Goal: Task Accomplishment & Management: Use online tool/utility

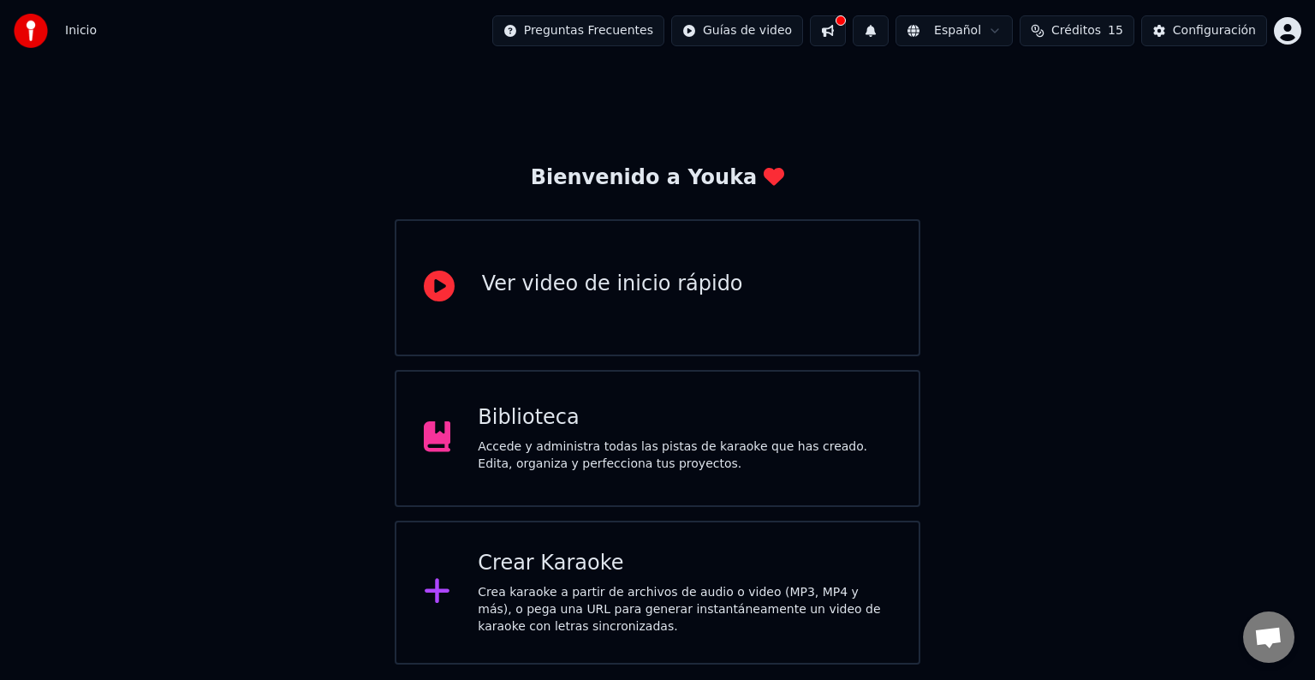
click at [586, 569] on div "Crear Karaoke" at bounding box center [685, 563] width 414 height 27
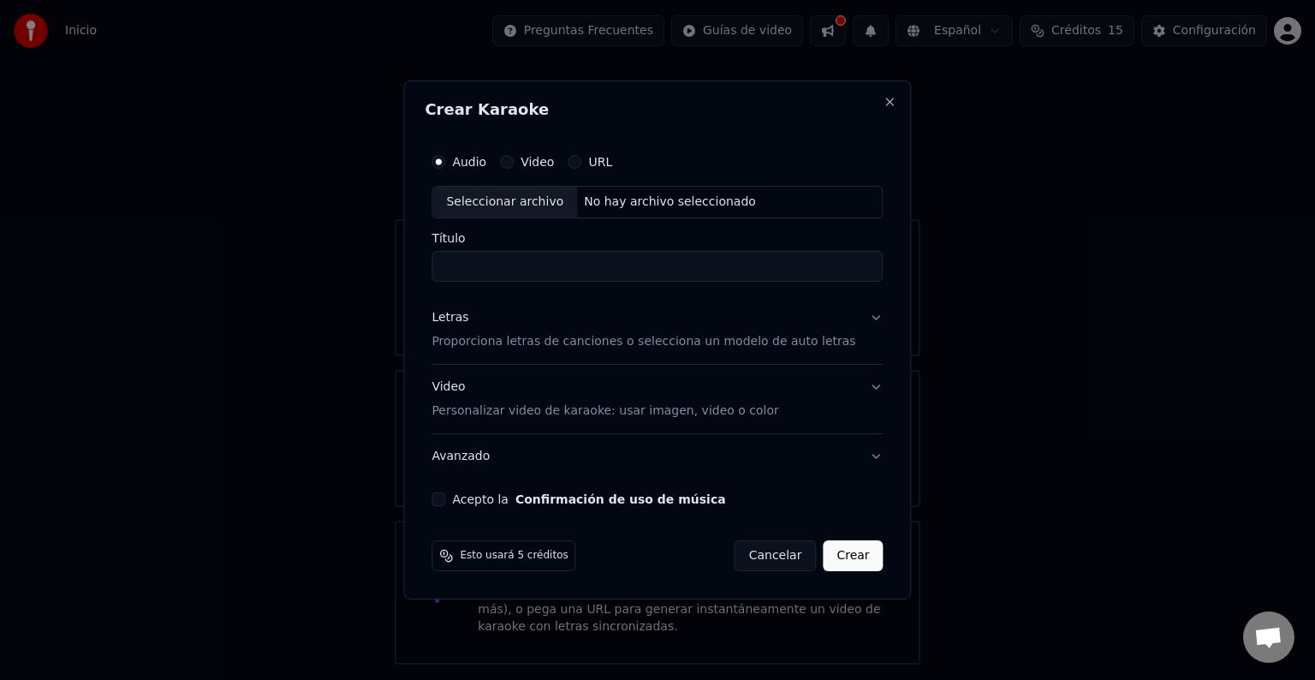
click at [520, 205] on div "Seleccionar archivo" at bounding box center [504, 202] width 145 height 31
type input "**********"
drag, startPoint x: 702, startPoint y: 265, endPoint x: 411, endPoint y: 259, distance: 291.2
click at [411, 259] on body "**********" at bounding box center [657, 332] width 1315 height 664
click at [861, 322] on button "Letras Proporciona letras de canciones o selecciona un modelo de auto letras" at bounding box center [657, 329] width 451 height 68
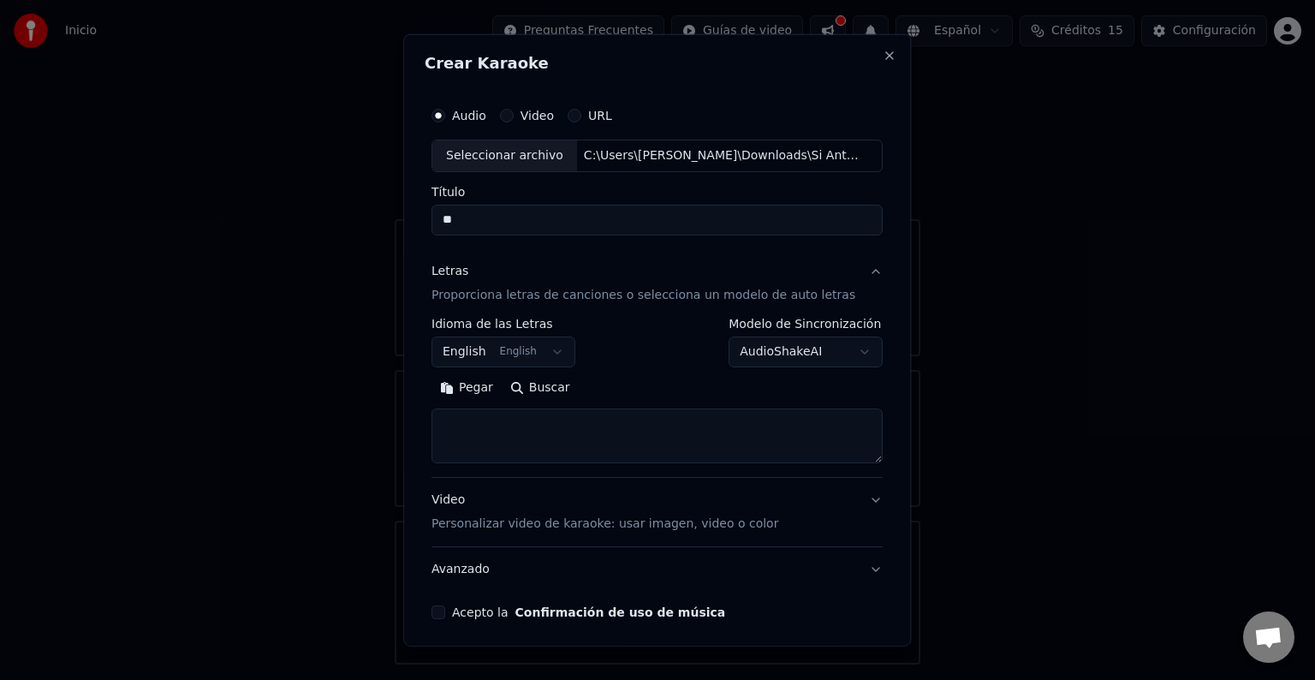
click at [487, 239] on div "**********" at bounding box center [657, 359] width 465 height 534
click at [493, 415] on textarea at bounding box center [657, 435] width 451 height 55
paste textarea "**********"
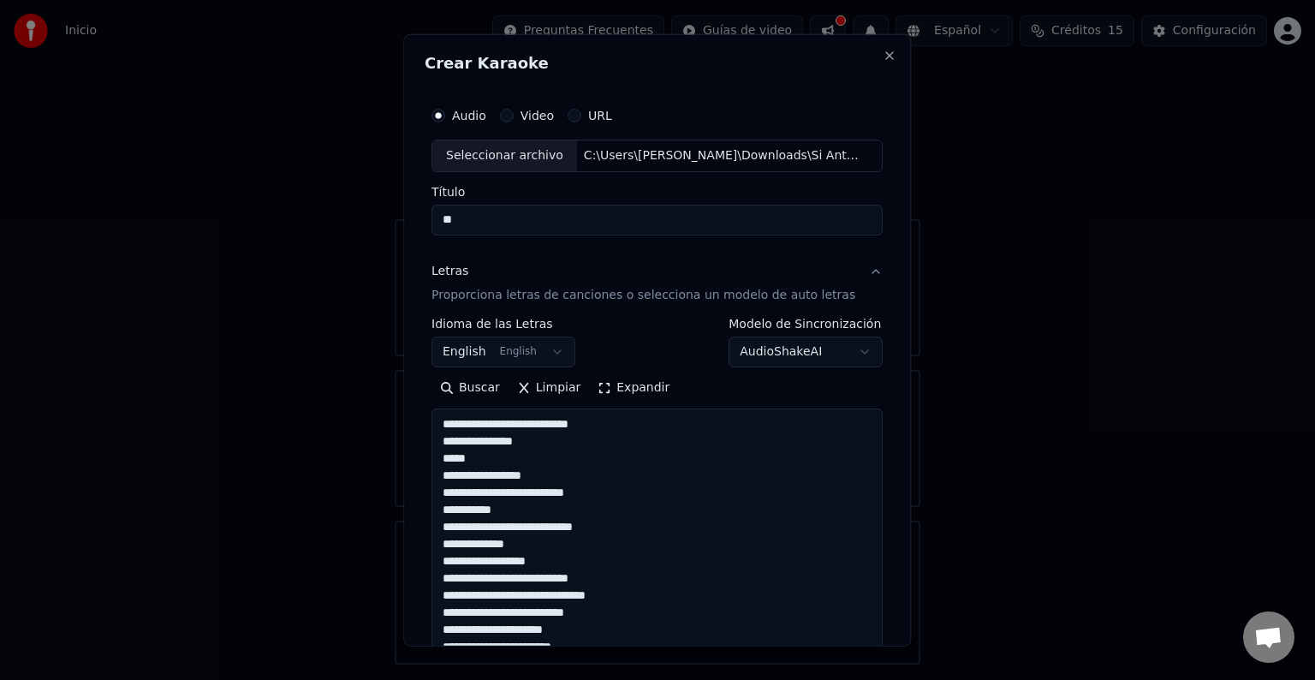
scroll to position [1031, 0]
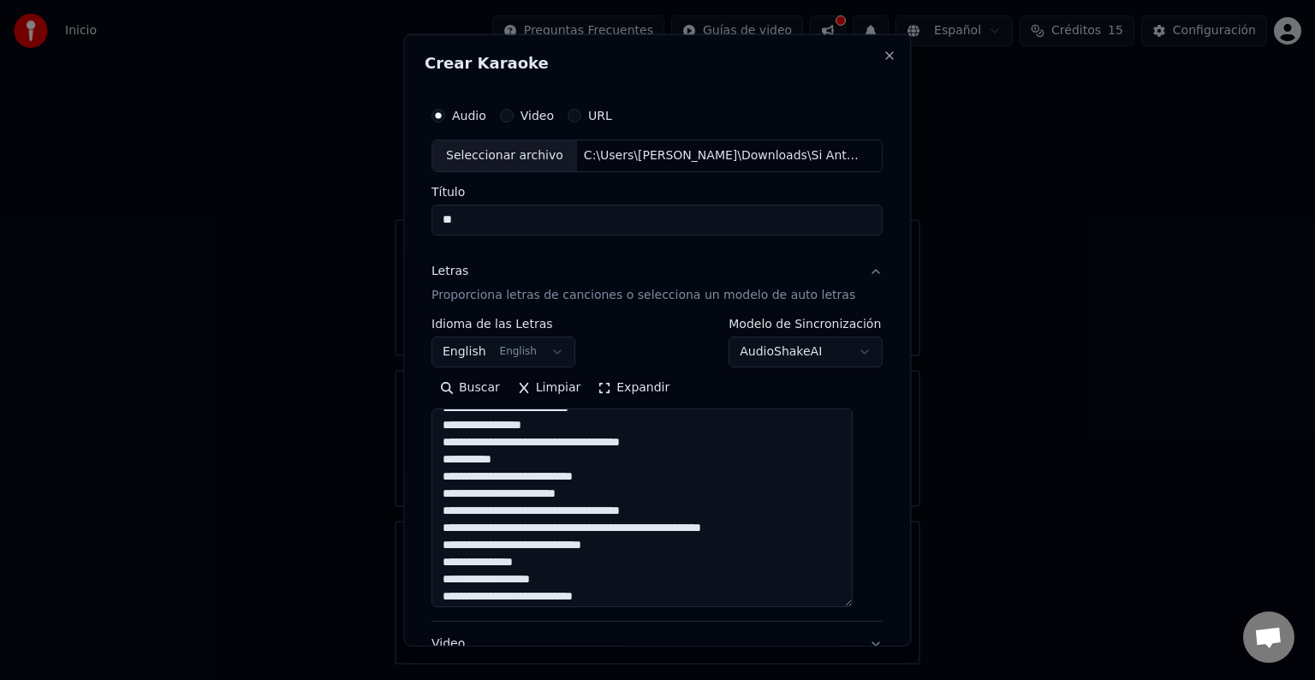
drag, startPoint x: 852, startPoint y: 456, endPoint x: 863, endPoint y: 606, distance: 150.3
click at [863, 606] on div "**********" at bounding box center [657, 431] width 465 height 678
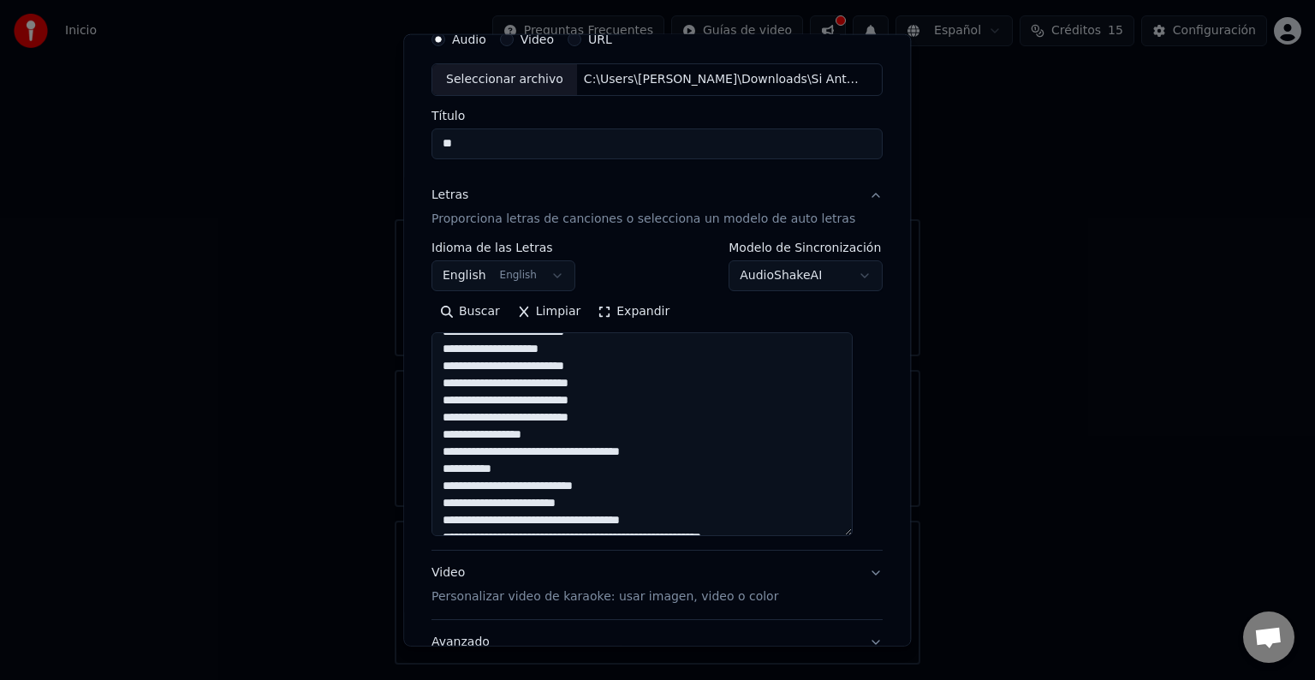
scroll to position [214, 0]
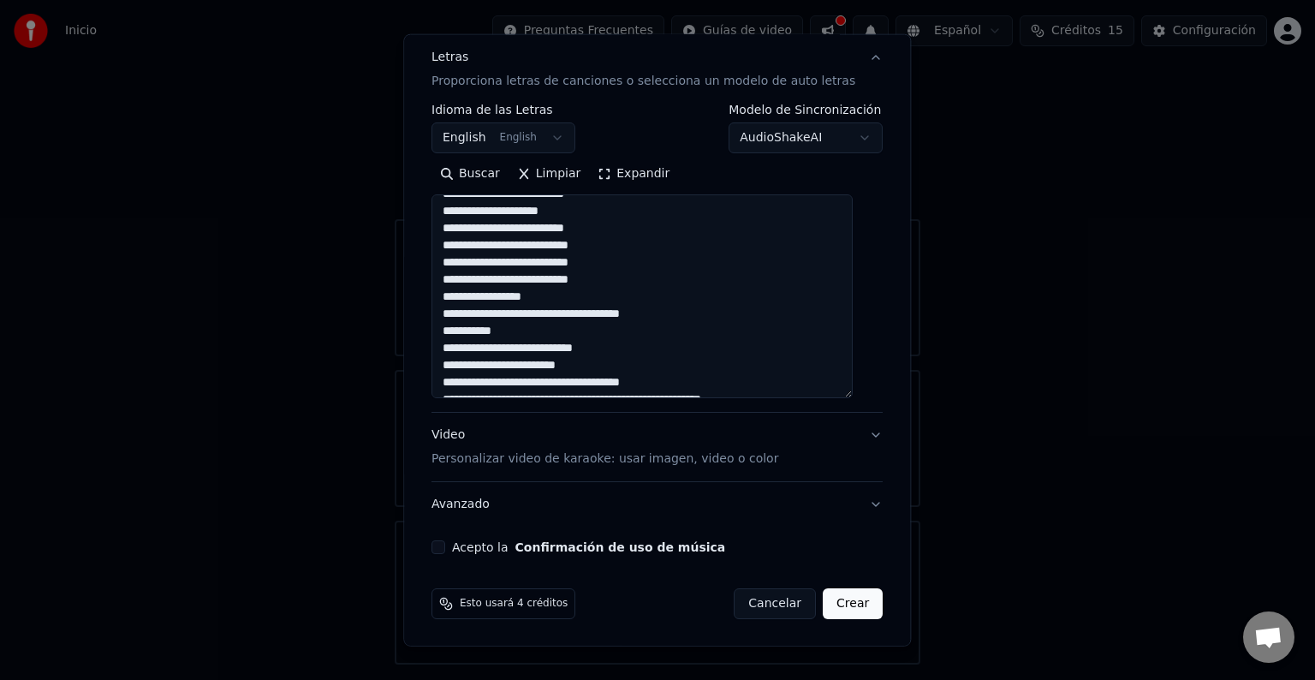
type textarea "**********"
click at [442, 547] on button "Acepto la Confirmación de uso de música" at bounding box center [439, 547] width 14 height 14
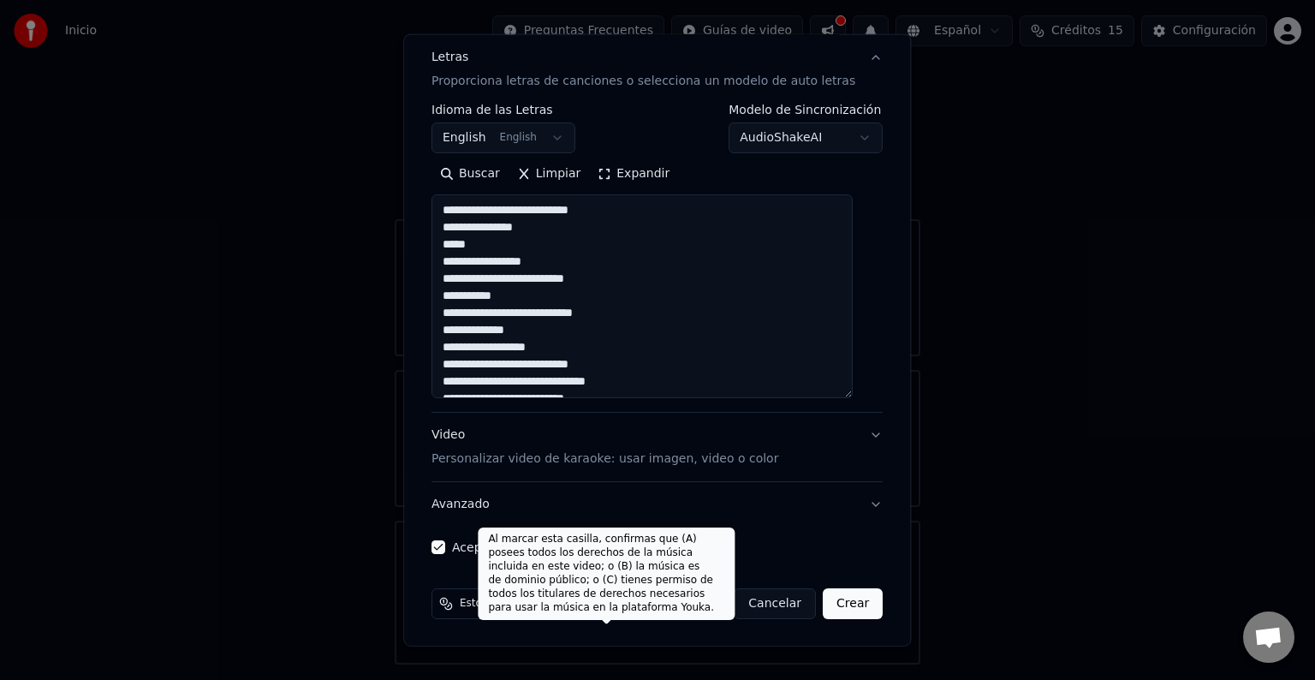
scroll to position [0, 0]
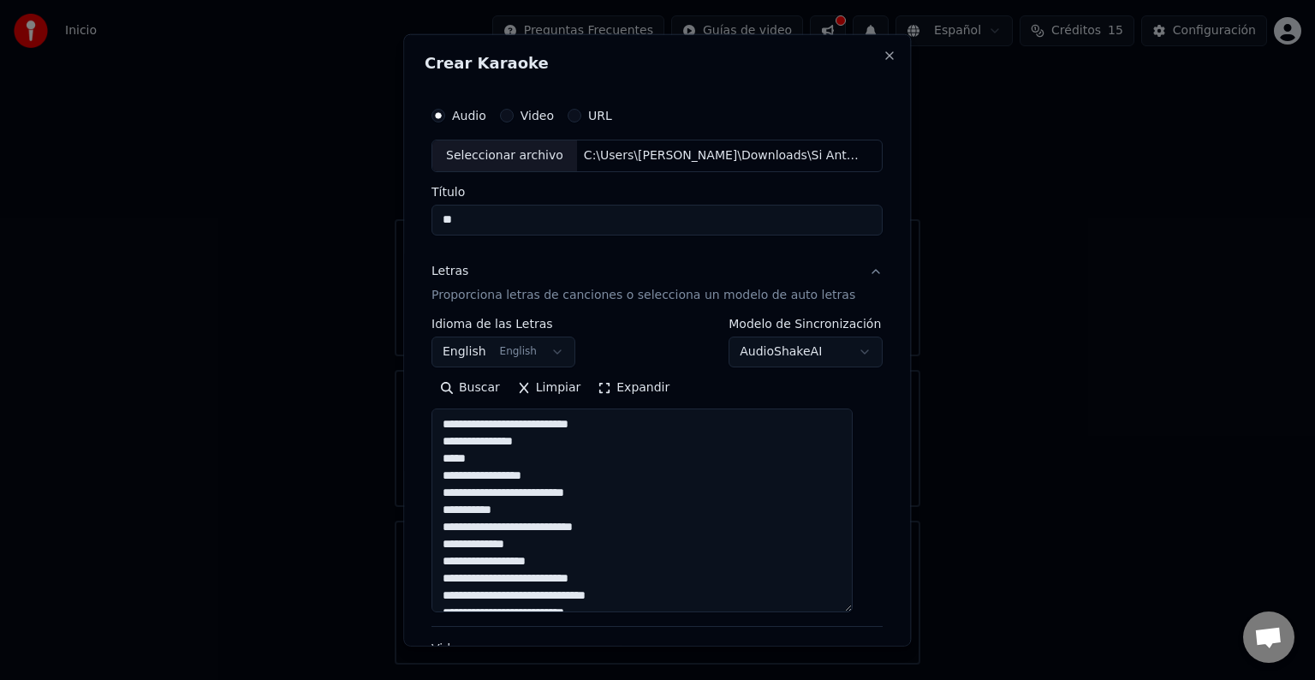
click at [548, 354] on button "English English" at bounding box center [504, 351] width 144 height 31
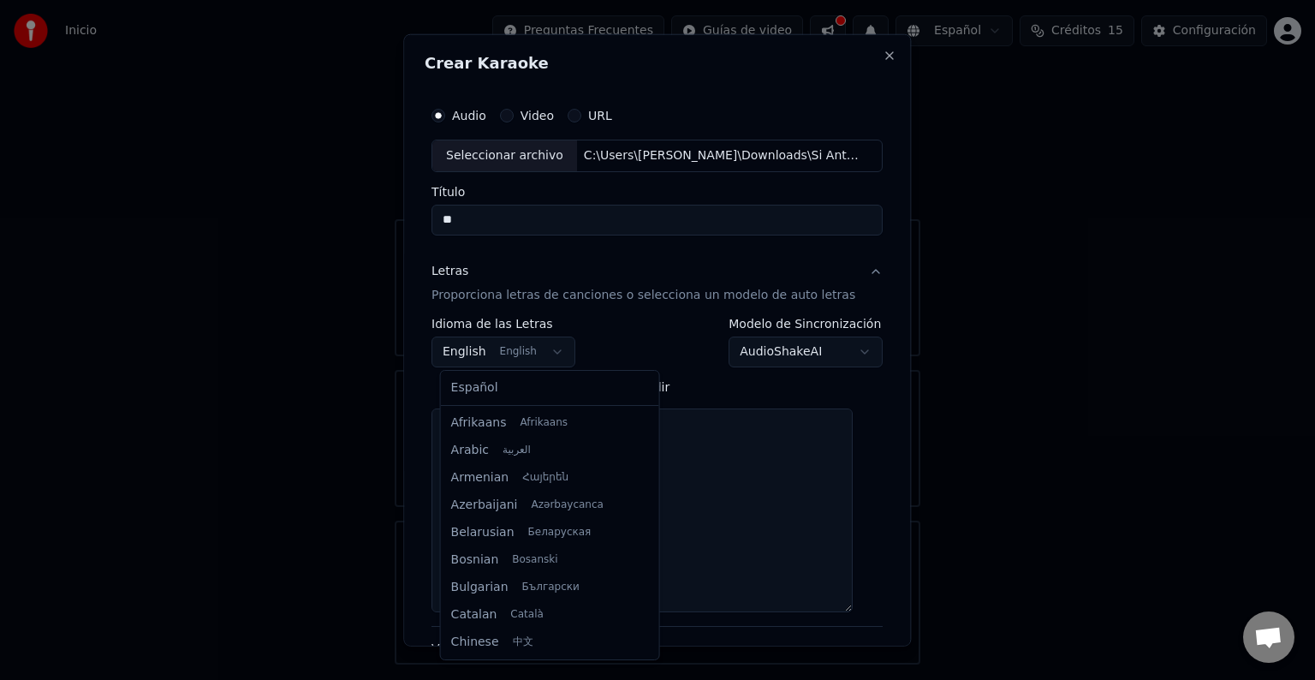
scroll to position [137, 0]
select select "**"
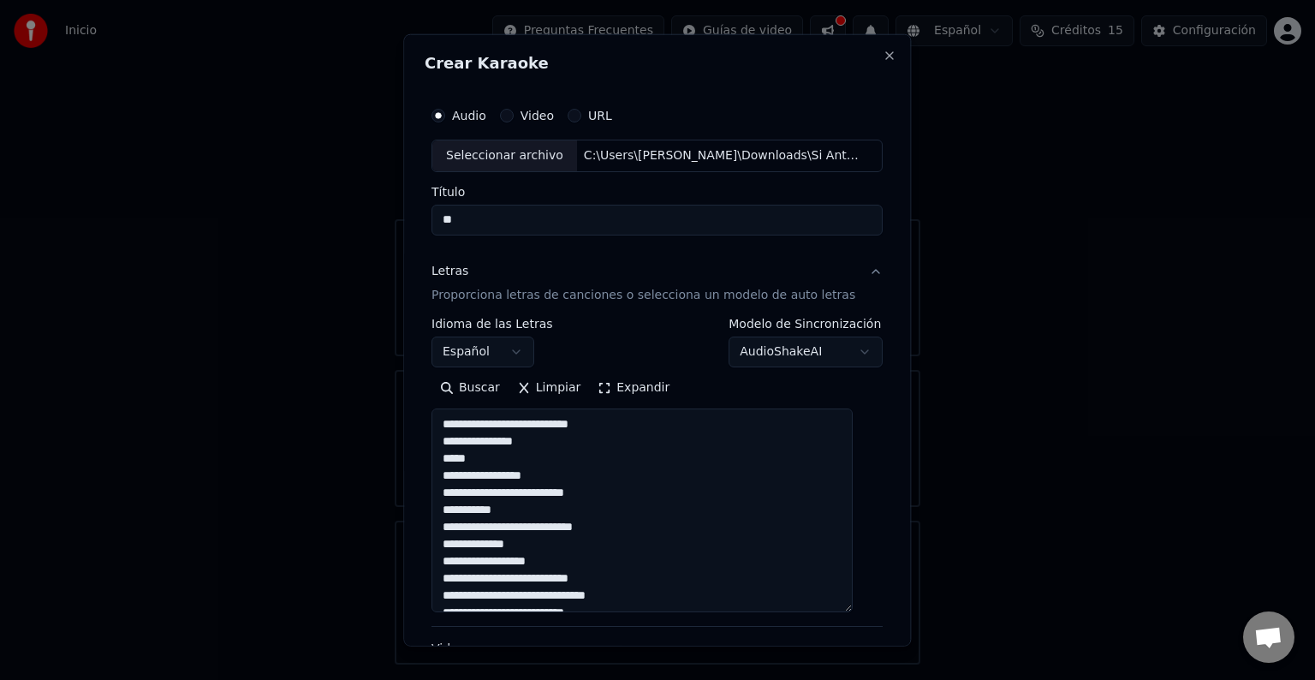
click at [631, 327] on div "**********" at bounding box center [657, 343] width 451 height 50
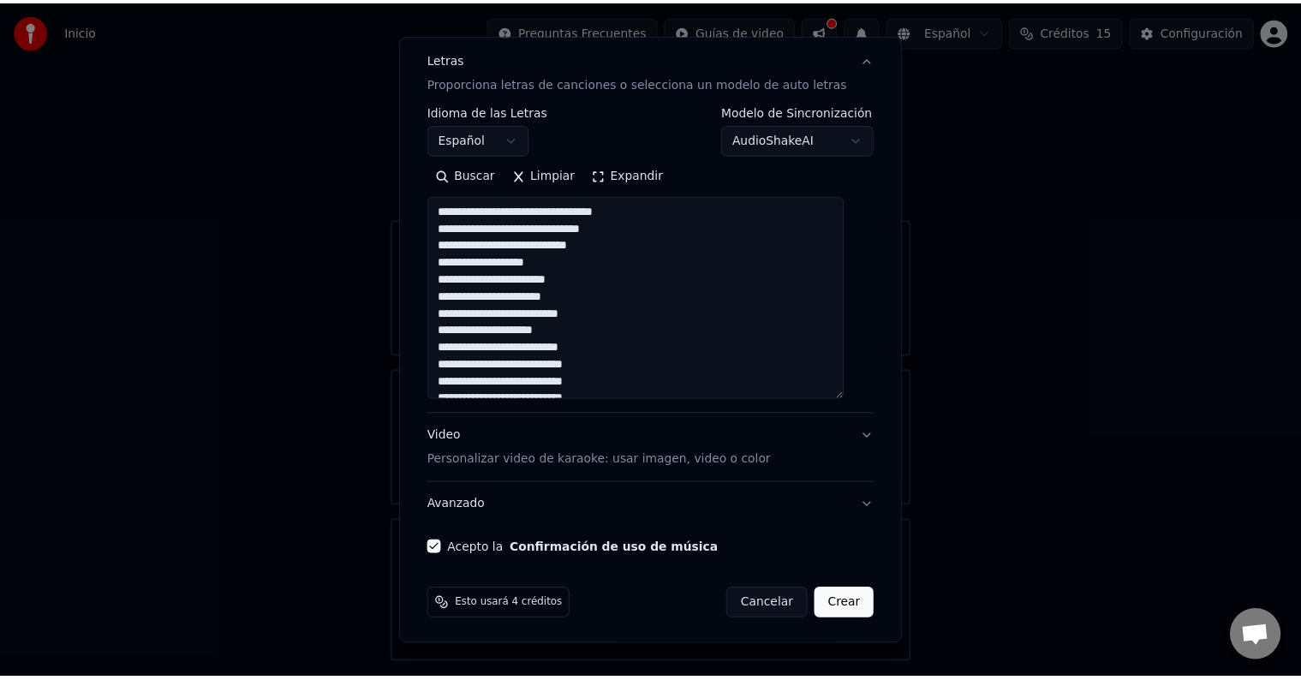
scroll to position [214, 0]
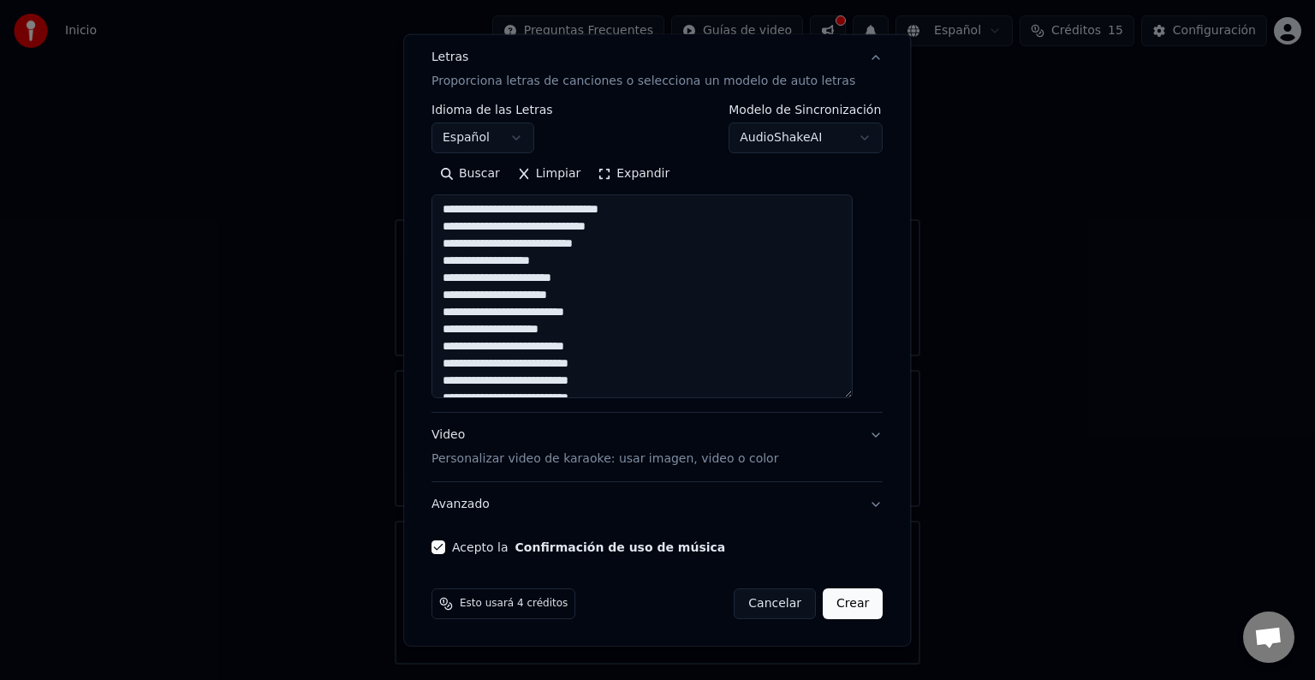
click at [835, 609] on button "Crear" at bounding box center [853, 603] width 60 height 31
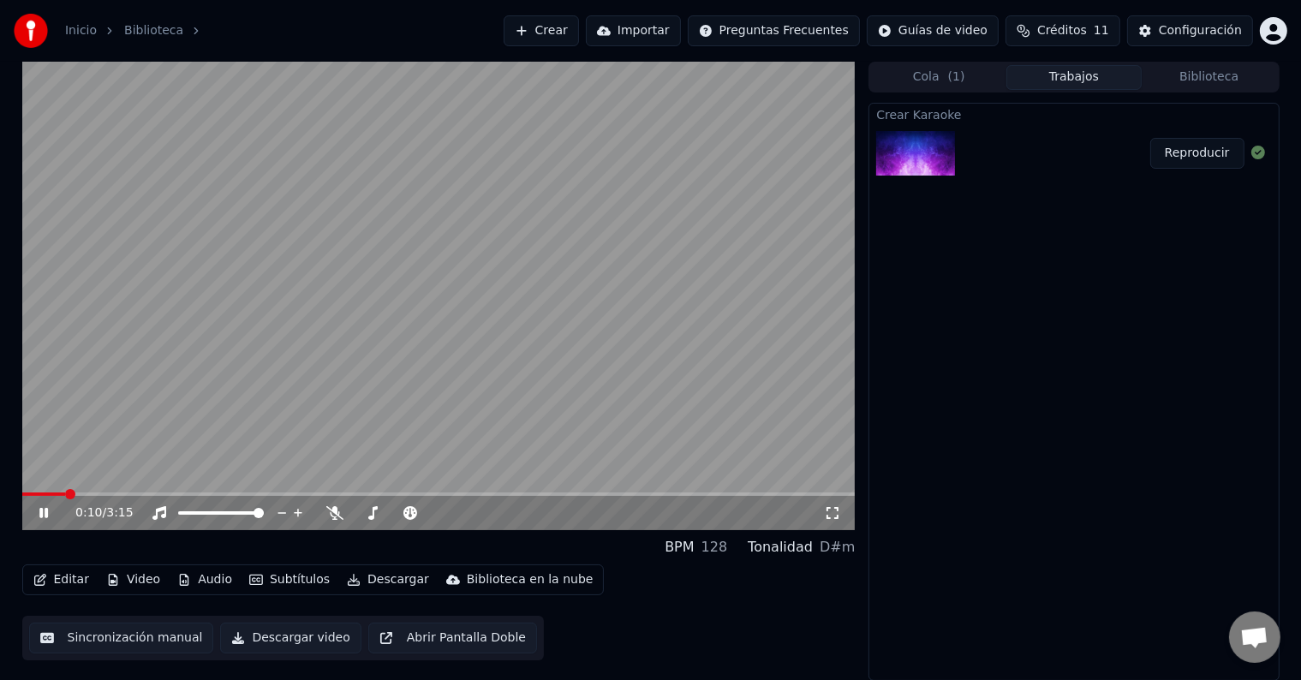
click at [47, 514] on icon at bounding box center [43, 513] width 9 height 10
click at [22, 495] on span at bounding box center [35, 493] width 26 height 3
click at [34, 514] on div "0:00 / 3:15" at bounding box center [438, 512] width 819 height 17
click at [44, 511] on icon at bounding box center [44, 513] width 10 height 12
click at [329, 508] on icon at bounding box center [334, 513] width 17 height 14
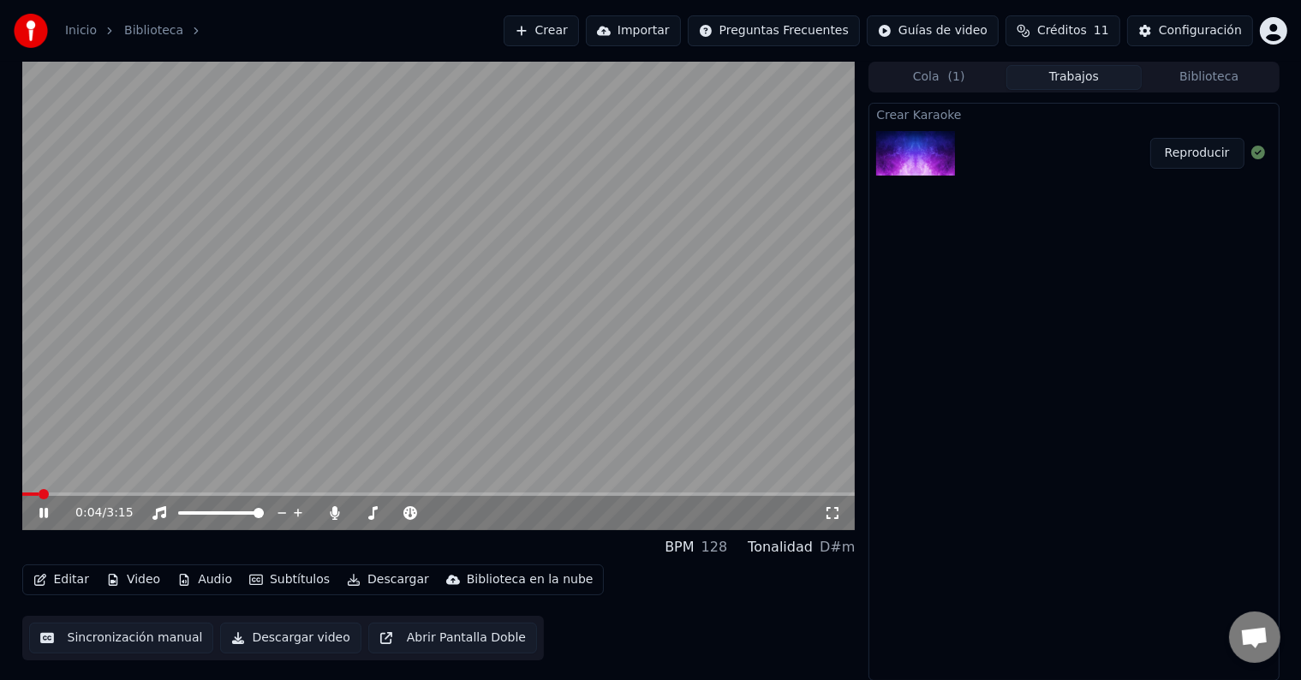
click at [39, 490] on span at bounding box center [44, 494] width 10 height 10
click at [45, 511] on icon at bounding box center [43, 513] width 9 height 10
click at [45, 511] on icon at bounding box center [44, 513] width 10 height 12
click at [45, 511] on icon at bounding box center [43, 513] width 9 height 10
click at [45, 511] on icon at bounding box center [44, 513] width 10 height 12
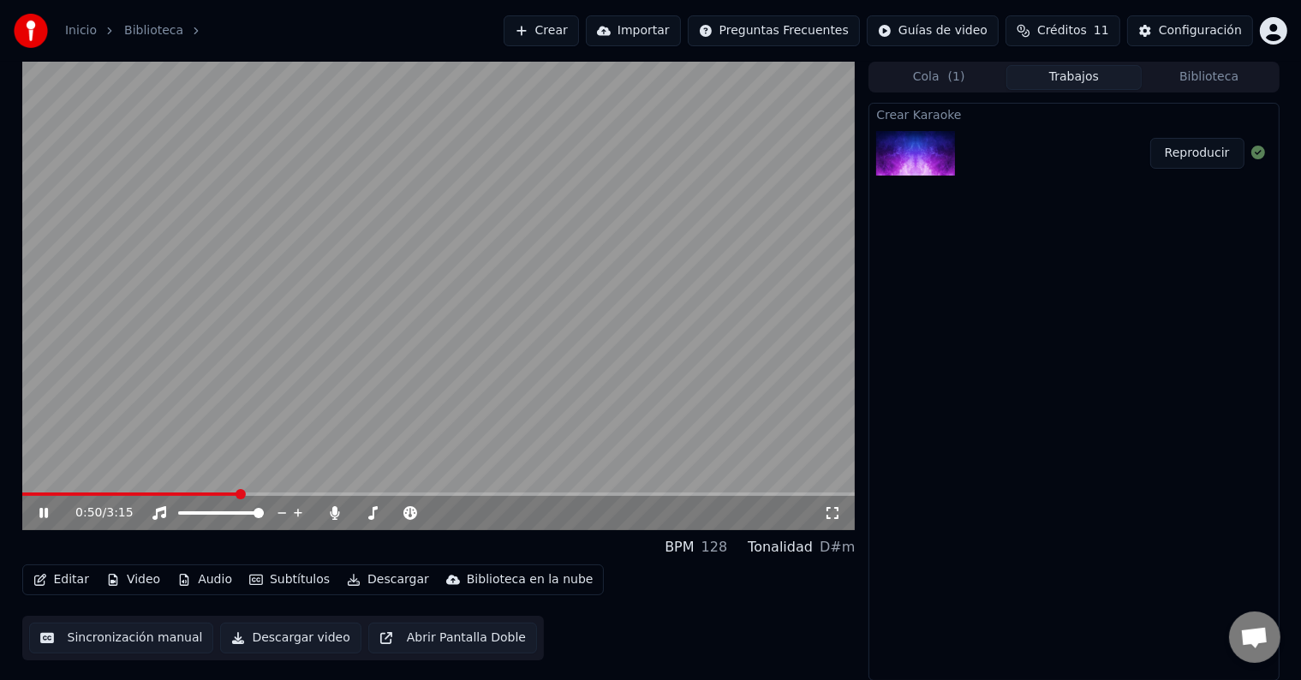
click at [45, 511] on icon at bounding box center [43, 513] width 9 height 10
click at [45, 509] on icon at bounding box center [56, 513] width 40 height 14
click at [45, 509] on icon at bounding box center [43, 513] width 9 height 10
click at [64, 581] on button "Editar" at bounding box center [61, 580] width 69 height 24
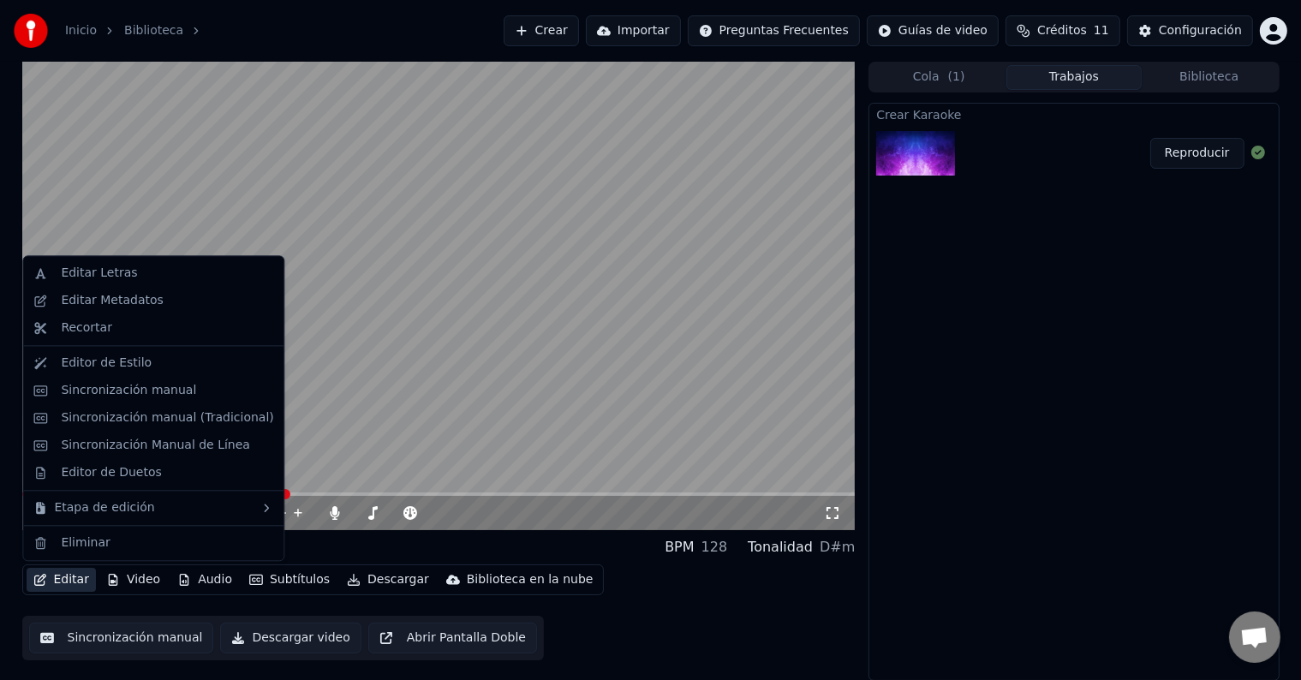
click at [277, 237] on video at bounding box center [438, 296] width 833 height 468
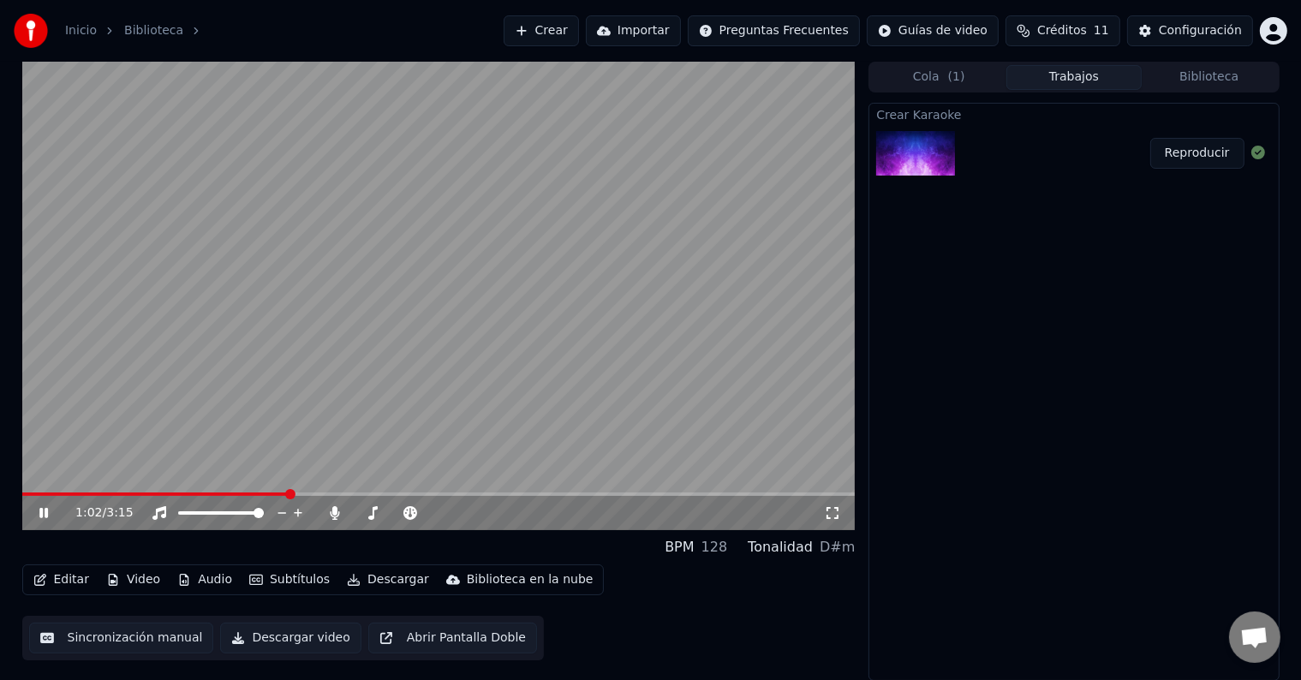
click at [43, 504] on div "1:02 / 3:15" at bounding box center [438, 512] width 819 height 17
click at [43, 509] on icon at bounding box center [56, 513] width 40 height 14
click at [55, 578] on button "Editar" at bounding box center [61, 580] width 69 height 24
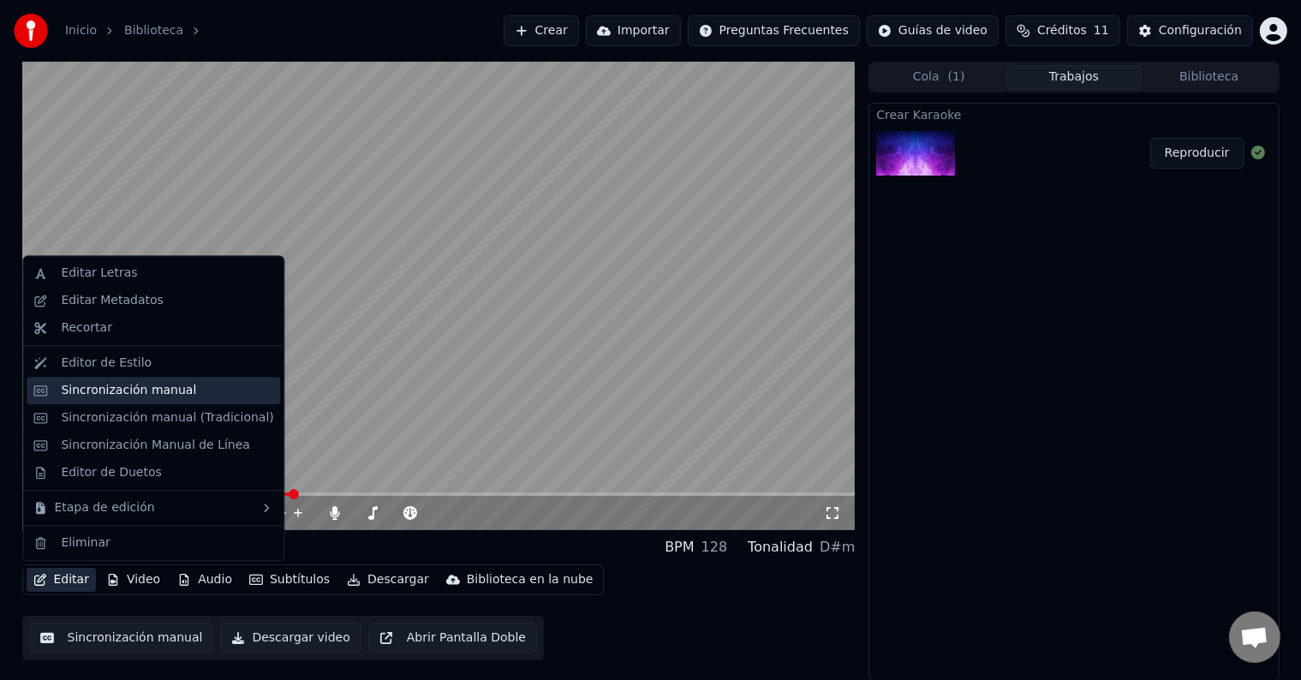
click at [125, 397] on div "Sincronización manual" at bounding box center [128, 390] width 135 height 17
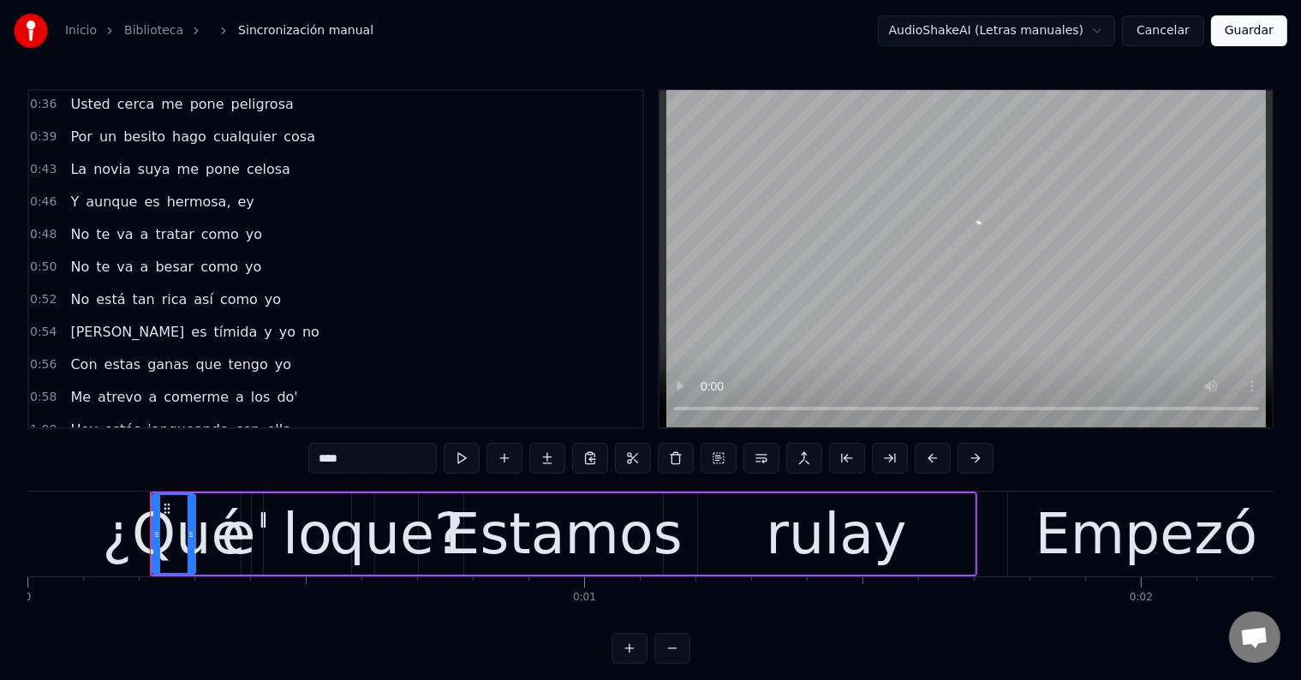
scroll to position [342, 0]
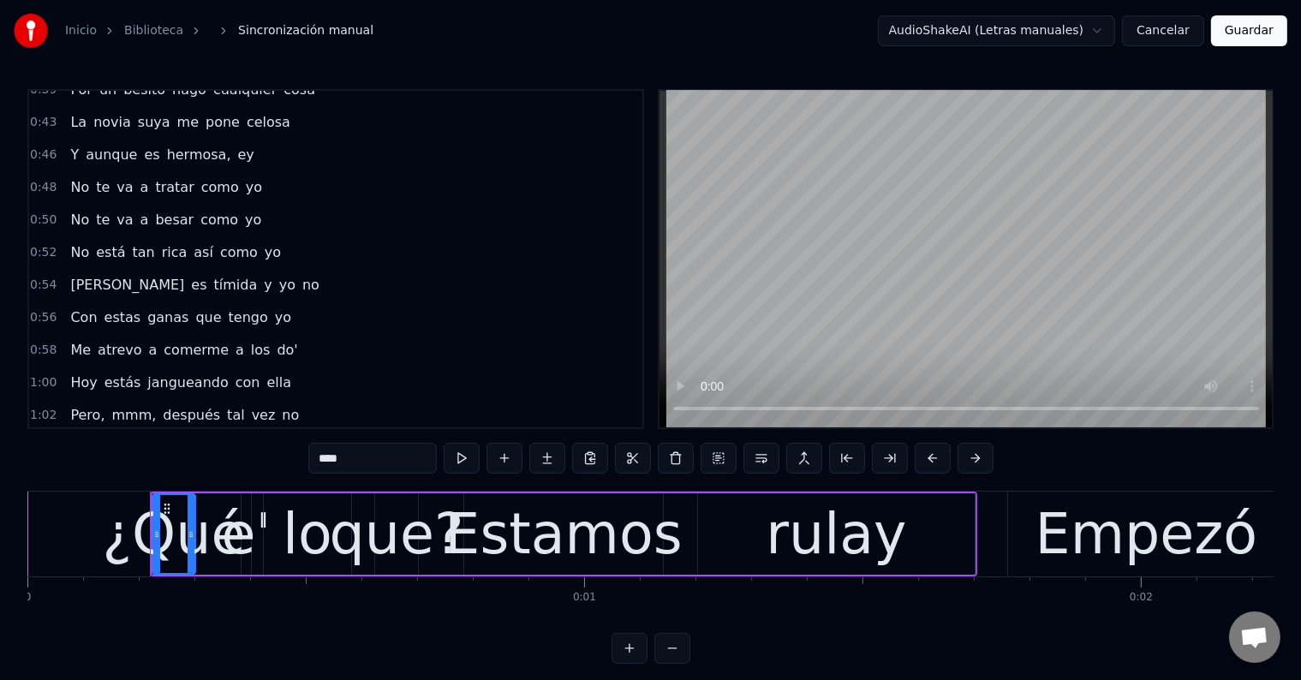
click at [234, 340] on span "a" at bounding box center [240, 350] width 12 height 20
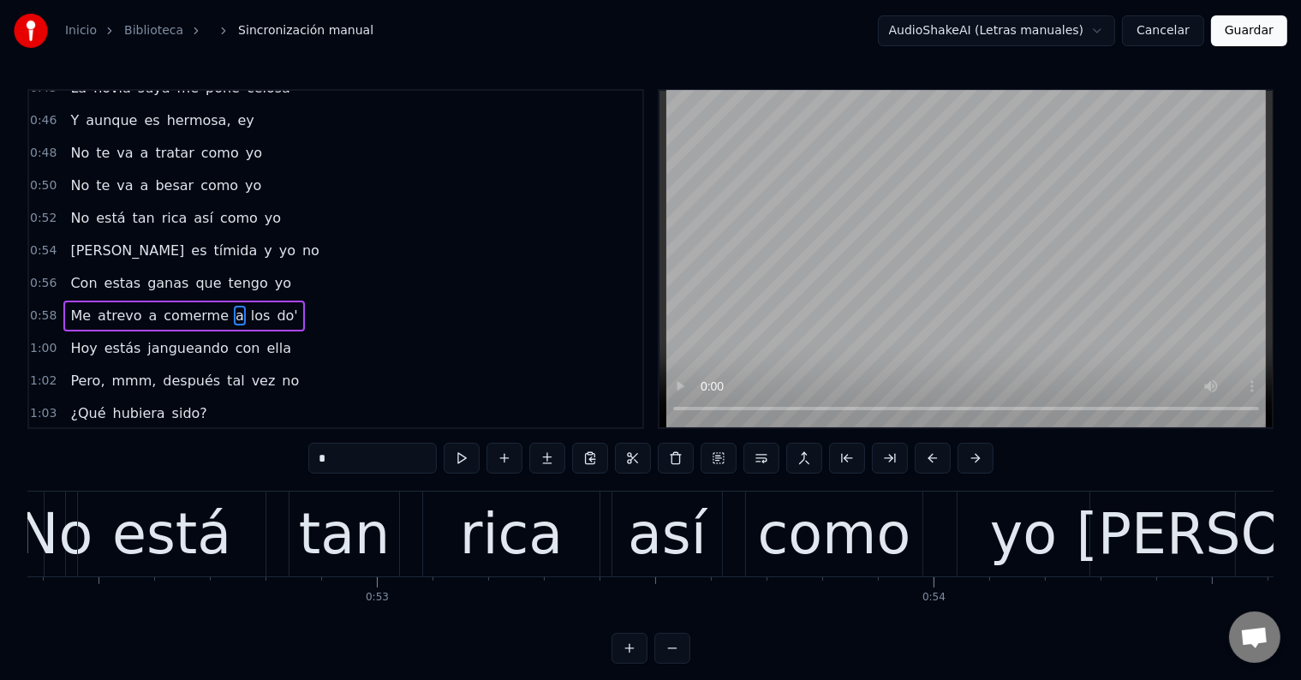
scroll to position [0, 32973]
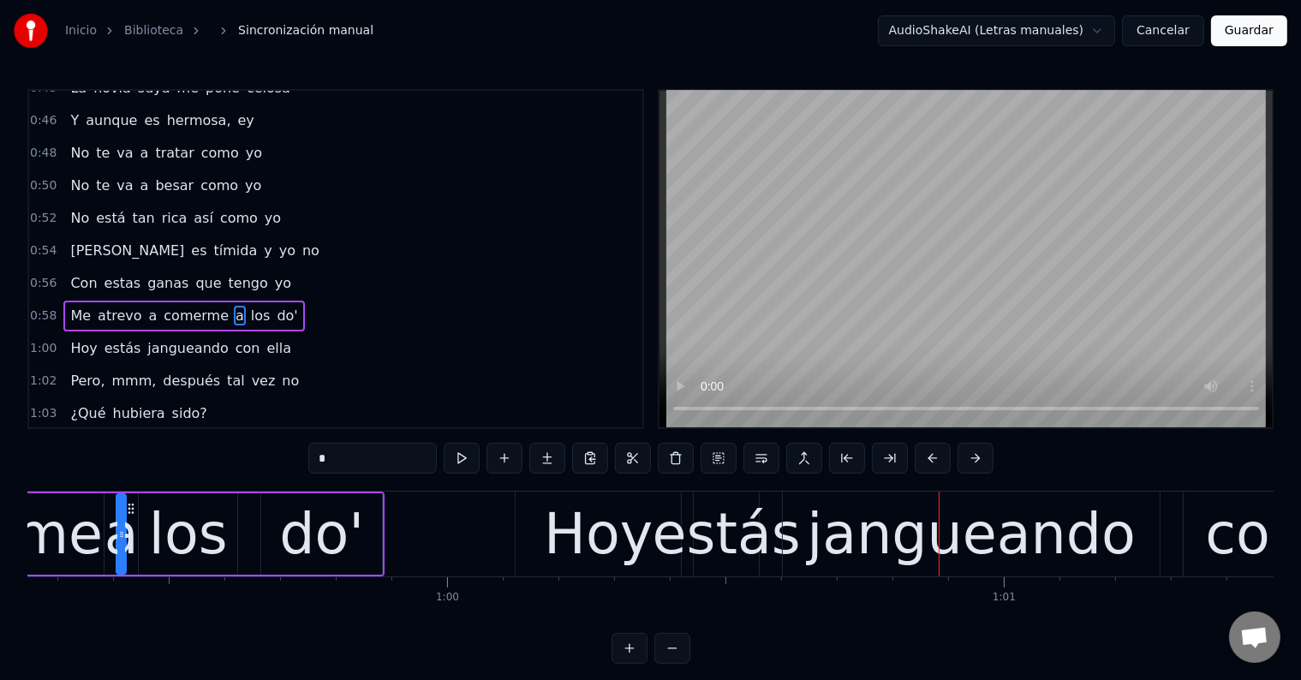
click at [190, 306] on span "comerme" at bounding box center [196, 316] width 68 height 20
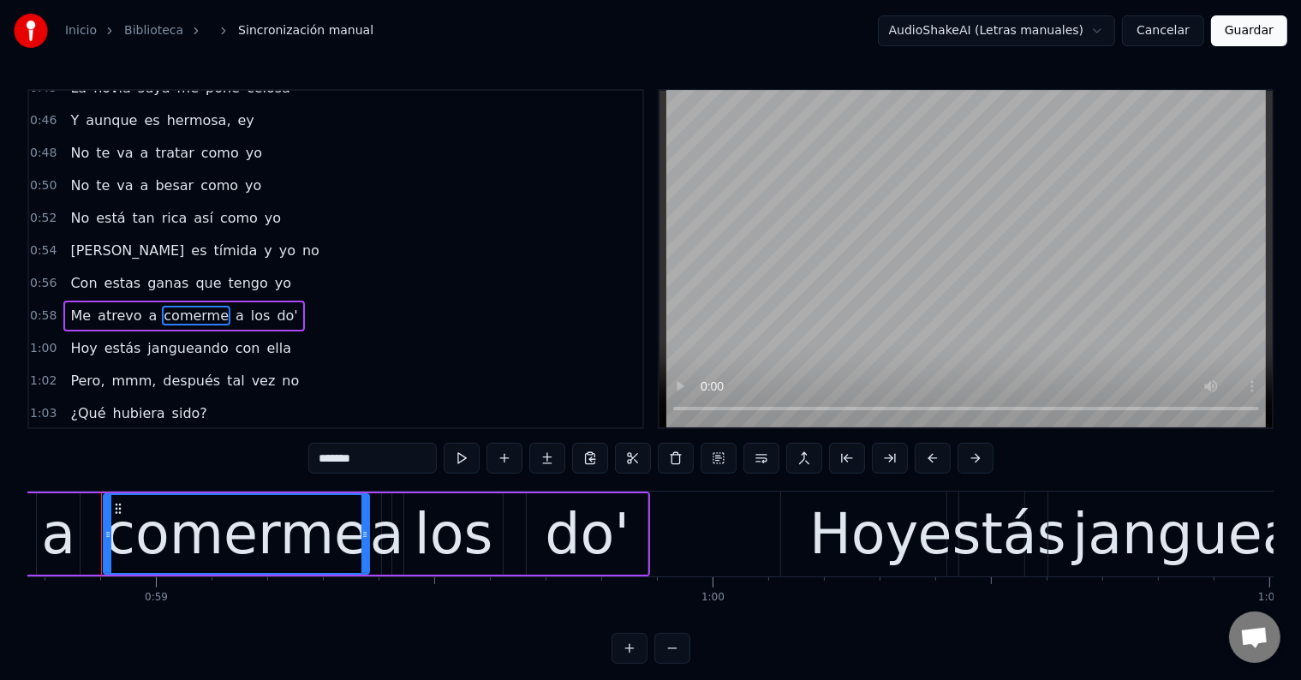
scroll to position [0, 32695]
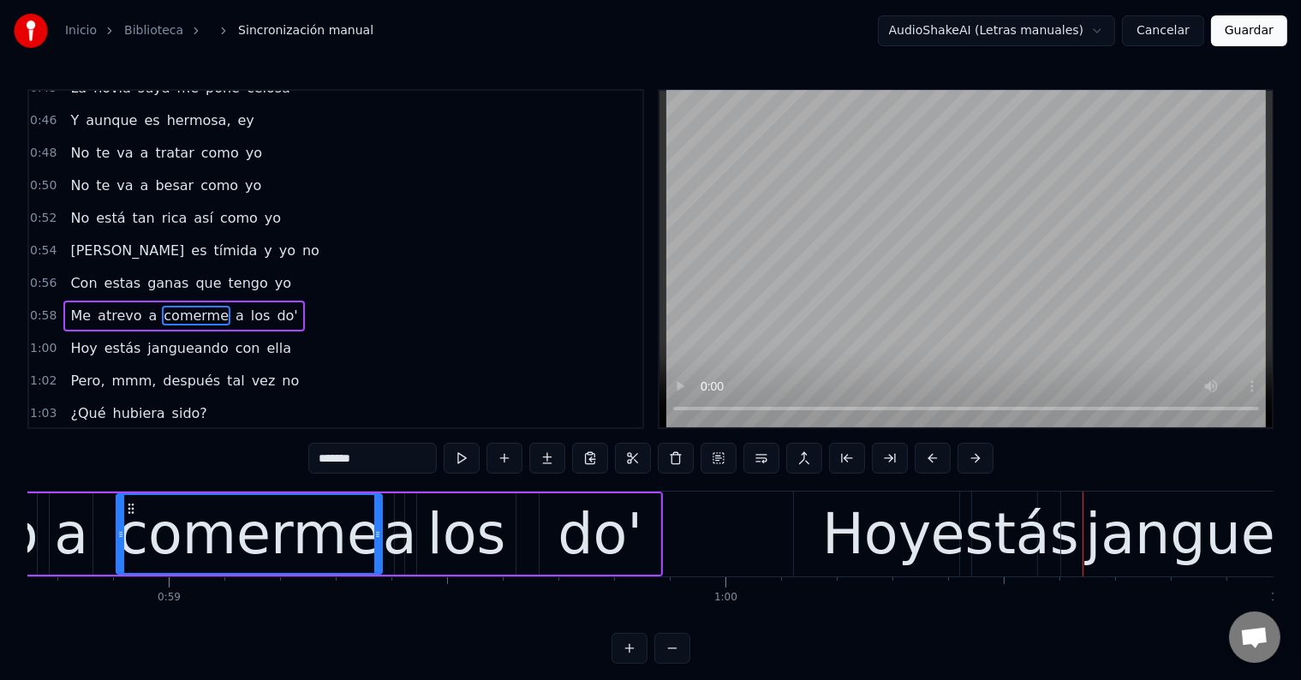
click at [164, 306] on span "comerme" at bounding box center [196, 316] width 68 height 20
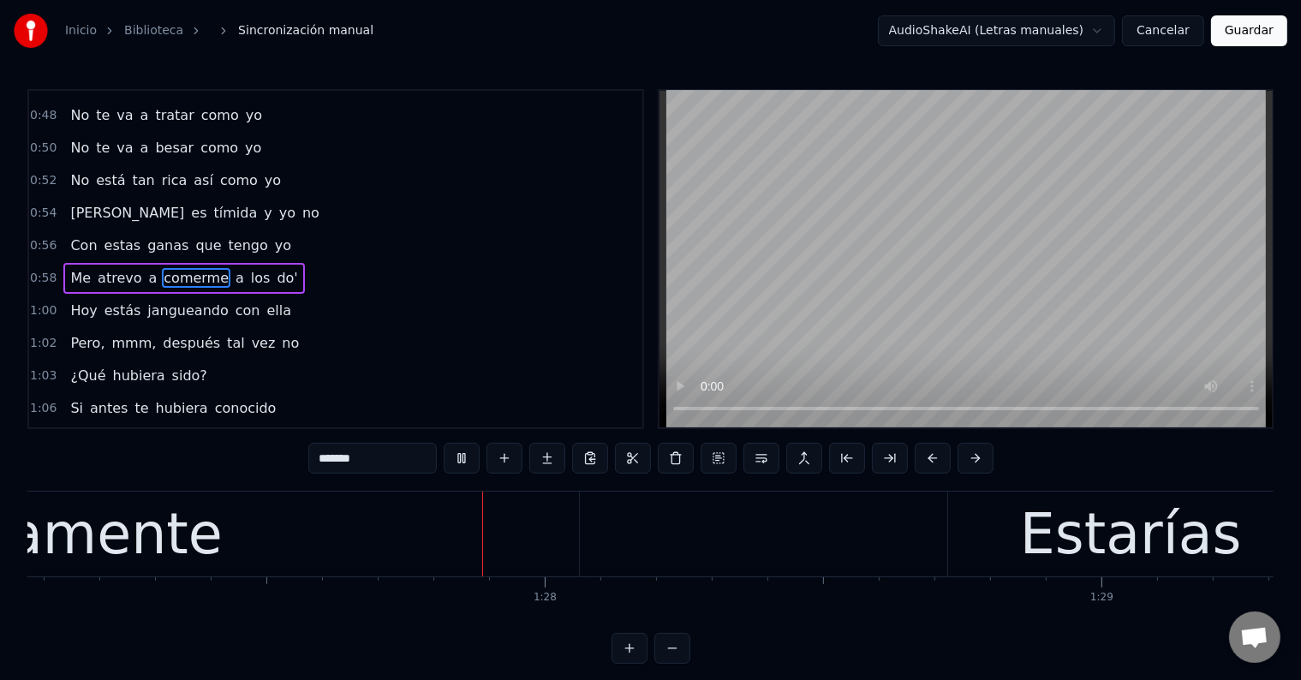
scroll to position [0, 48483]
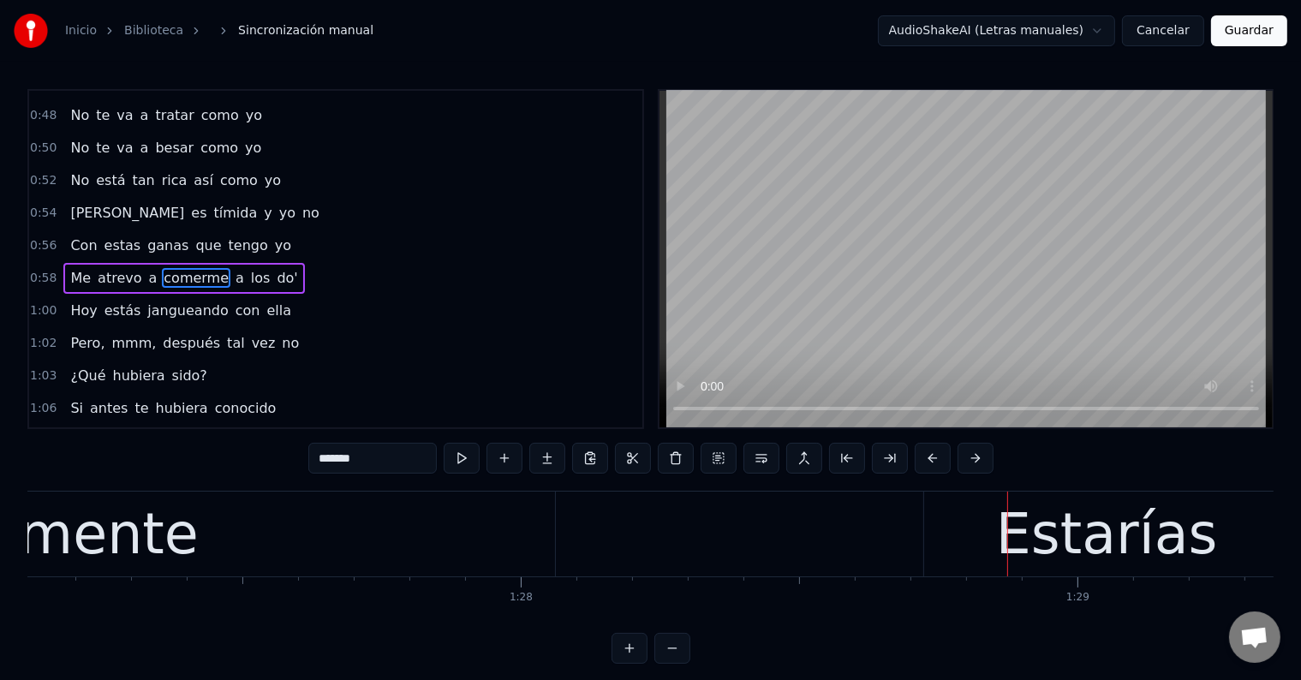
click at [362, 522] on div "Seguramente" at bounding box center [10, 533] width 1089 height 85
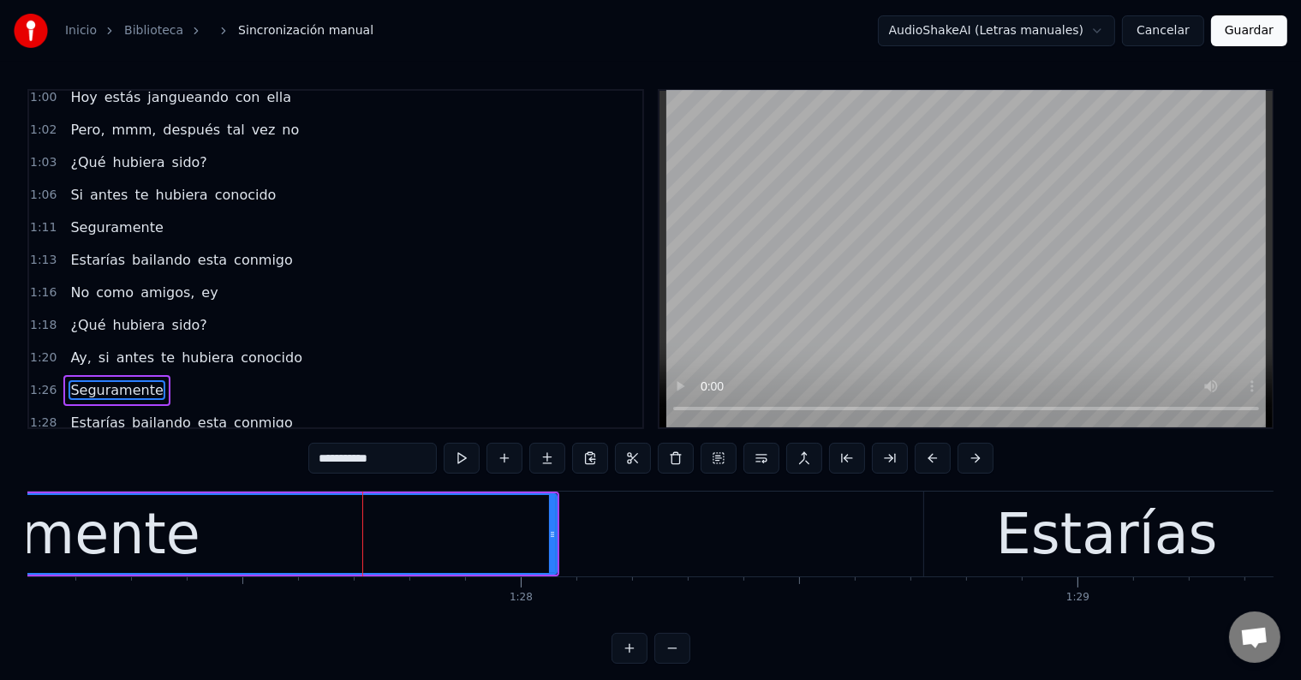
scroll to position [729, 0]
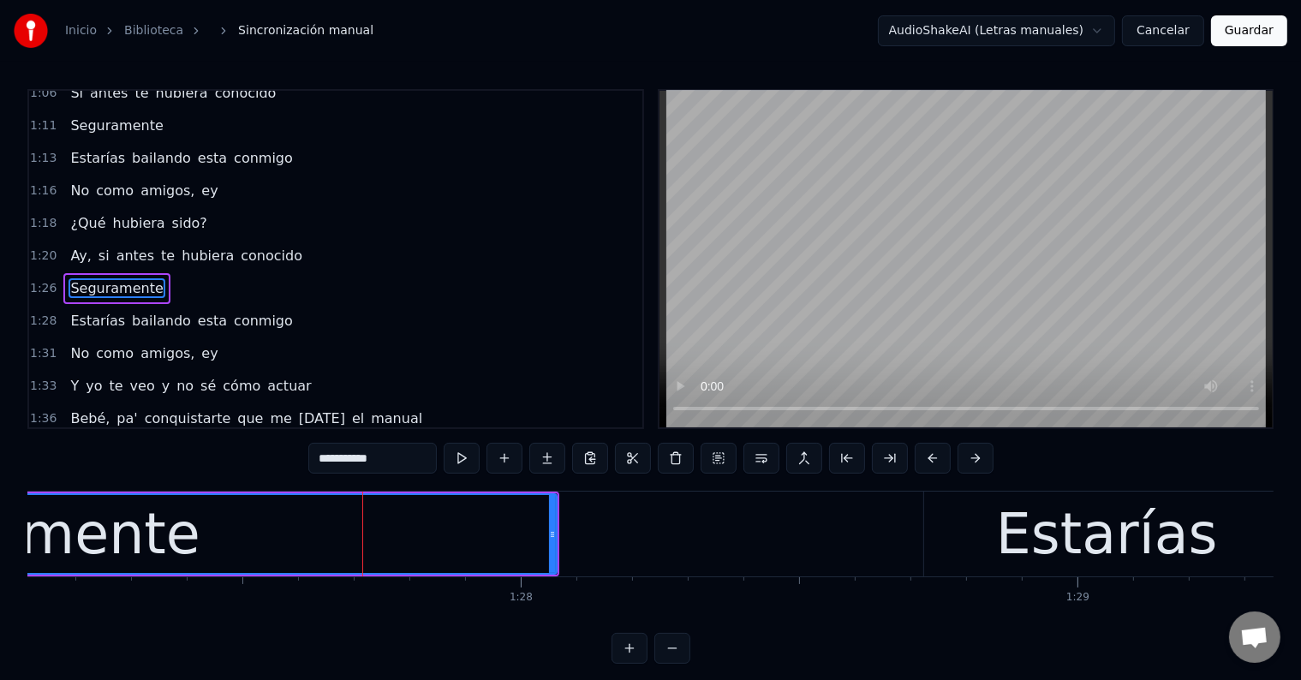
click at [413, 462] on input "**********" at bounding box center [372, 458] width 128 height 31
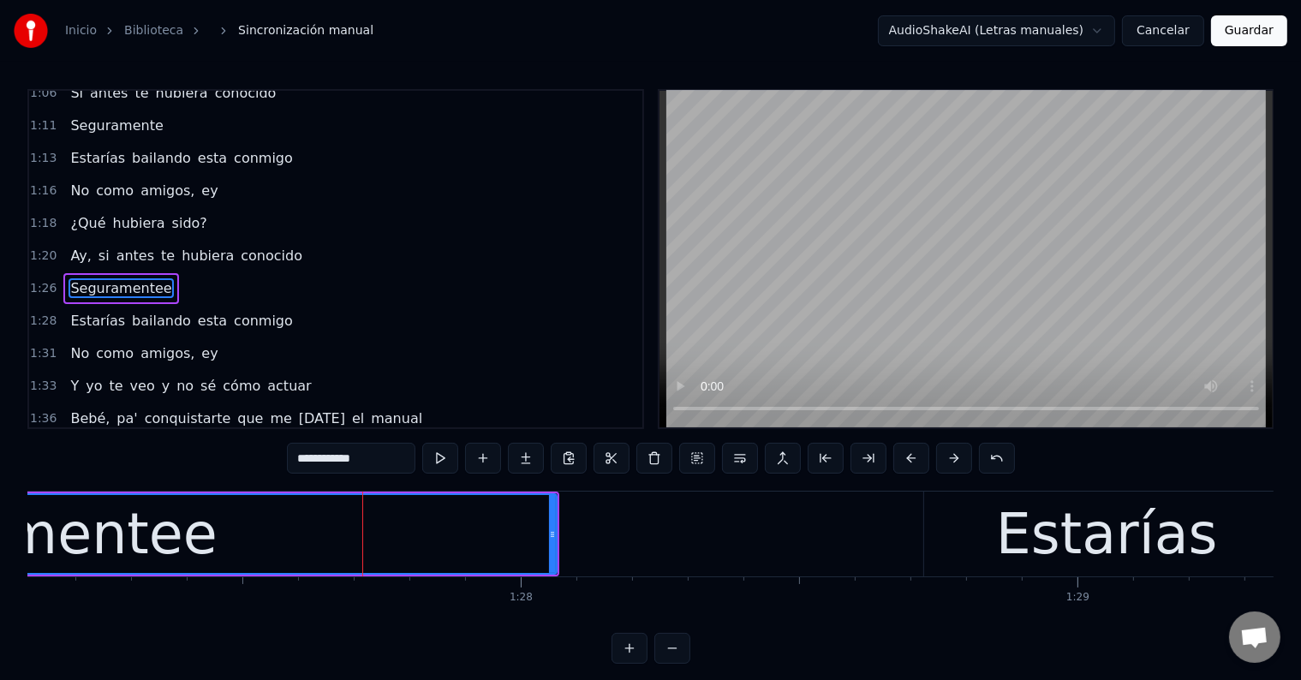
click at [406, 529] on div "Seguramentee" at bounding box center [11, 534] width 1087 height 78
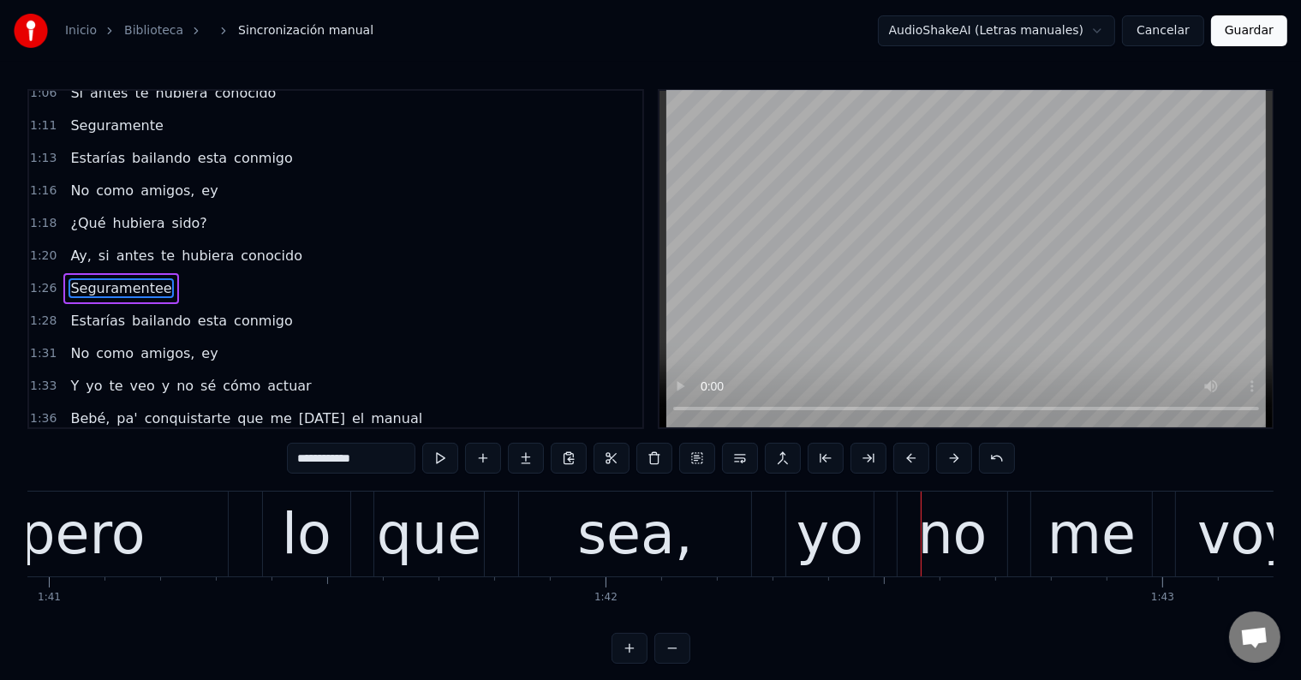
scroll to position [0, 56190]
click at [659, 554] on div "sea," at bounding box center [633, 534] width 115 height 84
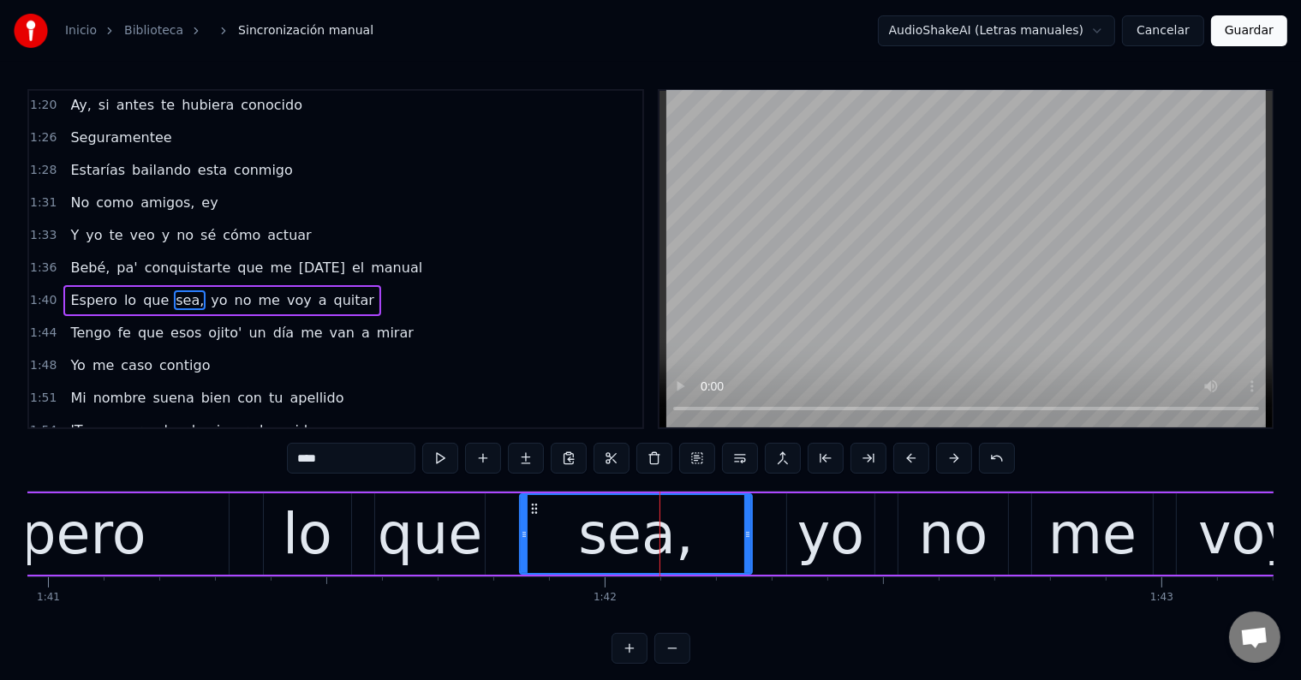
scroll to position [887, 0]
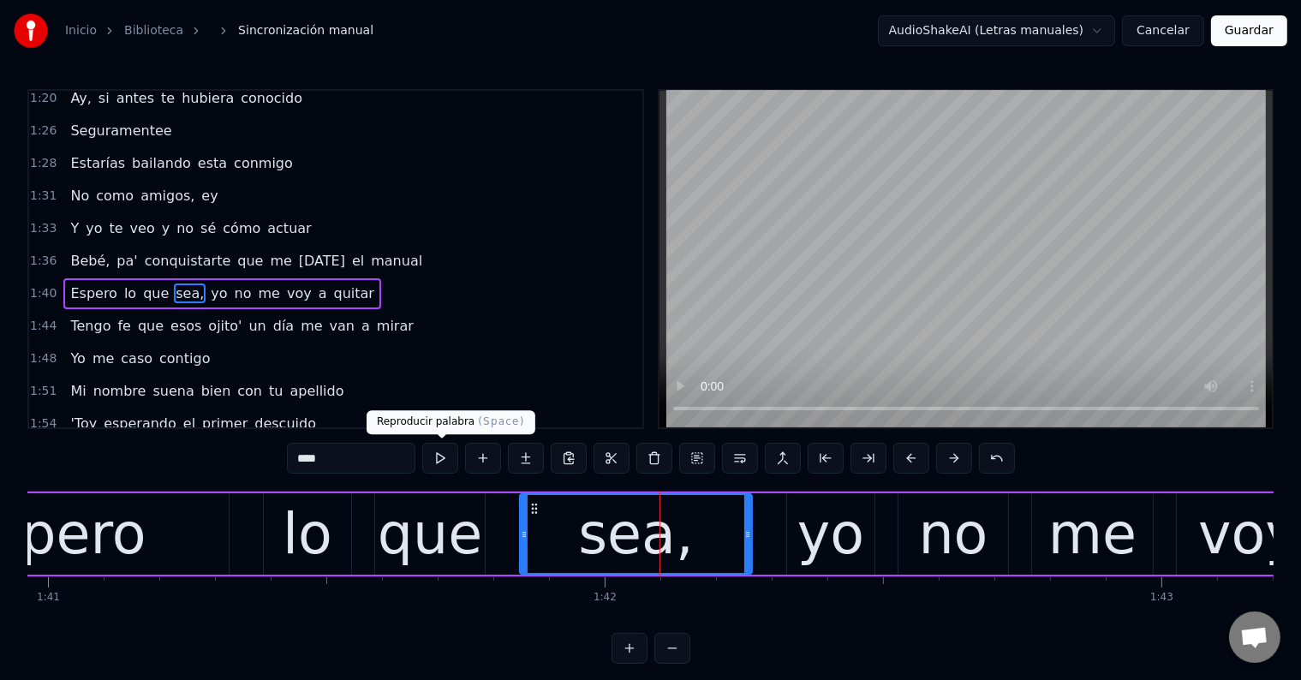
click at [449, 455] on button at bounding box center [440, 458] width 36 height 31
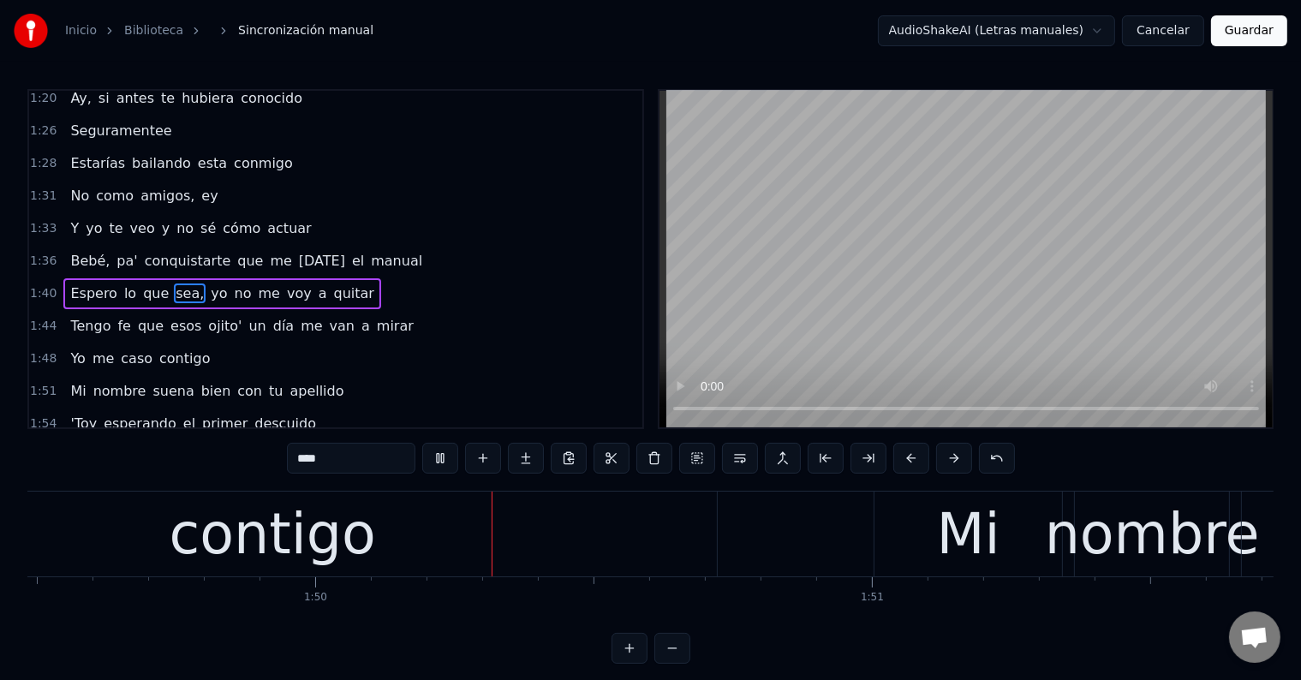
scroll to position [0, 60935]
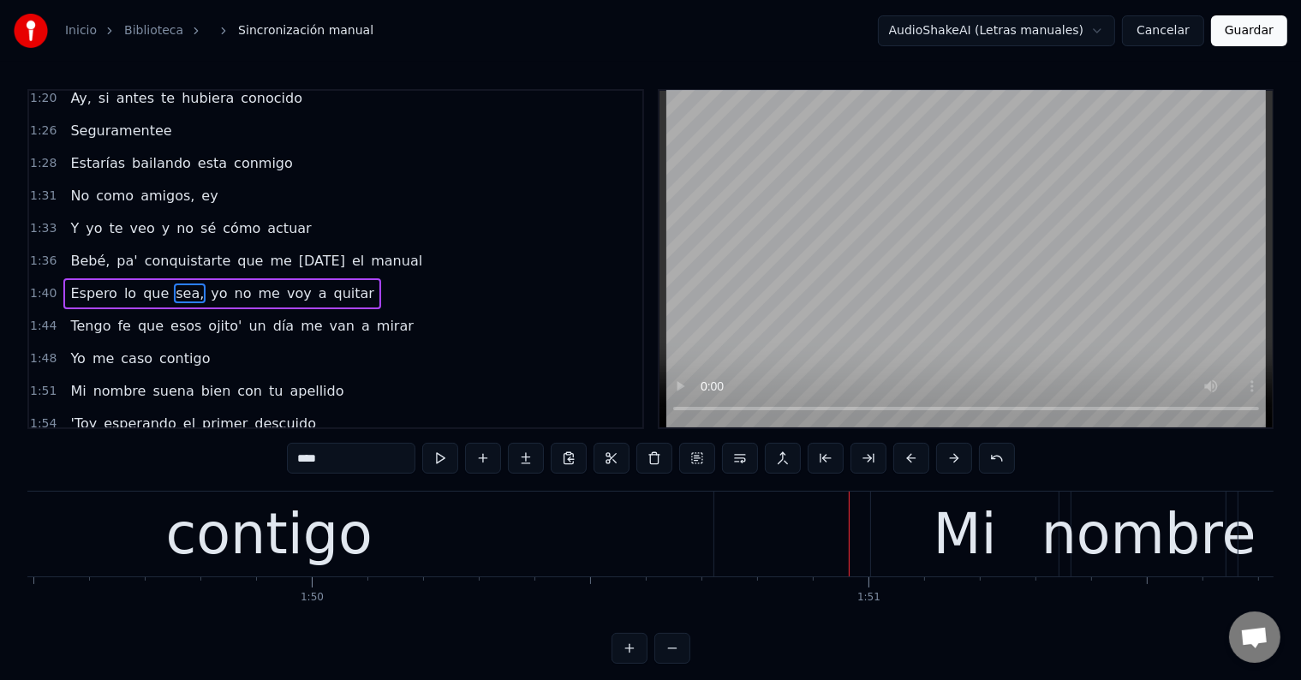
click at [493, 538] on div "contigo" at bounding box center [268, 533] width 889 height 85
type input "*******"
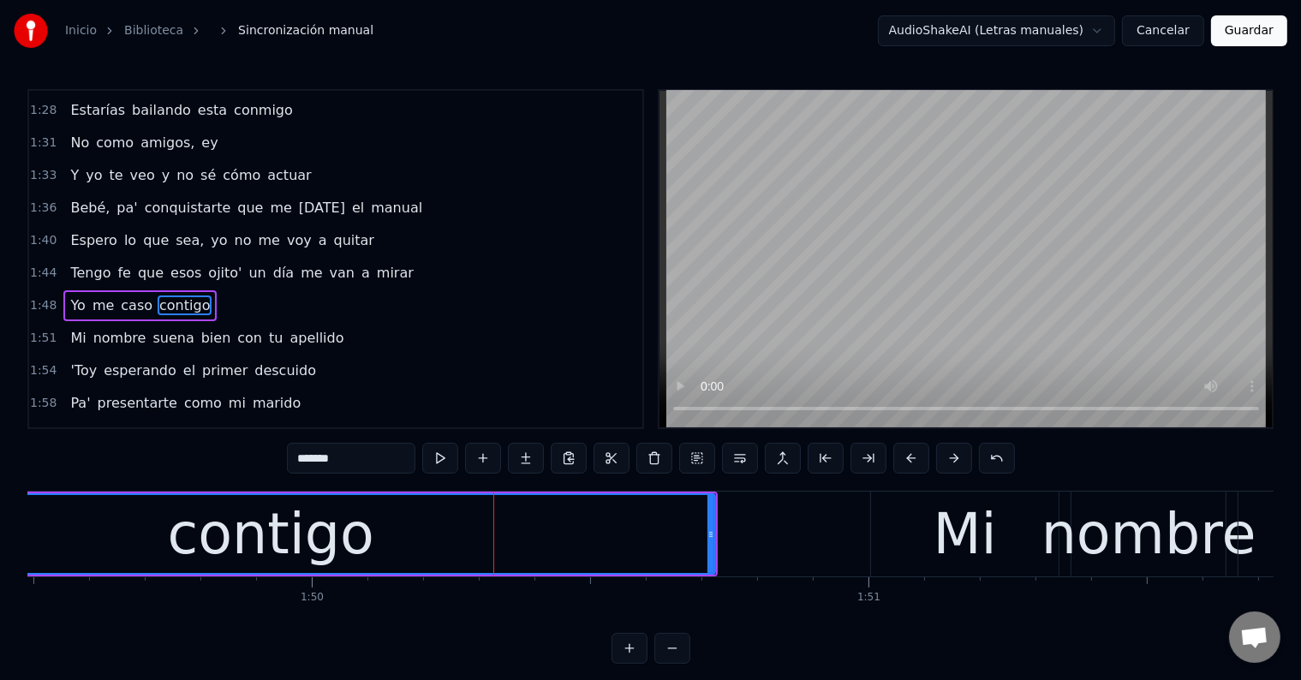
scroll to position [950, 0]
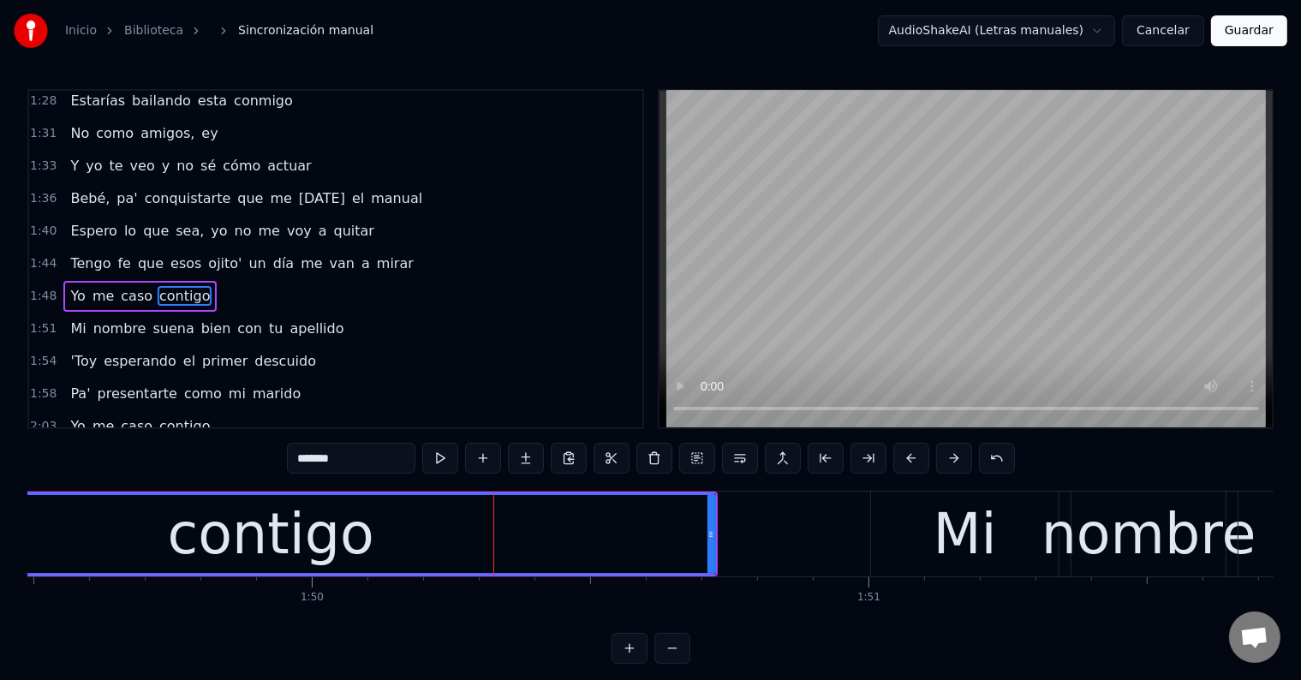
click at [361, 462] on input "*******" at bounding box center [351, 458] width 128 height 31
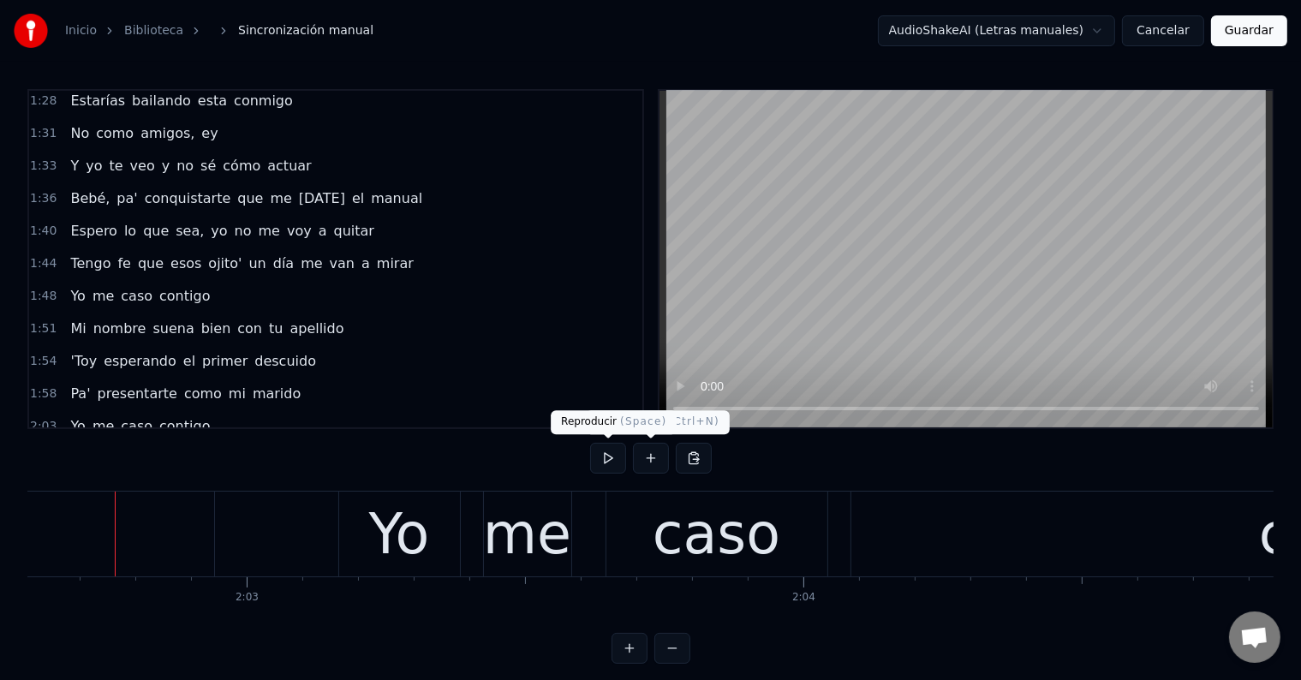
scroll to position [0, 68236]
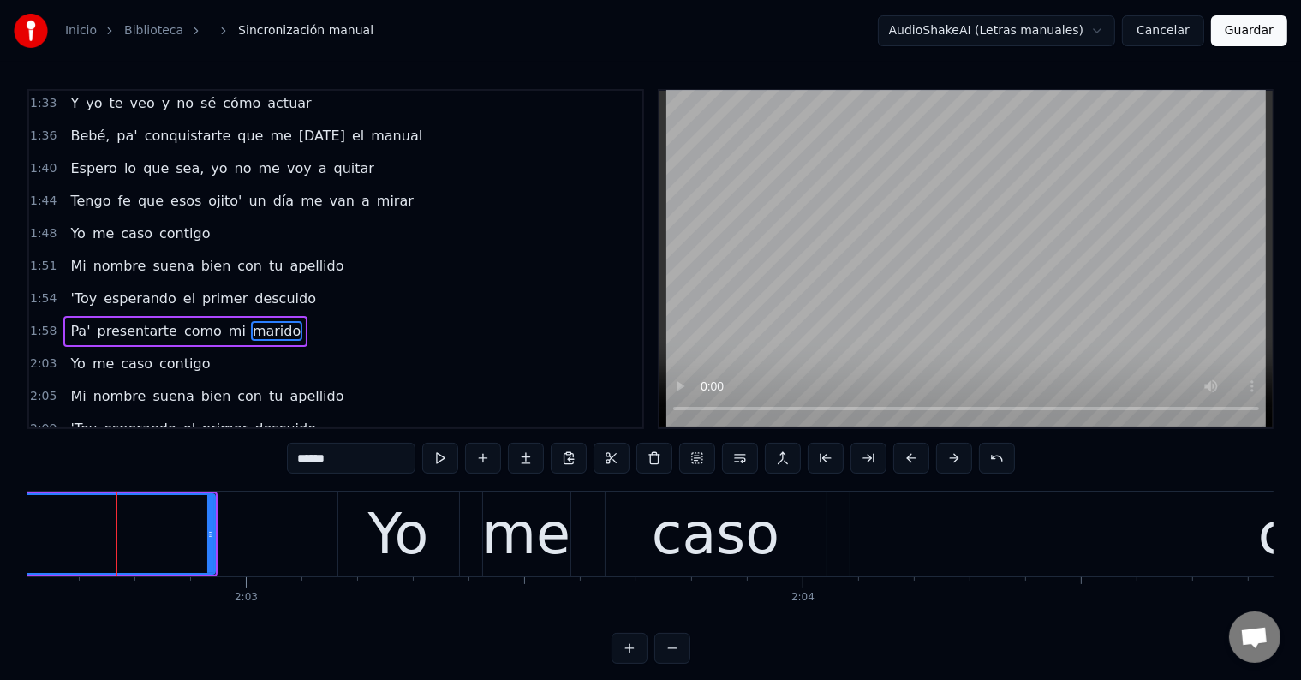
scroll to position [1045, 0]
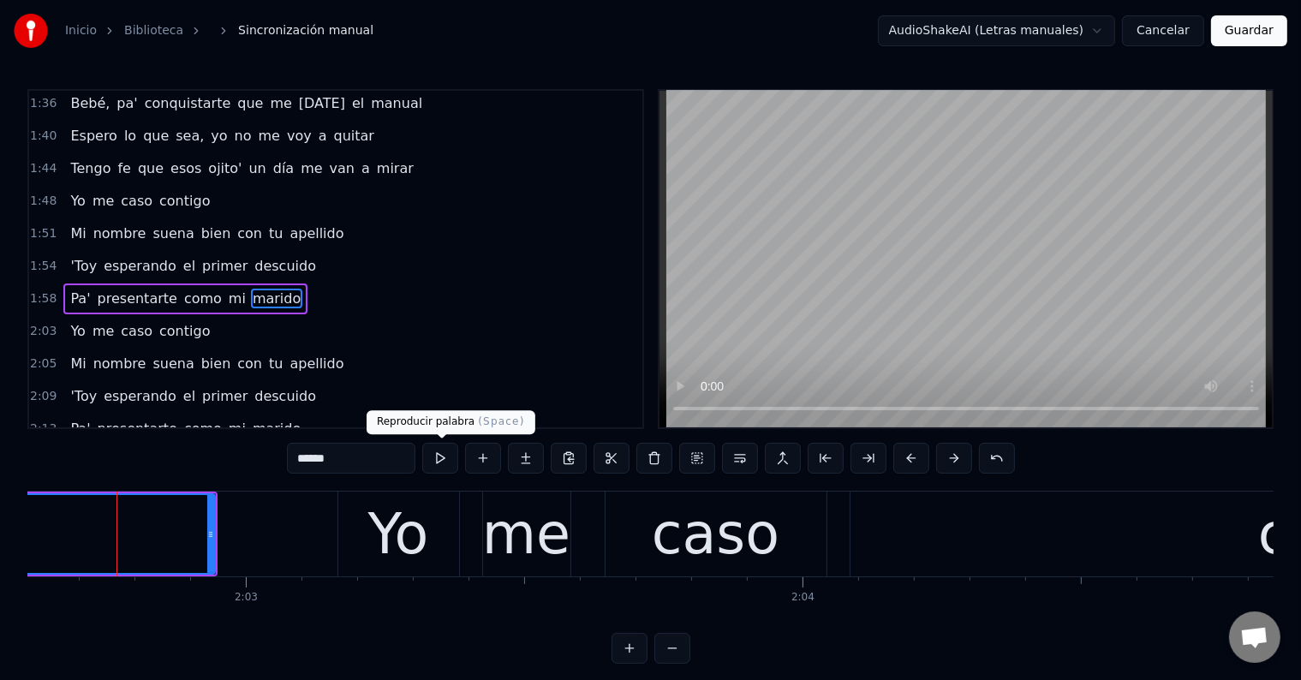
click at [456, 448] on button at bounding box center [440, 458] width 36 height 31
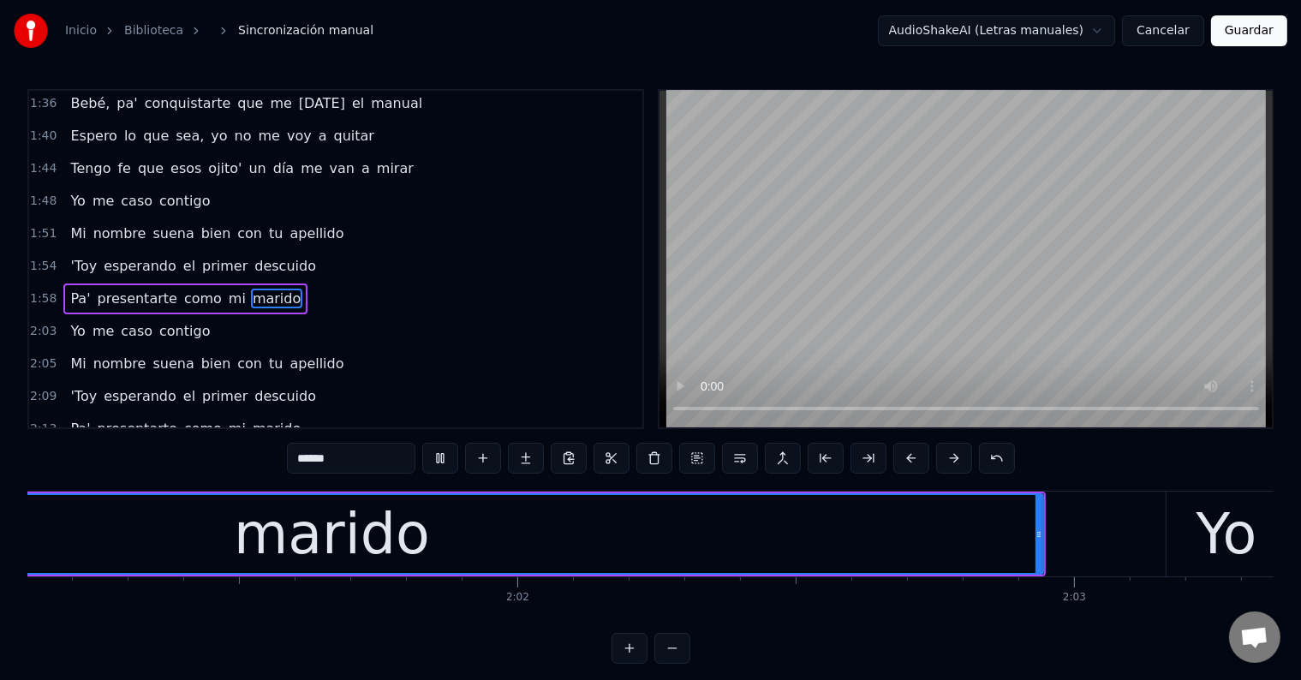
scroll to position [0, 67318]
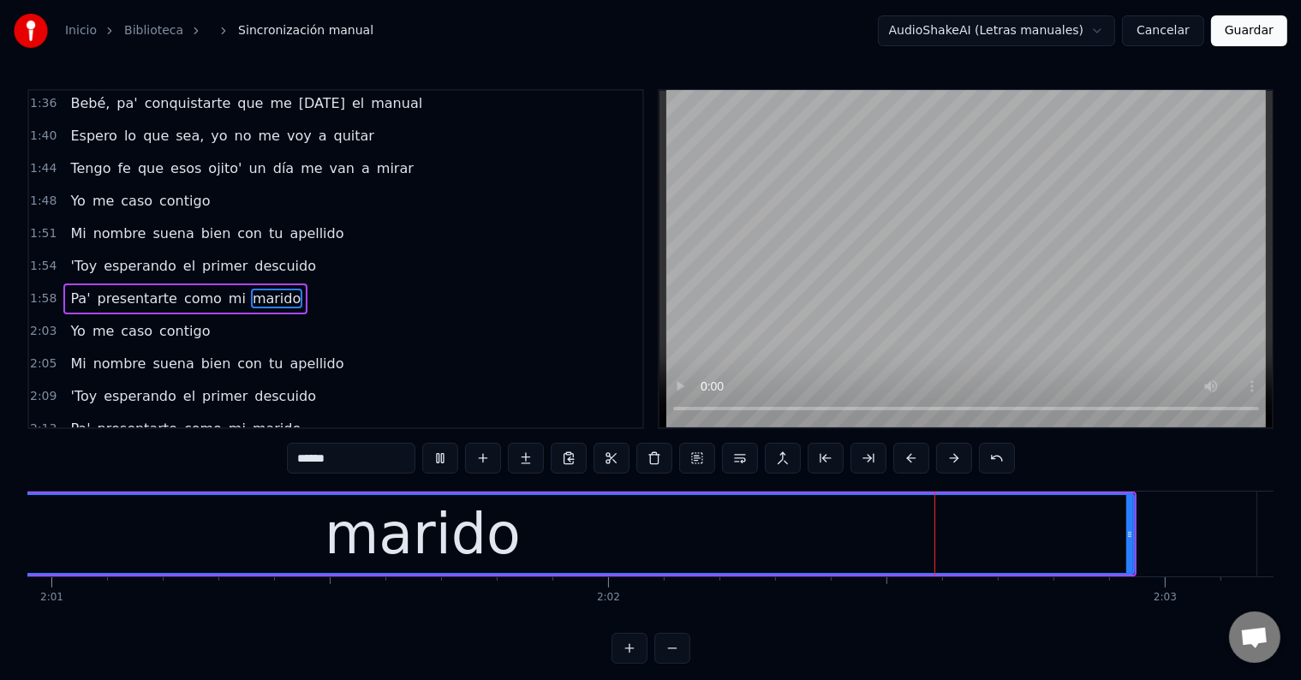
click at [451, 453] on button at bounding box center [440, 458] width 36 height 31
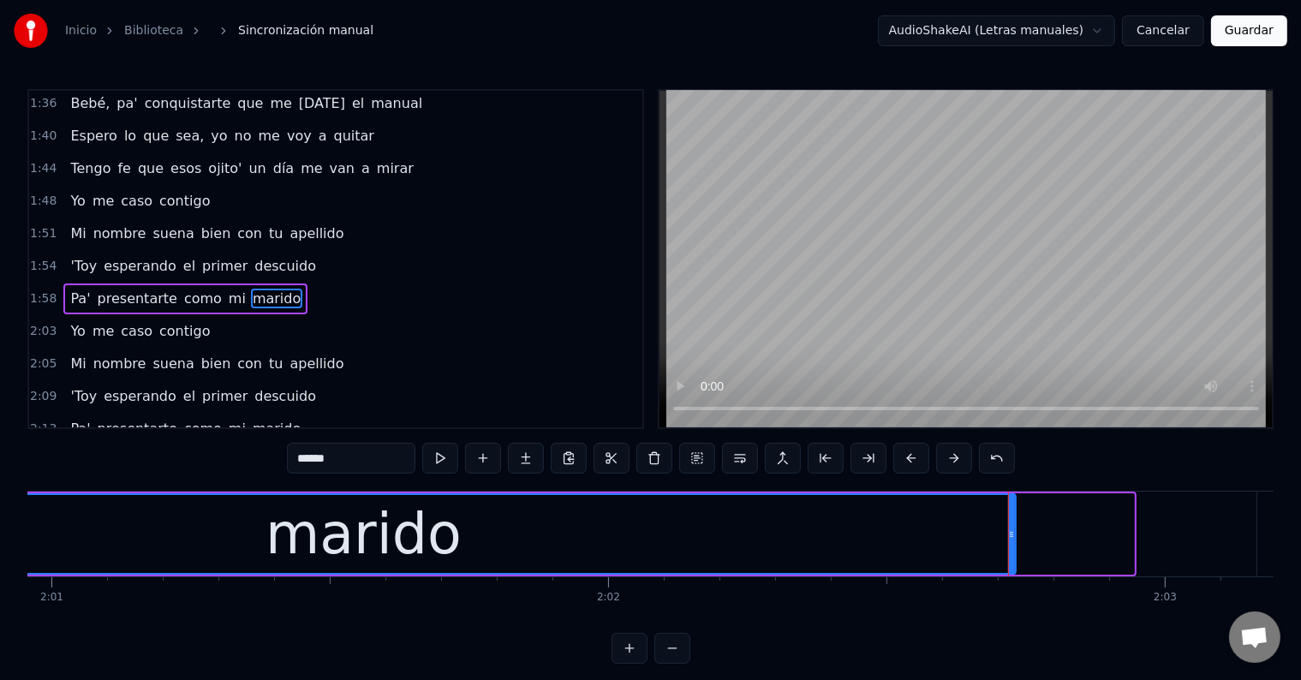
drag, startPoint x: 1131, startPoint y: 531, endPoint x: 1012, endPoint y: 530, distance: 119.0
click at [1012, 530] on icon at bounding box center [1011, 534] width 7 height 14
click at [394, 541] on div "marido" at bounding box center [363, 534] width 196 height 84
click at [374, 466] on input "******" at bounding box center [351, 458] width 128 height 31
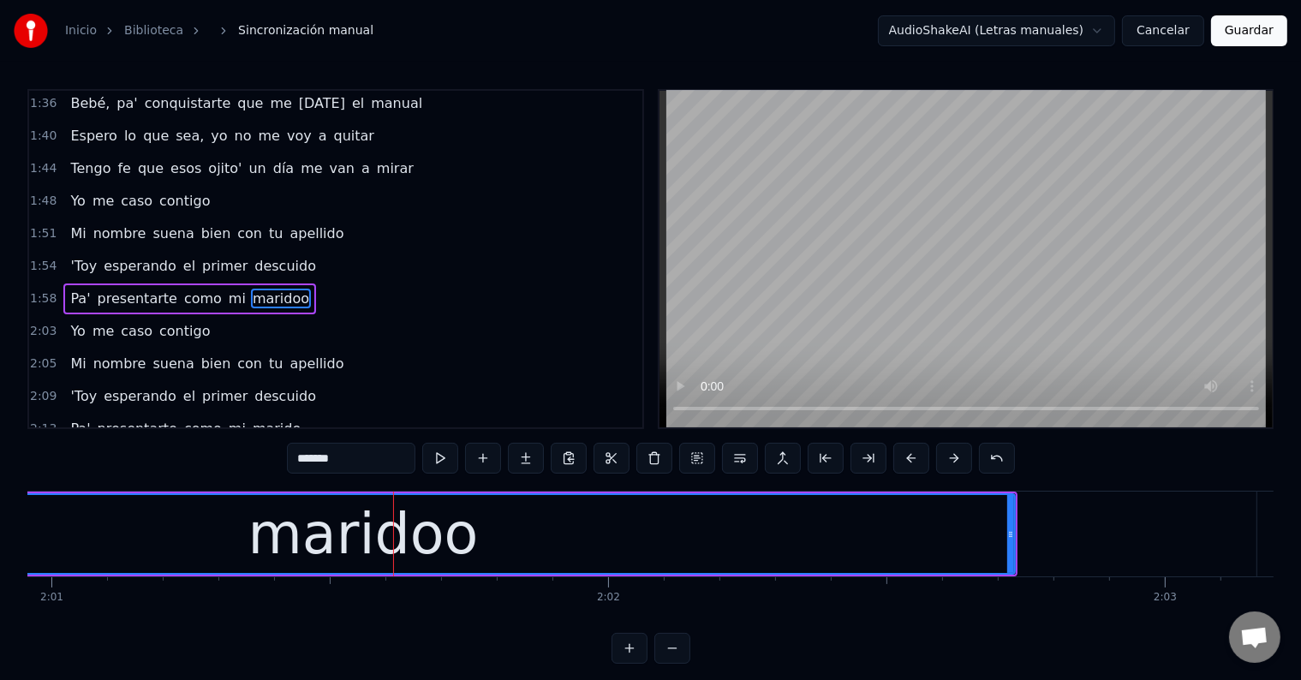
type input "*******"
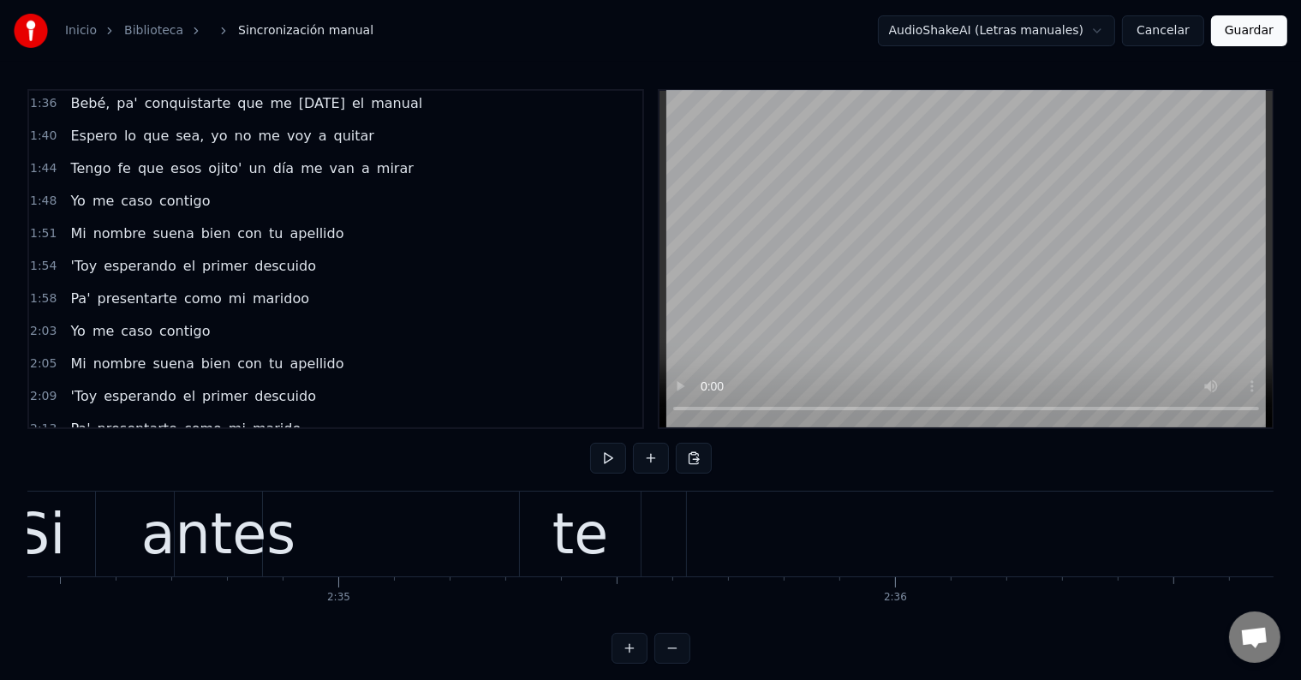
scroll to position [0, 85899]
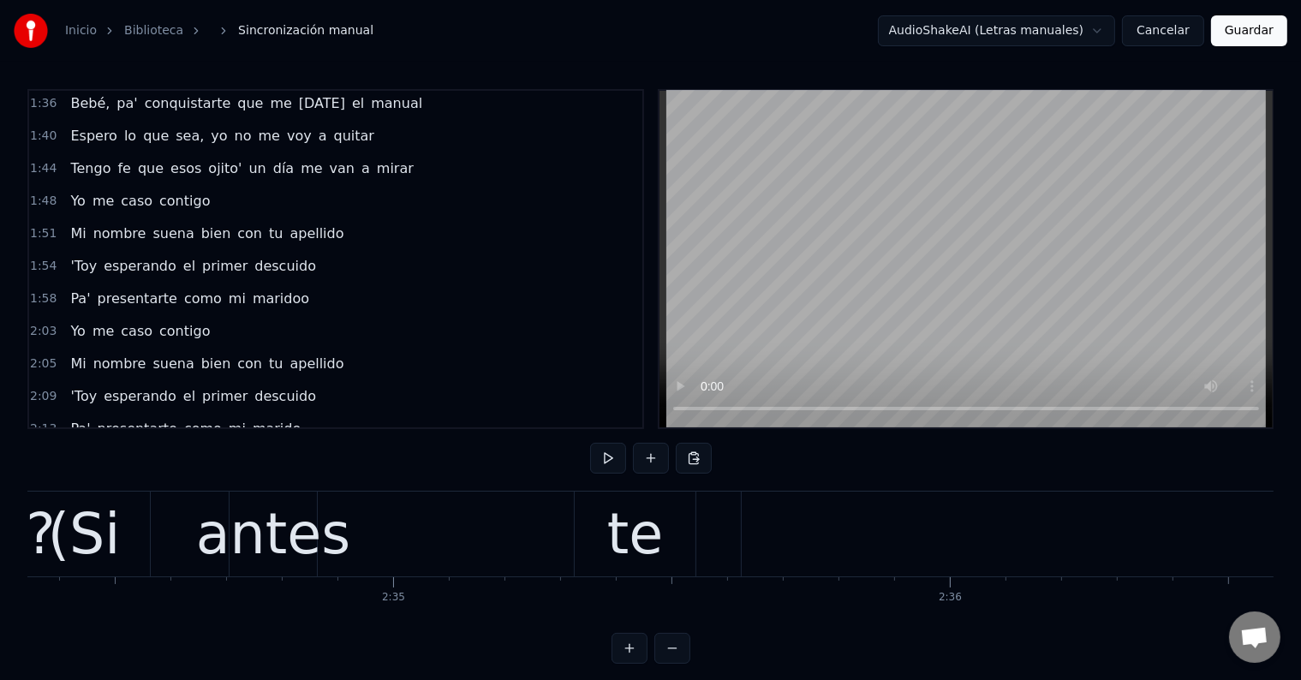
click at [250, 540] on div "antes" at bounding box center [273, 534] width 154 height 84
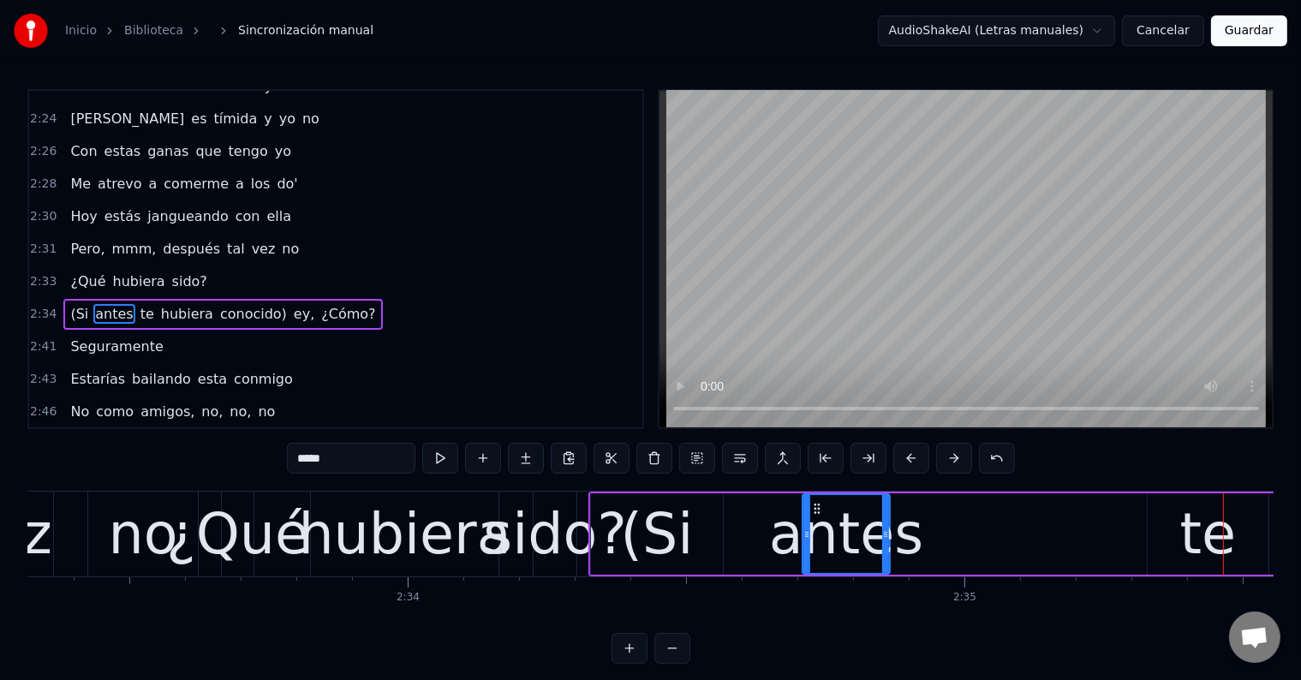
scroll to position [0, 85327]
click at [286, 545] on div "¿Qué" at bounding box center [238, 534] width 143 height 84
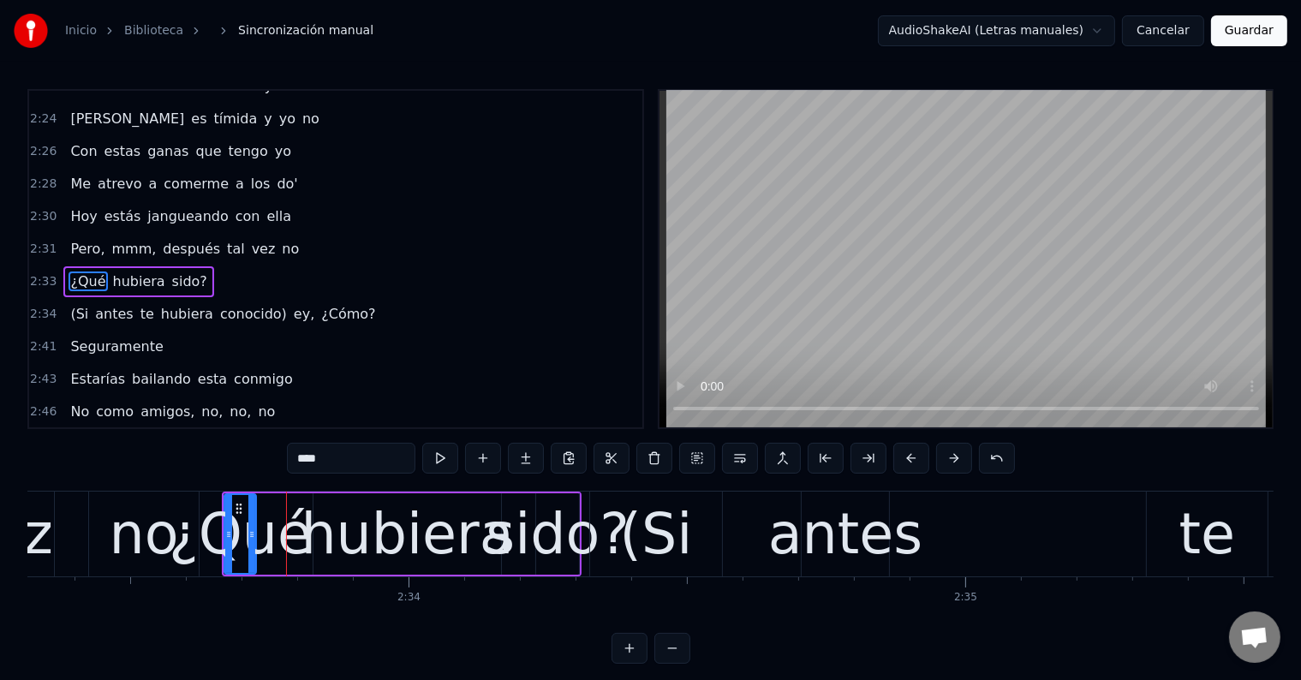
scroll to position [1486, 0]
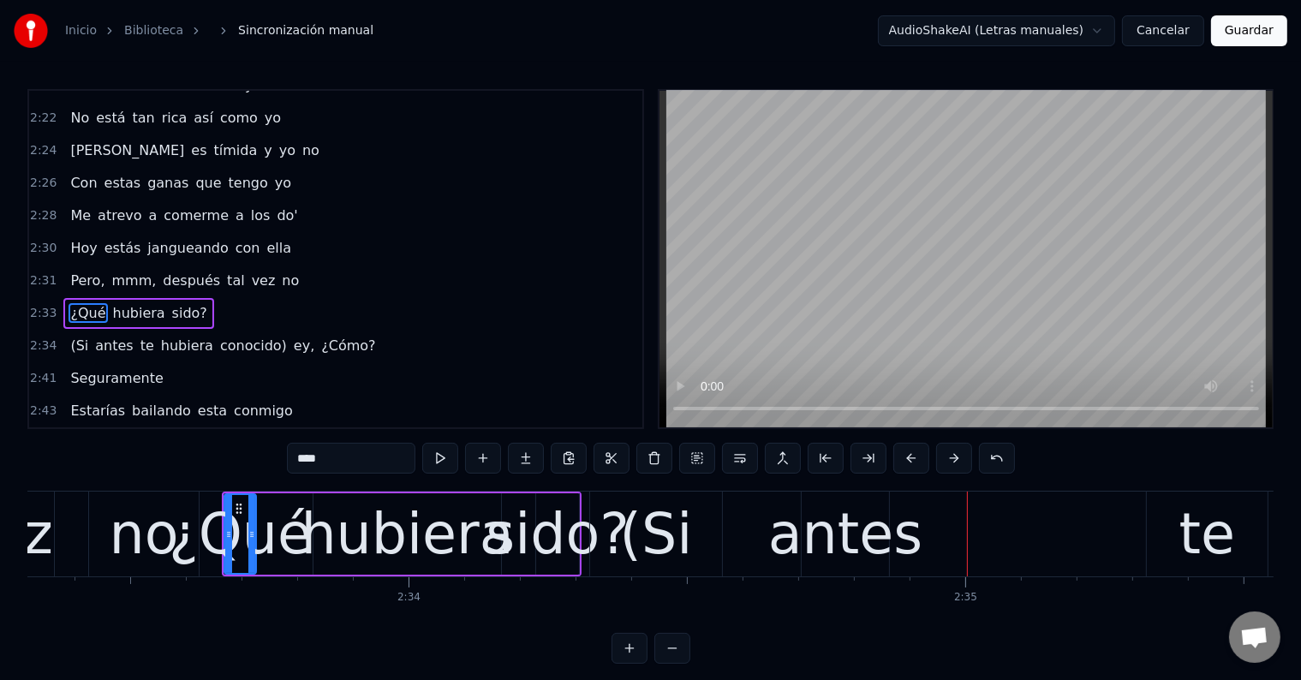
click at [668, 528] on div "(Si" at bounding box center [656, 534] width 73 height 84
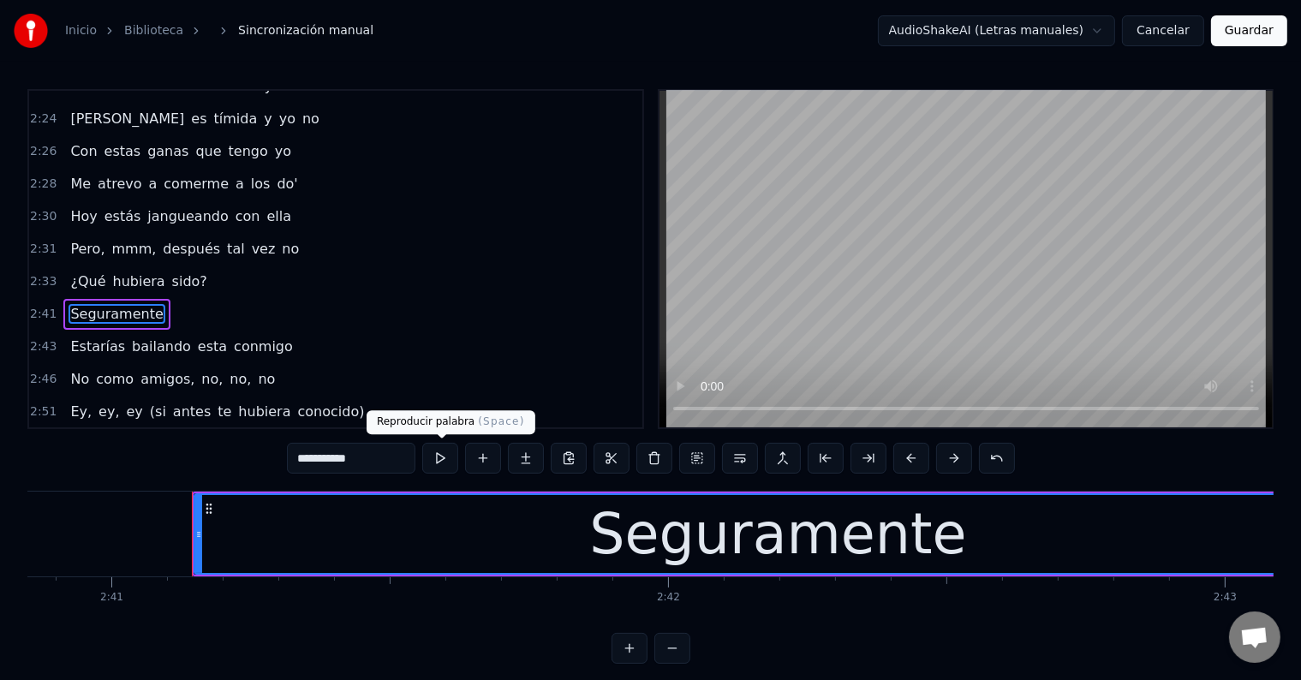
scroll to position [0, 89598]
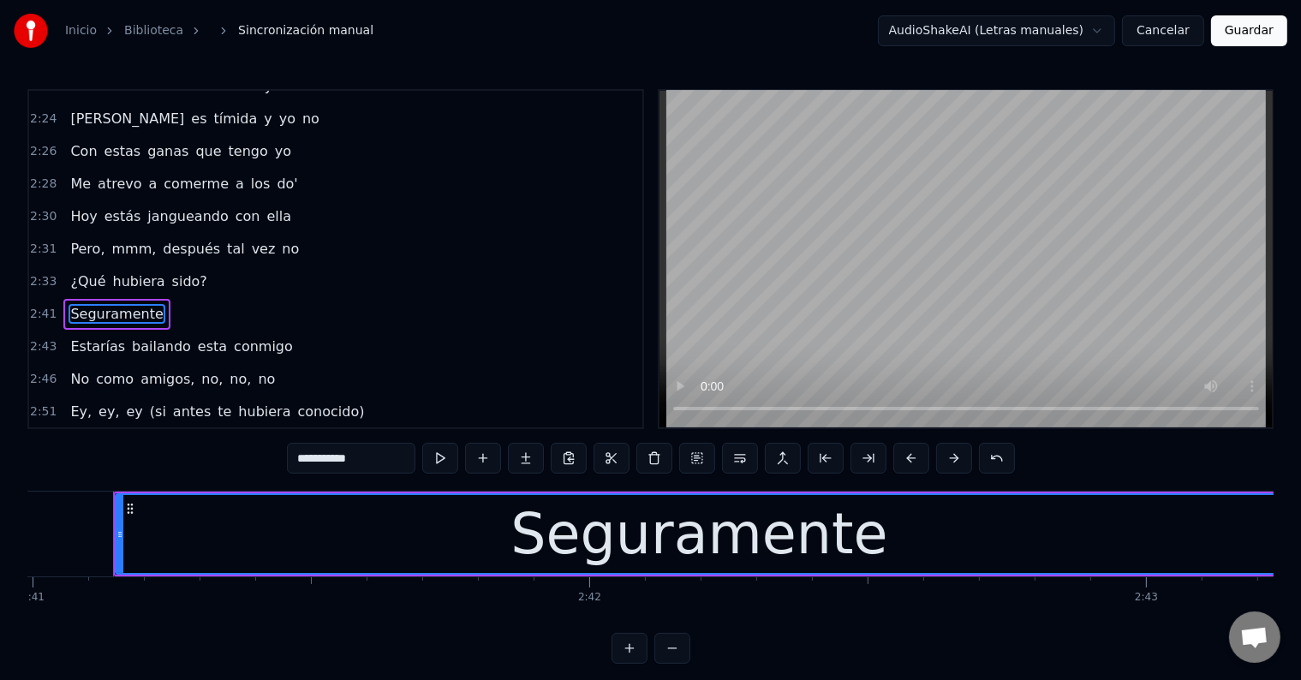
click at [170, 271] on span "sido?" at bounding box center [189, 281] width 39 height 20
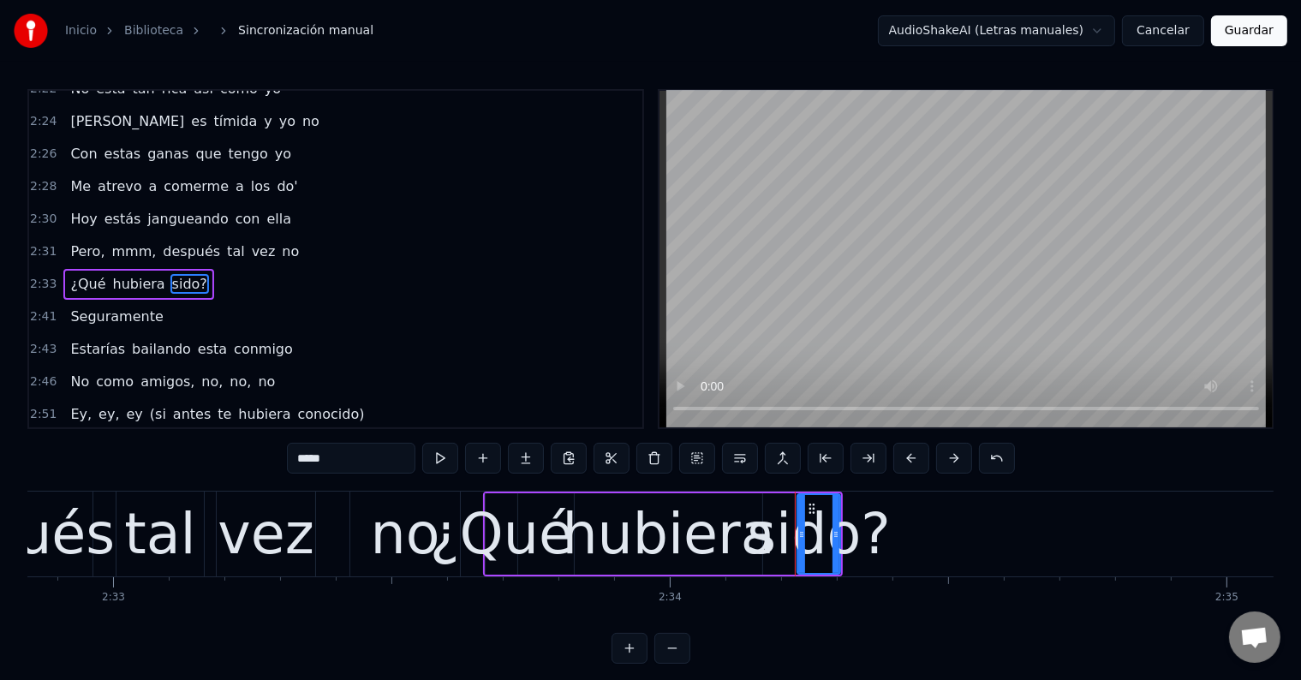
scroll to position [0, 85047]
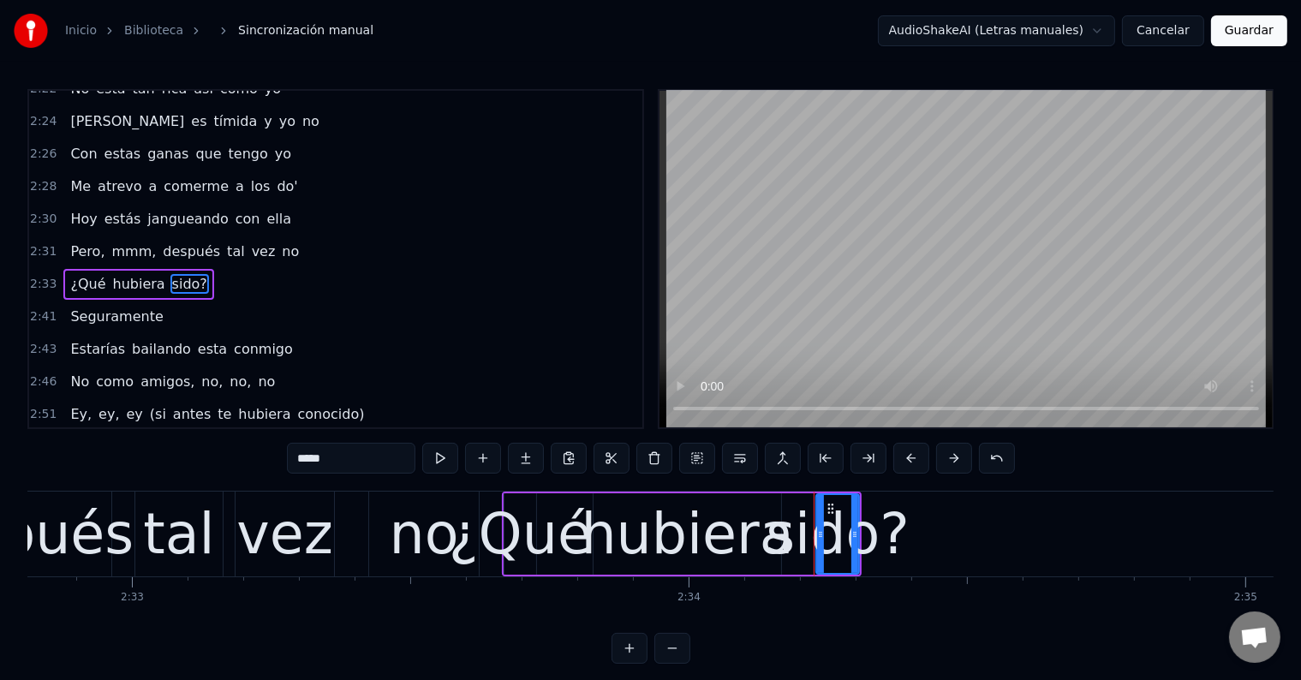
click at [427, 536] on div "no" at bounding box center [424, 534] width 69 height 84
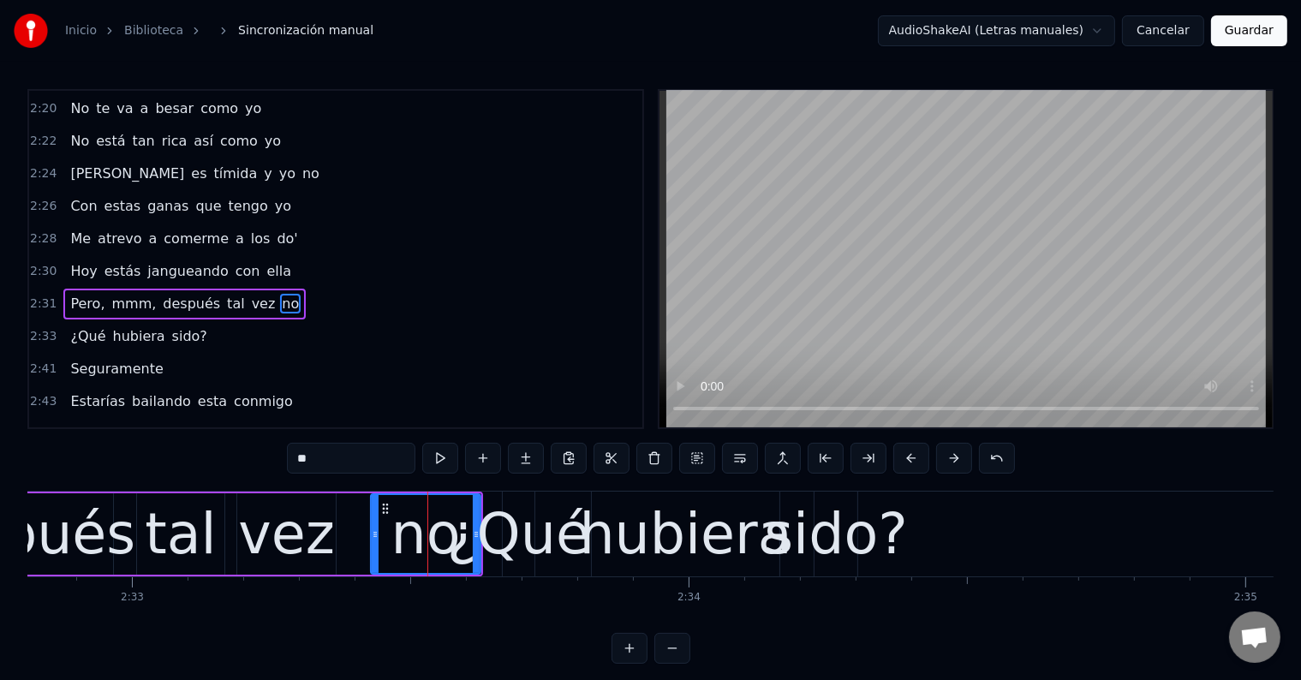
scroll to position [1454, 0]
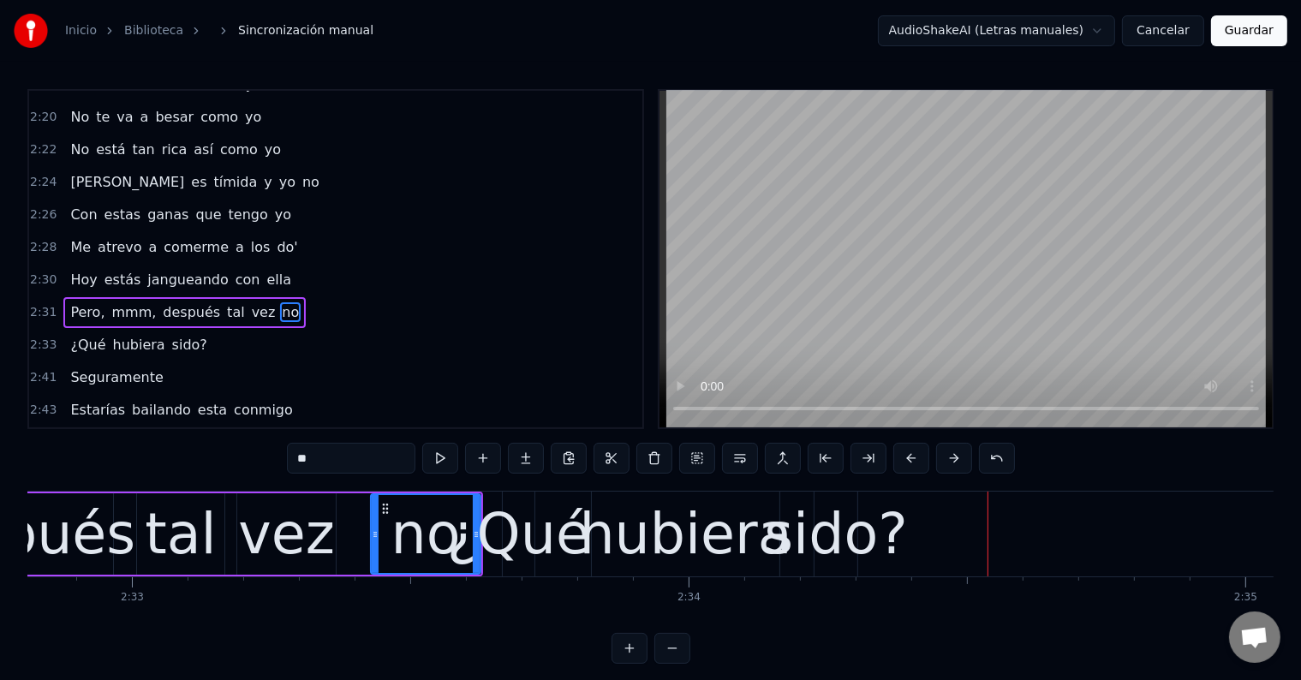
click at [642, 527] on div "hubiera" at bounding box center [685, 534] width 212 height 84
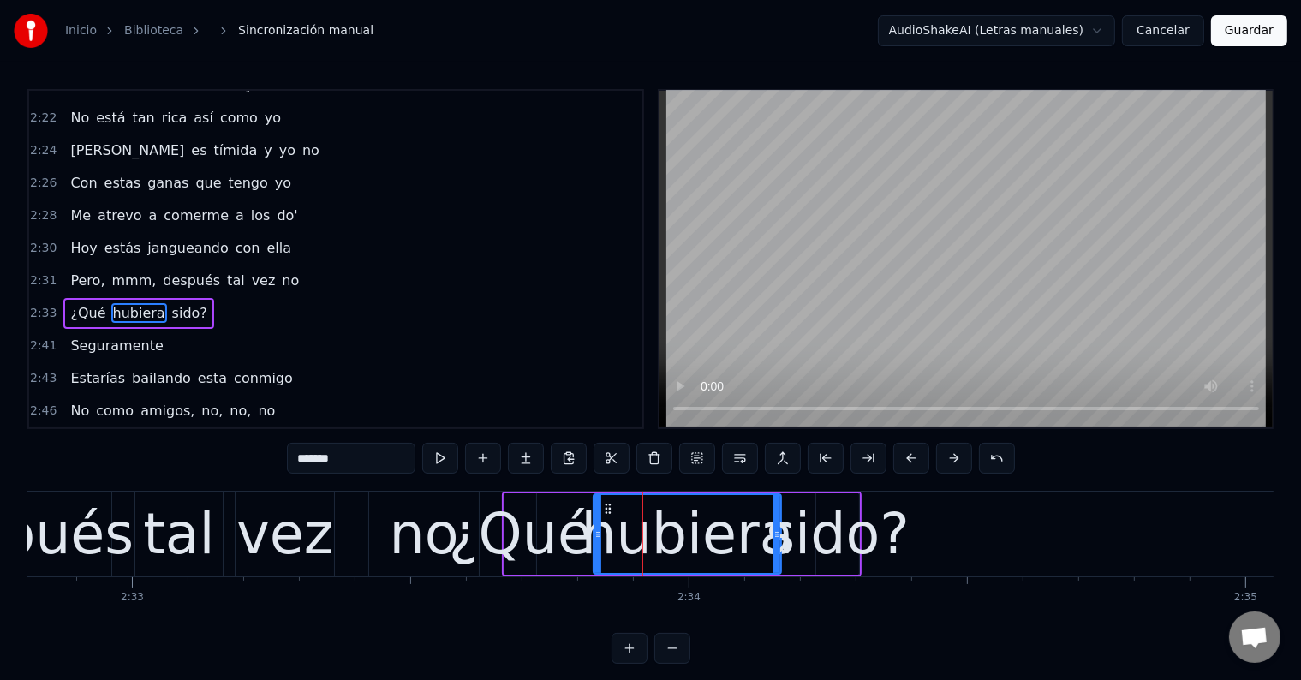
click at [825, 521] on div "sido?" at bounding box center [836, 534] width 143 height 84
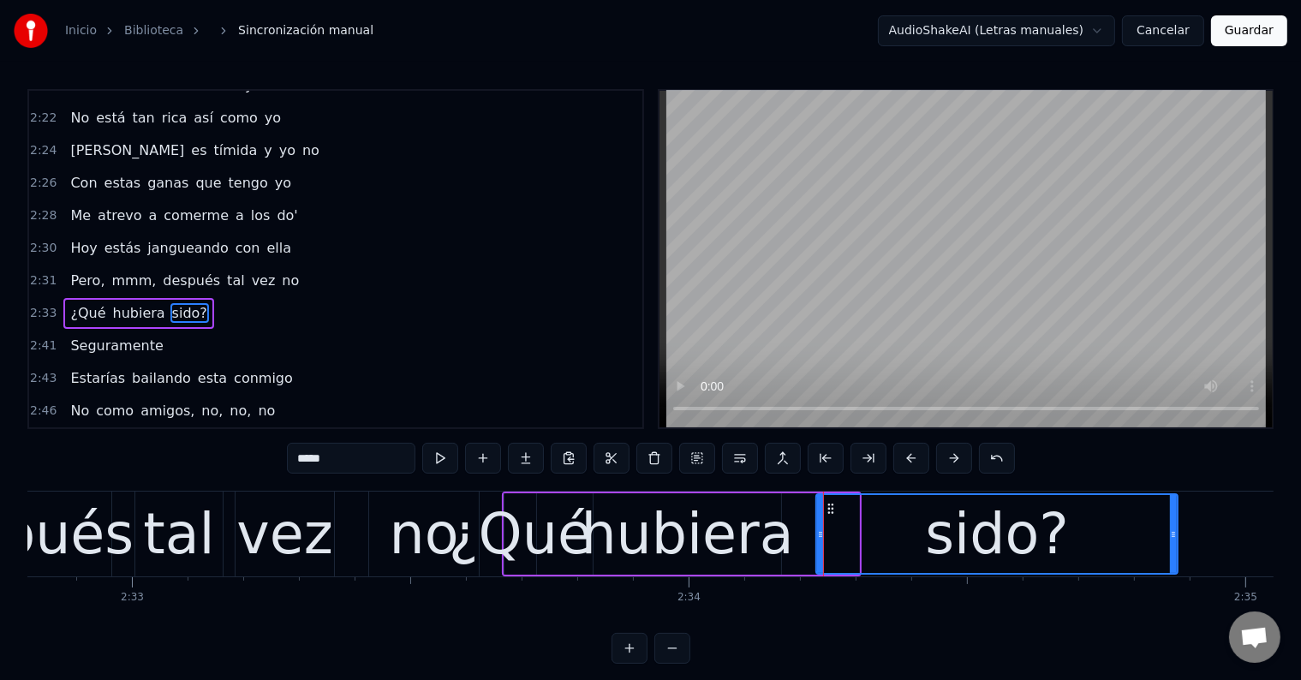
drag, startPoint x: 856, startPoint y: 533, endPoint x: 1176, endPoint y: 550, distance: 320.7
click at [1176, 550] on div at bounding box center [1173, 534] width 7 height 78
click at [574, 515] on div "¿Qué" at bounding box center [520, 534] width 143 height 84
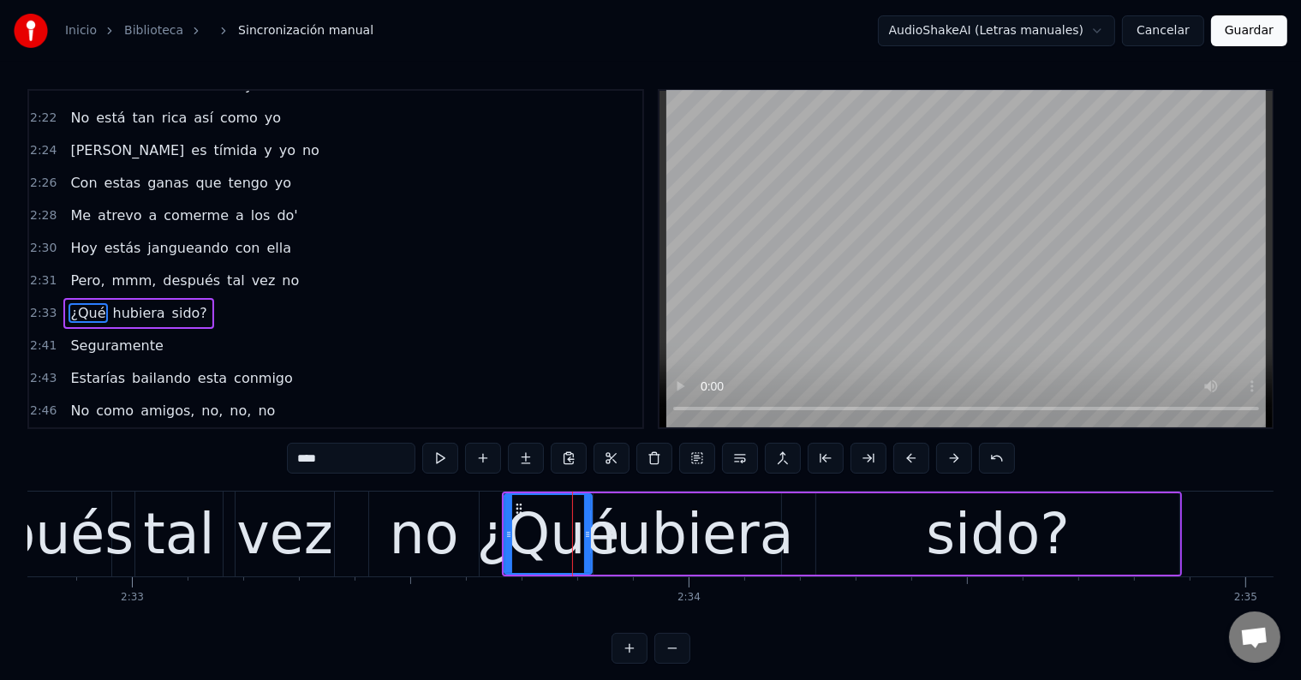
drag, startPoint x: 533, startPoint y: 532, endPoint x: 589, endPoint y: 536, distance: 56.7
click at [589, 536] on icon at bounding box center [587, 534] width 7 height 14
click at [681, 533] on div "hubiera" at bounding box center [687, 534] width 212 height 84
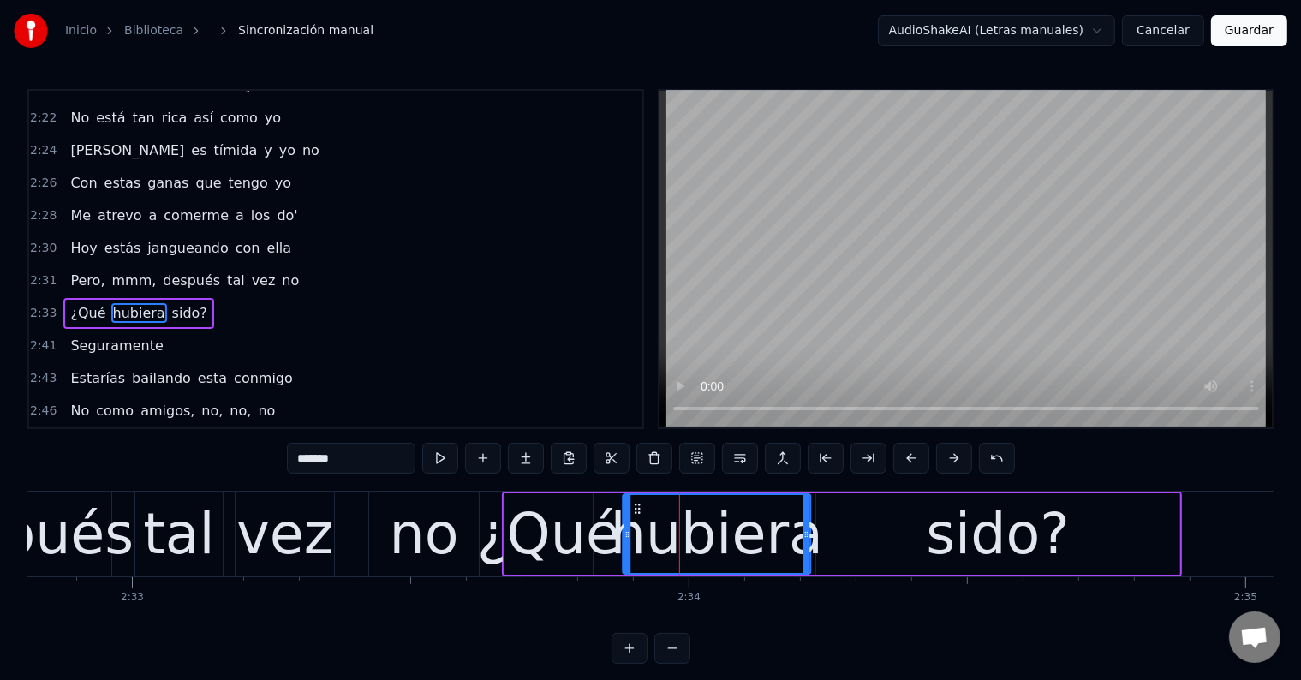
drag, startPoint x: 608, startPoint y: 503, endPoint x: 637, endPoint y: 504, distance: 29.1
click at [637, 504] on icon at bounding box center [637, 509] width 14 height 14
click at [551, 513] on div "¿Qué" at bounding box center [548, 534] width 143 height 84
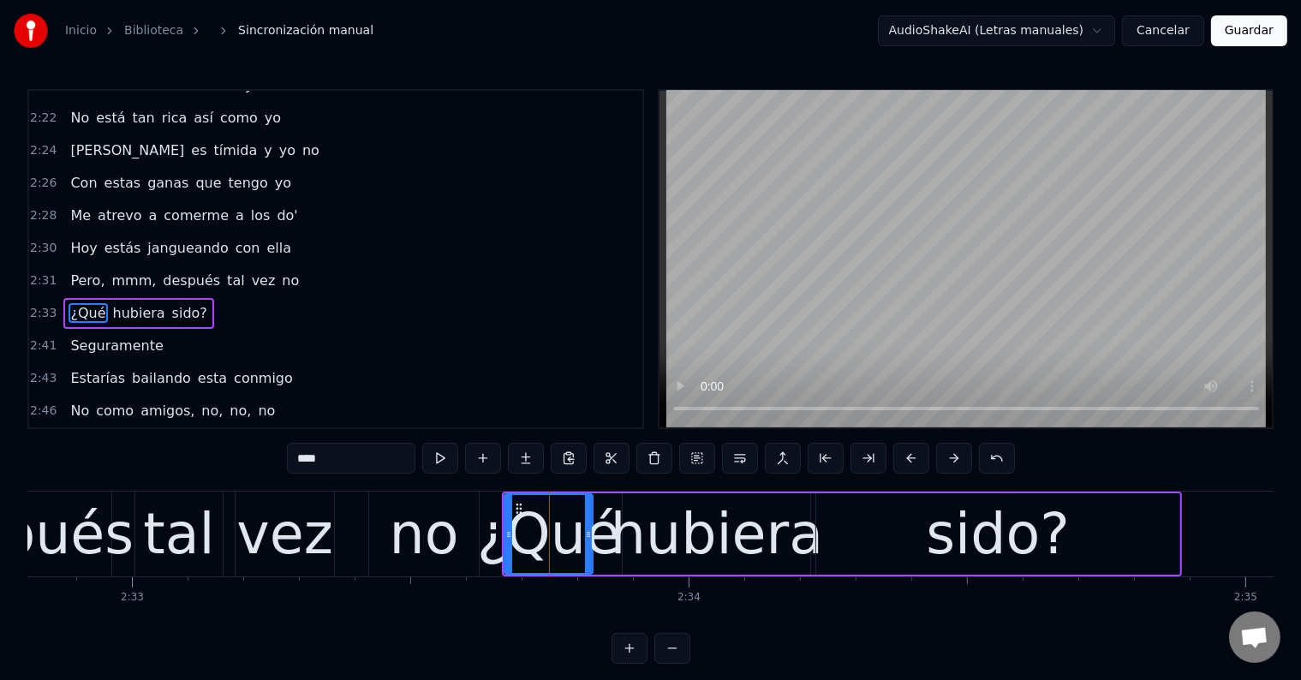
click at [440, 521] on div "no" at bounding box center [424, 534] width 69 height 84
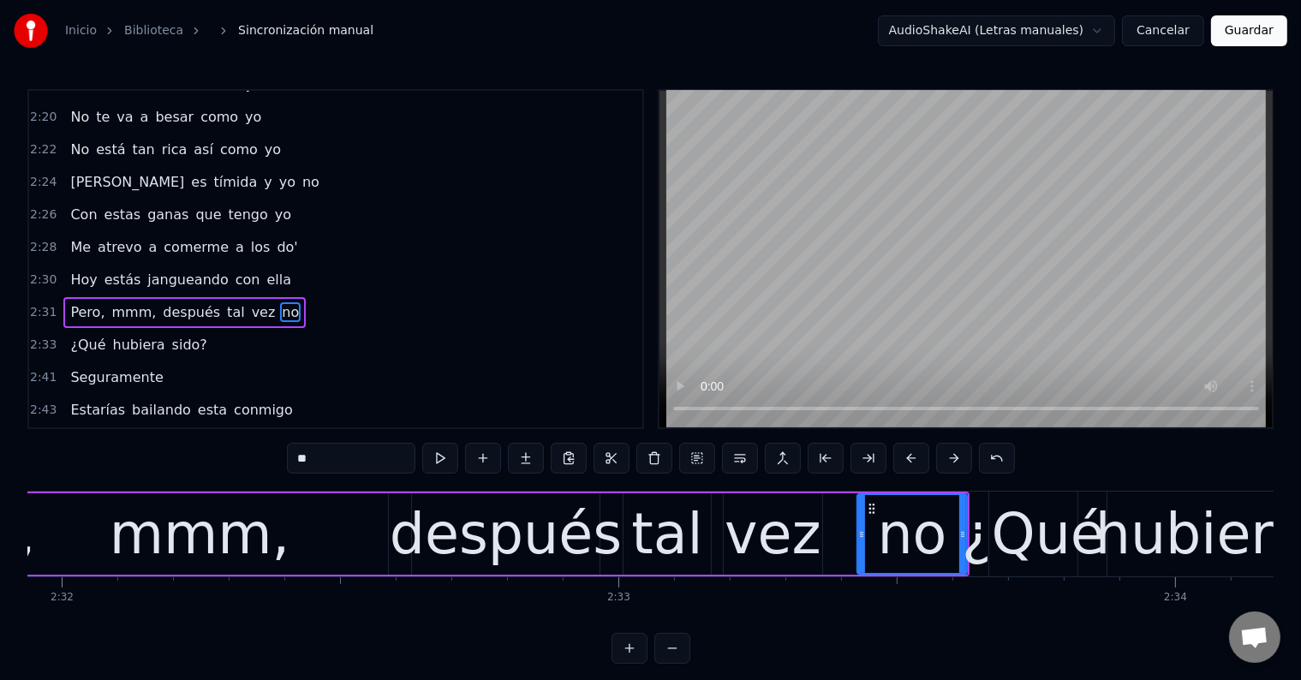
scroll to position [0, 84557]
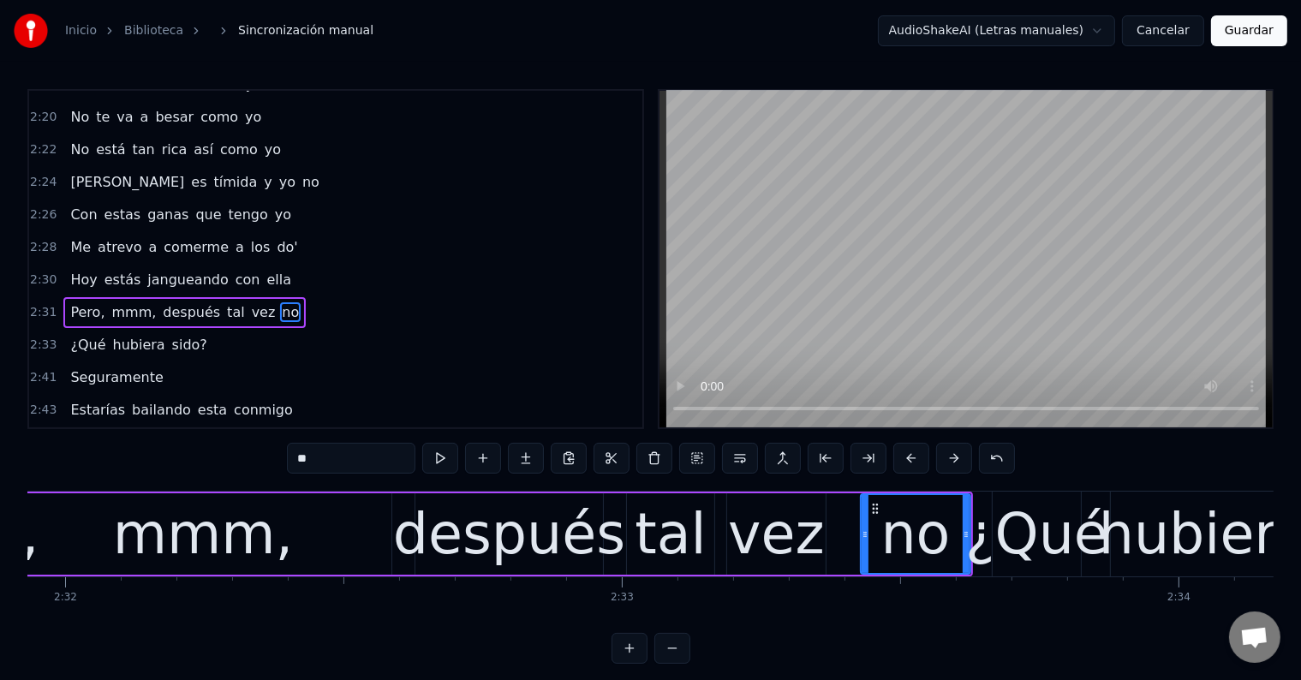
click at [421, 536] on div "después" at bounding box center [509, 534] width 232 height 84
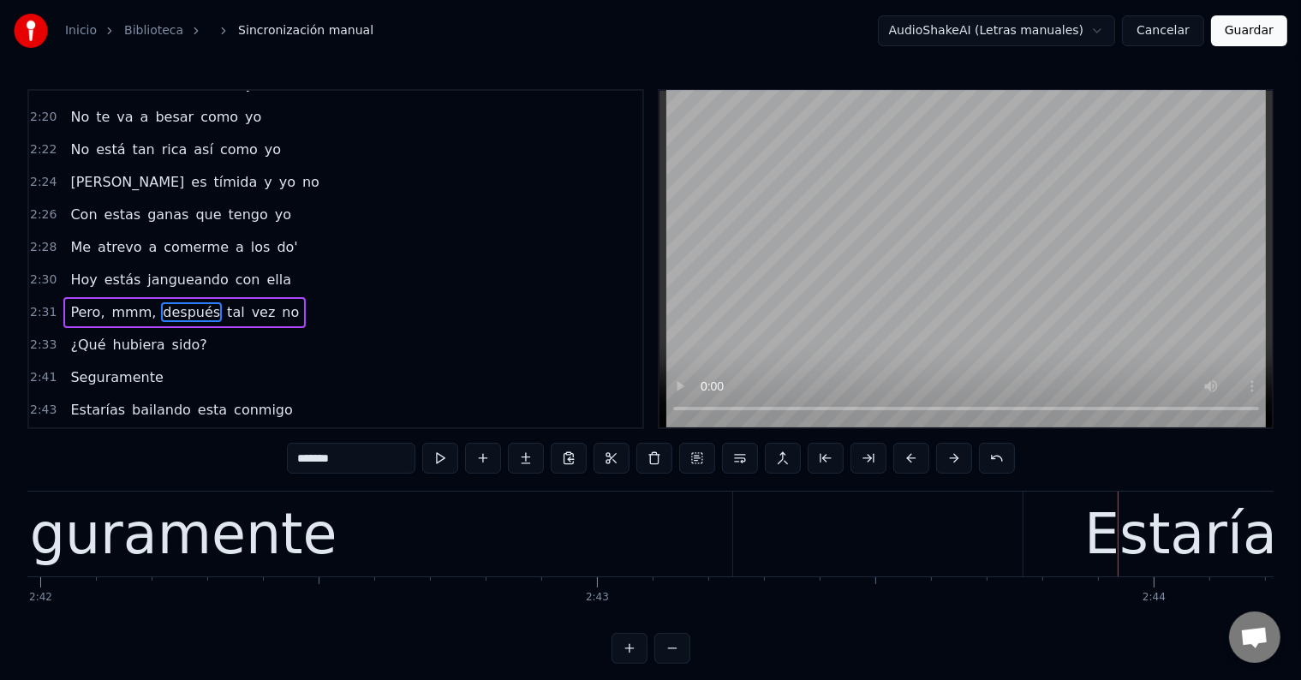
scroll to position [0, 90122]
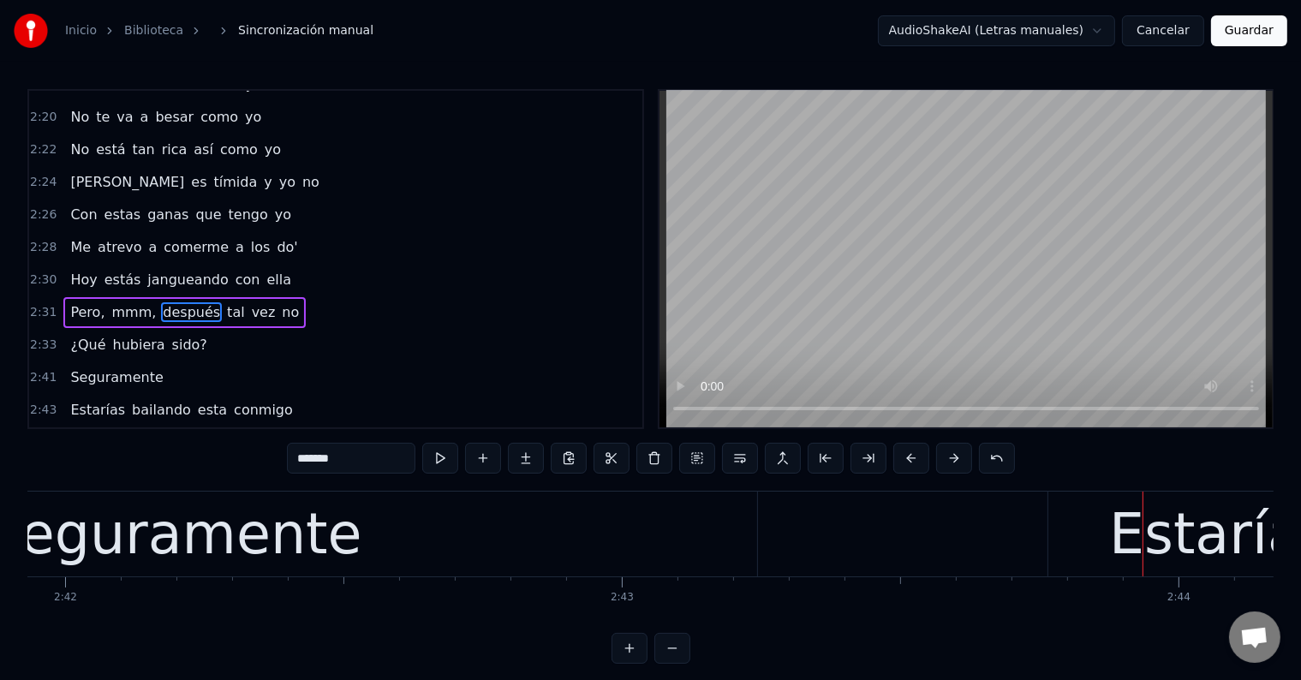
click at [344, 526] on div "Seguramente" at bounding box center [173, 533] width 1167 height 85
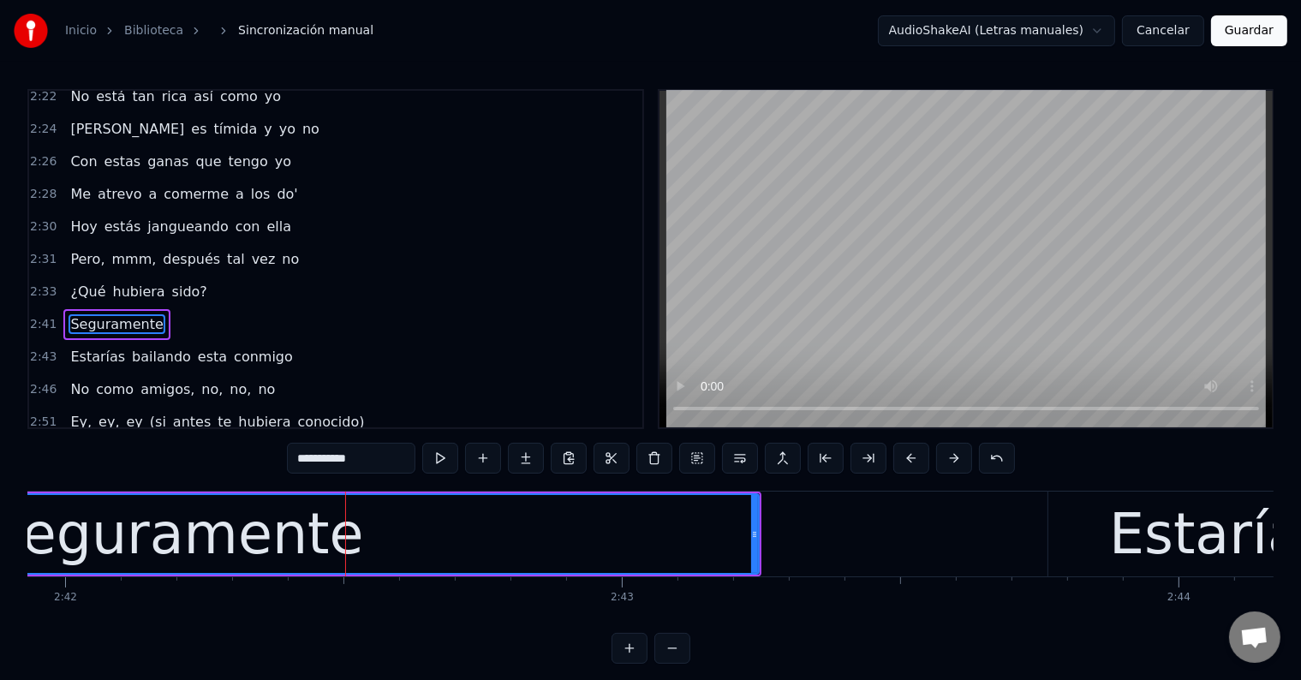
scroll to position [1517, 0]
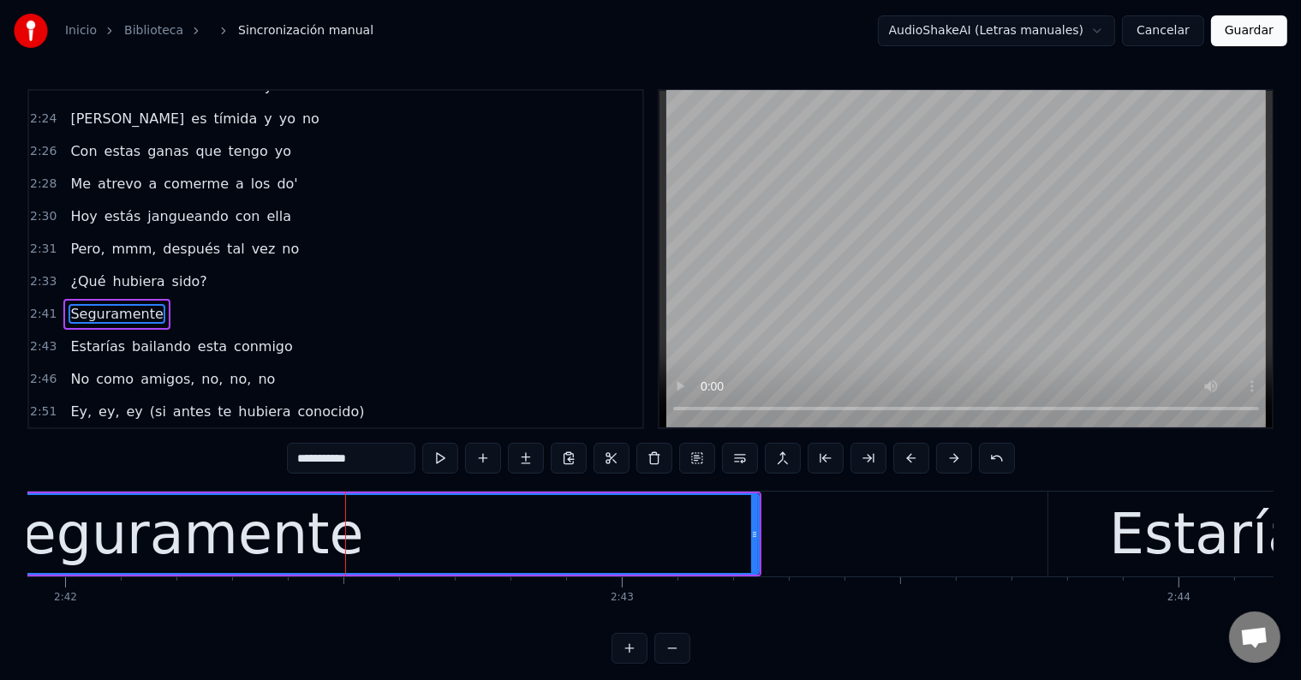
click at [393, 452] on input "**********" at bounding box center [351, 458] width 128 height 31
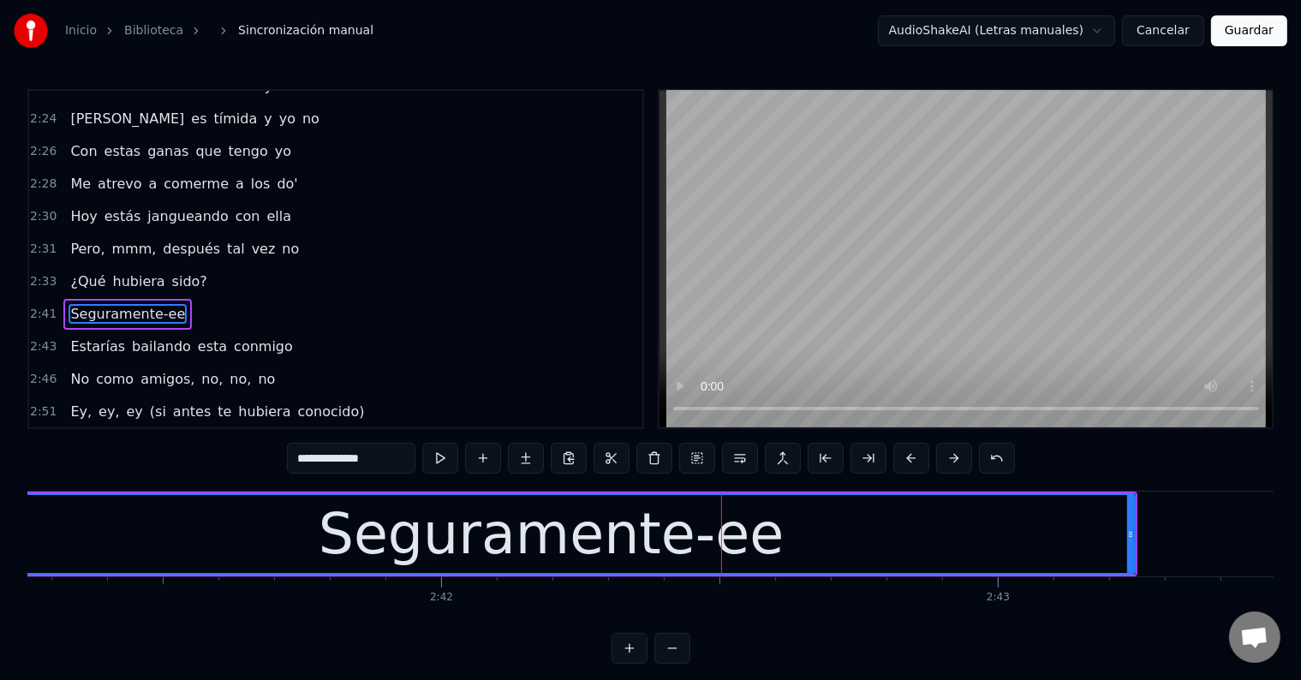
scroll to position [0, 89742]
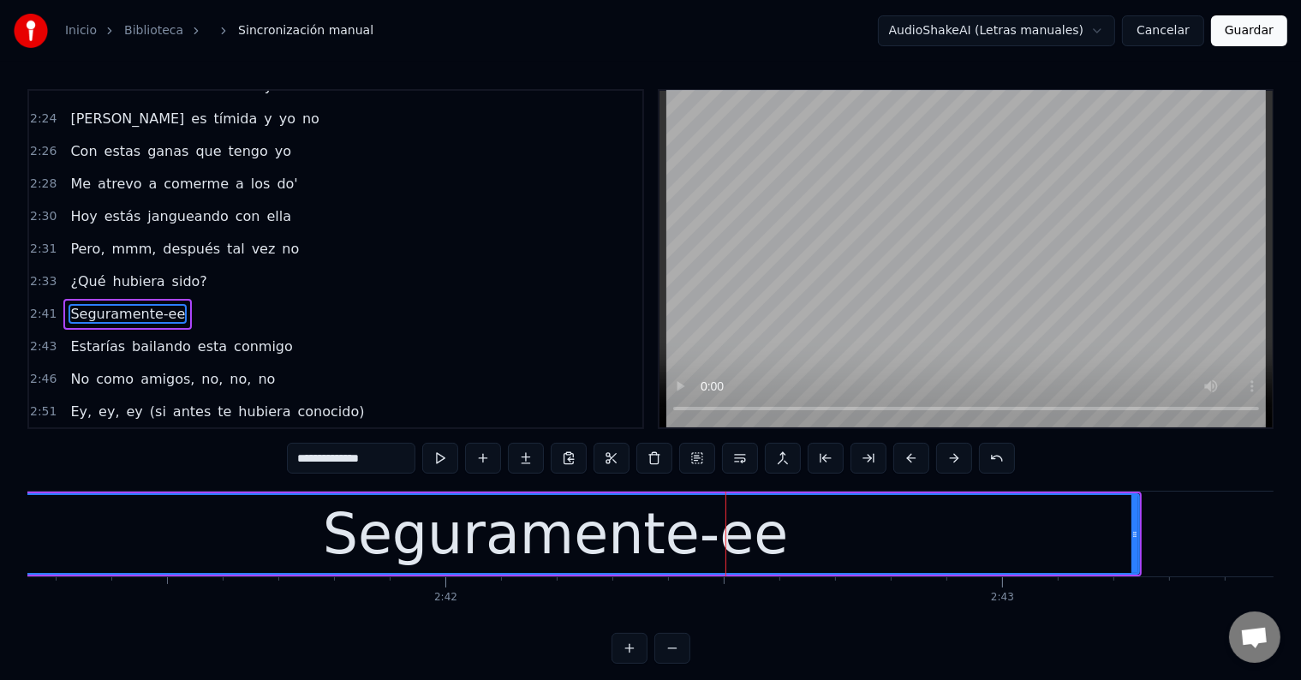
click at [253, 530] on div "Seguramente-ee" at bounding box center [555, 534] width 1165 height 78
click at [597, 557] on div "Seguramente-ee" at bounding box center [556, 534] width 466 height 84
click at [396, 458] on input "**********" at bounding box center [351, 458] width 128 height 31
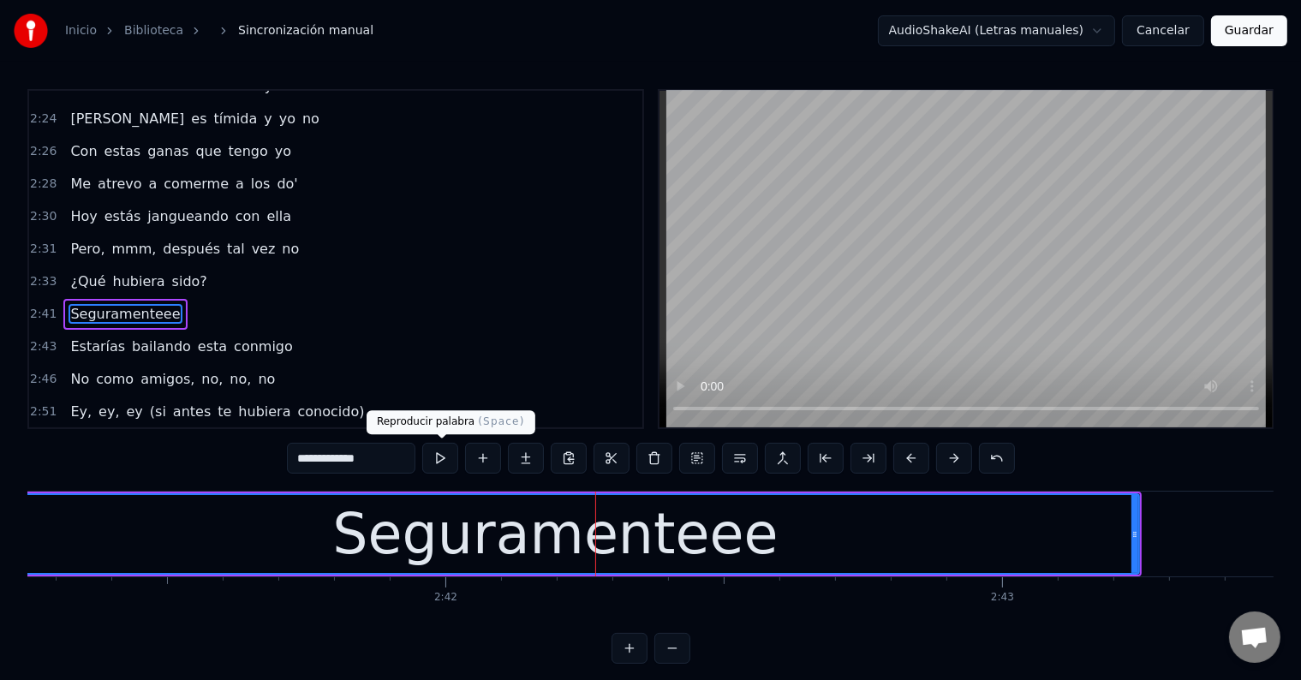
click at [443, 457] on button at bounding box center [440, 458] width 36 height 31
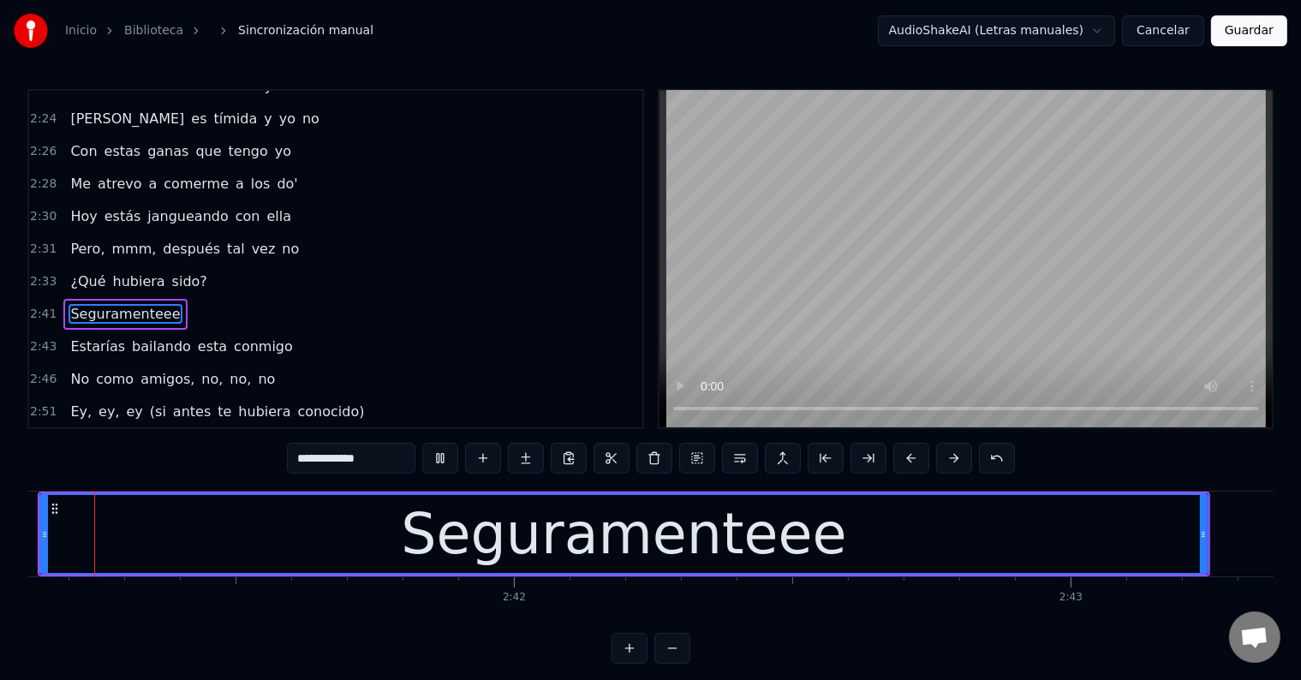
scroll to position [0, 89598]
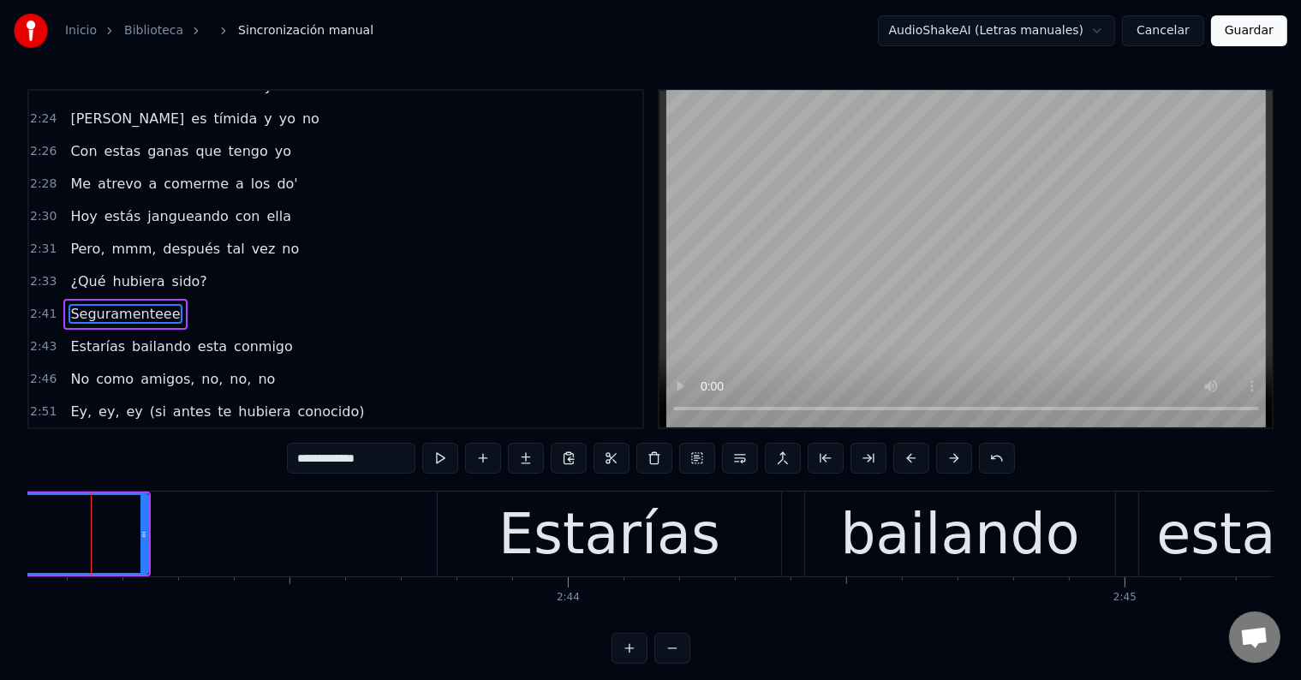
scroll to position [0, 90711]
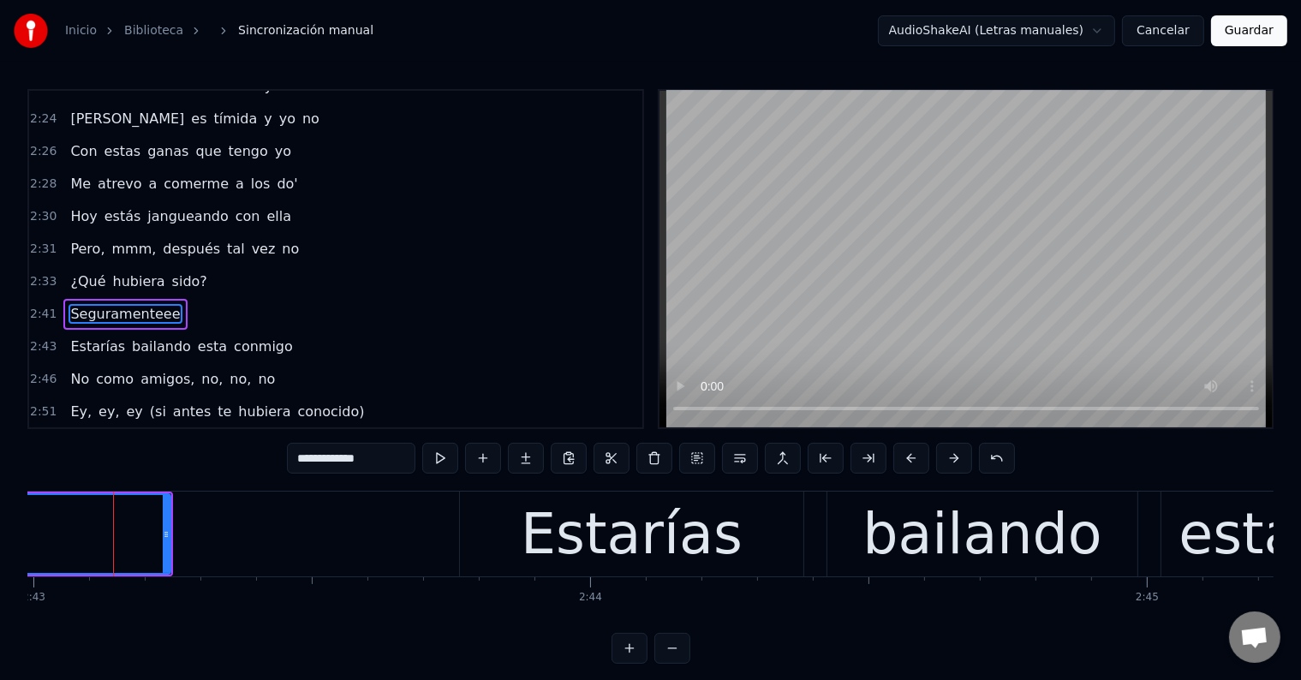
click at [414, 463] on input "**********" at bounding box center [351, 458] width 128 height 31
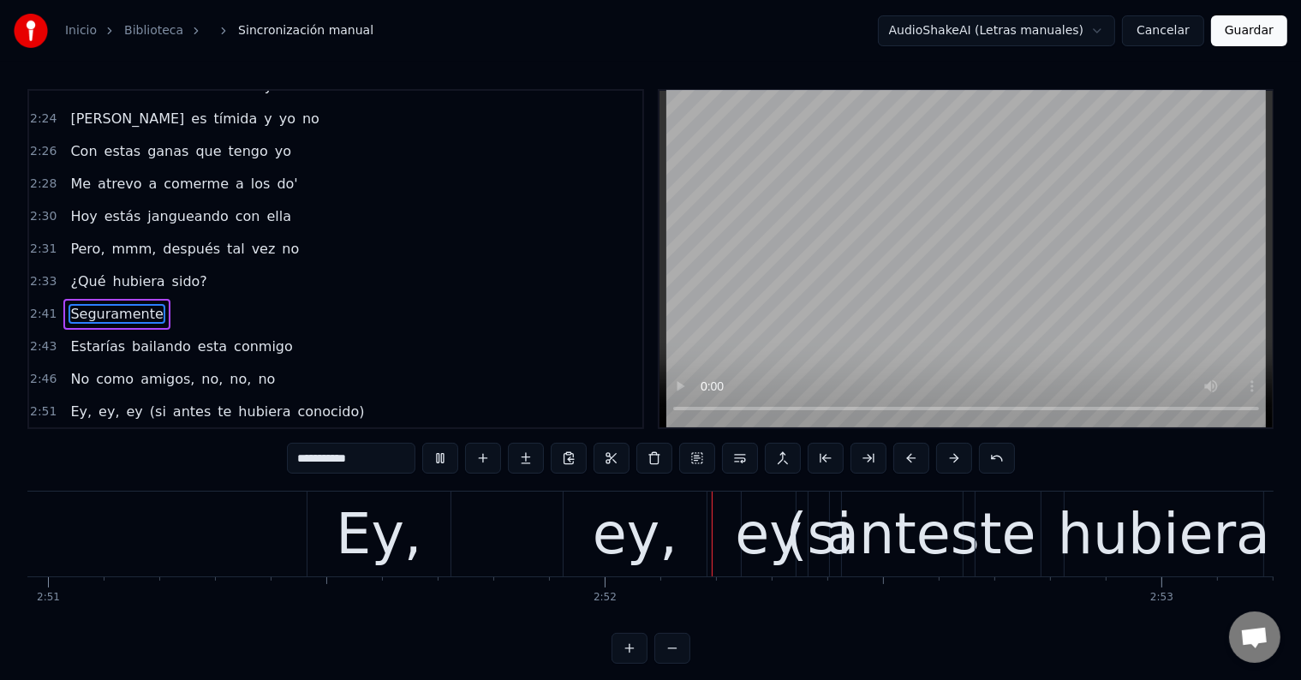
scroll to position [0, 95415]
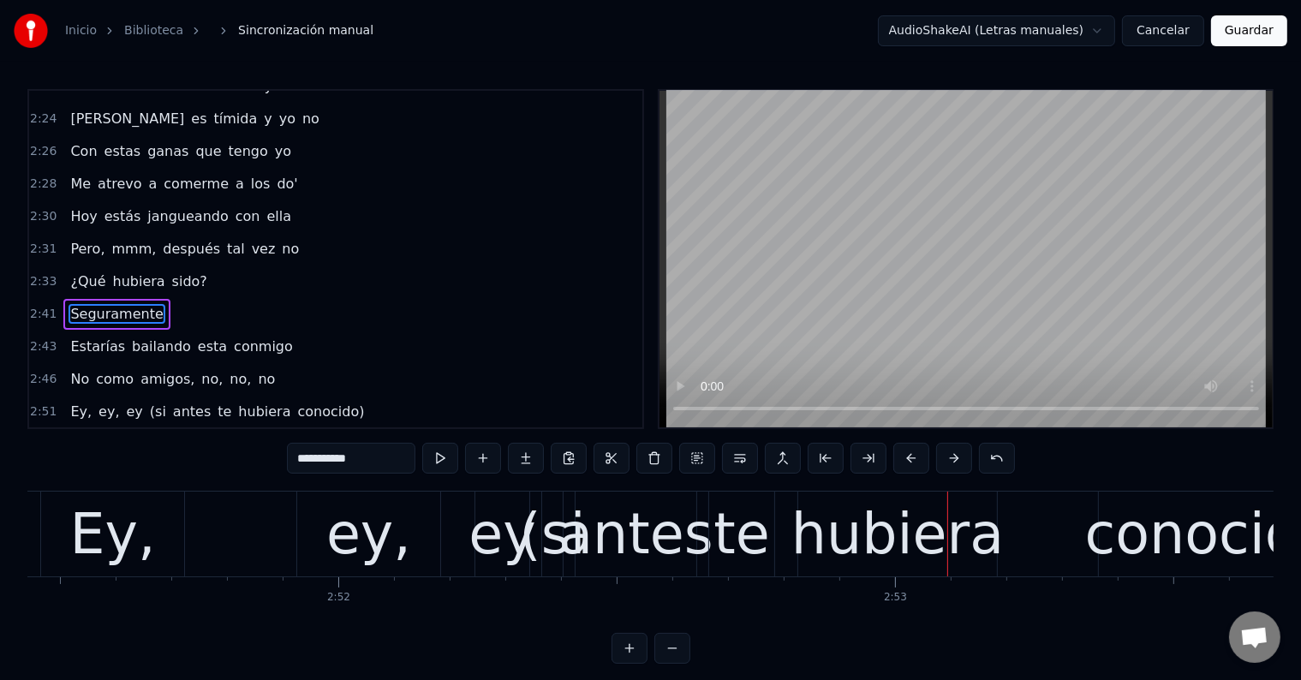
click at [625, 527] on div "antes" at bounding box center [635, 534] width 154 height 84
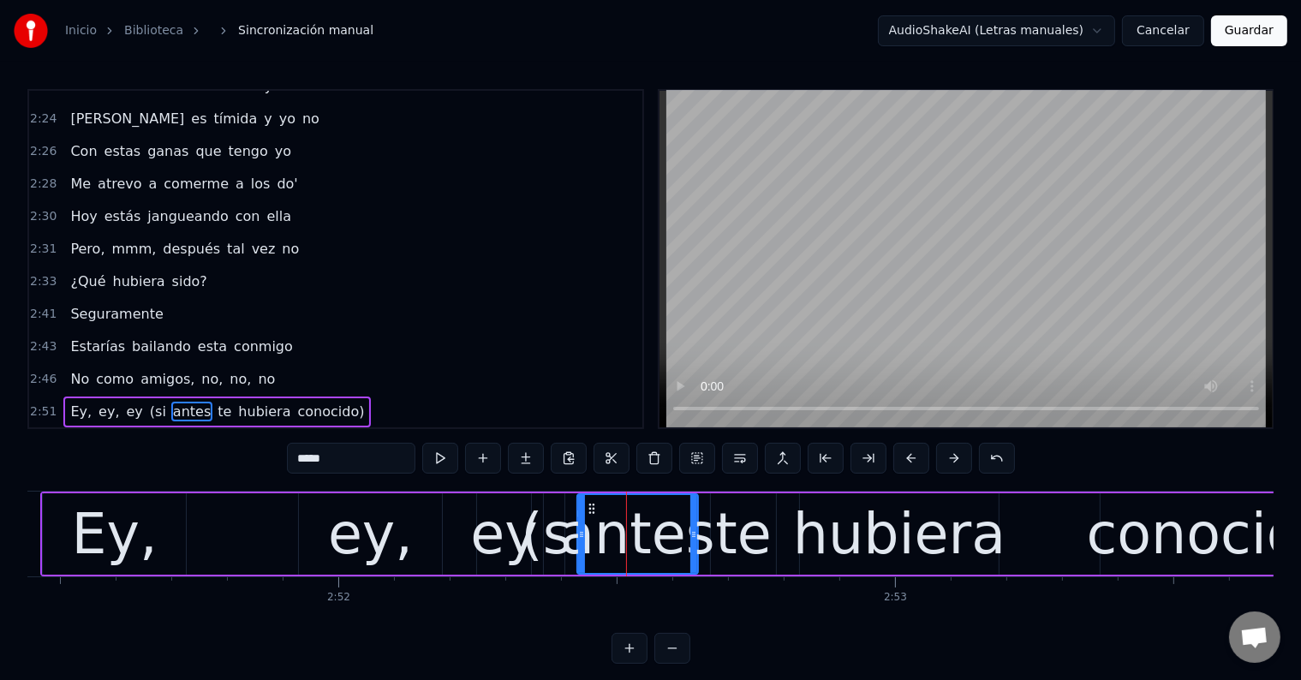
scroll to position [1611, 0]
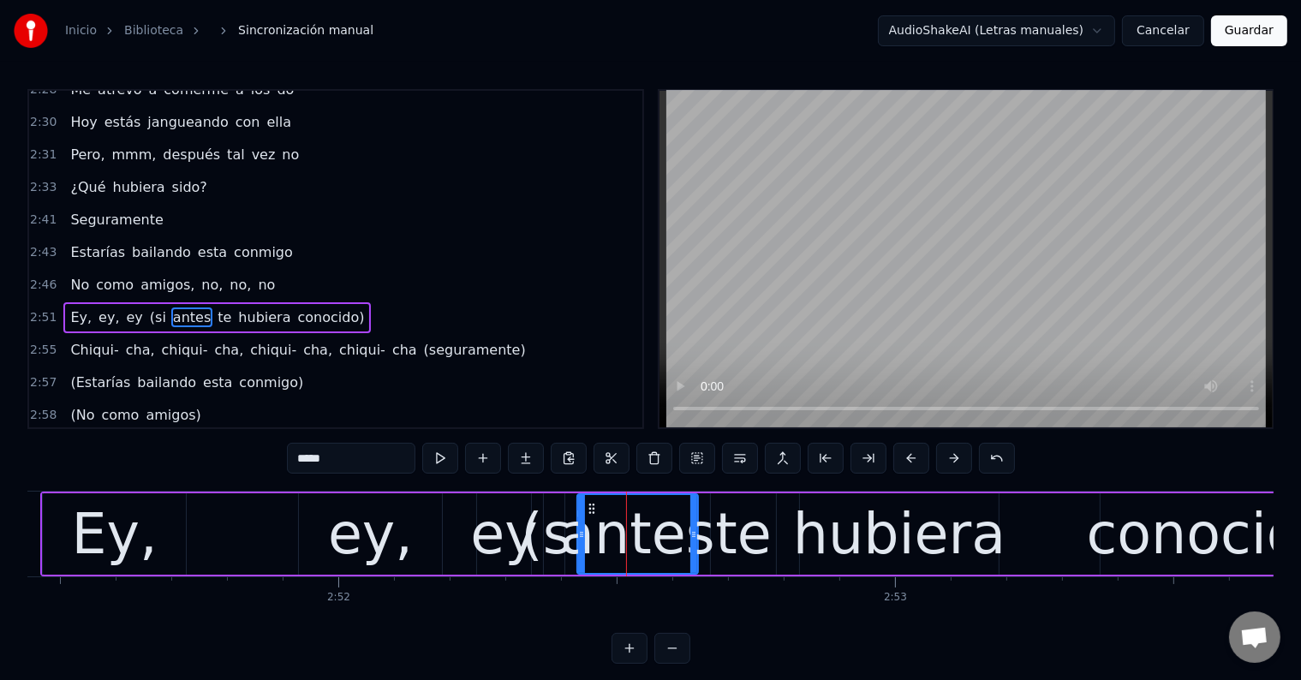
click at [554, 527] on div "(si" at bounding box center [554, 534] width 66 height 84
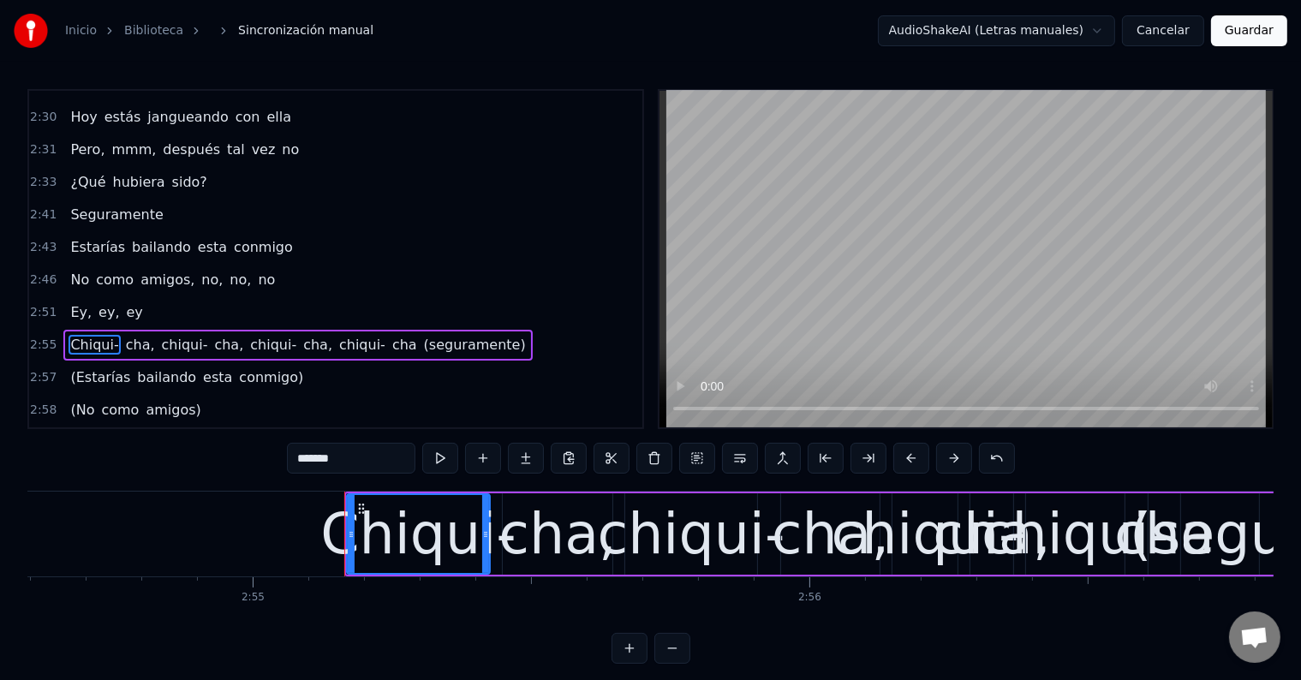
scroll to position [0, 97400]
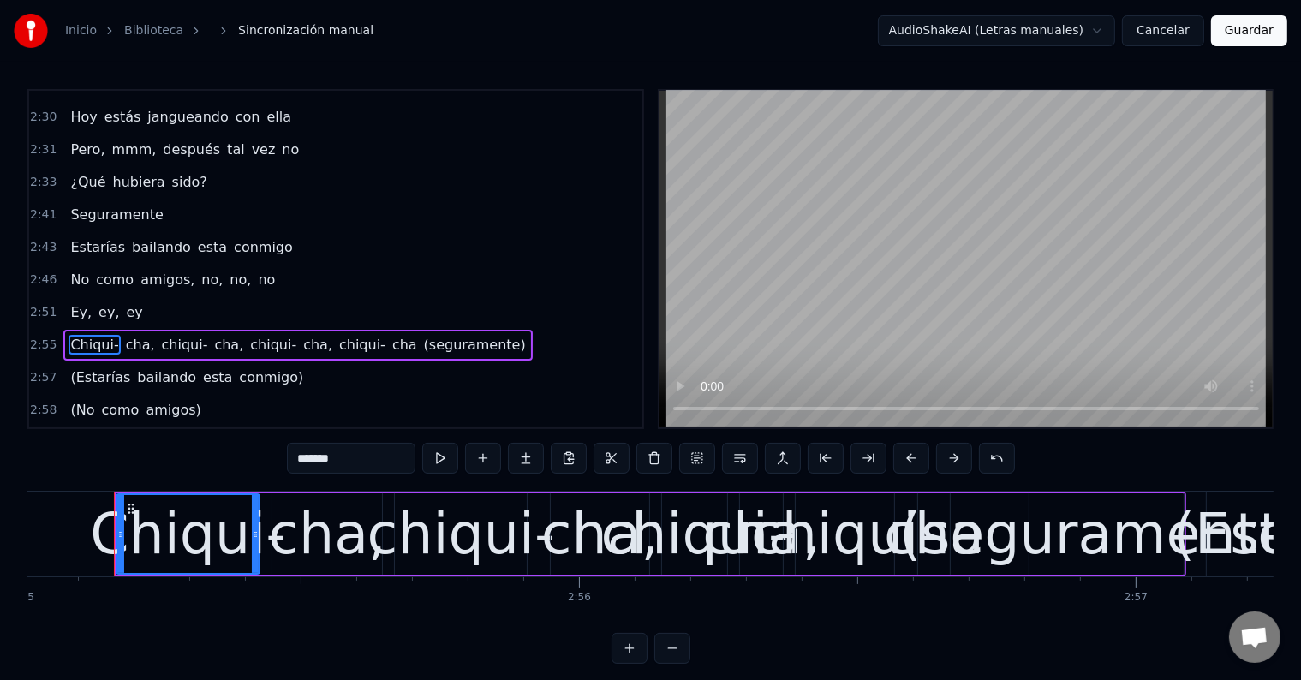
click at [125, 302] on span "ey" at bounding box center [135, 312] width 20 height 20
type input "**"
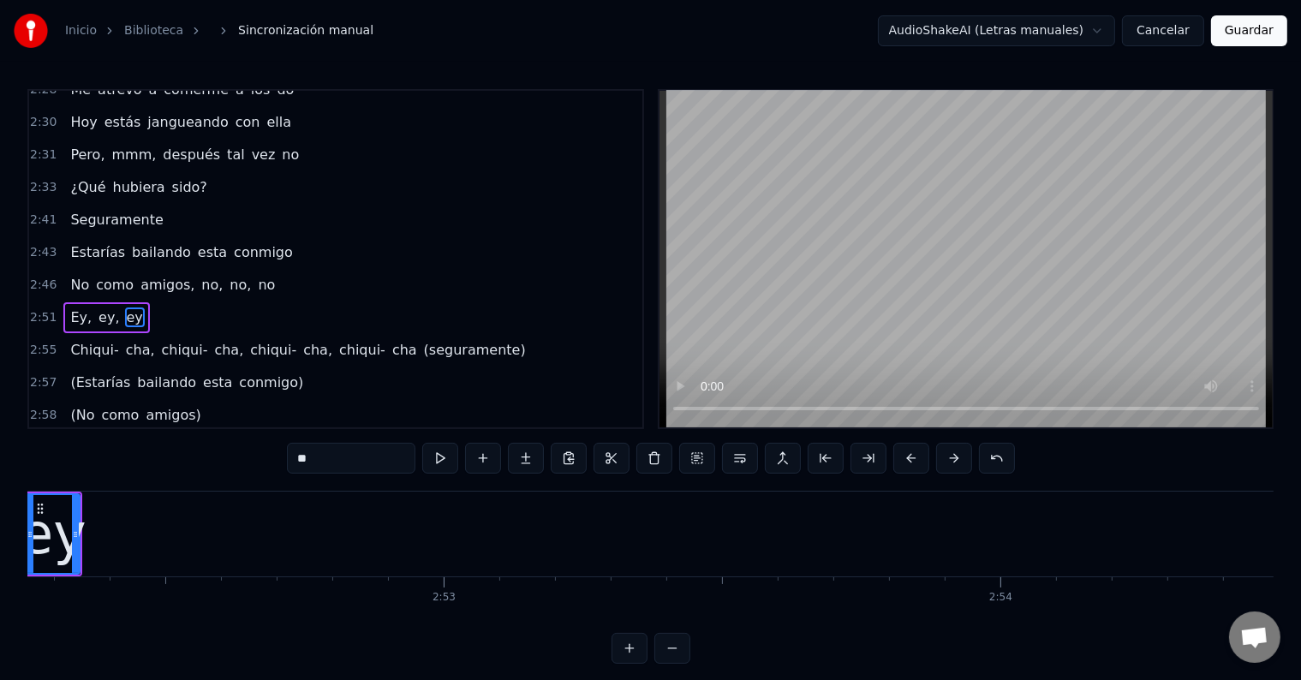
scroll to position [0, 95776]
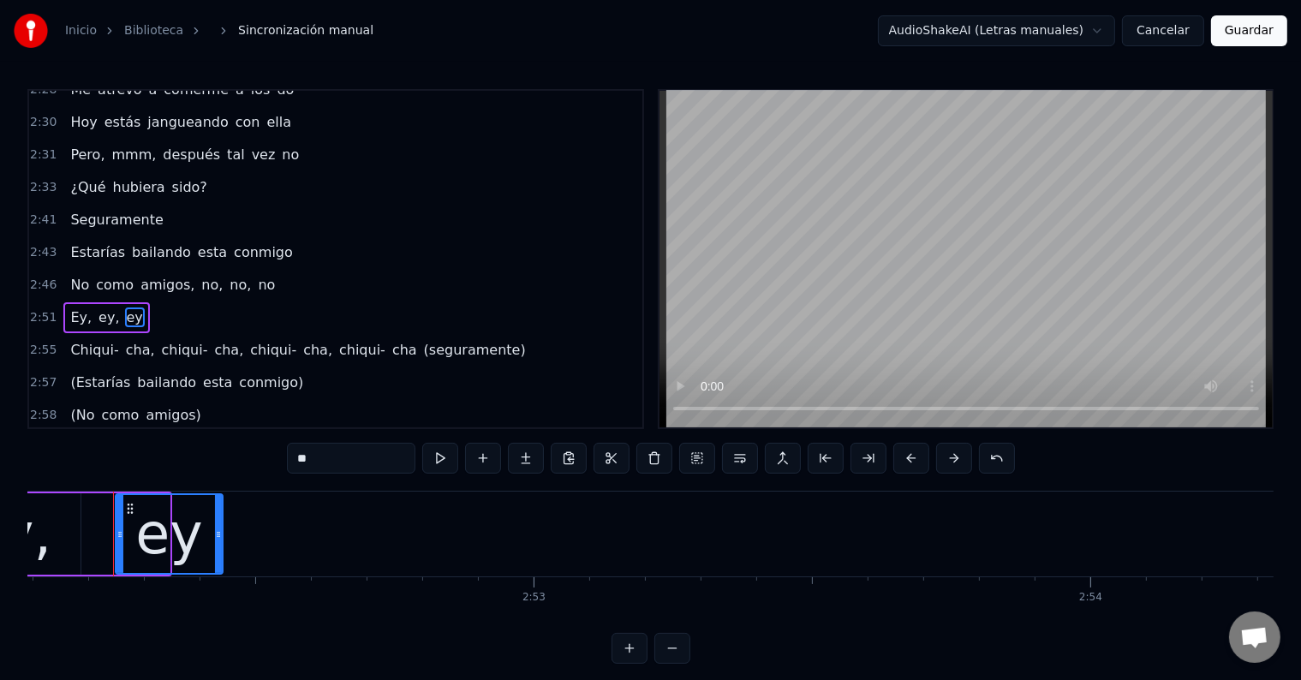
drag, startPoint x: 166, startPoint y: 526, endPoint x: 220, endPoint y: 531, distance: 54.2
click at [220, 531] on div at bounding box center [218, 534] width 7 height 78
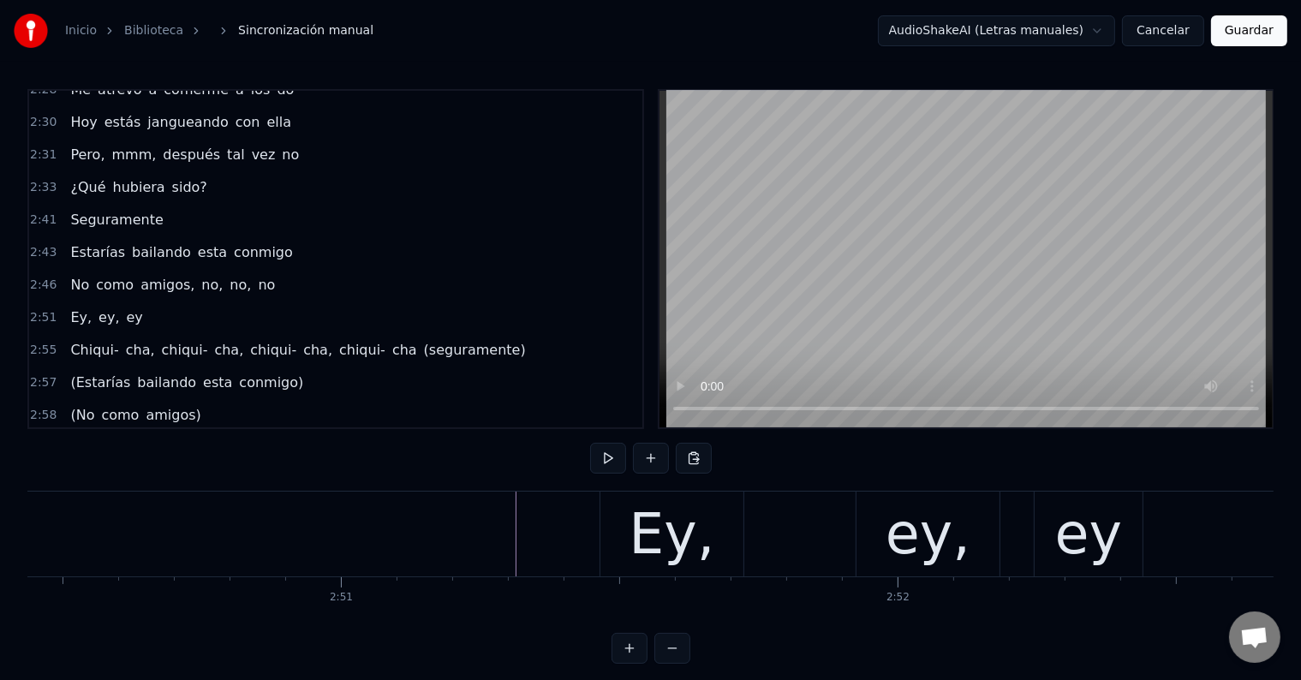
scroll to position [0, 94854]
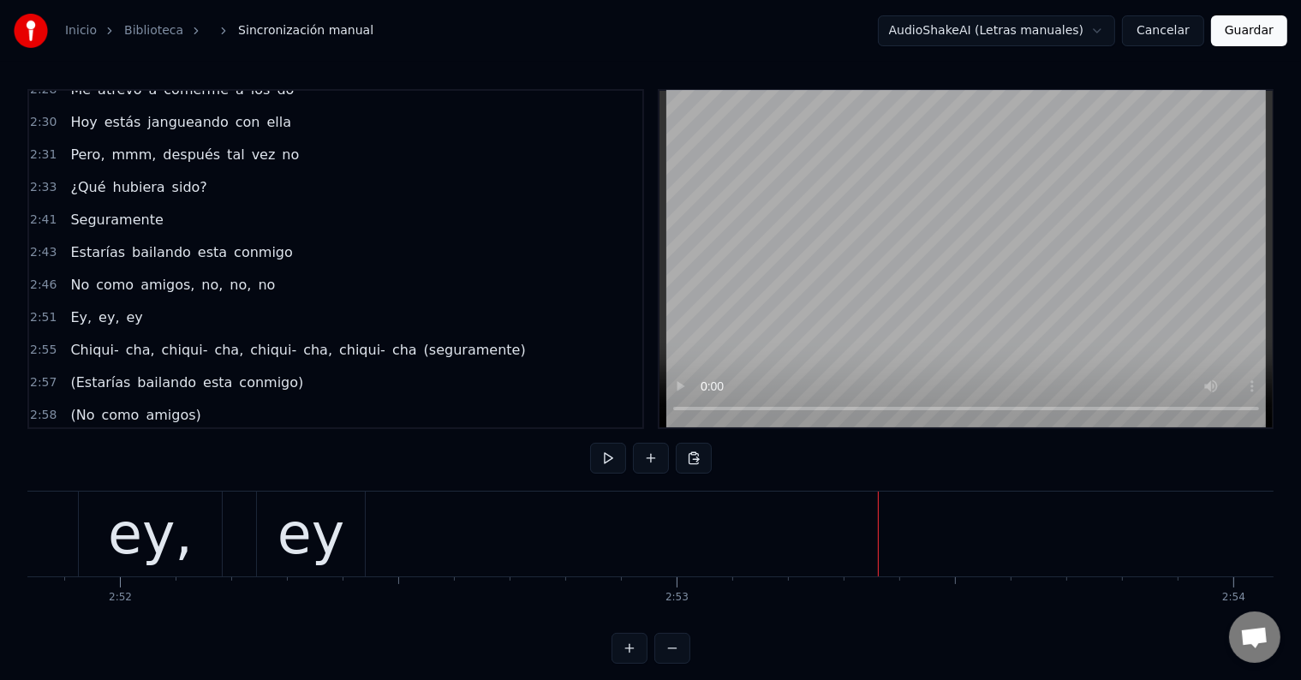
scroll to position [0, 95575]
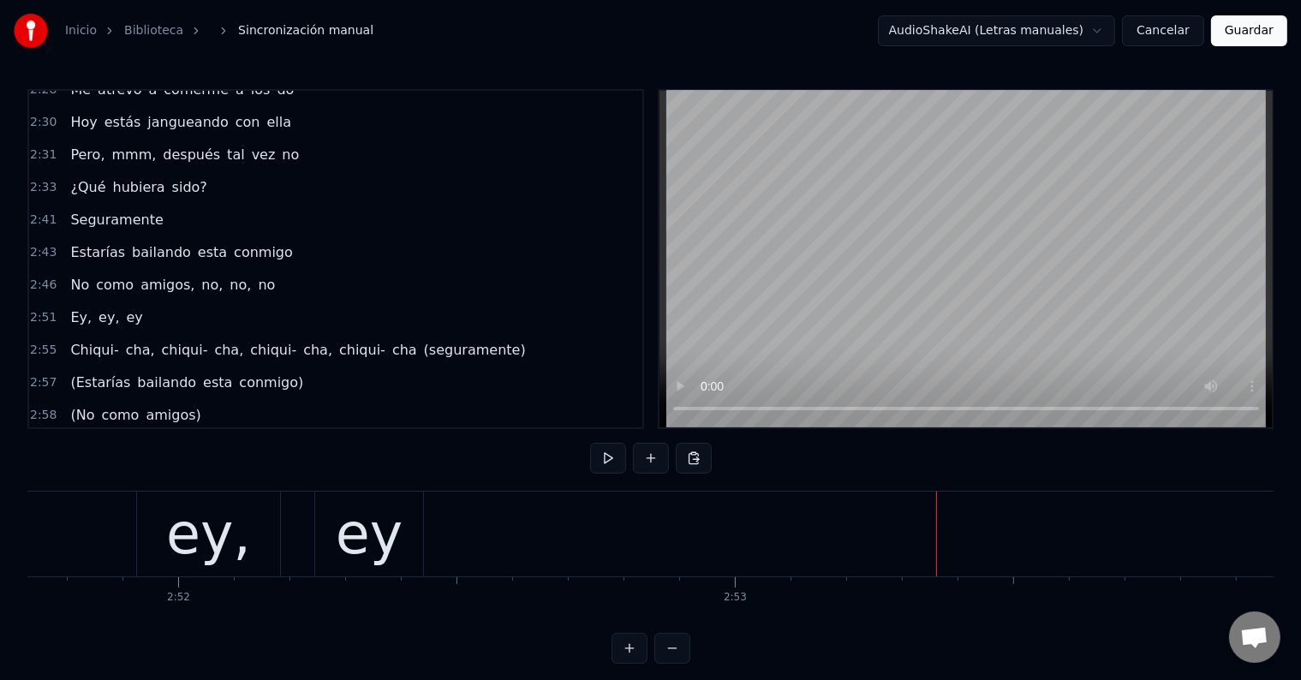
click at [387, 541] on div "ey" at bounding box center [369, 534] width 67 height 84
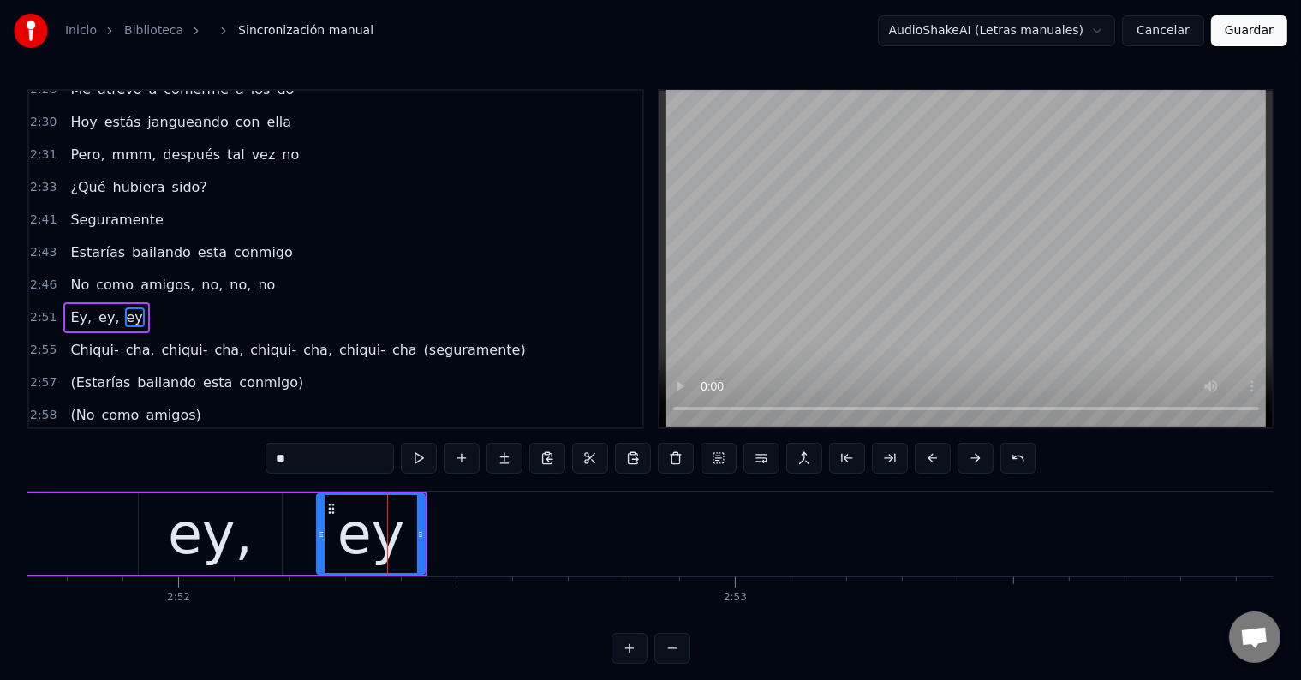
drag, startPoint x: 370, startPoint y: 469, endPoint x: 239, endPoint y: 456, distance: 131.7
click at [239, 456] on div "0:00 ¿Qué e' lo que? Estamos rulay 0:01 Empezó el verano 0:03 Fuego 0:18 ¿Qué h…" at bounding box center [650, 376] width 1246 height 575
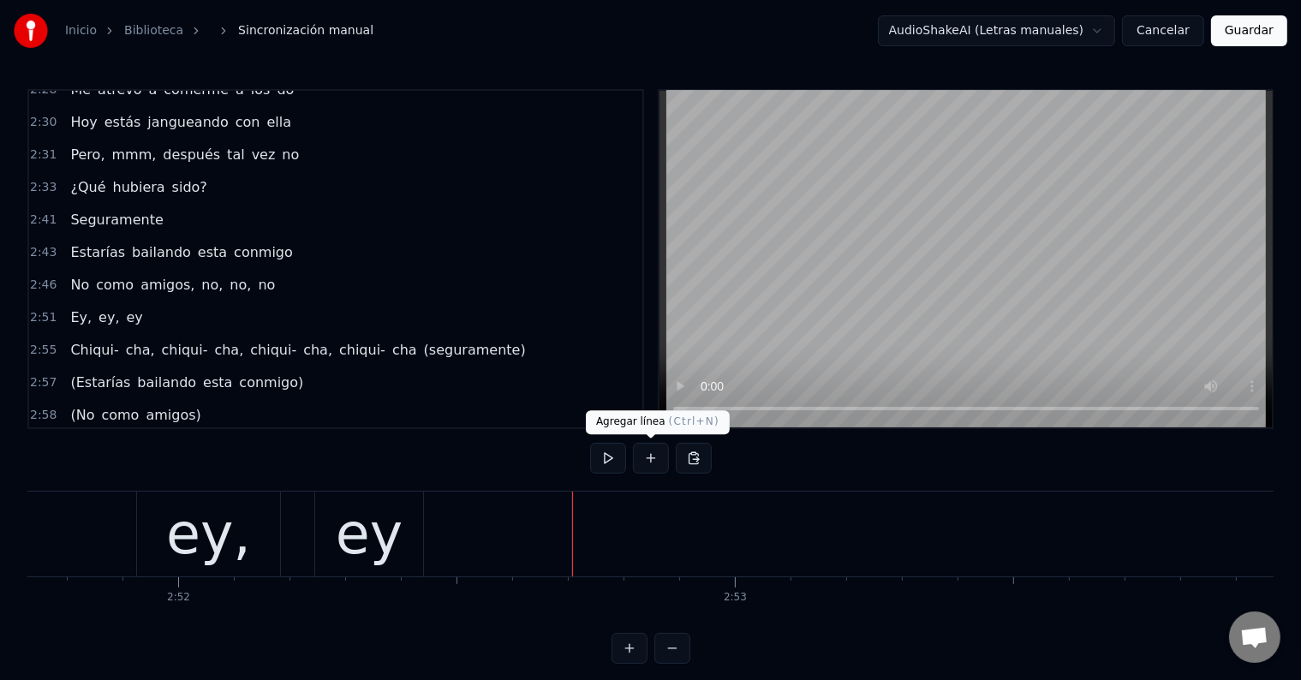
click at [658, 457] on button at bounding box center [651, 458] width 36 height 31
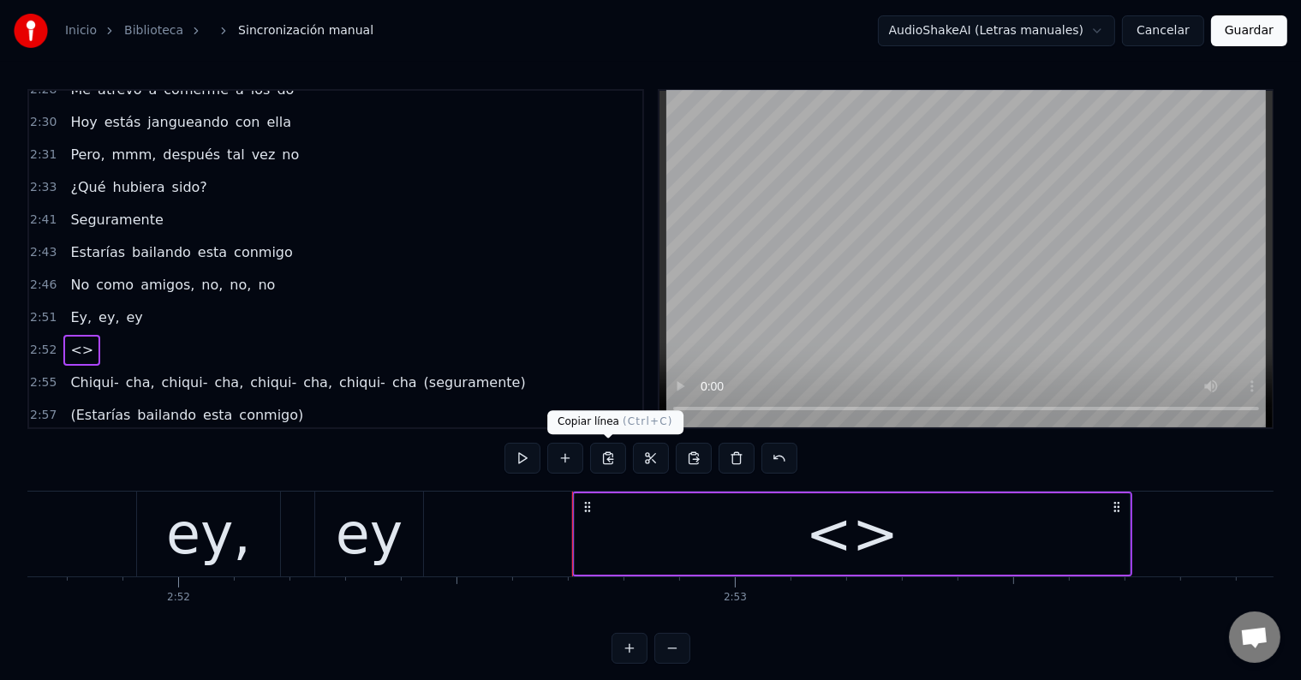
click at [705, 527] on div "<>" at bounding box center [852, 533] width 555 height 81
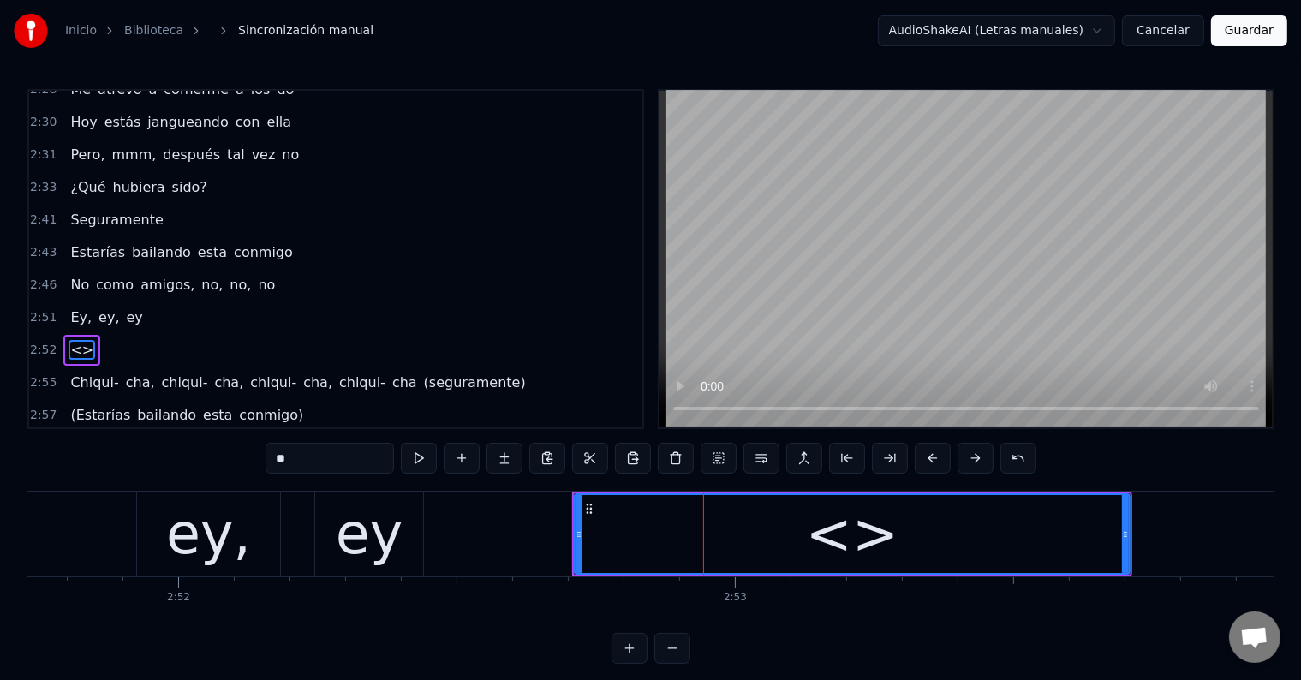
scroll to position [1643, 0]
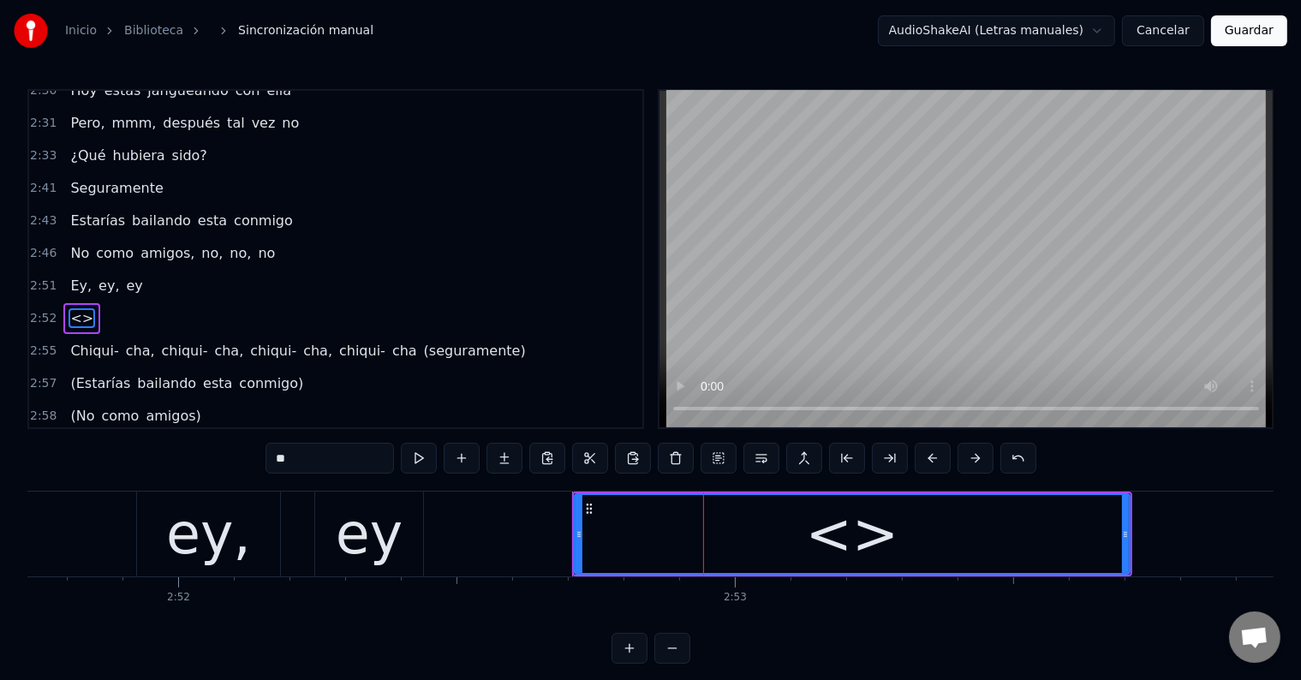
drag, startPoint x: 336, startPoint y: 464, endPoint x: 471, endPoint y: 526, distance: 147.9
click at [185, 461] on div "0:00 ¿Qué e' lo que? Estamos rulay 0:01 Empezó el verano 0:03 Fuego 0:18 ¿Qué h…" at bounding box center [650, 376] width 1246 height 575
paste input "text"
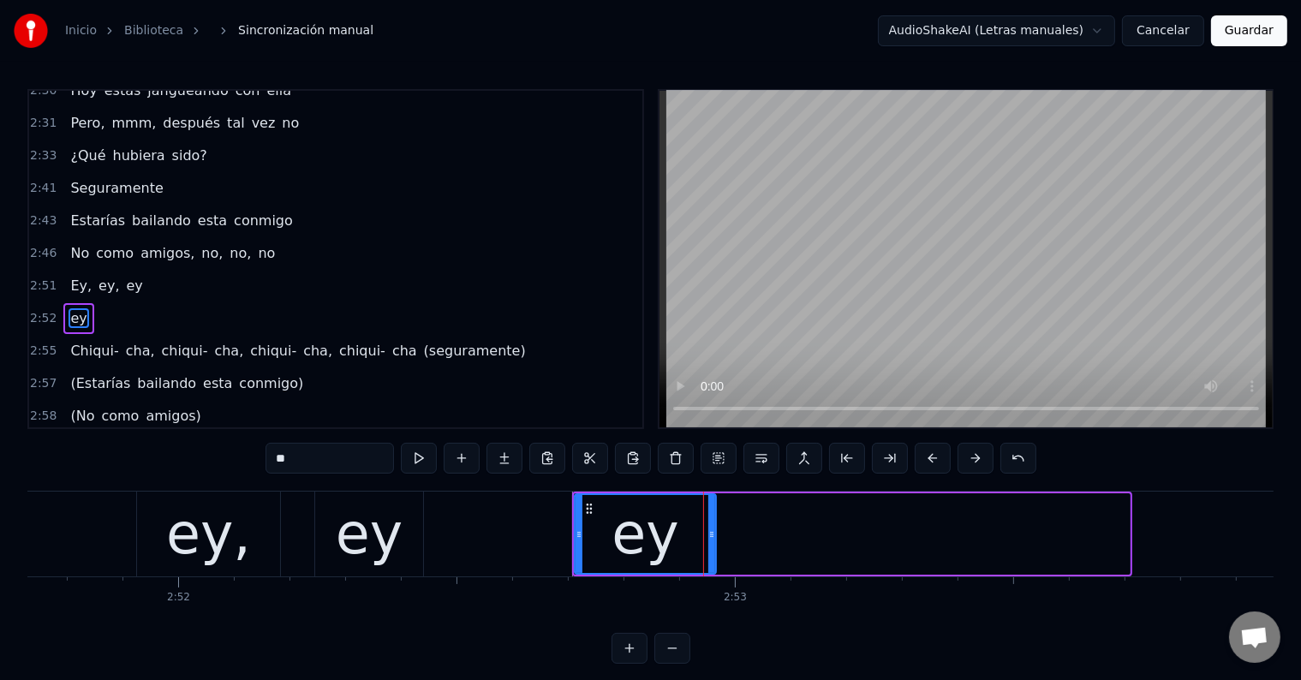
drag, startPoint x: 1126, startPoint y: 528, endPoint x: 712, endPoint y: 548, distance: 414.0
click at [712, 548] on div at bounding box center [711, 534] width 7 height 78
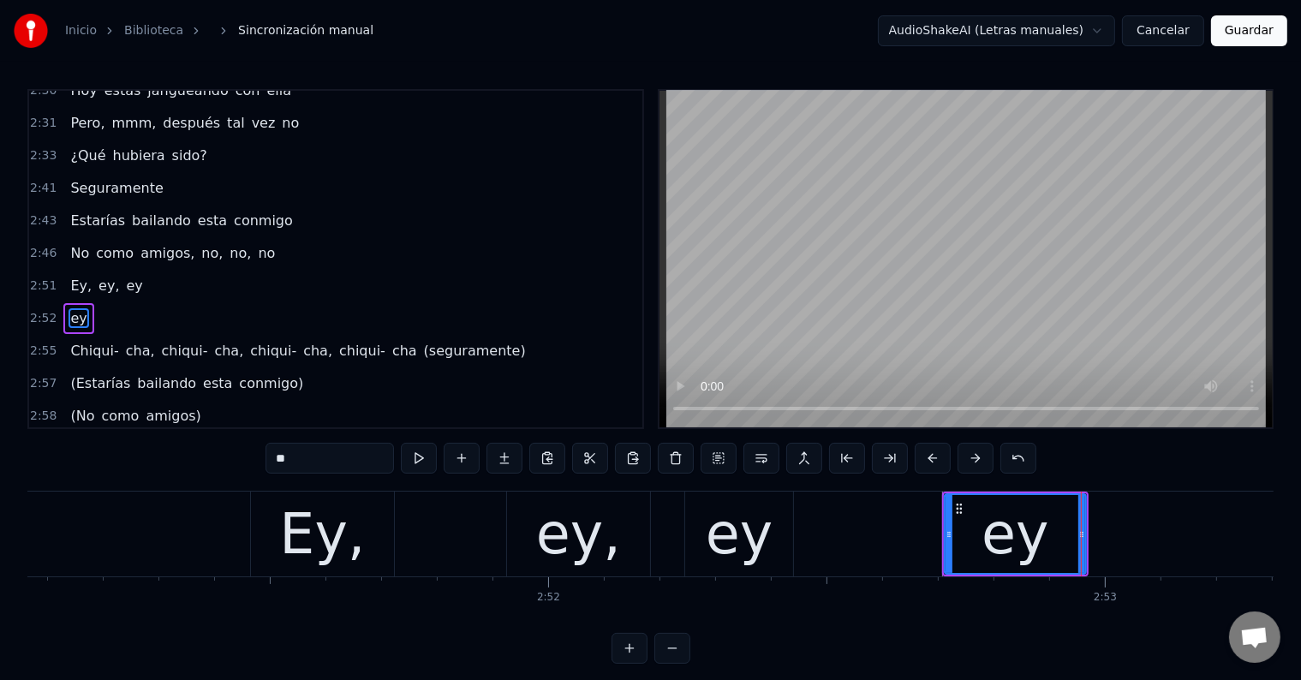
scroll to position [0, 95199]
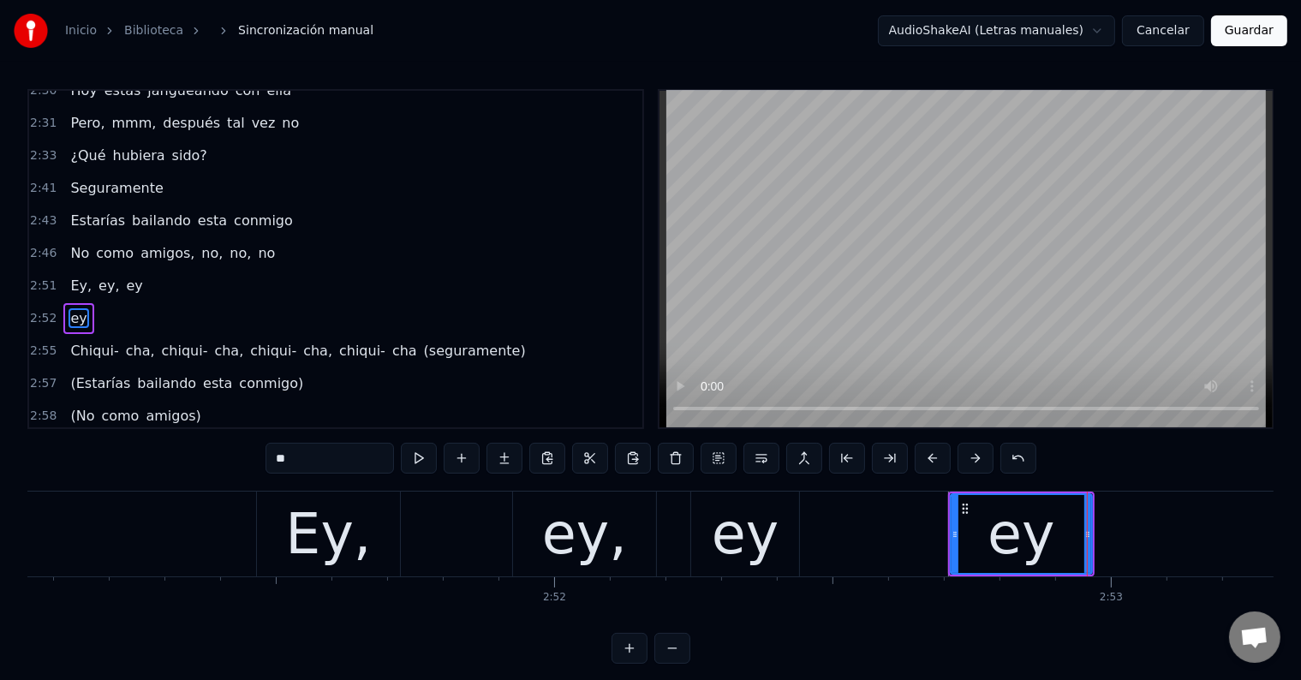
type input "**"
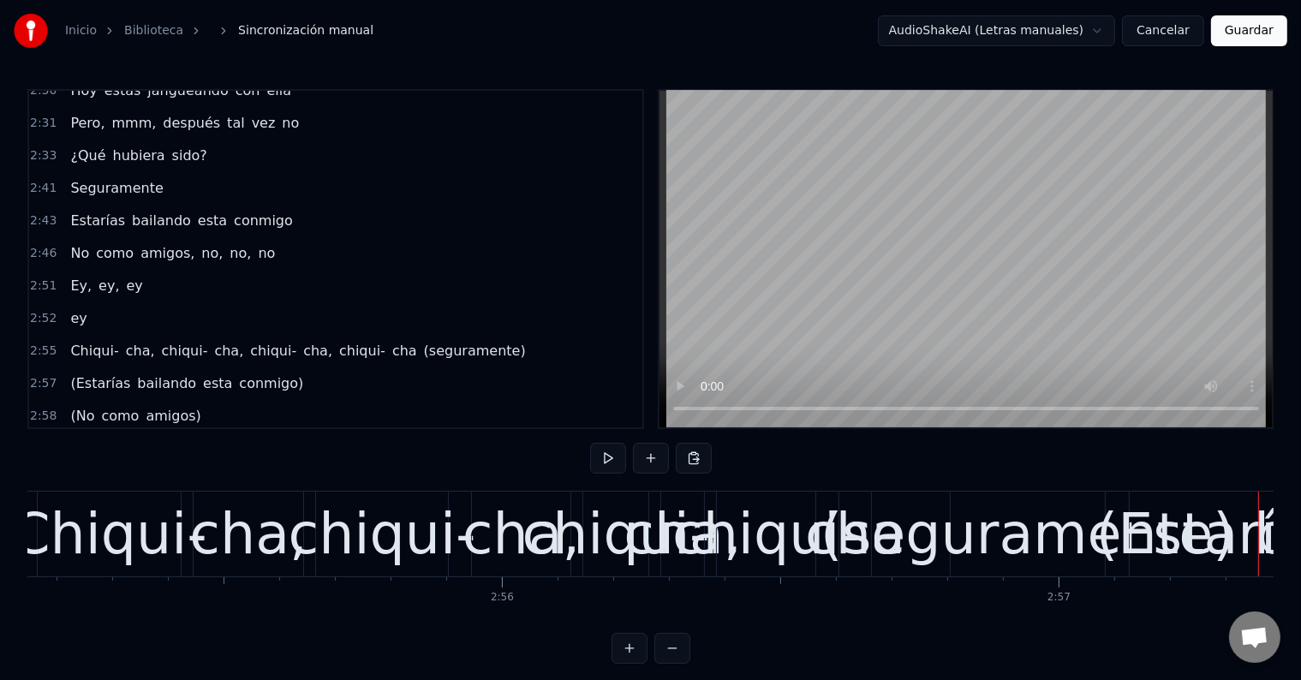
scroll to position [0, 97476]
click at [384, 544] on div "chiqui-" at bounding box center [383, 534] width 188 height 84
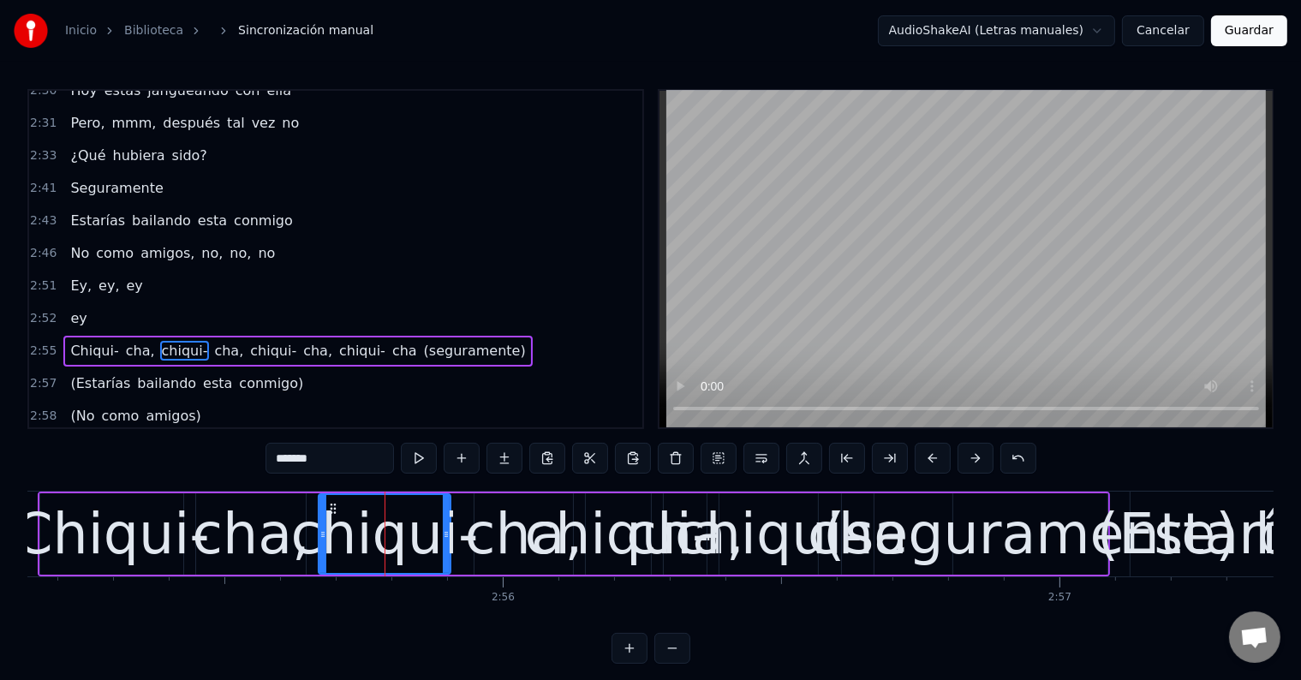
scroll to position [1647, 0]
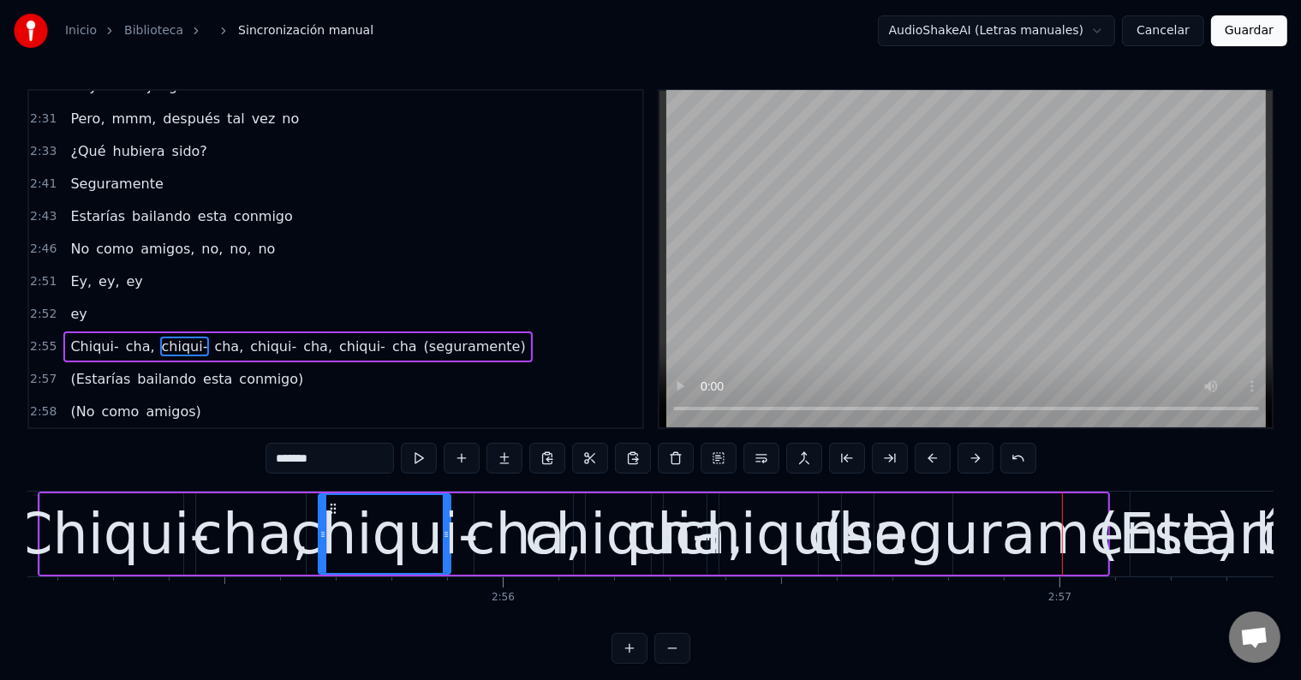
click at [610, 535] on div "chiqui-" at bounding box center [619, 534] width 188 height 84
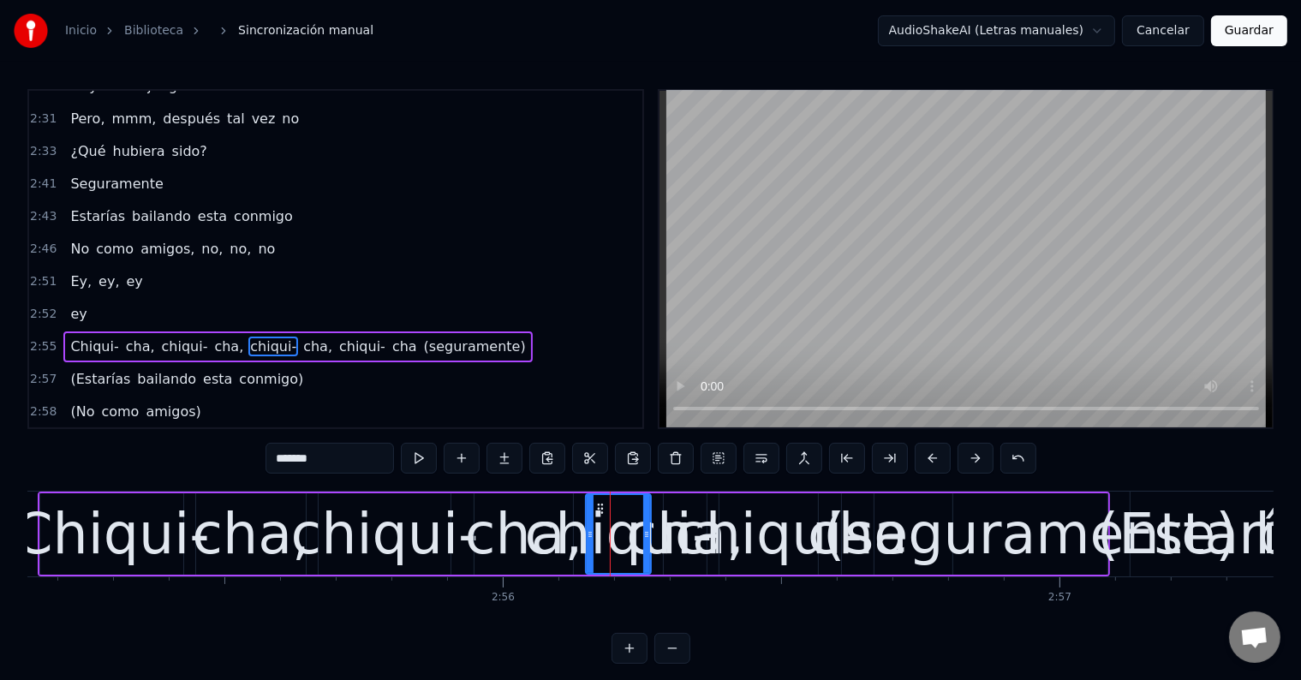
click at [688, 543] on div "chiqui-" at bounding box center [619, 534] width 188 height 84
click at [723, 543] on div "chiqui-" at bounding box center [769, 534] width 188 height 84
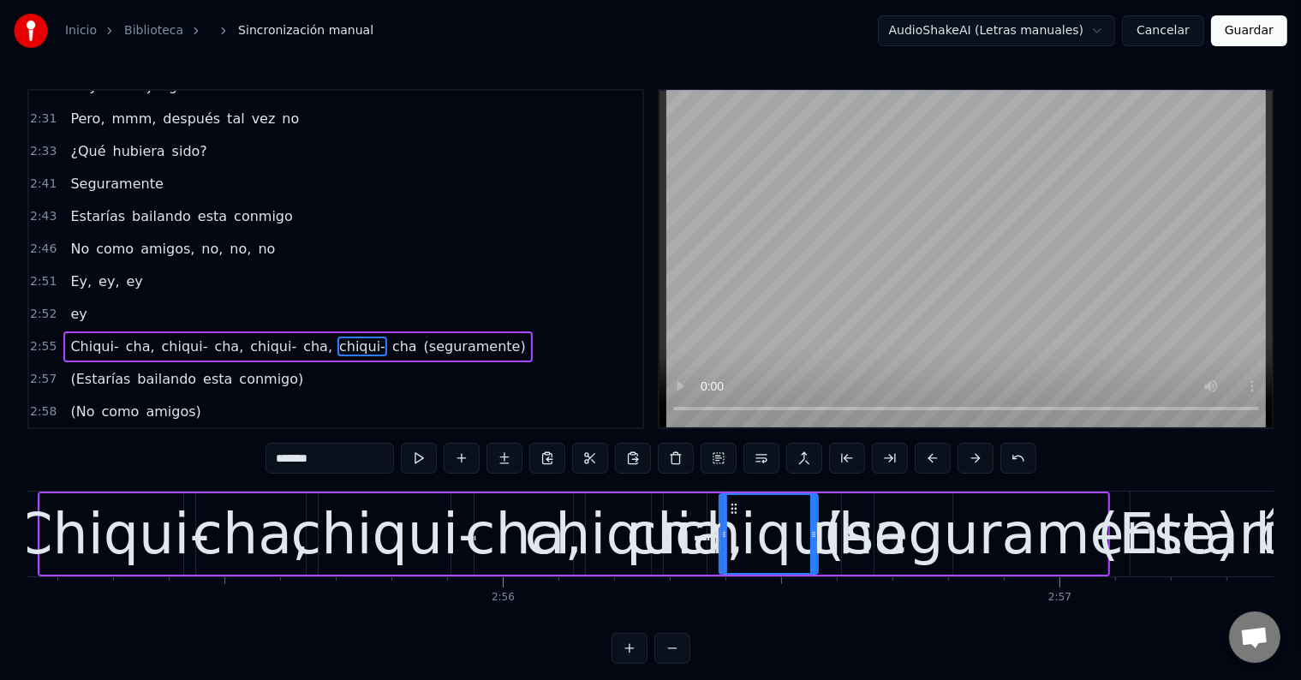
click at [1013, 521] on div "(seguramente)" at bounding box center [1030, 534] width 414 height 84
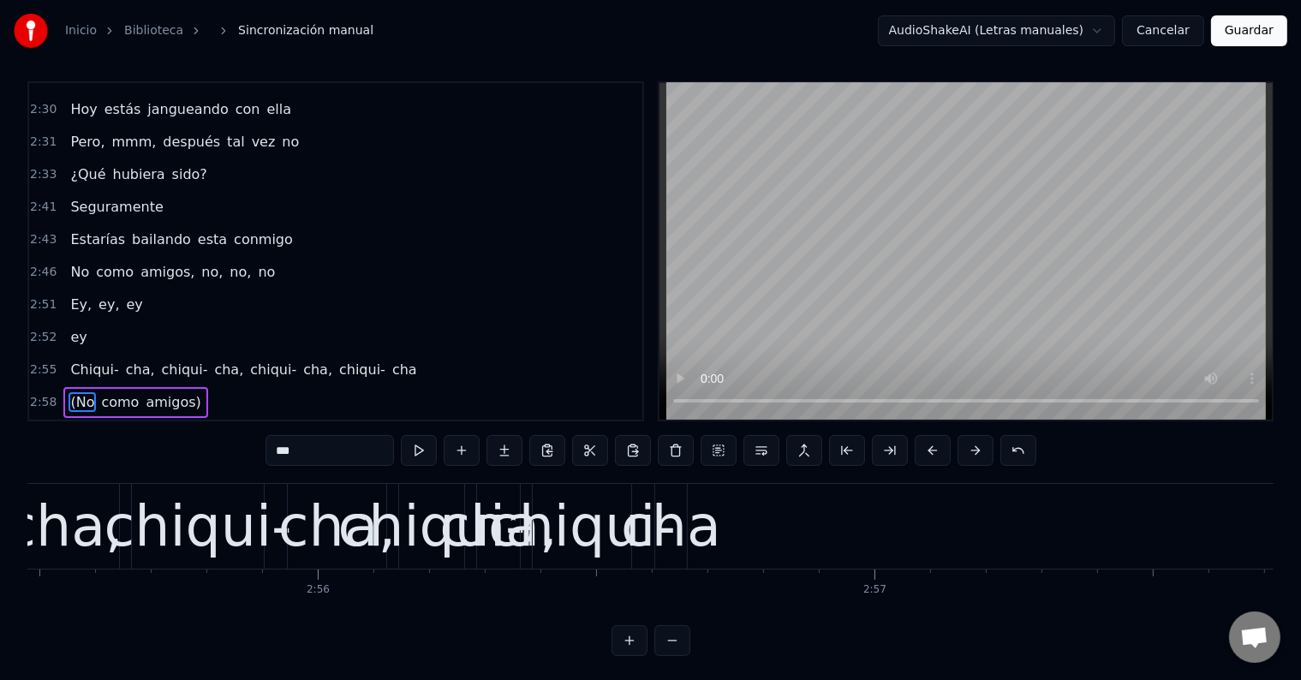
scroll to position [0, 97660]
click at [325, 528] on div "cha," at bounding box center [338, 527] width 117 height 84
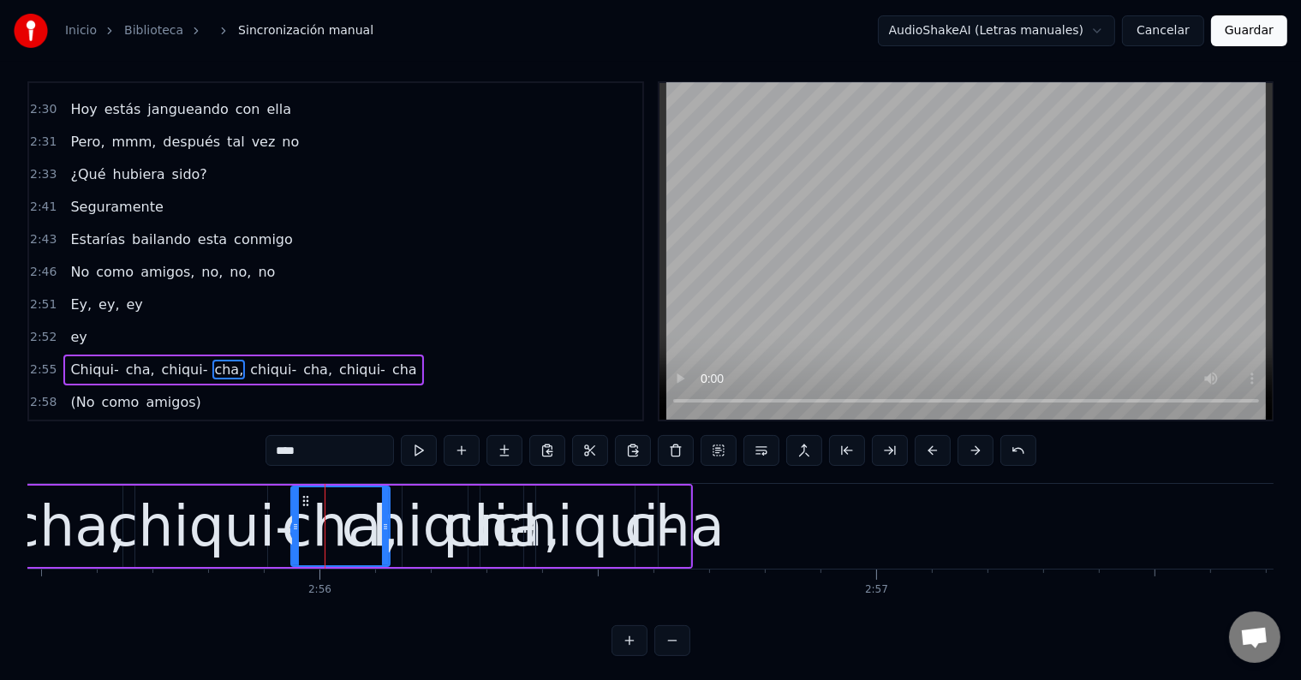
scroll to position [0, 0]
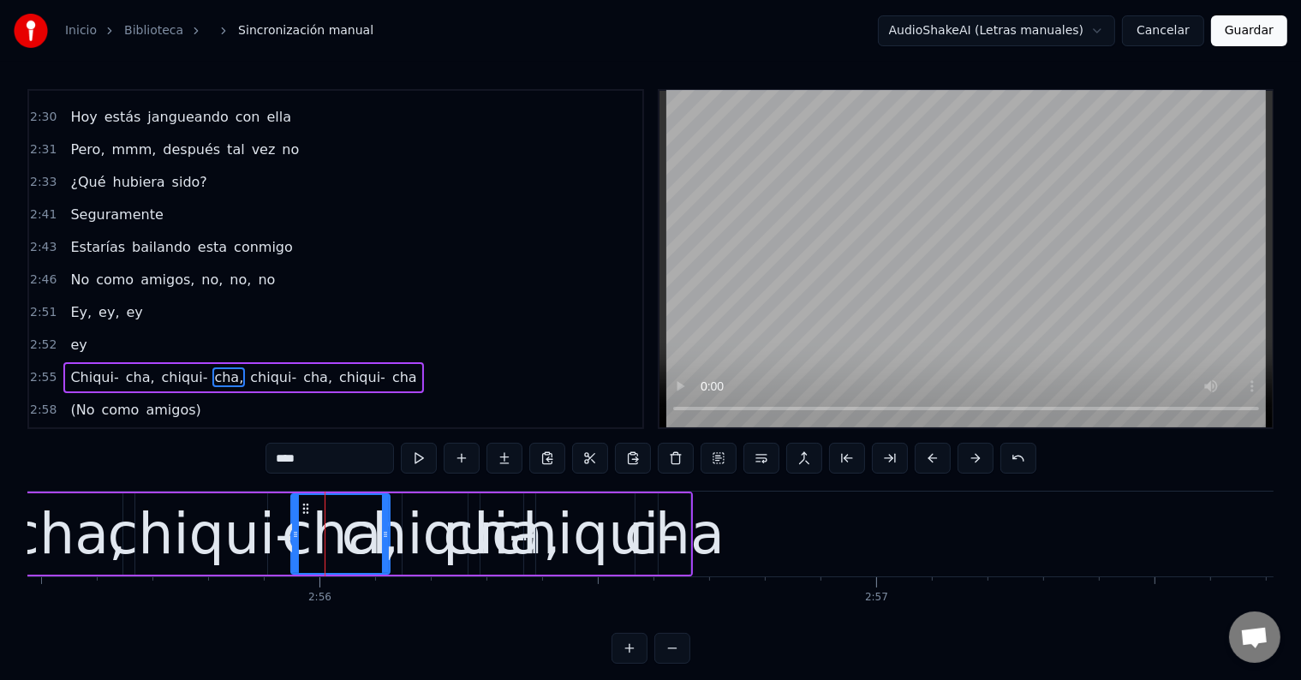
click at [412, 465] on button at bounding box center [419, 458] width 36 height 31
click at [413, 534] on div "chiqui-" at bounding box center [436, 534] width 188 height 84
type input "*******"
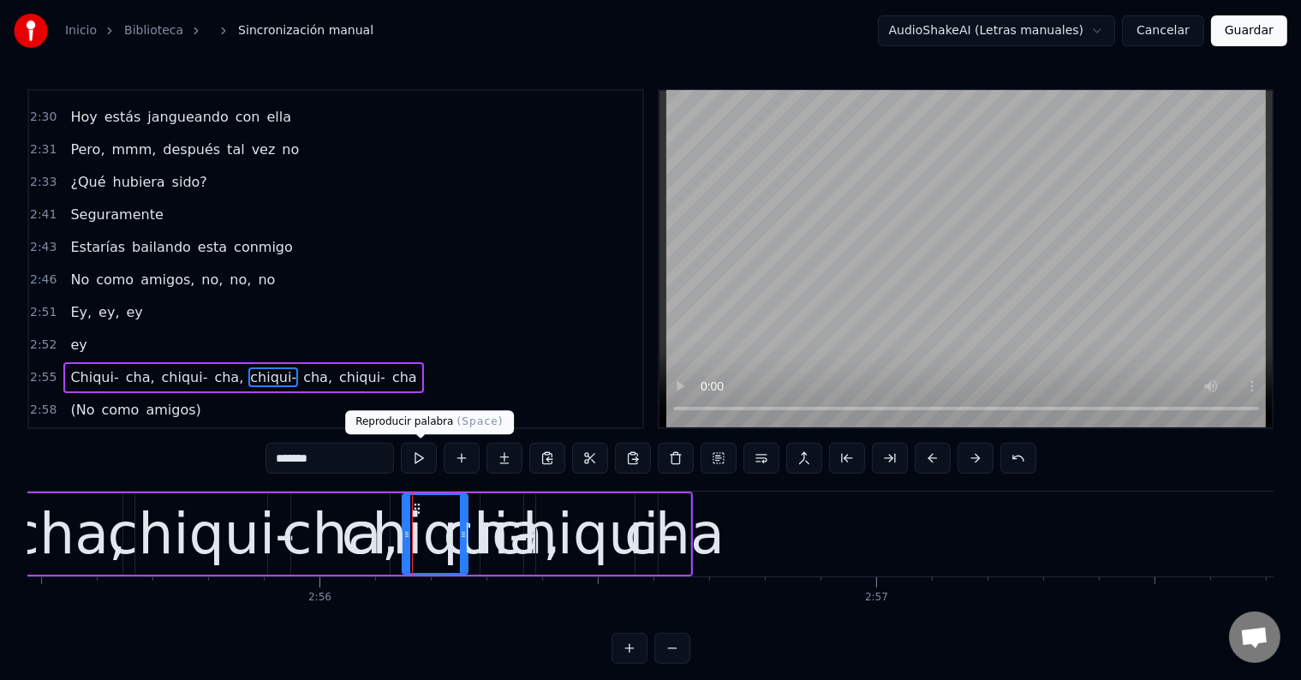
click at [421, 457] on button at bounding box center [419, 458] width 36 height 31
click at [521, 535] on div "[PERSON_NAME]- cha, [PERSON_NAME]- cha" at bounding box center [273, 533] width 838 height 85
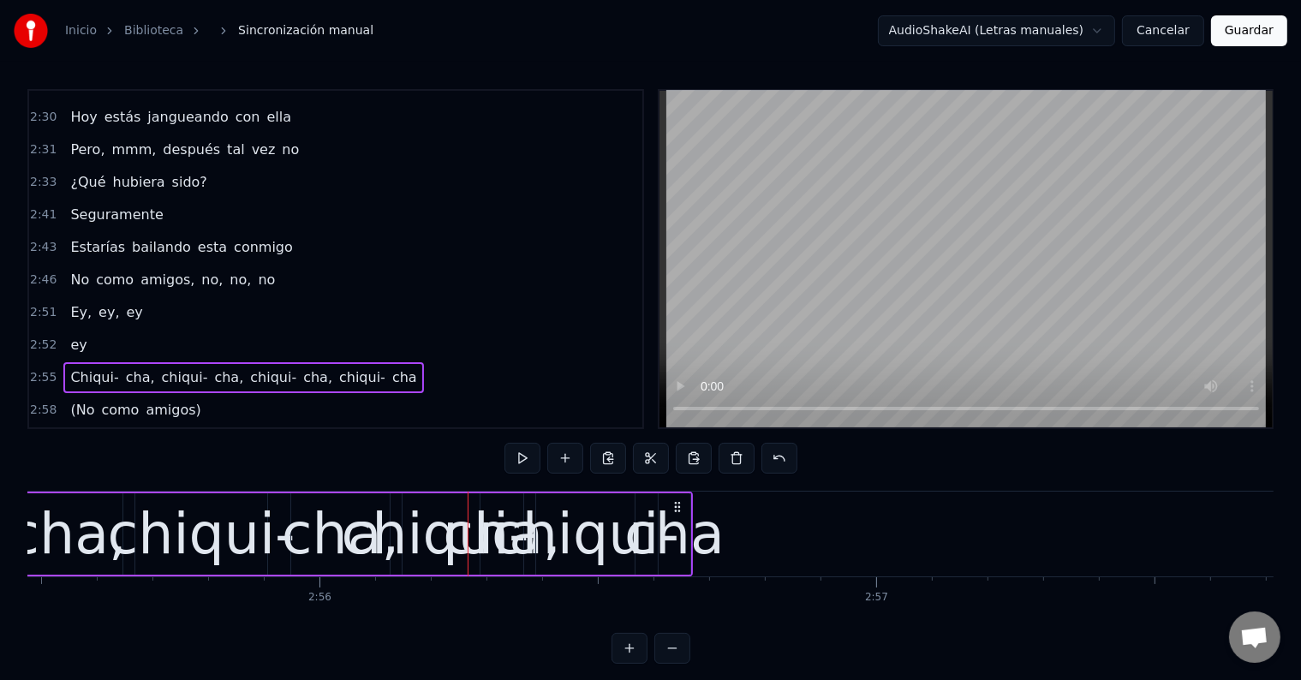
click at [498, 529] on div "cha," at bounding box center [501, 534] width 117 height 84
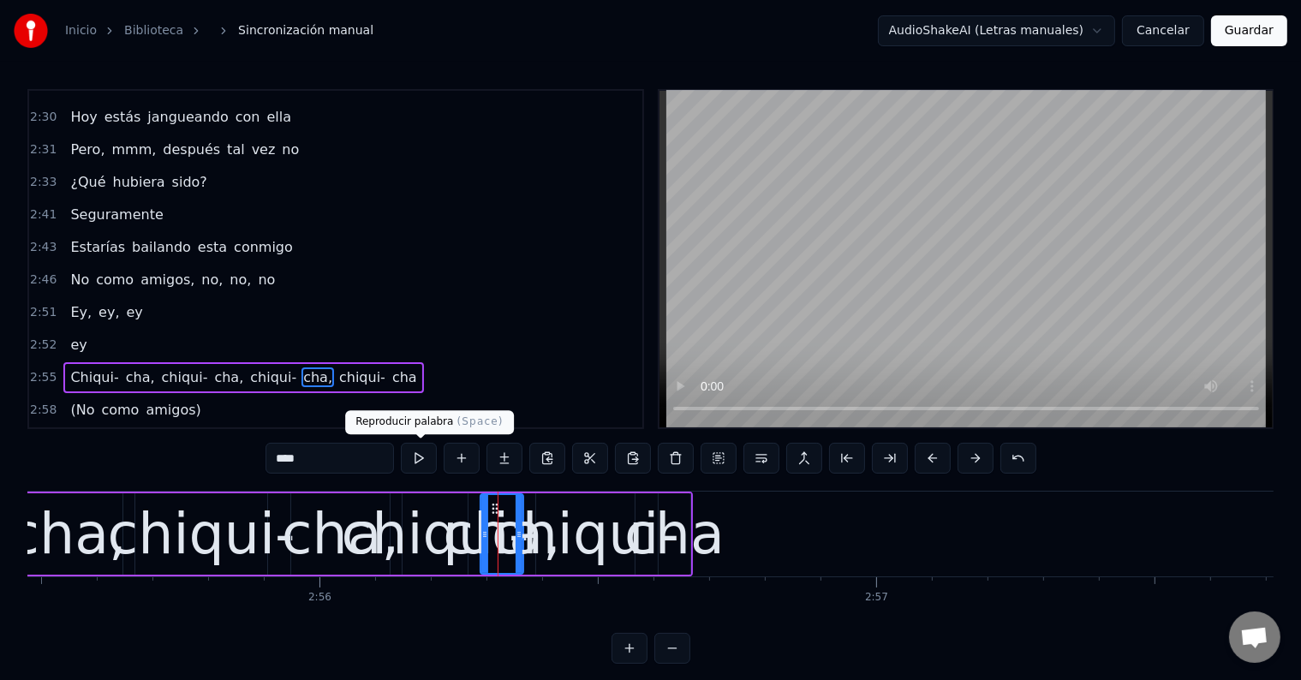
click at [426, 460] on button at bounding box center [419, 458] width 36 height 31
click at [555, 533] on div "chiqui-" at bounding box center [585, 534] width 188 height 84
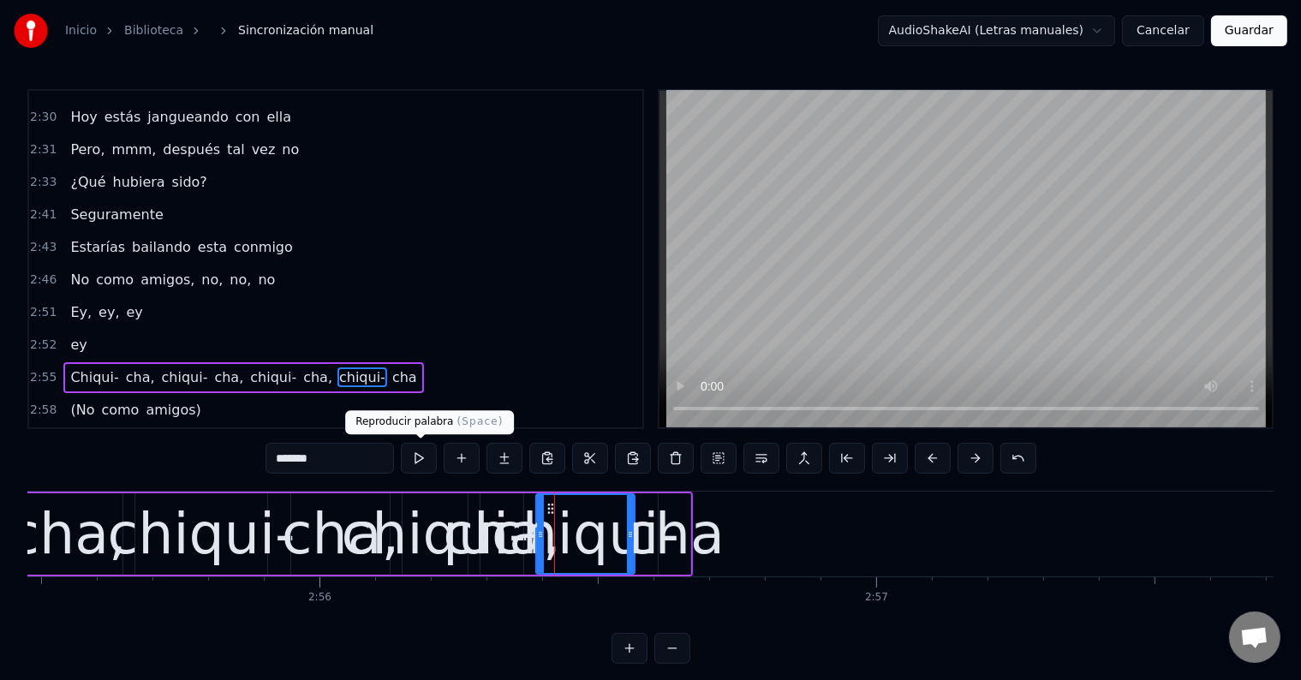
click at [428, 456] on button at bounding box center [419, 458] width 36 height 31
click at [686, 534] on div "cha" at bounding box center [674, 534] width 100 height 84
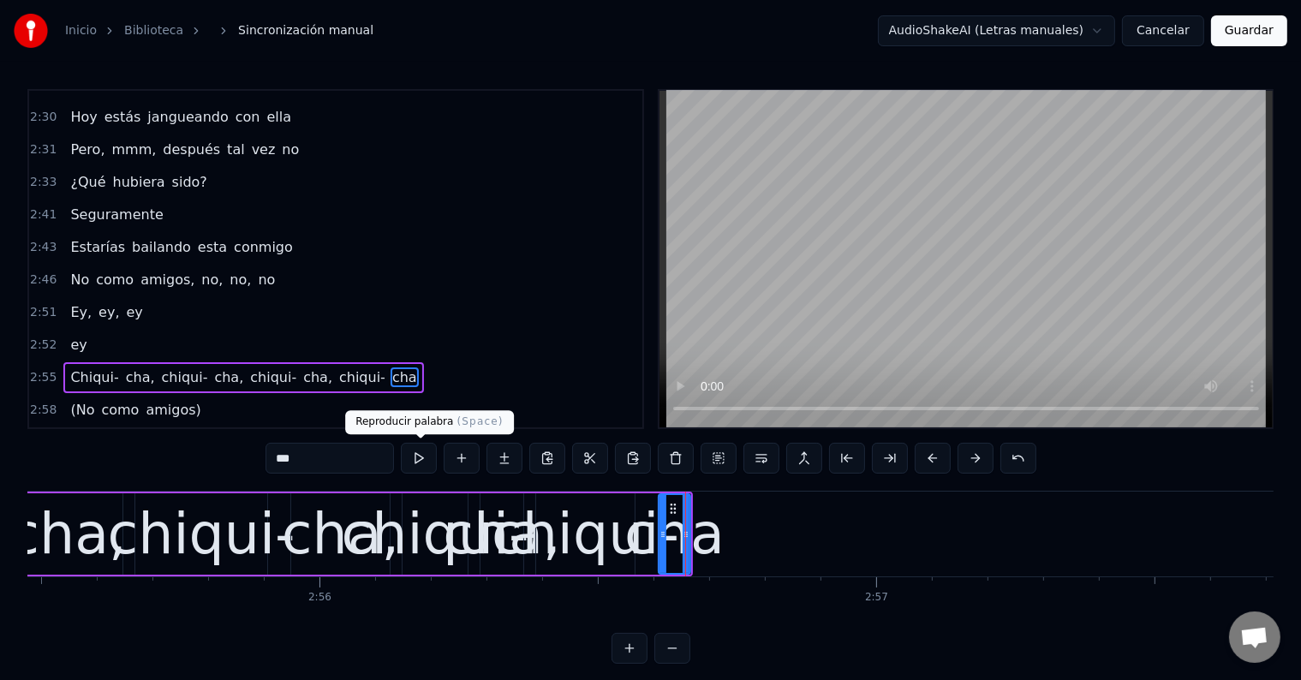
click at [423, 445] on button at bounding box center [419, 458] width 36 height 31
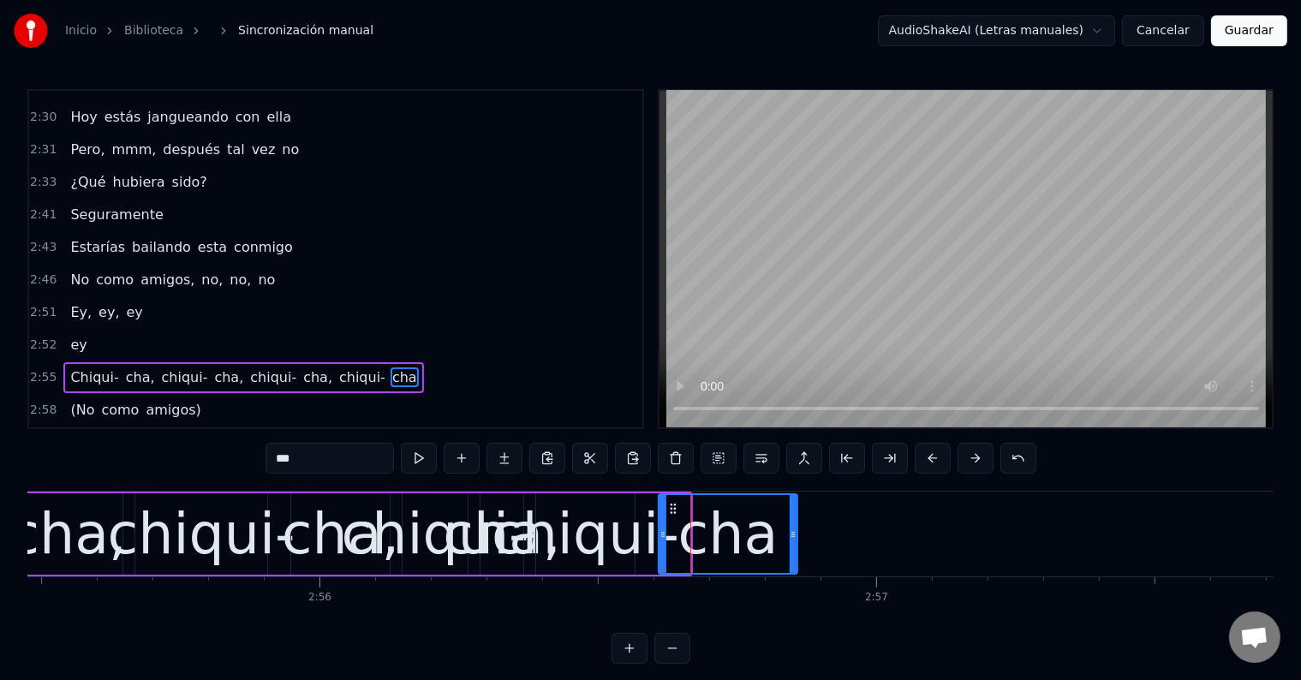
drag, startPoint x: 683, startPoint y: 532, endPoint x: 726, endPoint y: 531, distance: 42.8
click at [791, 535] on icon at bounding box center [792, 534] width 7 height 14
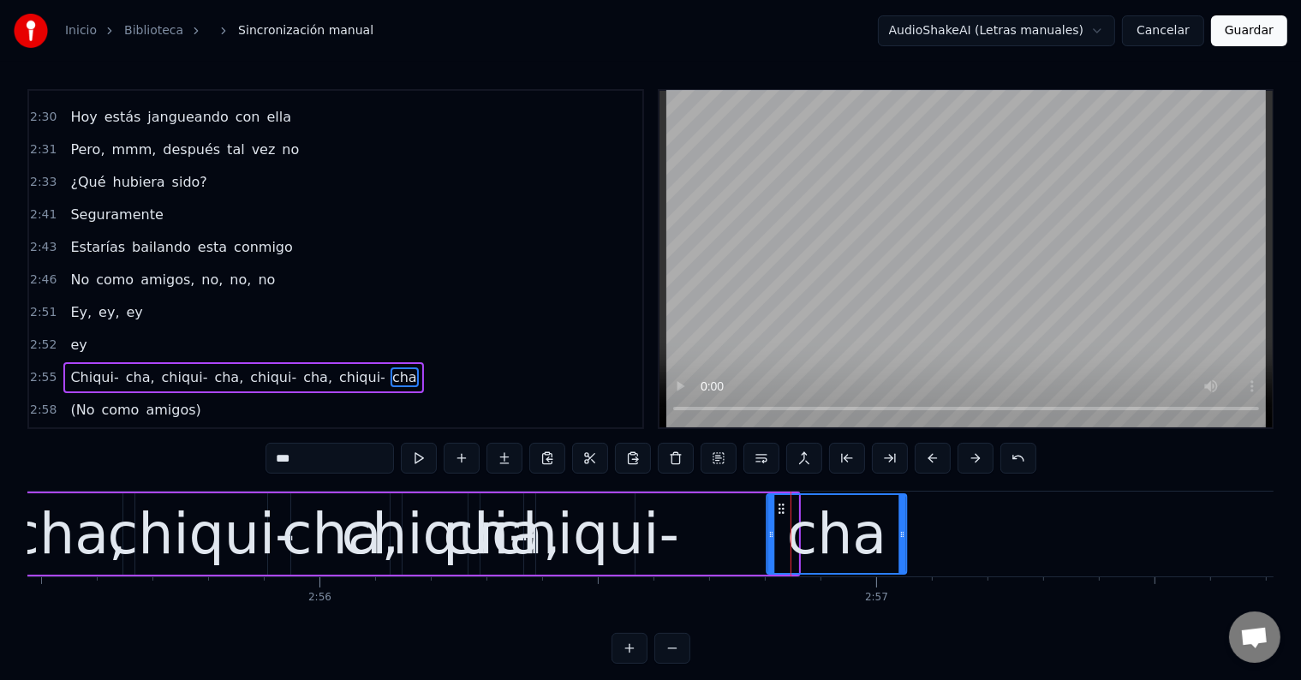
drag, startPoint x: 672, startPoint y: 504, endPoint x: 807, endPoint y: 512, distance: 134.6
click at [788, 512] on icon at bounding box center [781, 509] width 14 height 14
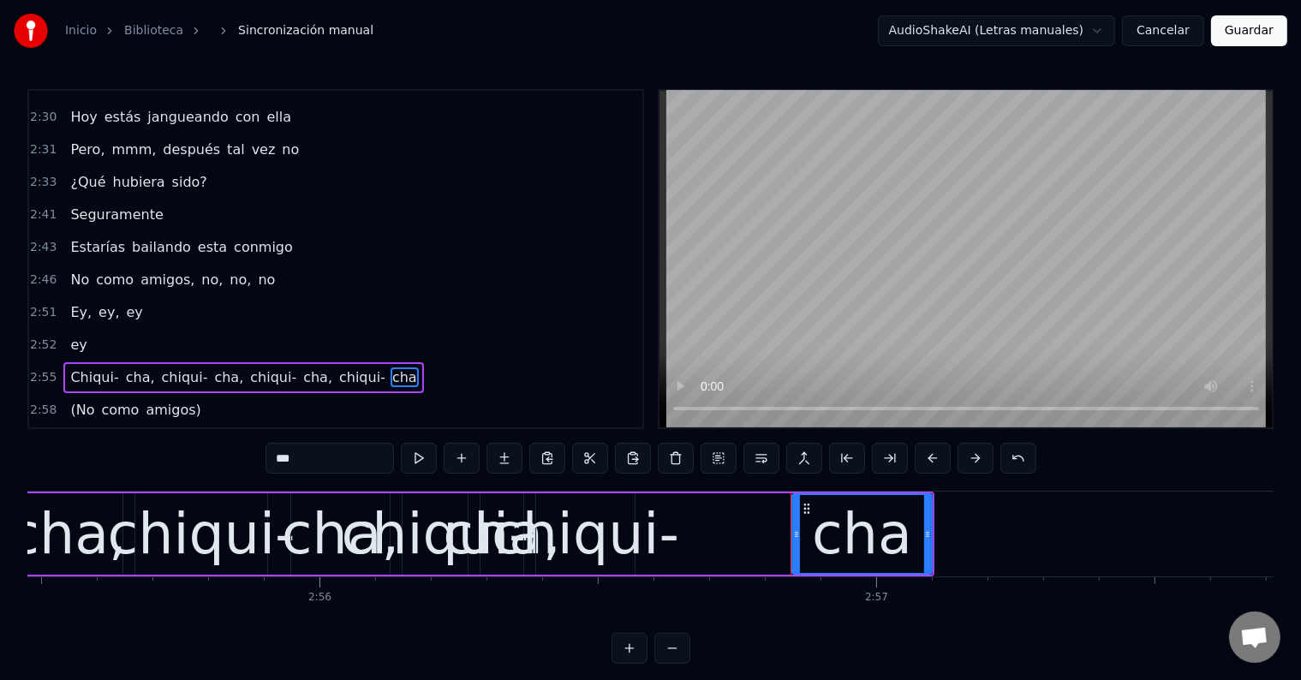
click at [563, 536] on div "chiqui-" at bounding box center [585, 534] width 188 height 84
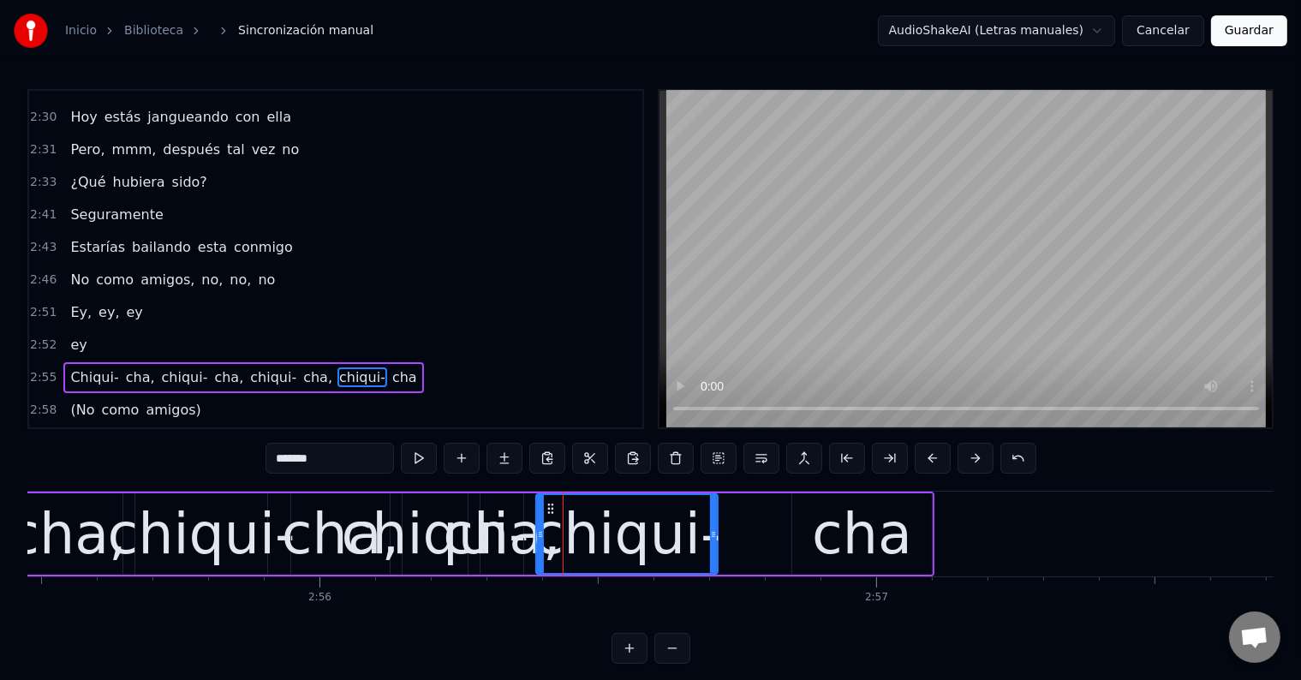
drag, startPoint x: 634, startPoint y: 527, endPoint x: 676, endPoint y: 527, distance: 42.8
click at [718, 538] on div "chiqui-" at bounding box center [626, 533] width 183 height 81
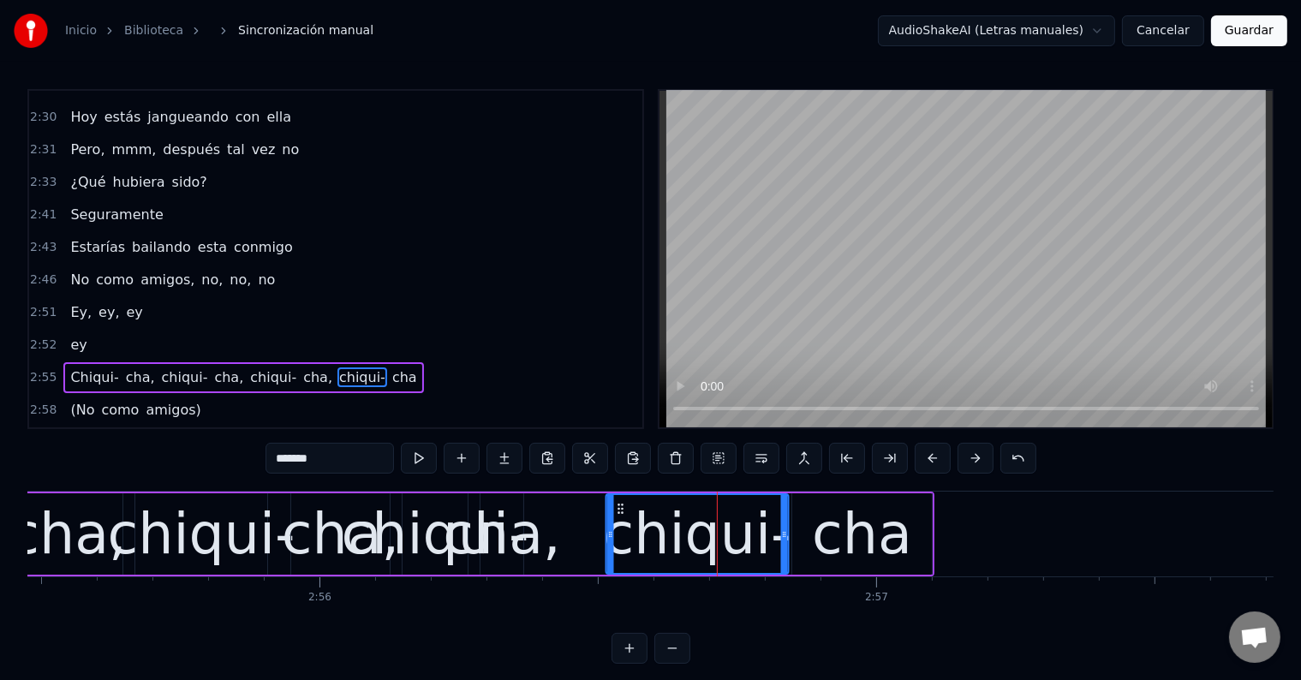
drag, startPoint x: 549, startPoint y: 505, endPoint x: 619, endPoint y: 510, distance: 70.4
click at [619, 510] on icon at bounding box center [621, 509] width 14 height 14
click at [493, 533] on div "cha," at bounding box center [501, 534] width 117 height 84
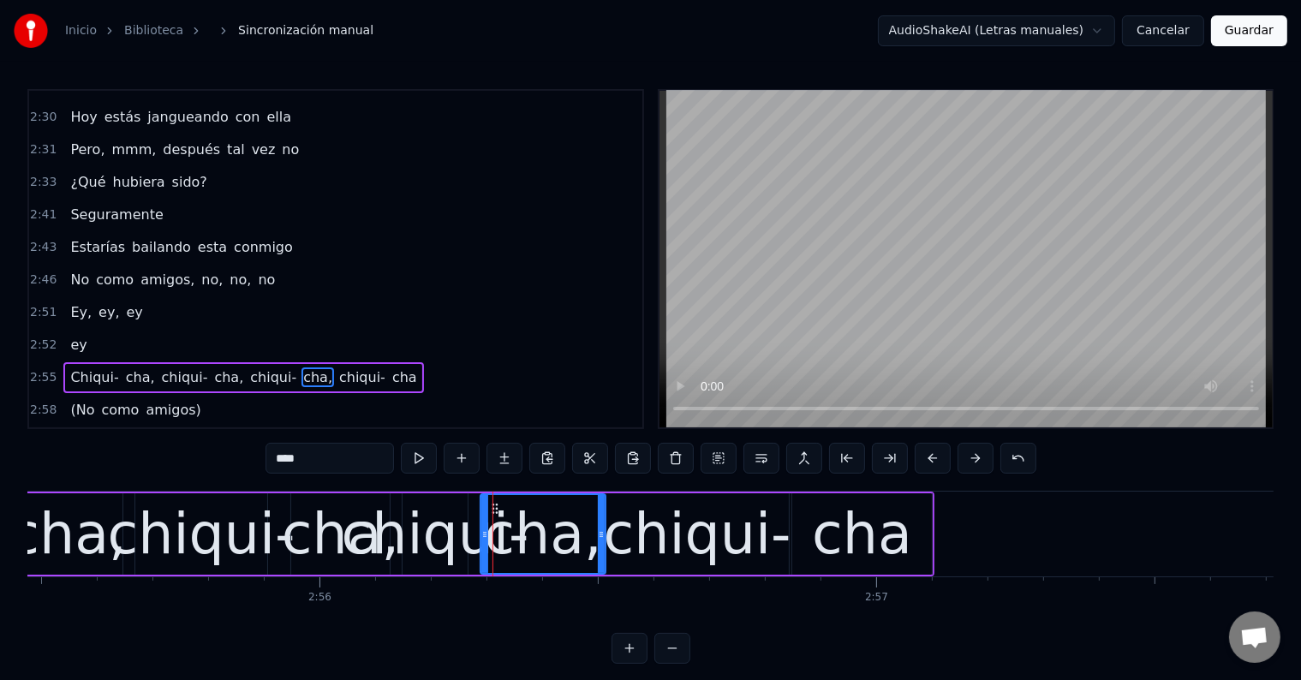
drag, startPoint x: 519, startPoint y: 530, endPoint x: 601, endPoint y: 541, distance: 82.9
click at [601, 541] on div at bounding box center [601, 534] width 7 height 78
click at [852, 519] on div "cha" at bounding box center [862, 534] width 100 height 84
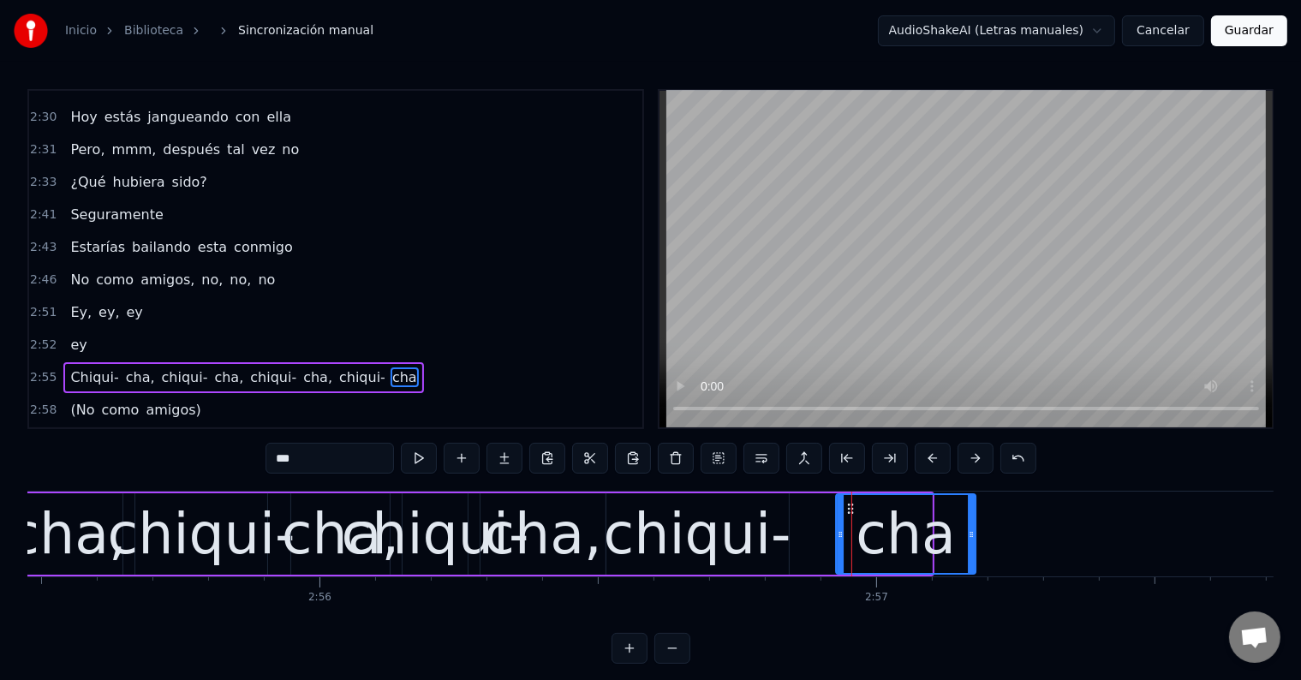
drag, startPoint x: 802, startPoint y: 506, endPoint x: 806, endPoint y: 525, distance: 19.1
click at [852, 514] on icon at bounding box center [850, 509] width 14 height 14
click at [681, 534] on div "chiqui-" at bounding box center [698, 534] width 188 height 84
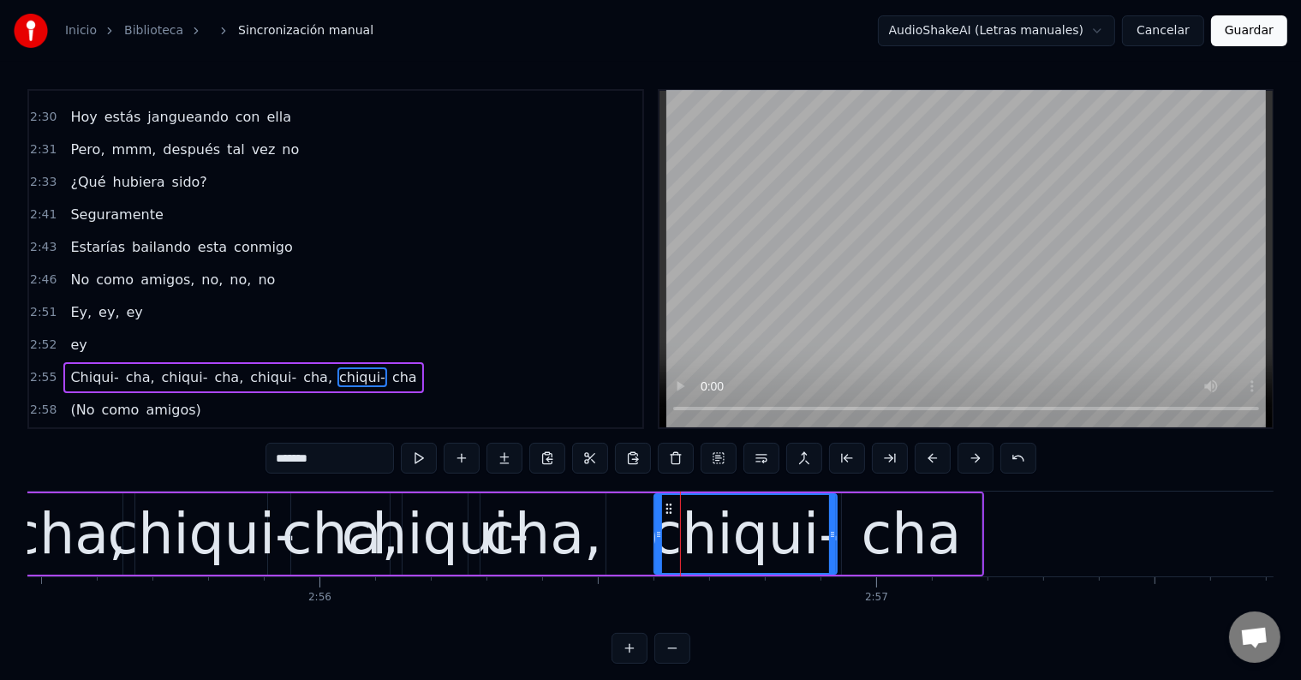
drag, startPoint x: 623, startPoint y: 508, endPoint x: 671, endPoint y: 514, distance: 48.3
click at [671, 514] on icon at bounding box center [669, 509] width 14 height 14
click at [558, 531] on div "cha," at bounding box center [542, 534] width 117 height 84
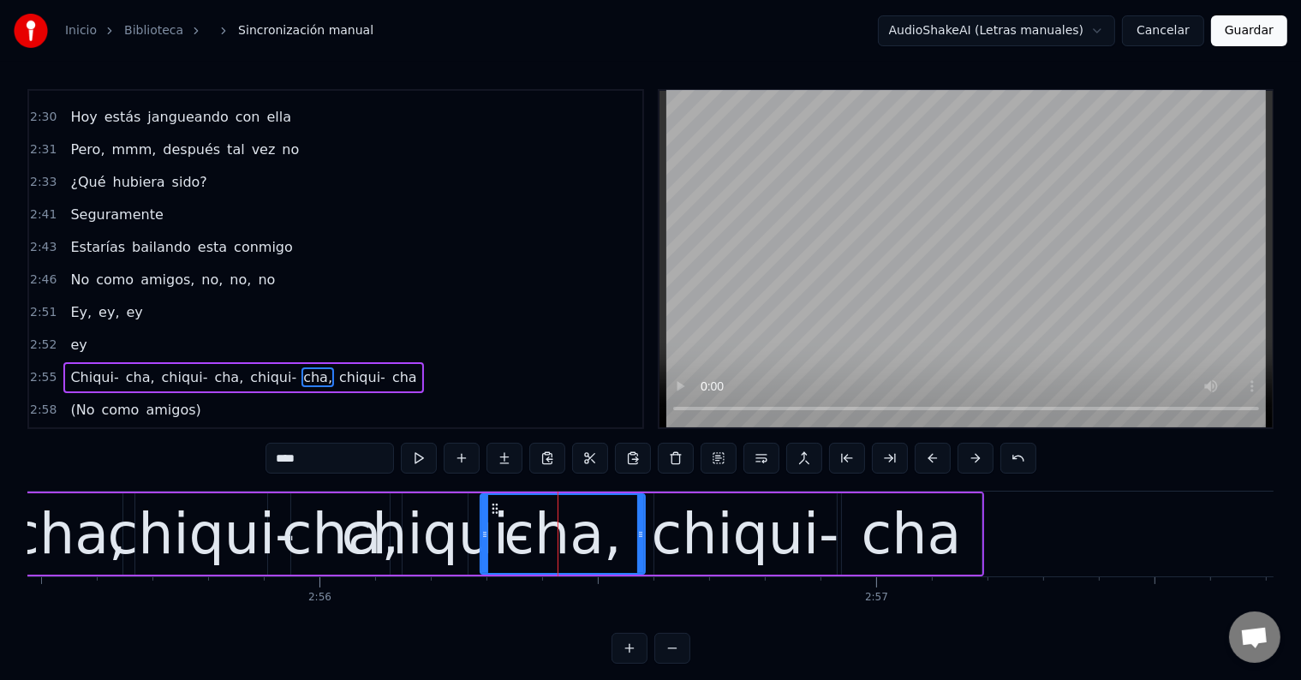
drag, startPoint x: 603, startPoint y: 532, endPoint x: 643, endPoint y: 538, distance: 40.7
click at [643, 538] on icon at bounding box center [640, 534] width 7 height 14
drag, startPoint x: 492, startPoint y: 509, endPoint x: 503, endPoint y: 511, distance: 10.6
click at [503, 511] on icon at bounding box center [505, 509] width 14 height 14
click at [442, 532] on div "chiqui-" at bounding box center [436, 534] width 188 height 84
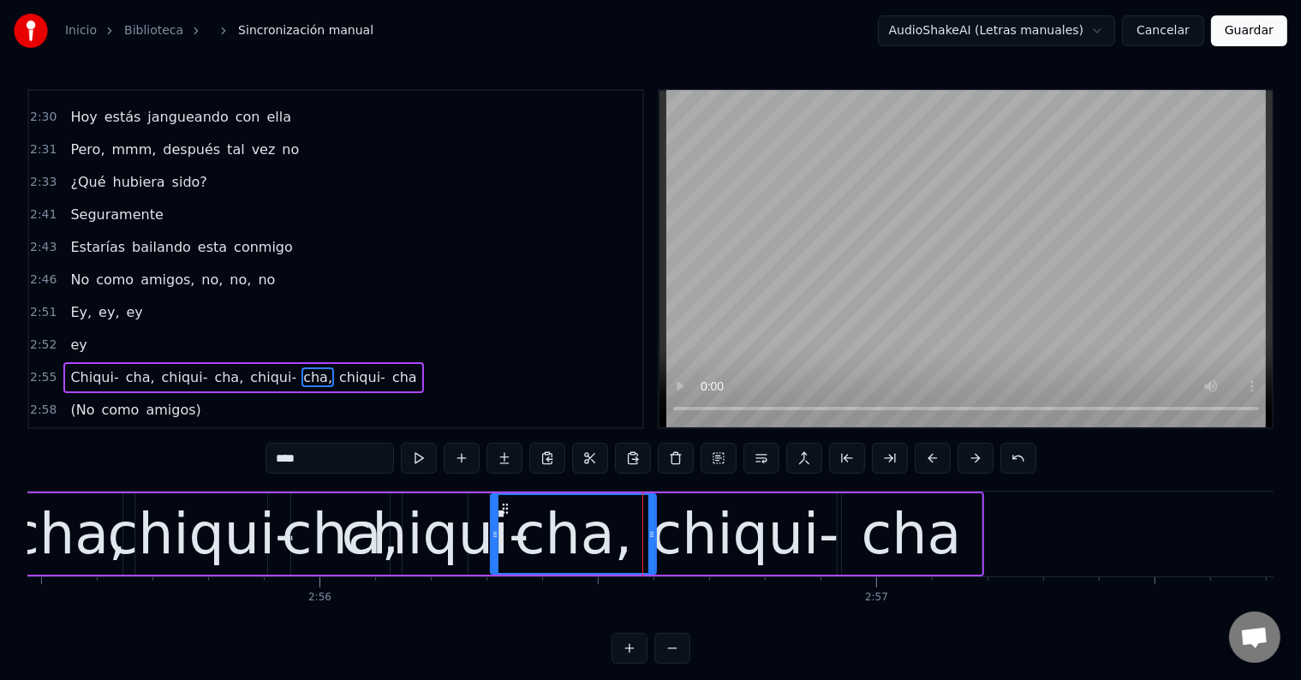
type input "*******"
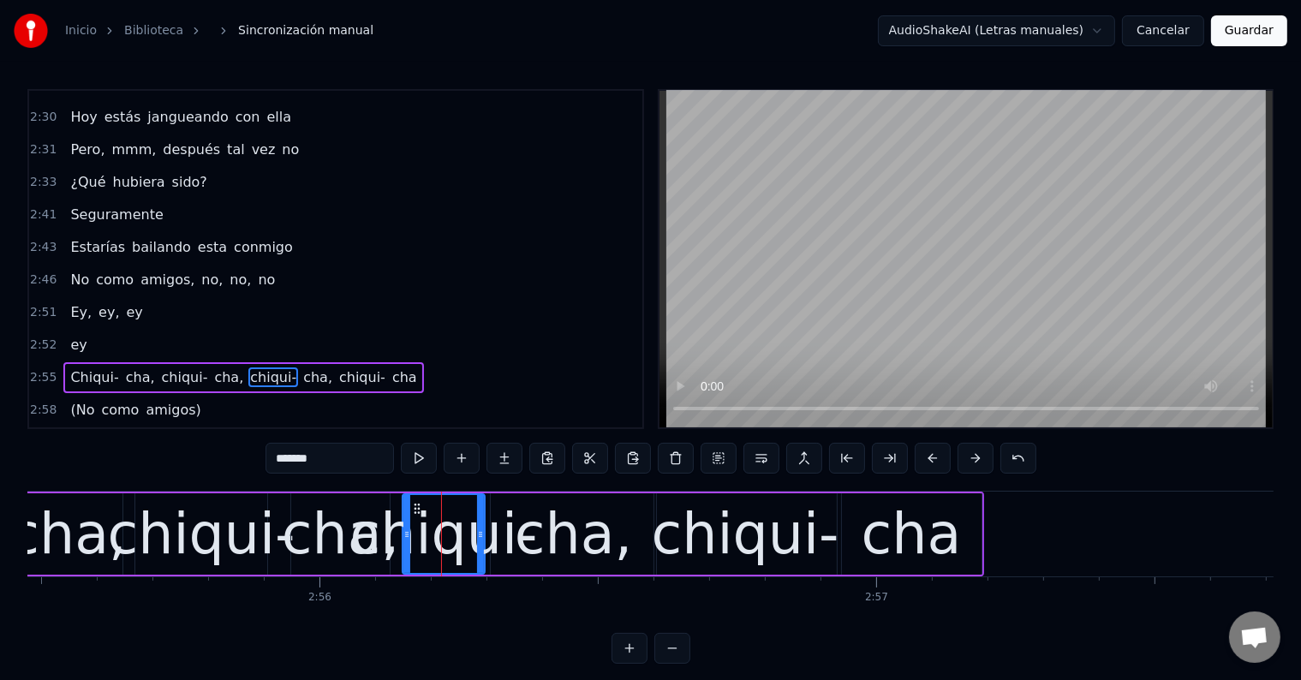
drag, startPoint x: 462, startPoint y: 531, endPoint x: 473, endPoint y: 530, distance: 11.2
click at [479, 532] on icon at bounding box center [480, 534] width 7 height 14
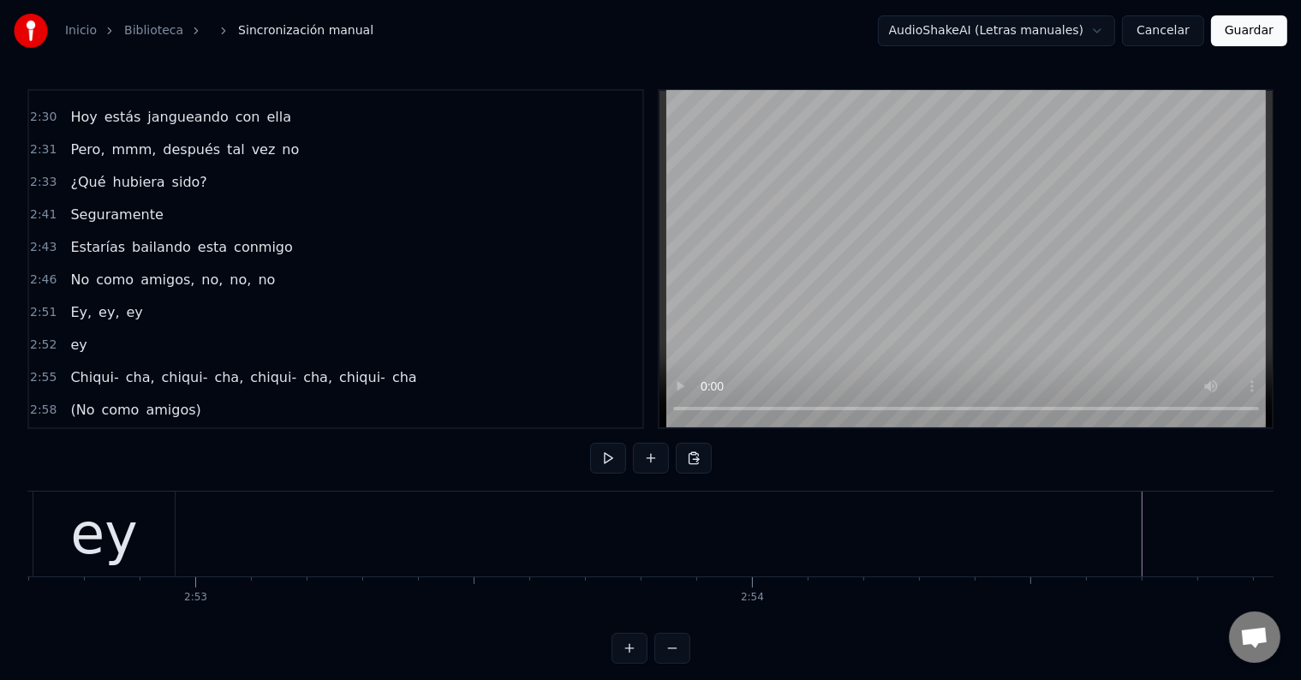
scroll to position [0, 96112]
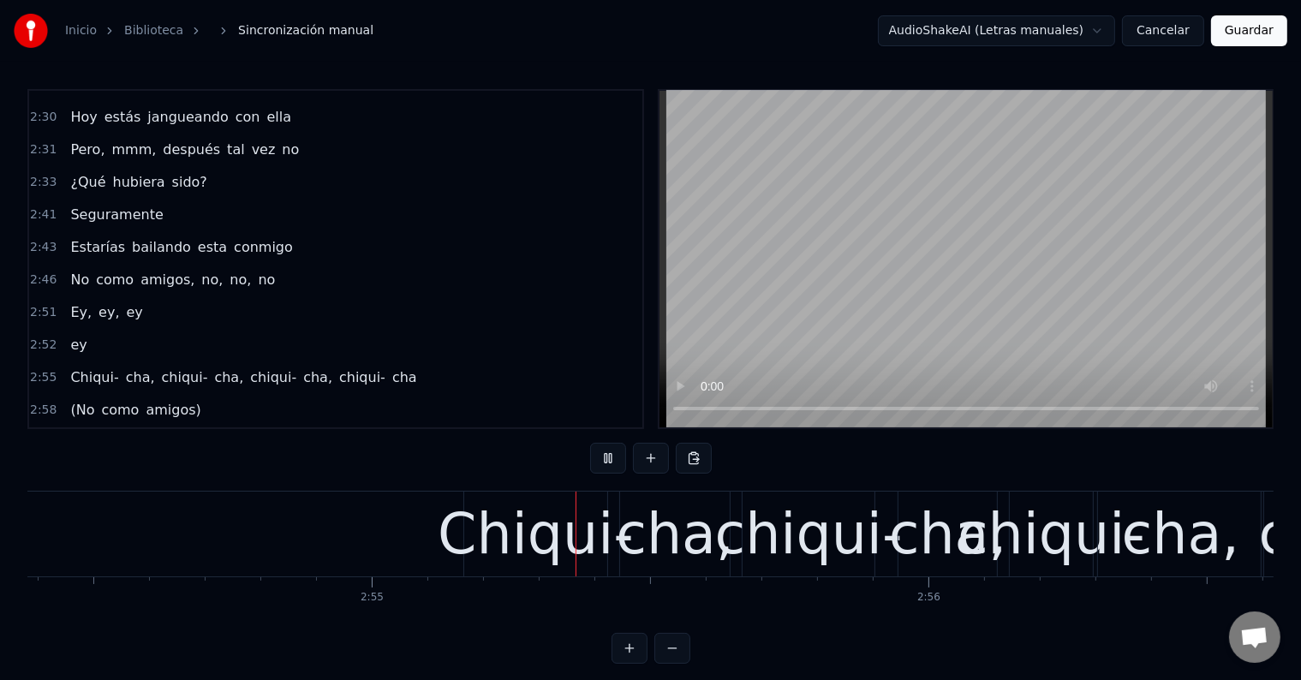
scroll to position [0, 97242]
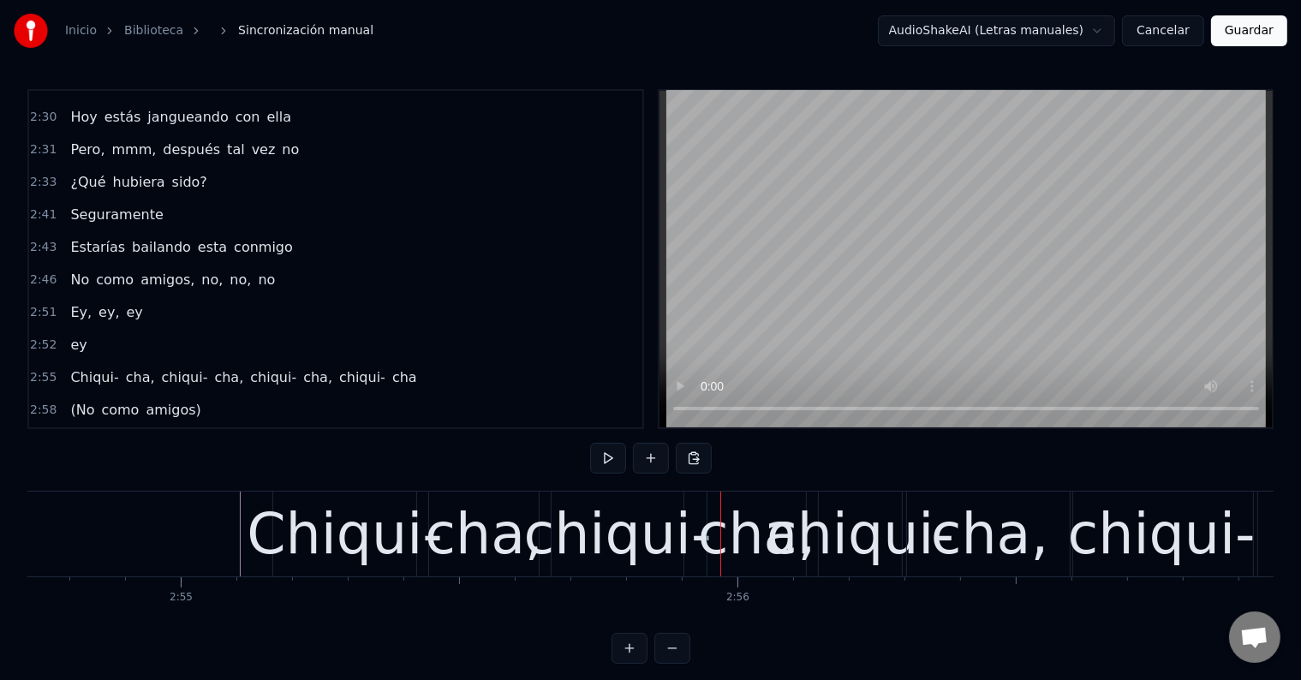
click at [627, 523] on div "chiqui-" at bounding box center [618, 534] width 188 height 84
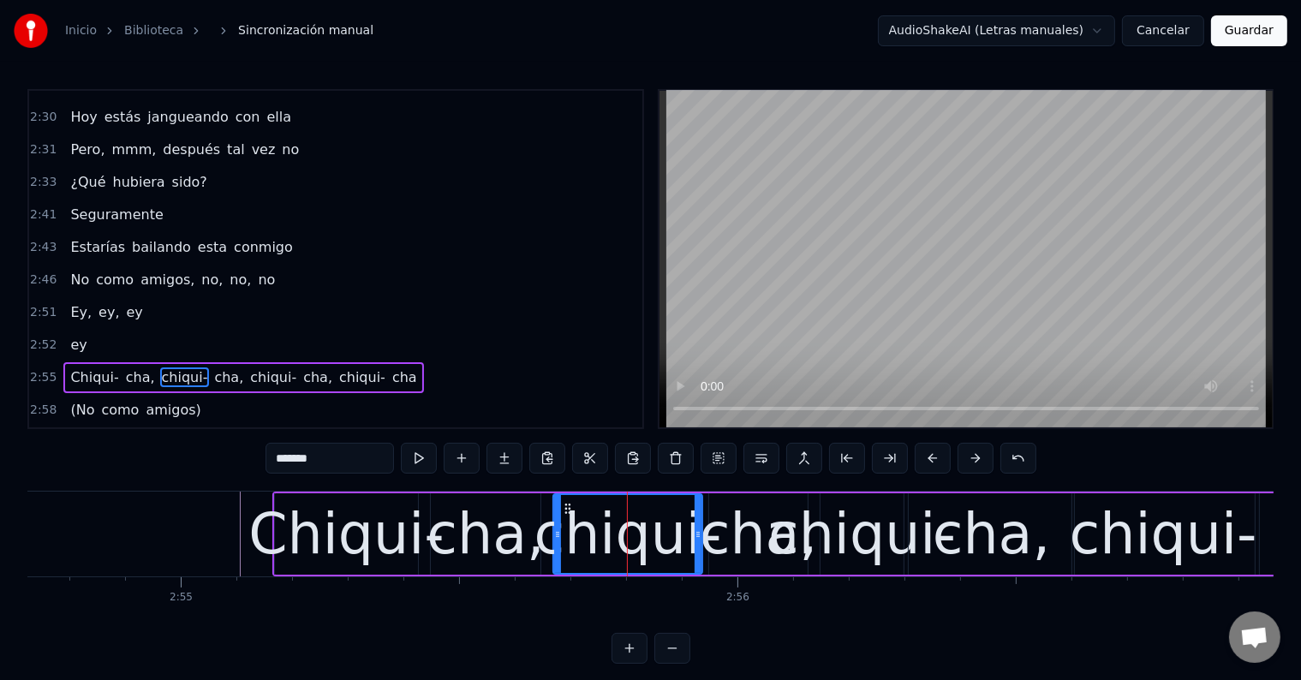
drag, startPoint x: 682, startPoint y: 529, endPoint x: 699, endPoint y: 531, distance: 17.2
click at [699, 531] on icon at bounding box center [697, 534] width 7 height 14
click at [740, 527] on div "cha," at bounding box center [758, 534] width 117 height 84
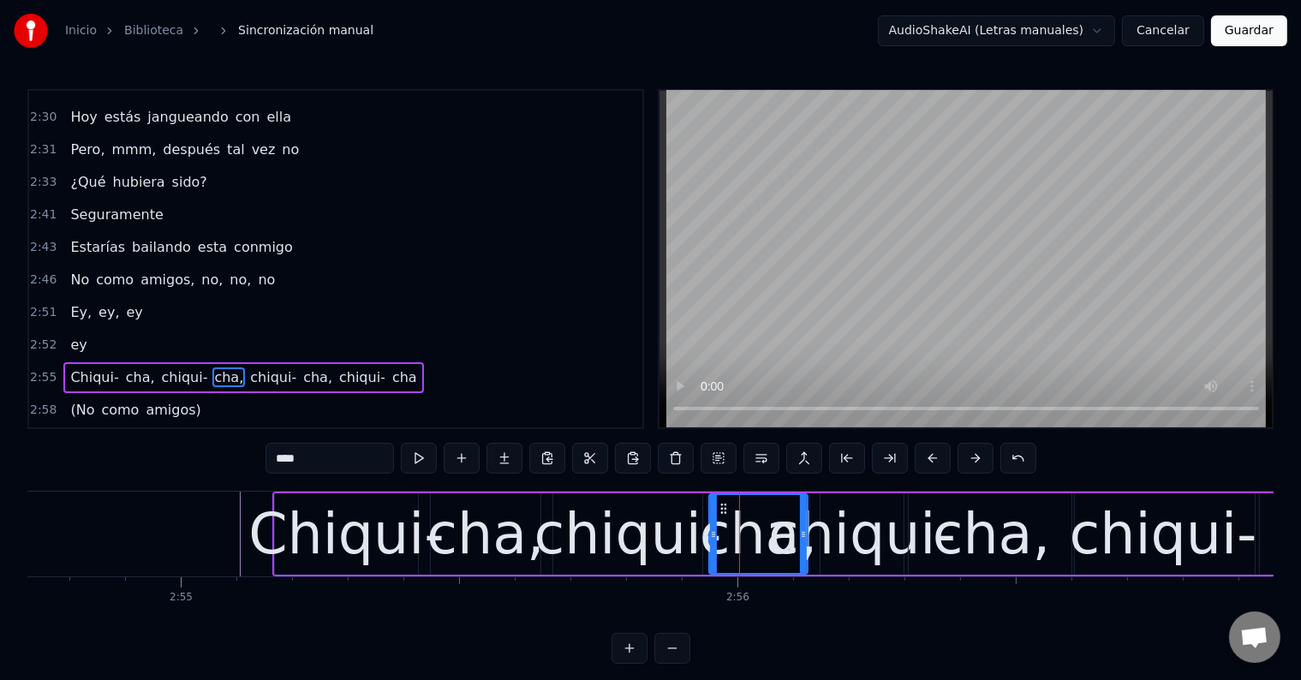
click at [830, 522] on div "chiqui-" at bounding box center [862, 534] width 188 height 84
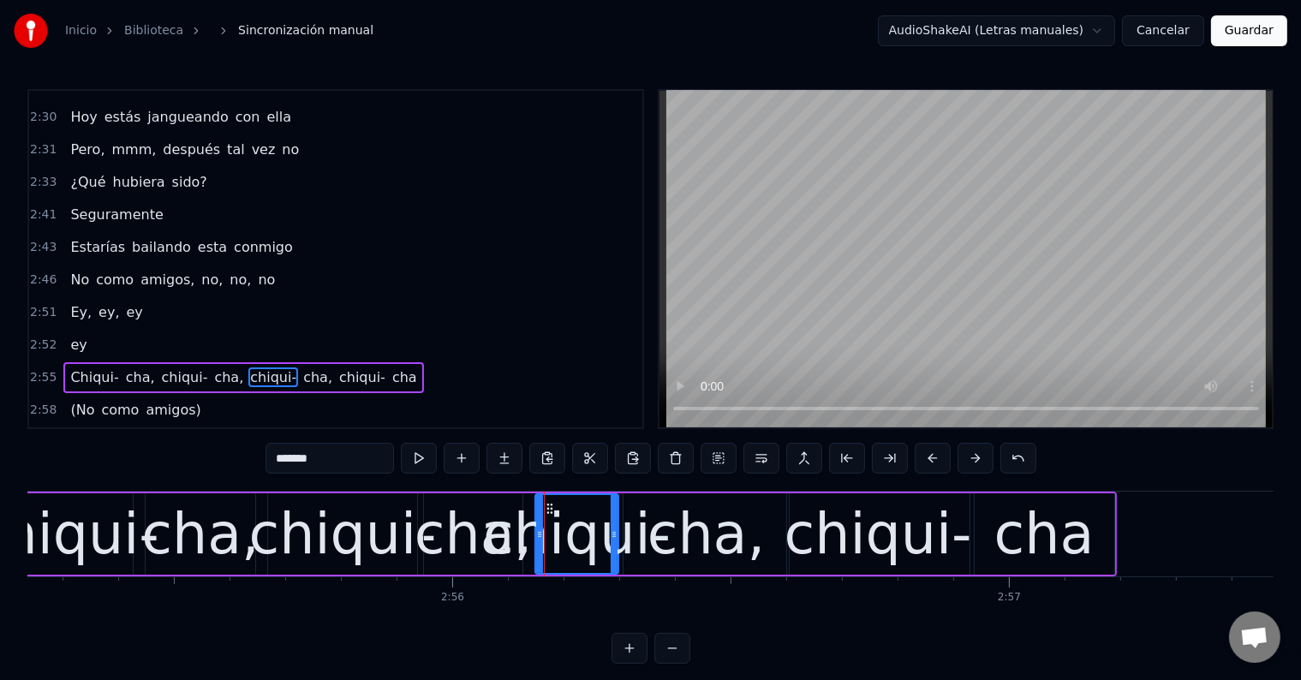
scroll to position [0, 97526]
click at [1071, 536] on div "cha" at bounding box center [1045, 534] width 100 height 84
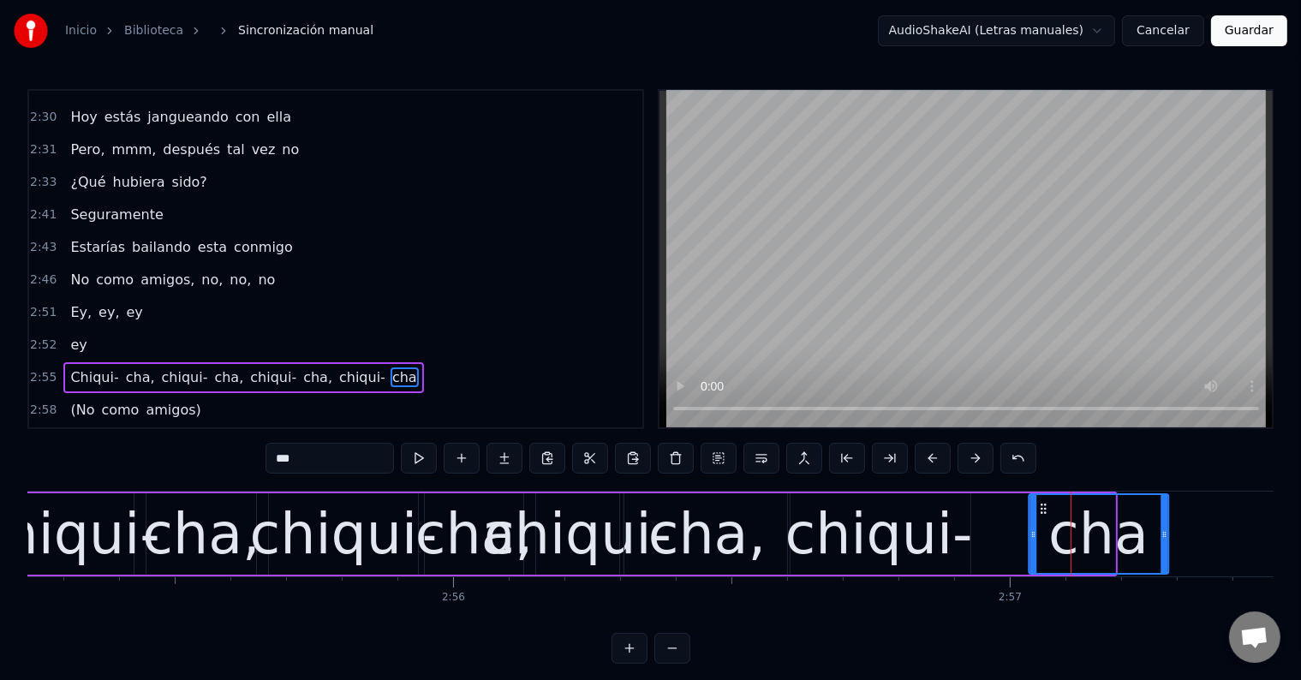
drag, startPoint x: 990, startPoint y: 501, endPoint x: 976, endPoint y: 521, distance: 24.7
click at [1044, 508] on icon at bounding box center [1043, 509] width 14 height 14
click at [925, 524] on div "chiqui-" at bounding box center [879, 534] width 188 height 84
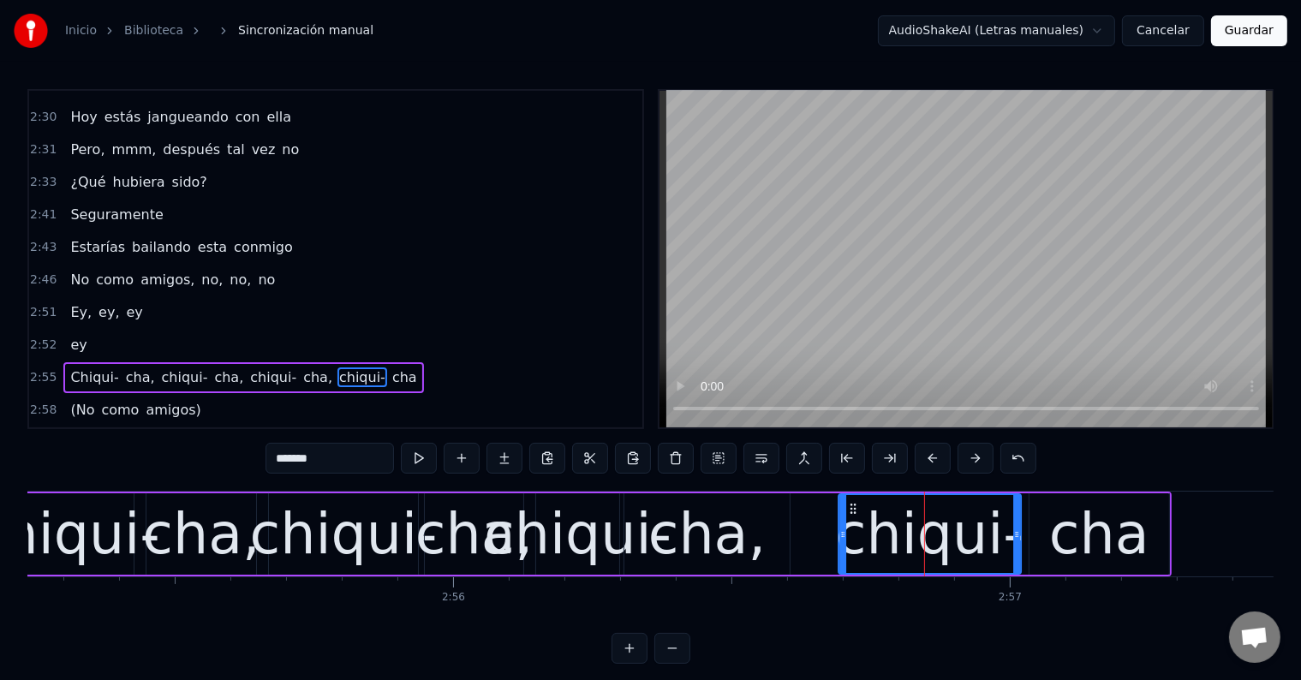
drag, startPoint x: 802, startPoint y: 509, endPoint x: 856, endPoint y: 509, distance: 53.9
click at [856, 509] on icon at bounding box center [853, 509] width 14 height 14
click at [724, 529] on div "cha," at bounding box center [706, 534] width 117 height 84
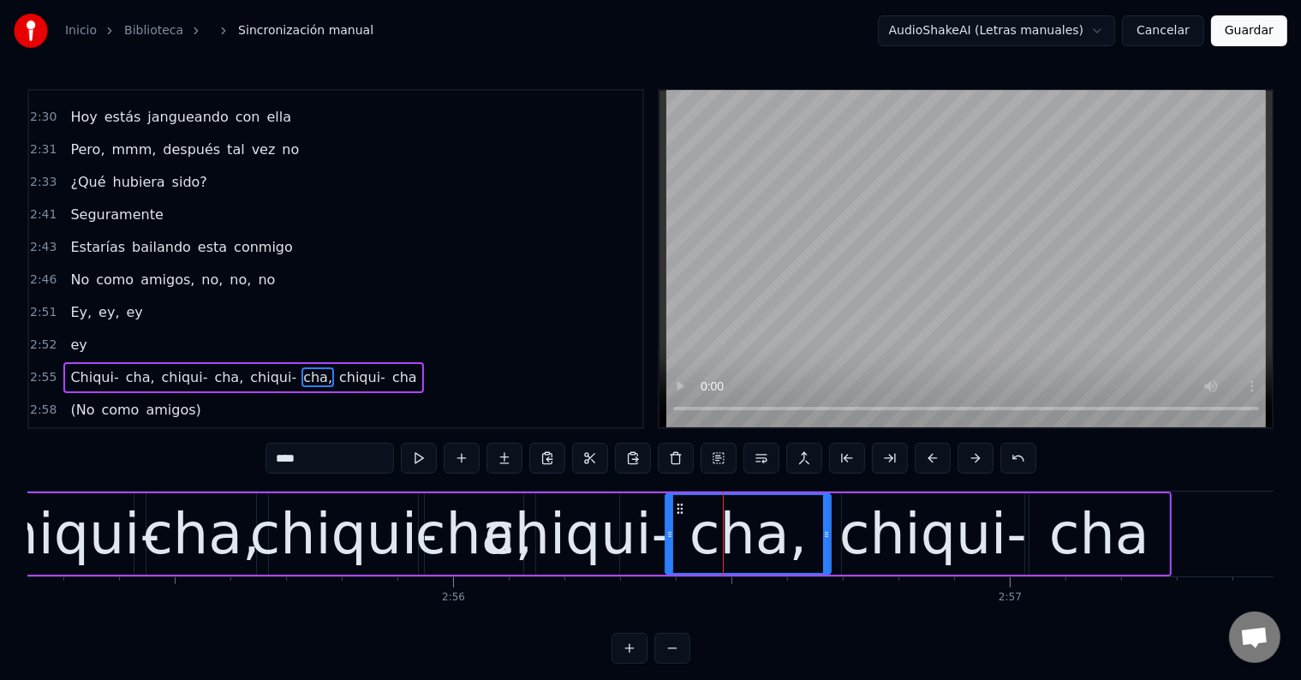
drag, startPoint x: 640, startPoint y: 506, endPoint x: 682, endPoint y: 510, distance: 41.3
click at [682, 510] on icon at bounding box center [680, 509] width 14 height 14
click at [595, 531] on div "chiqui-" at bounding box center [578, 534] width 188 height 84
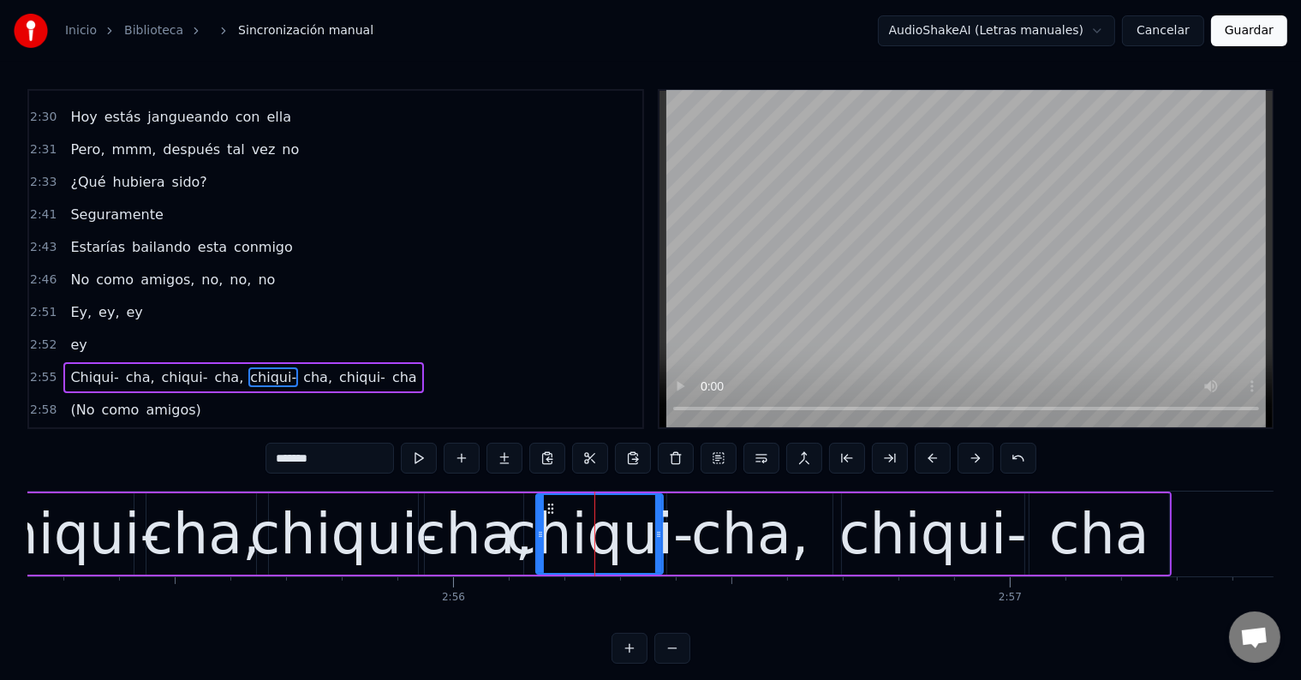
drag, startPoint x: 617, startPoint y: 533, endPoint x: 661, endPoint y: 535, distance: 43.7
click at [661, 535] on icon at bounding box center [658, 534] width 7 height 14
click at [1147, 521] on div "cha" at bounding box center [1099, 533] width 140 height 81
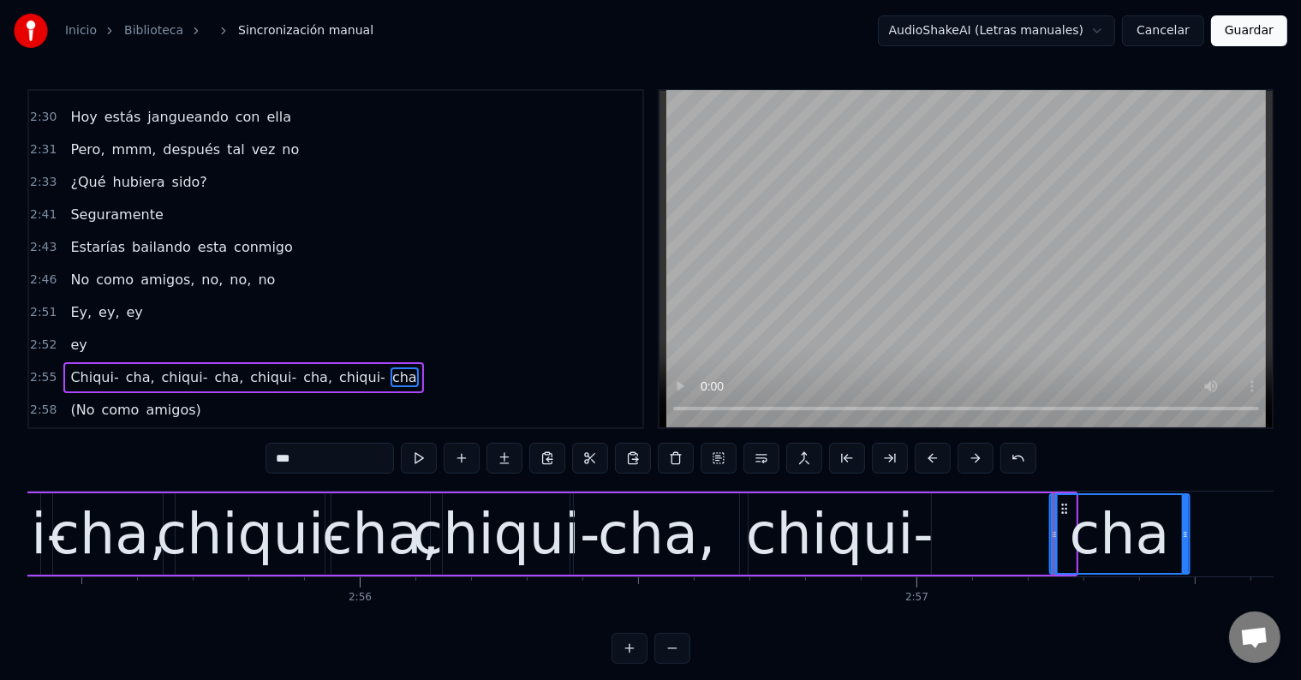
drag, startPoint x: 1047, startPoint y: 507, endPoint x: 1070, endPoint y: 513, distance: 23.9
click at [1070, 513] on icon at bounding box center [1064, 509] width 14 height 14
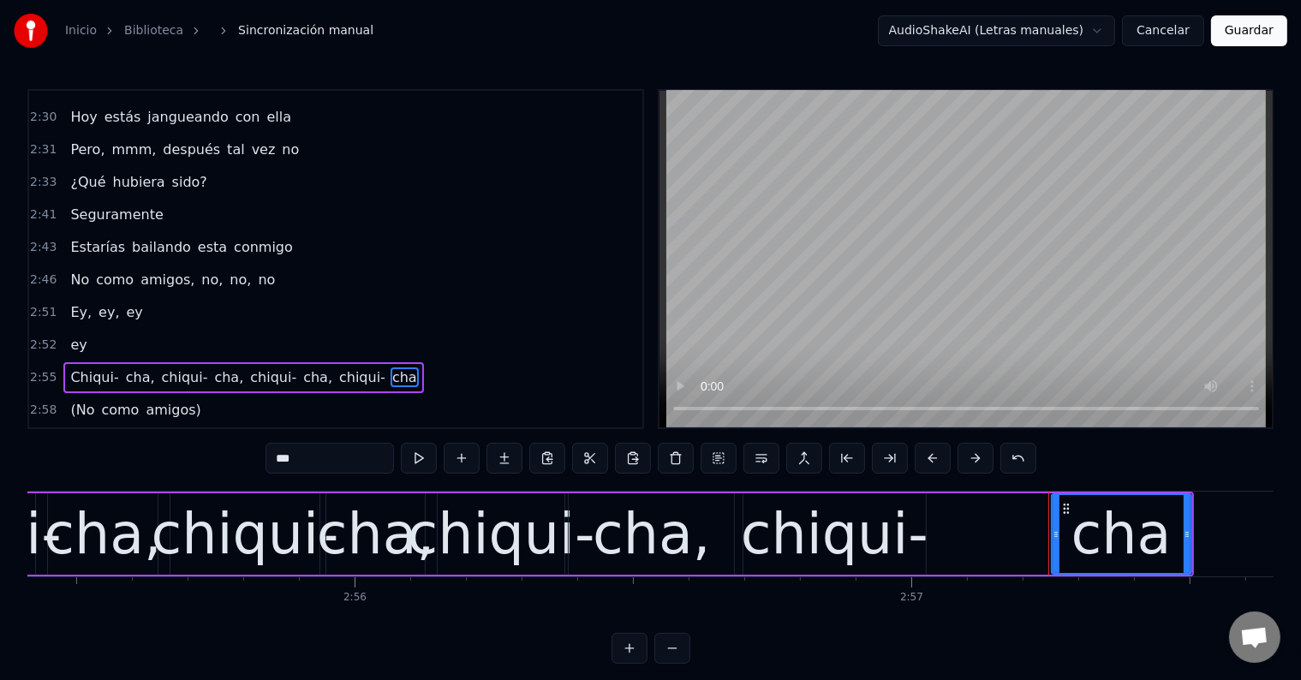
click at [880, 514] on div "chiqui-" at bounding box center [835, 534] width 188 height 84
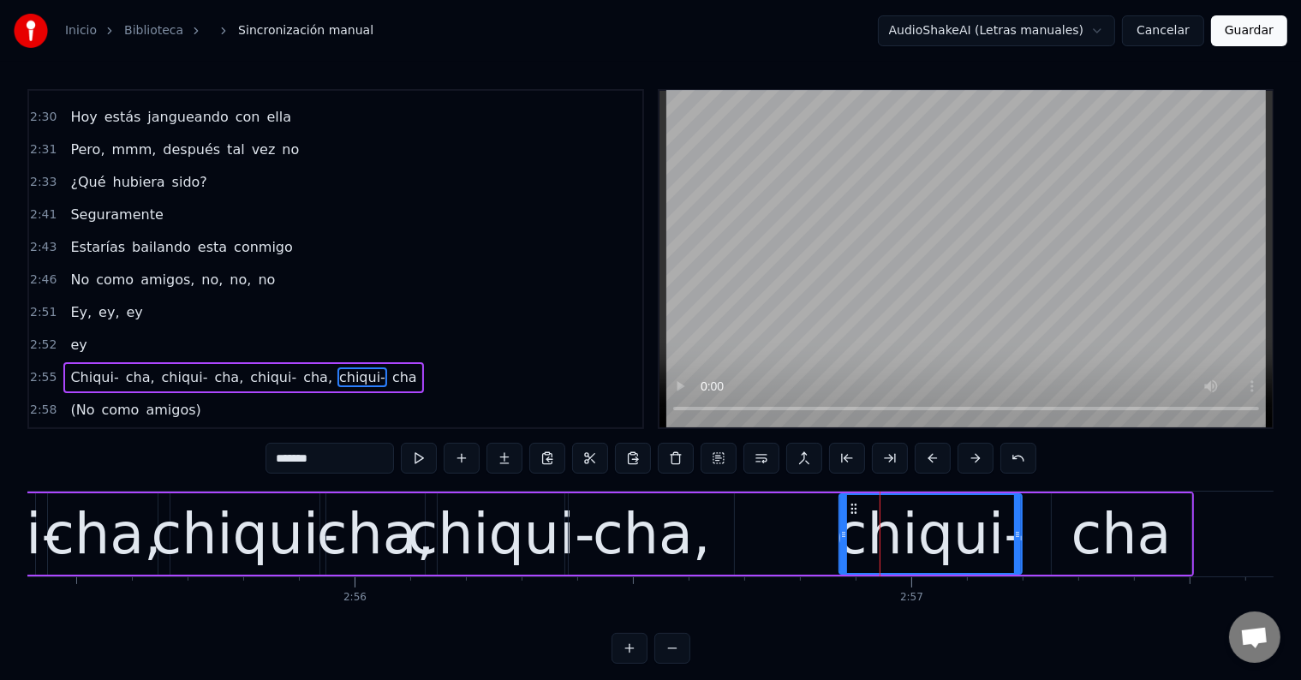
drag, startPoint x: 760, startPoint y: 506, endPoint x: 856, endPoint y: 516, distance: 96.4
click at [856, 516] on div "chiqui-" at bounding box center [930, 534] width 181 height 78
click at [693, 519] on div "cha," at bounding box center [651, 534] width 117 height 84
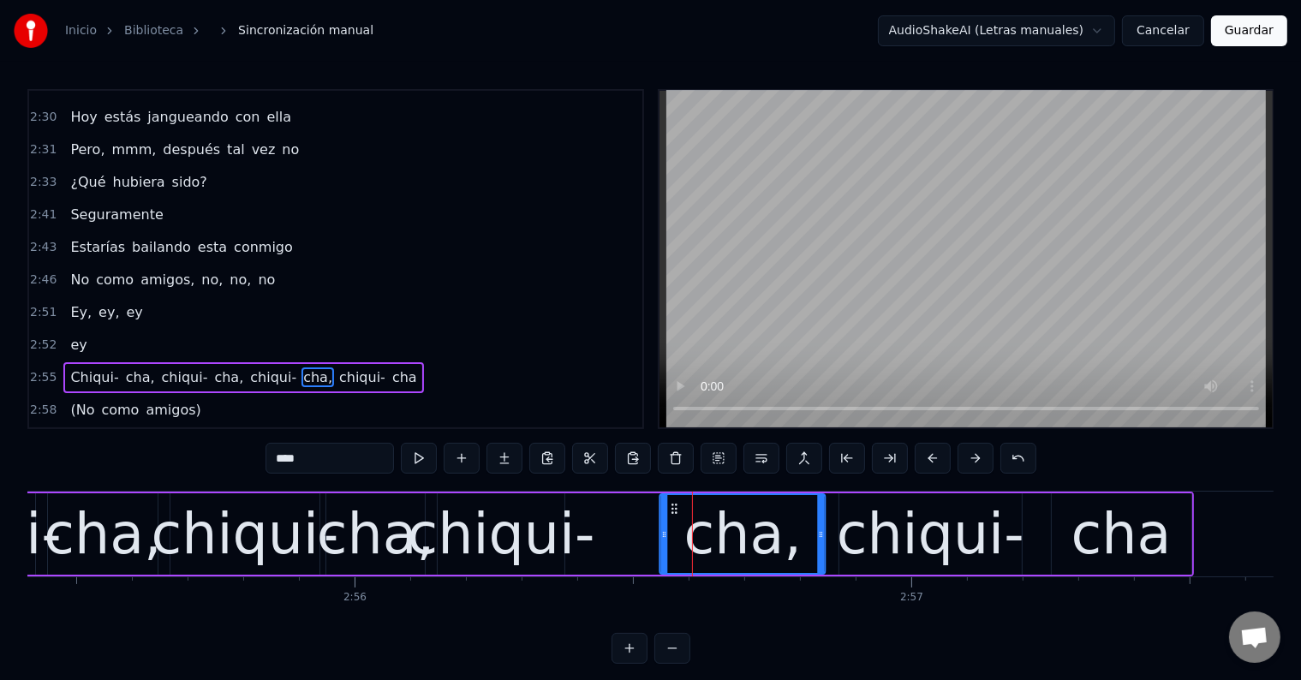
drag, startPoint x: 587, startPoint y: 506, endPoint x: 678, endPoint y: 514, distance: 91.1
click at [678, 514] on icon at bounding box center [675, 509] width 14 height 14
click at [515, 530] on div "chiqui-" at bounding box center [502, 534] width 188 height 84
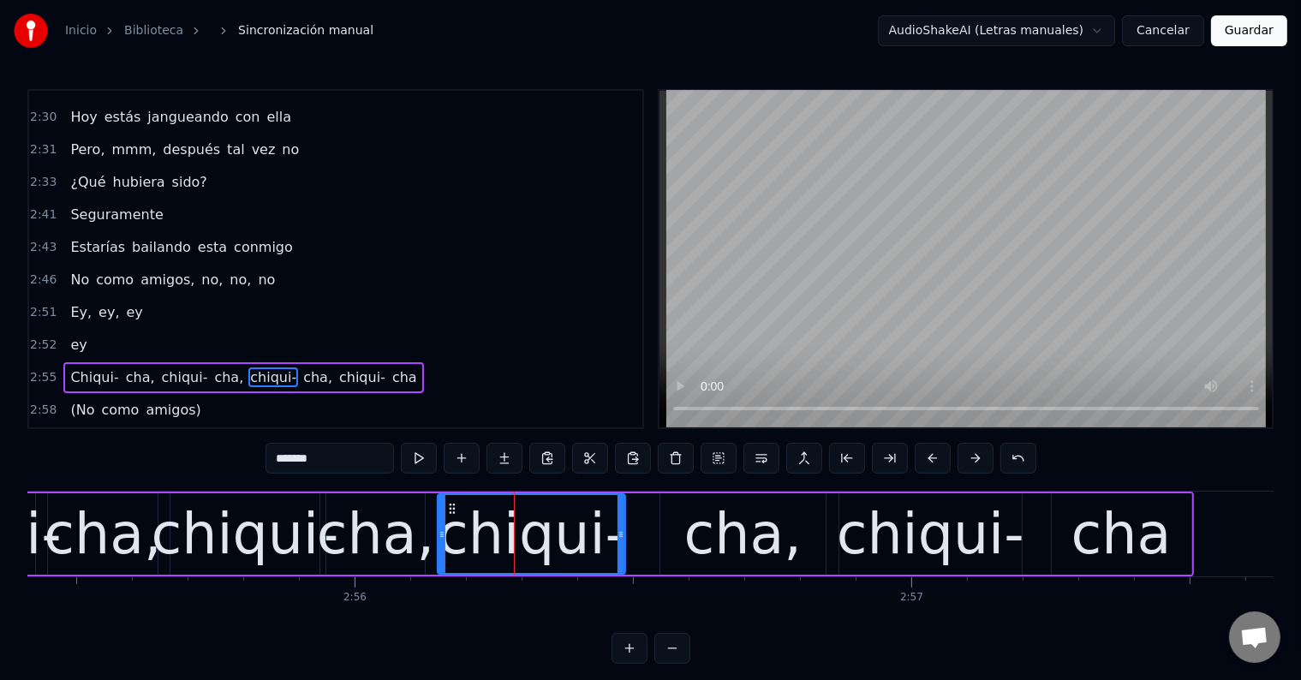
drag, startPoint x: 562, startPoint y: 520, endPoint x: 622, endPoint y: 527, distance: 61.2
click at [622, 527] on div at bounding box center [620, 534] width 7 height 78
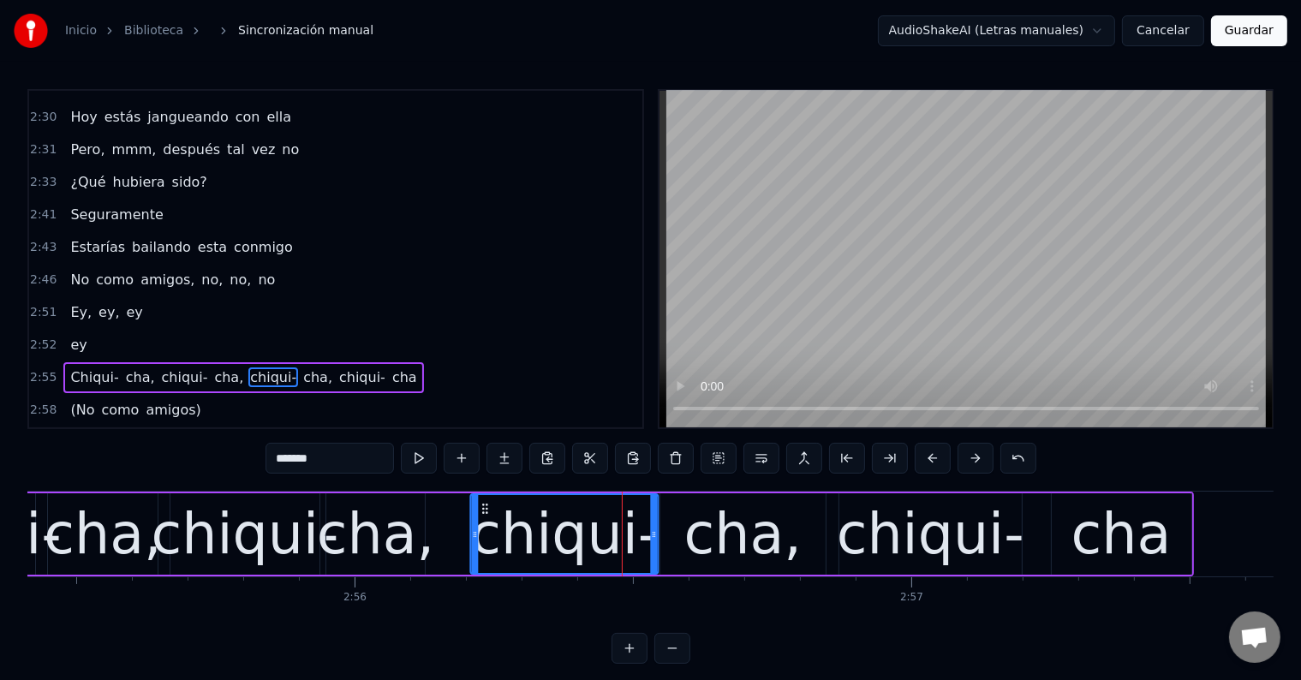
drag, startPoint x: 455, startPoint y: 504, endPoint x: 486, endPoint y: 511, distance: 32.4
click at [486, 511] on icon at bounding box center [485, 509] width 14 height 14
click at [365, 523] on div "cha," at bounding box center [375, 534] width 117 height 84
type input "****"
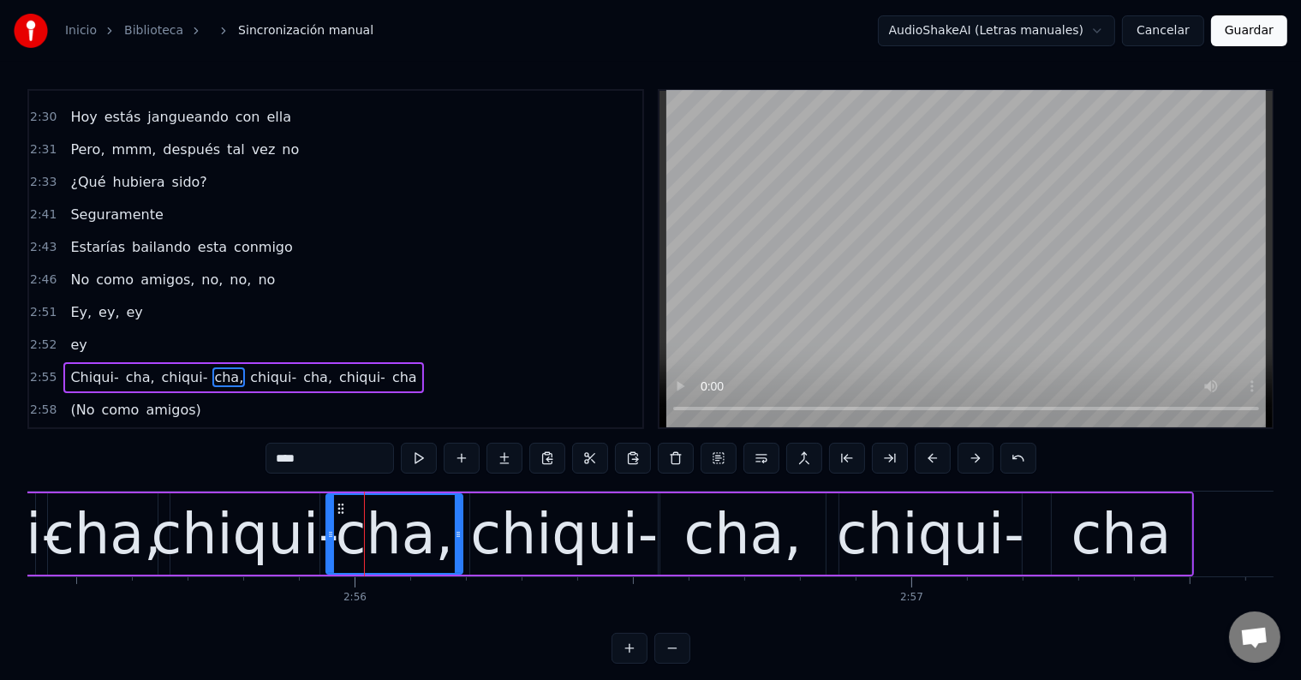
drag, startPoint x: 420, startPoint y: 529, endPoint x: 457, endPoint y: 534, distance: 38.0
click at [457, 534] on icon at bounding box center [458, 534] width 7 height 14
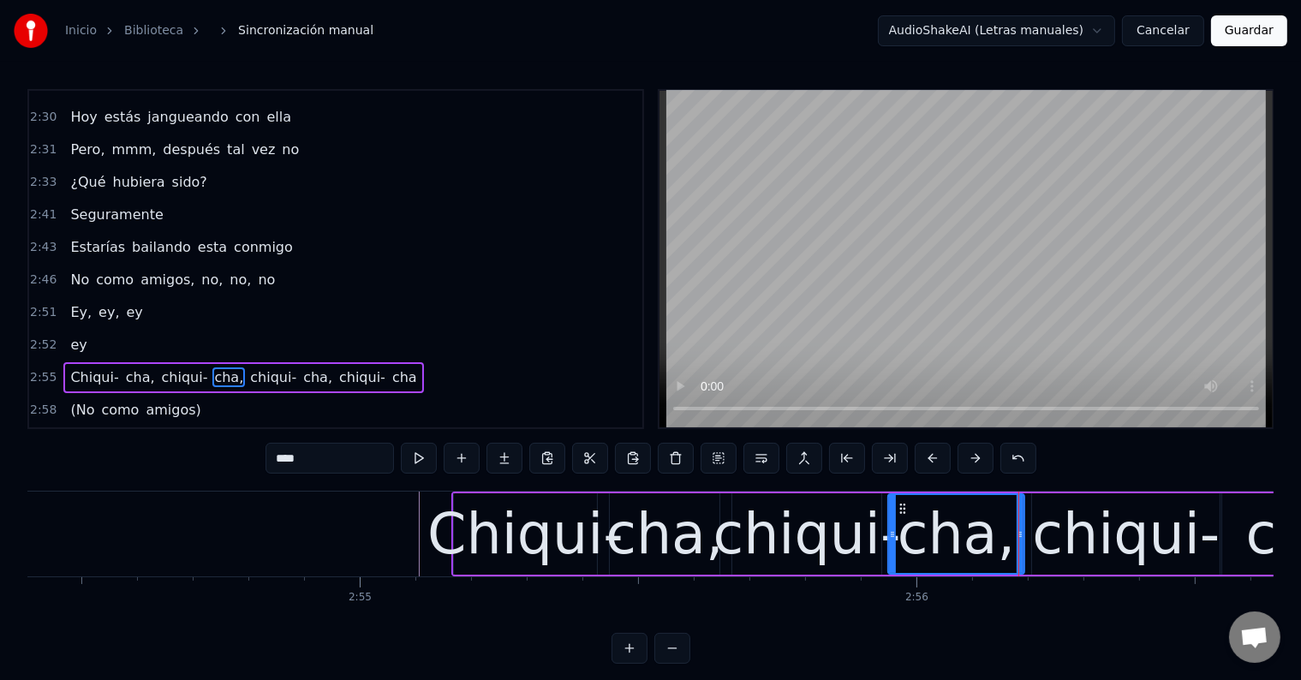
scroll to position [0, 97034]
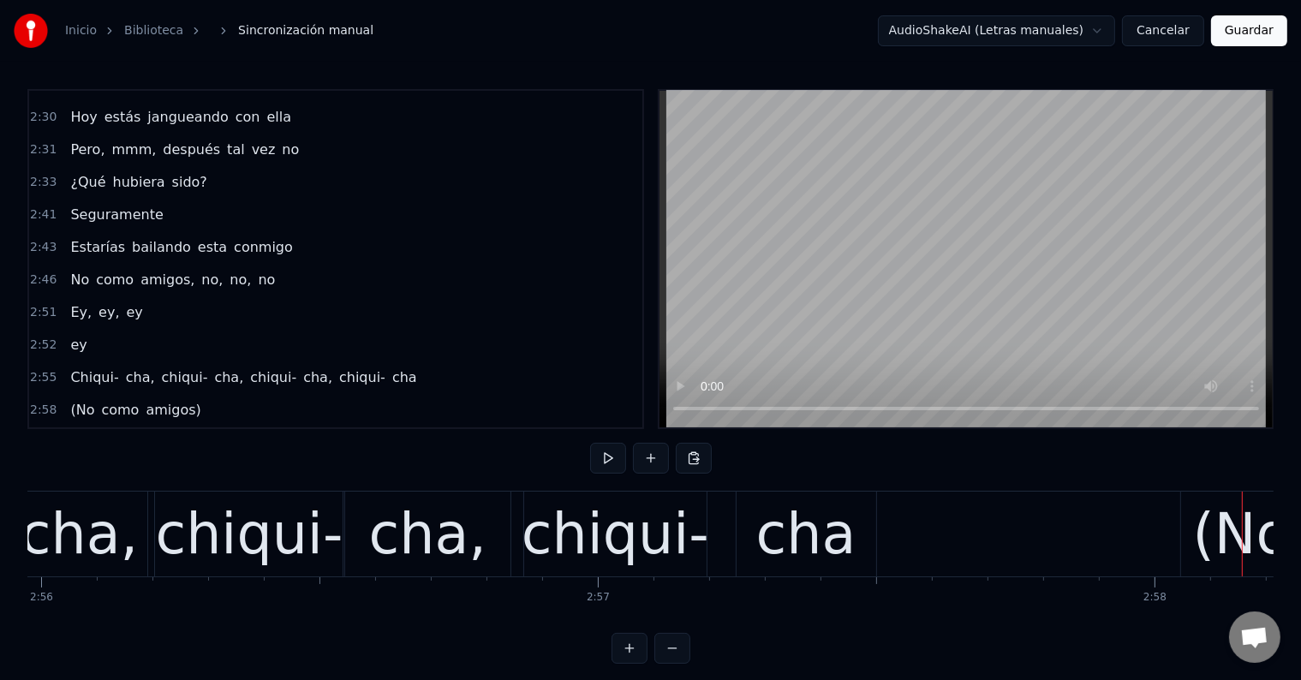
scroll to position [0, 97902]
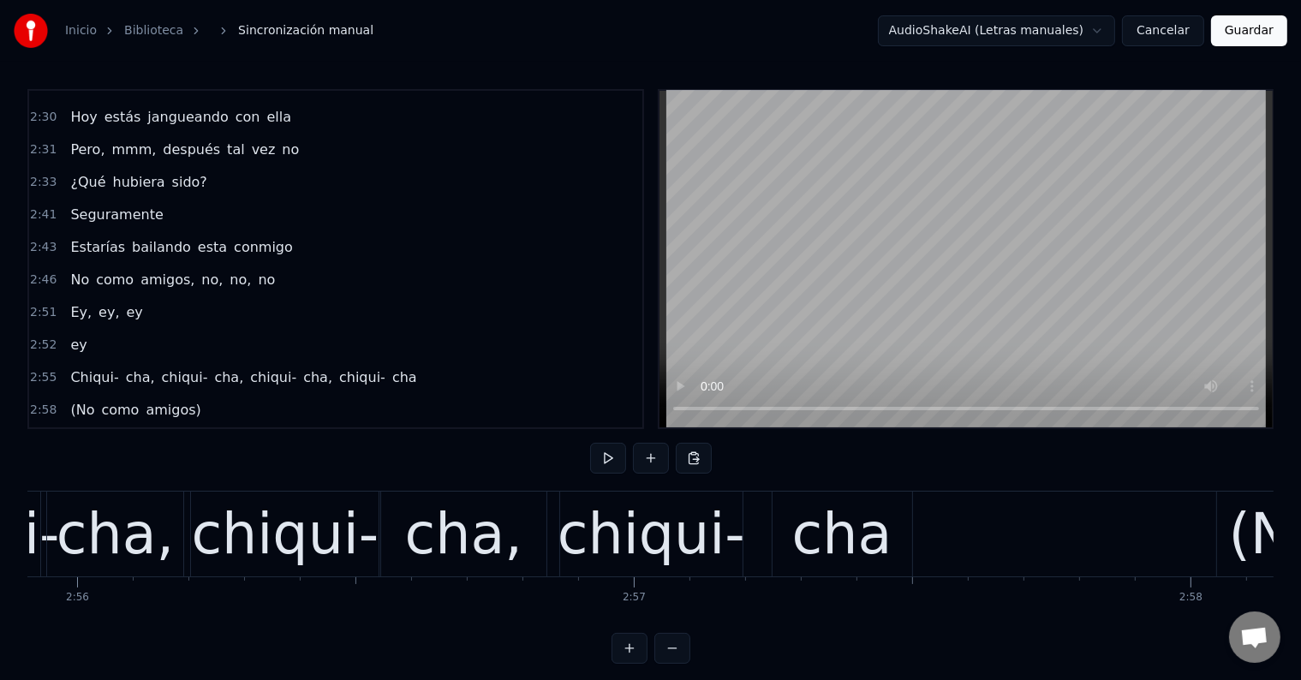
click at [846, 546] on div "cha" at bounding box center [842, 534] width 100 height 84
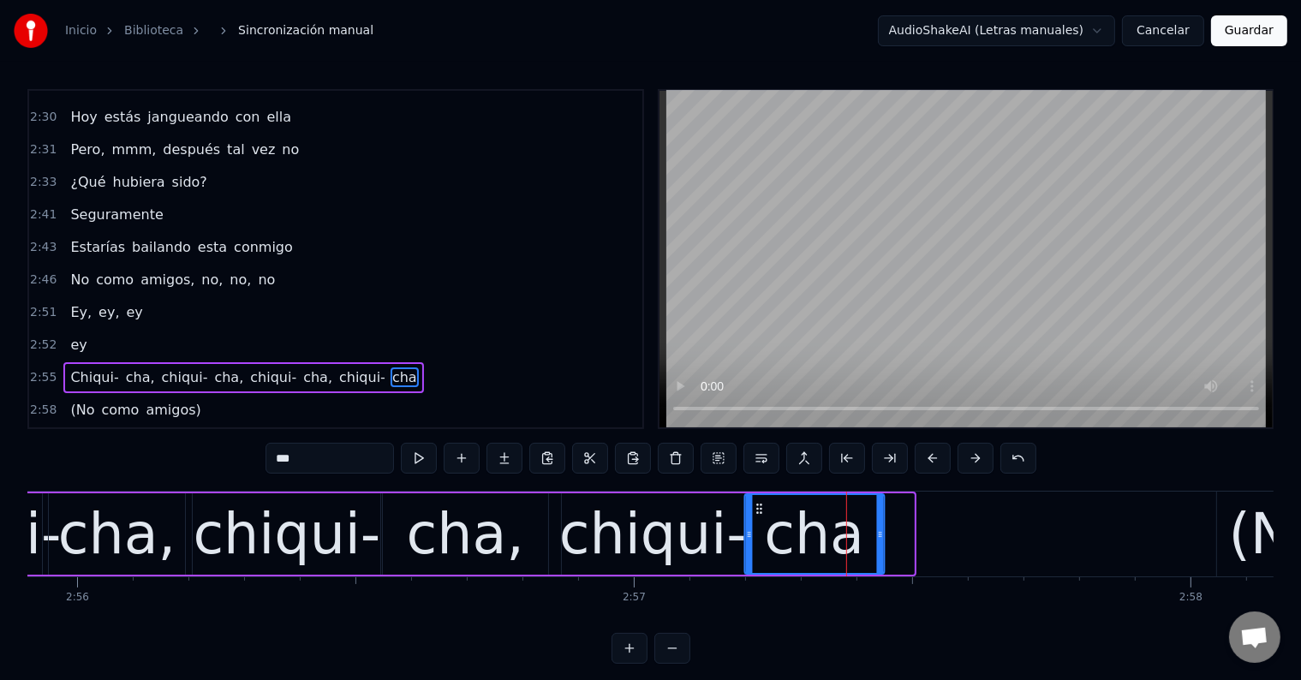
drag, startPoint x: 786, startPoint y: 507, endPoint x: 757, endPoint y: 507, distance: 29.1
click at [757, 508] on circle at bounding box center [757, 508] width 1 height 1
click at [598, 524] on div "chiqui-" at bounding box center [653, 534] width 188 height 84
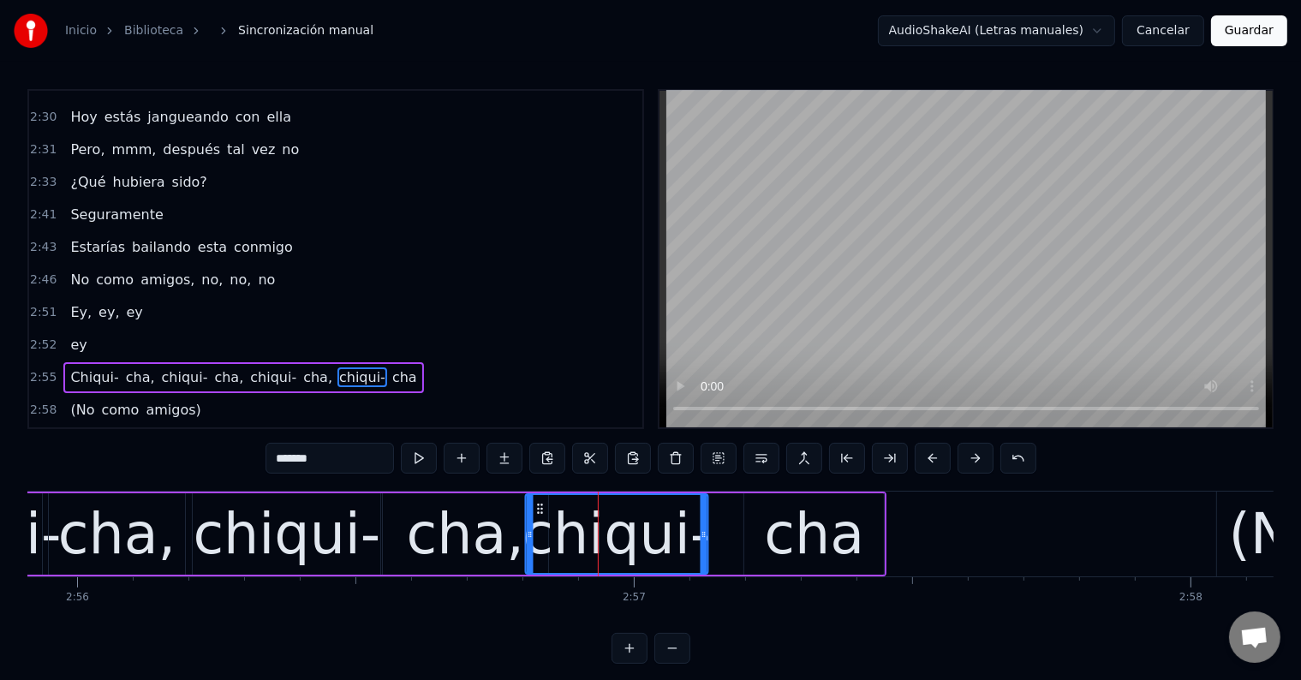
drag, startPoint x: 575, startPoint y: 507, endPoint x: 539, endPoint y: 506, distance: 36.0
click at [539, 506] on icon at bounding box center [540, 509] width 14 height 14
click at [755, 527] on div "cha" at bounding box center [814, 533] width 140 height 81
type input "***"
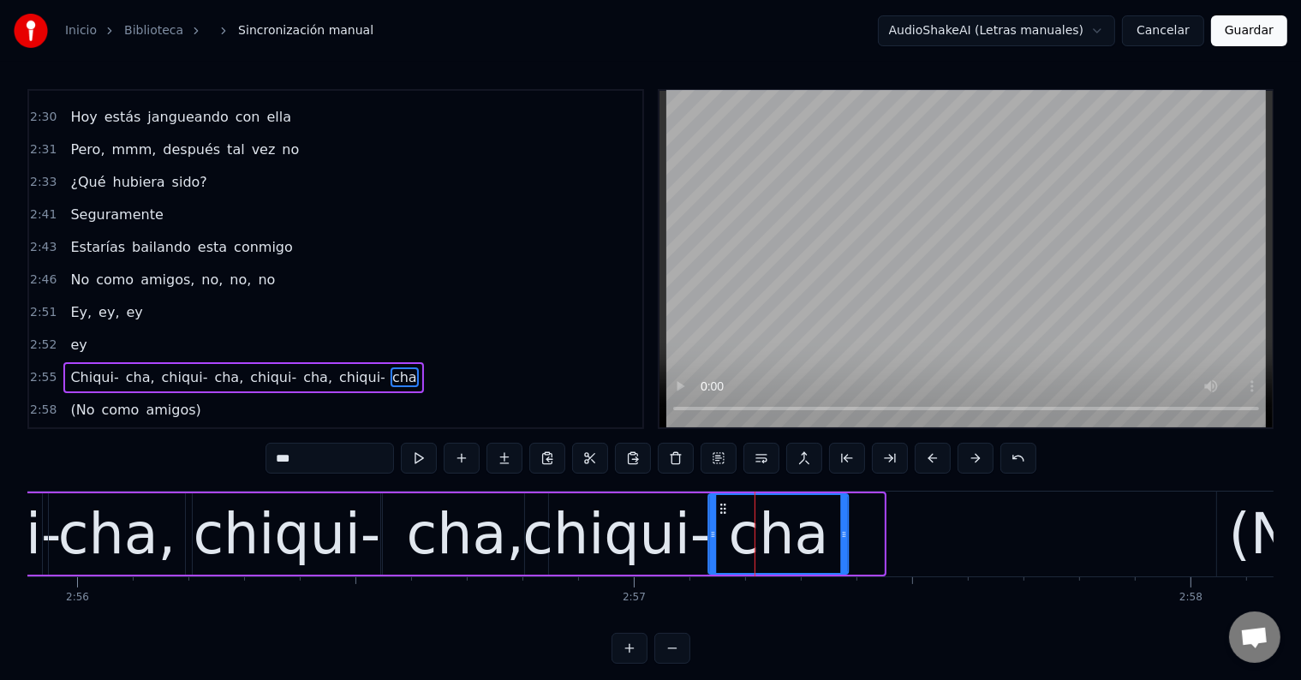
drag, startPoint x: 753, startPoint y: 503, endPoint x: 723, endPoint y: 503, distance: 30.8
click at [723, 503] on icon at bounding box center [724, 509] width 14 height 14
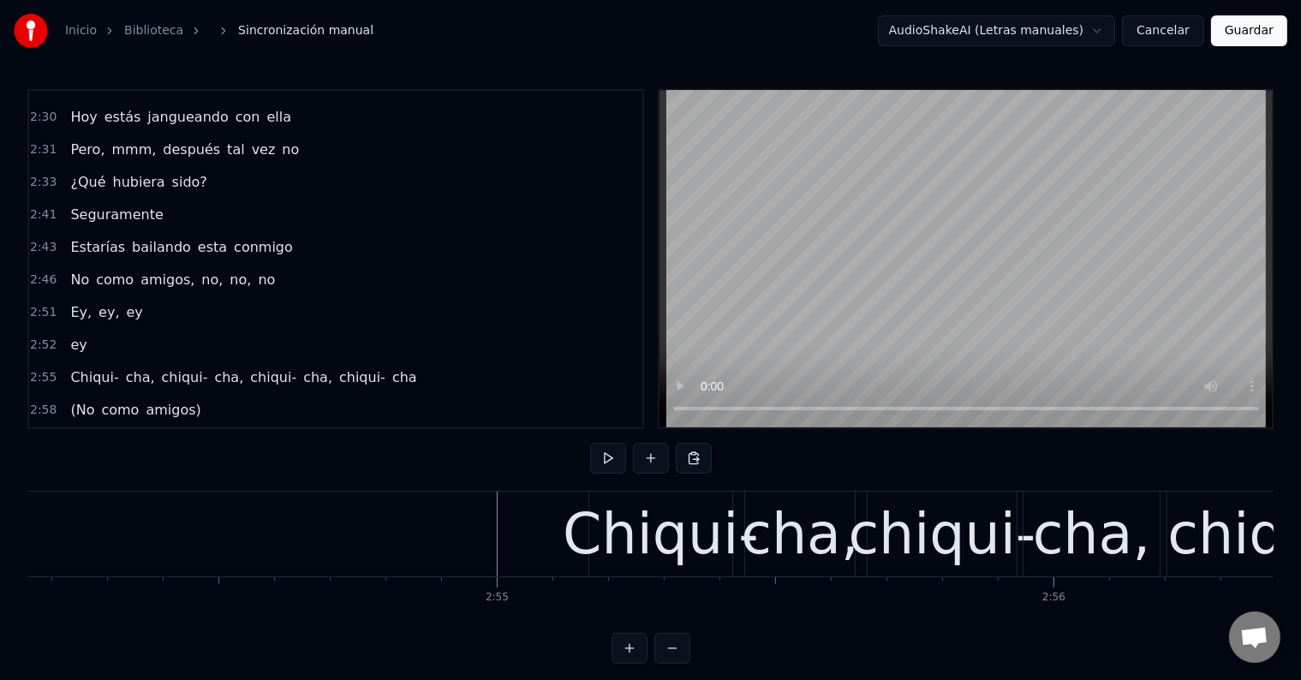
scroll to position [0, 96925]
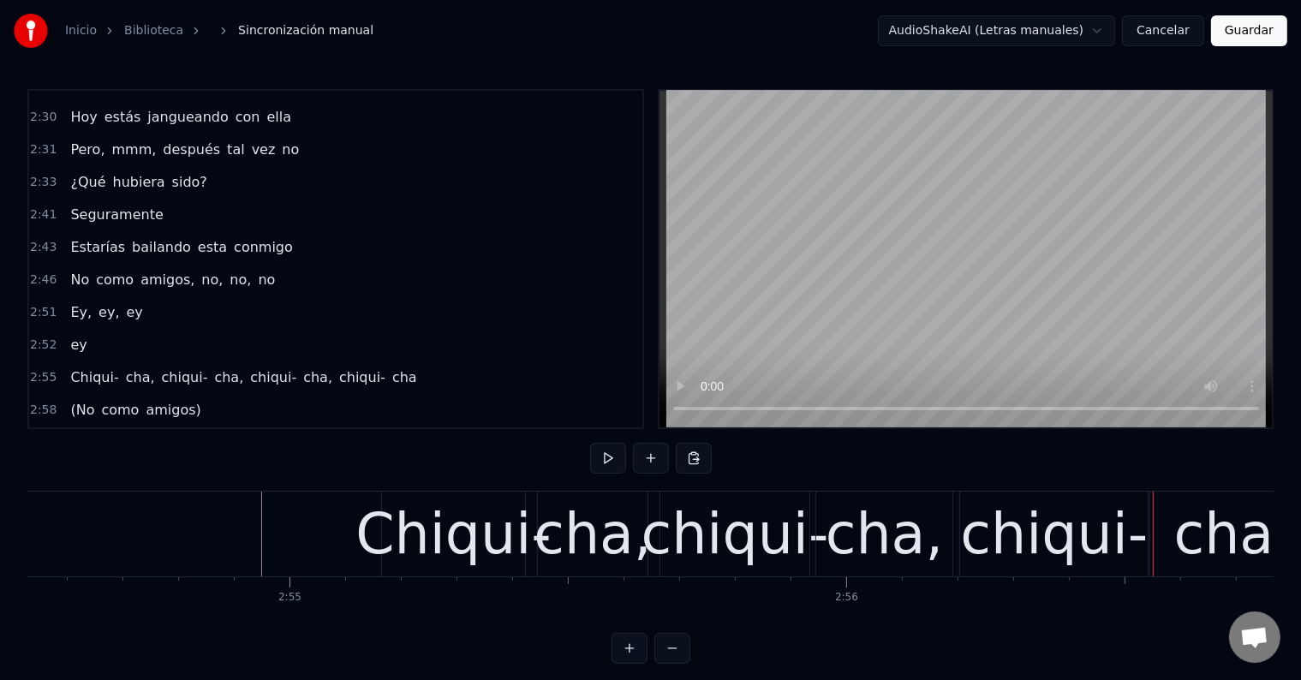
scroll to position [0, 97130]
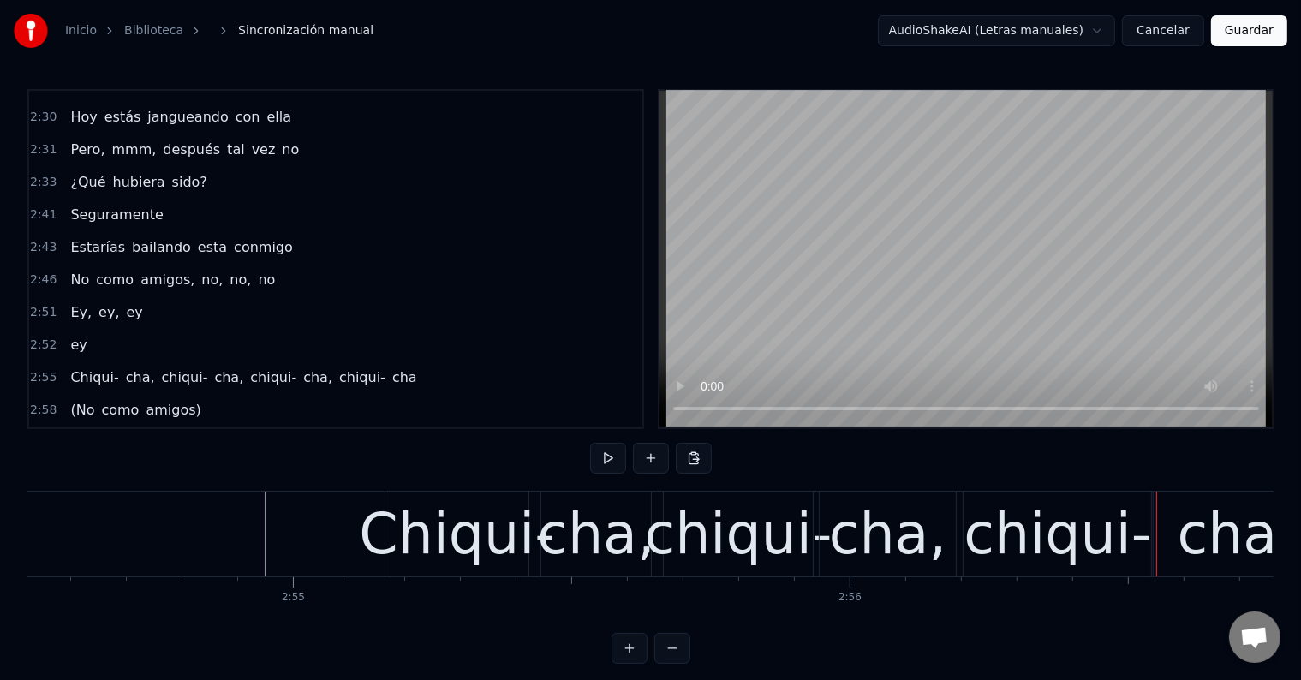
click at [410, 527] on div "Chiqui-" at bounding box center [457, 534] width 196 height 84
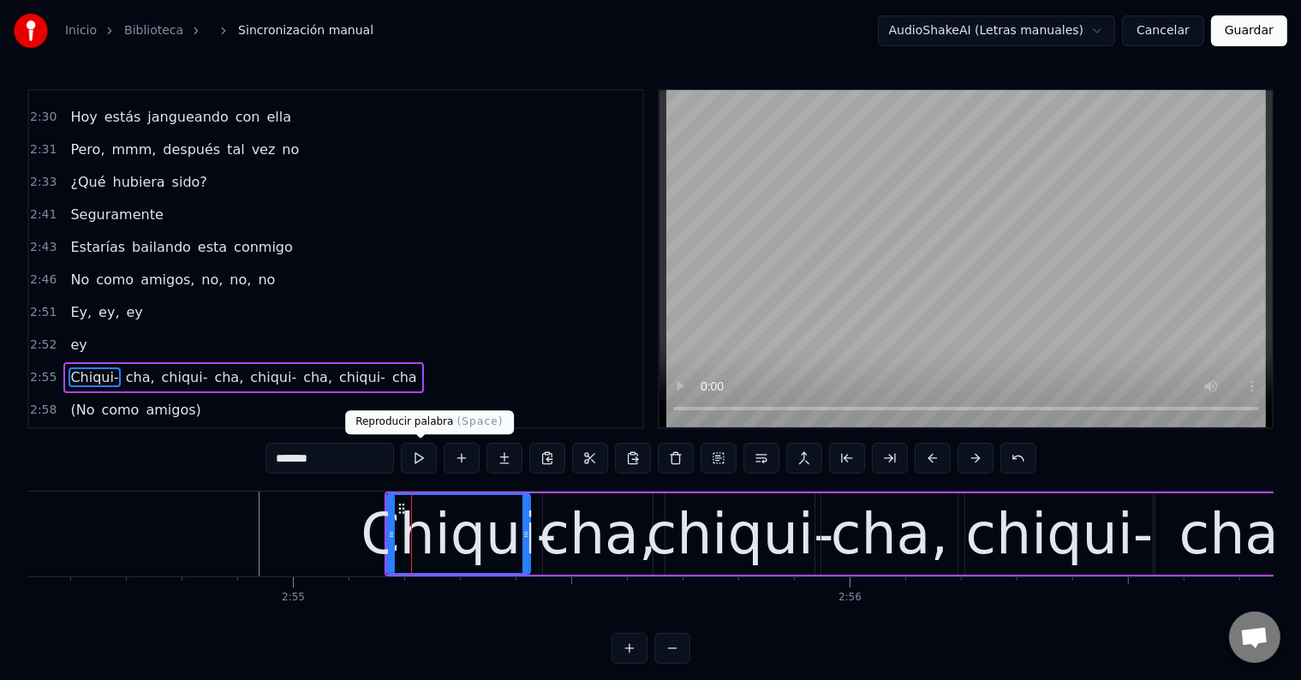
click at [411, 457] on button at bounding box center [419, 458] width 36 height 31
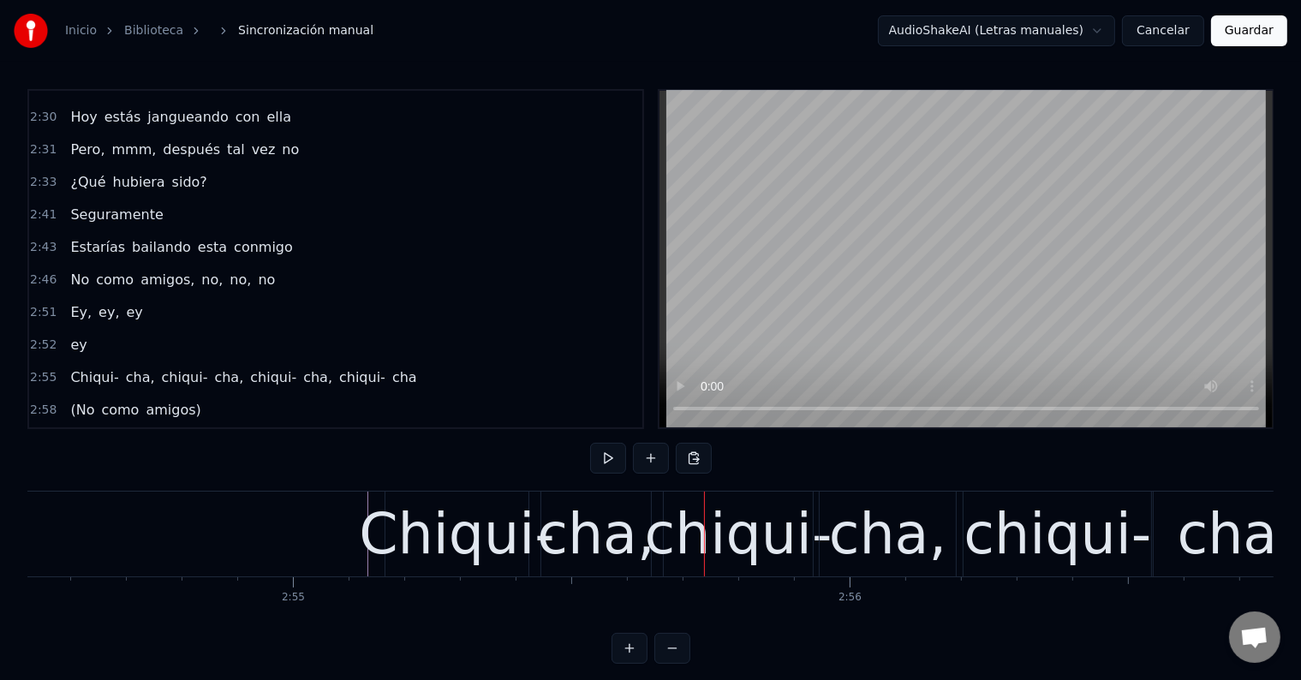
click at [564, 530] on div "cha," at bounding box center [595, 534] width 117 height 84
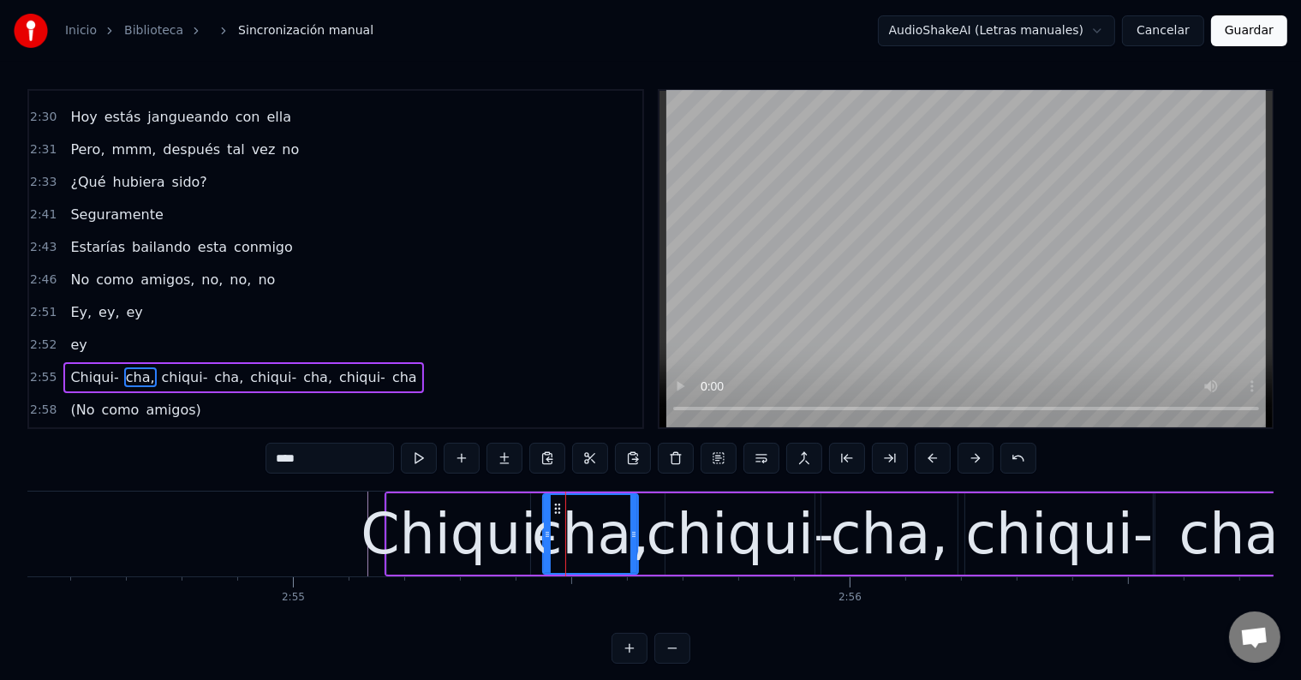
drag, startPoint x: 648, startPoint y: 534, endPoint x: 634, endPoint y: 534, distance: 14.6
click at [634, 534] on icon at bounding box center [633, 534] width 7 height 14
click at [549, 508] on circle at bounding box center [549, 508] width 1 height 1
click at [685, 544] on div "chiqui-" at bounding box center [740, 534] width 188 height 84
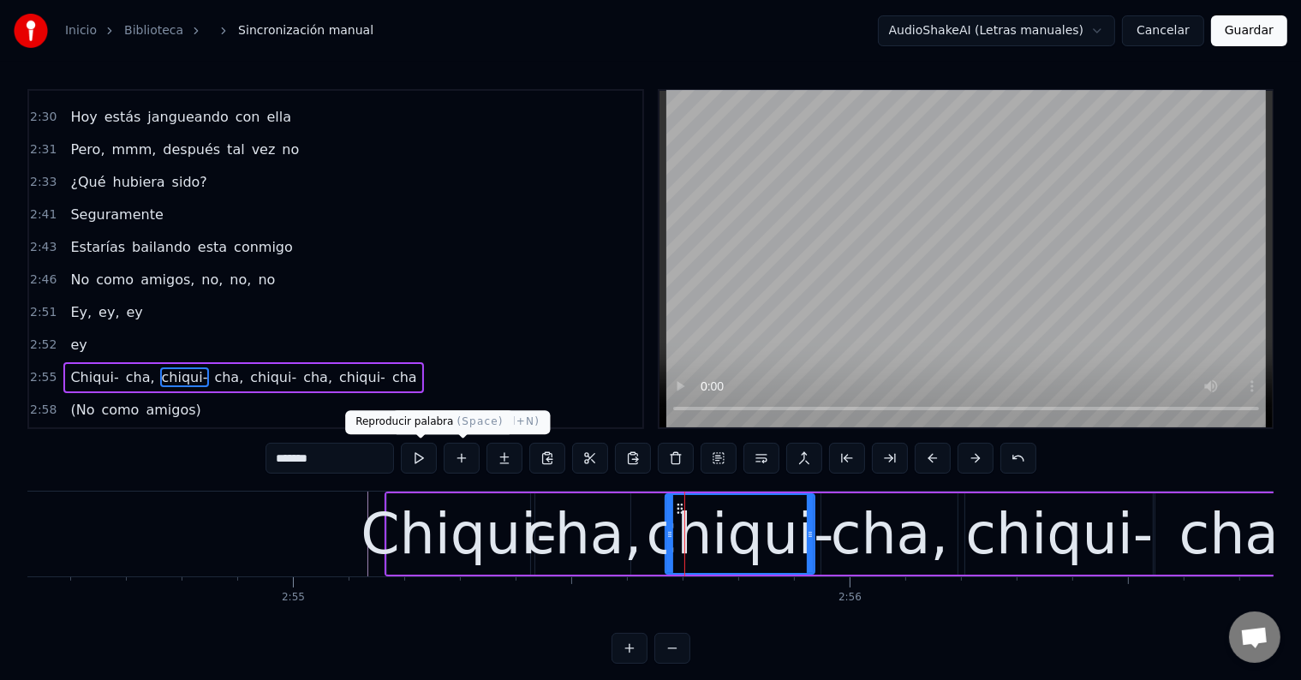
click at [421, 459] on button at bounding box center [419, 458] width 36 height 31
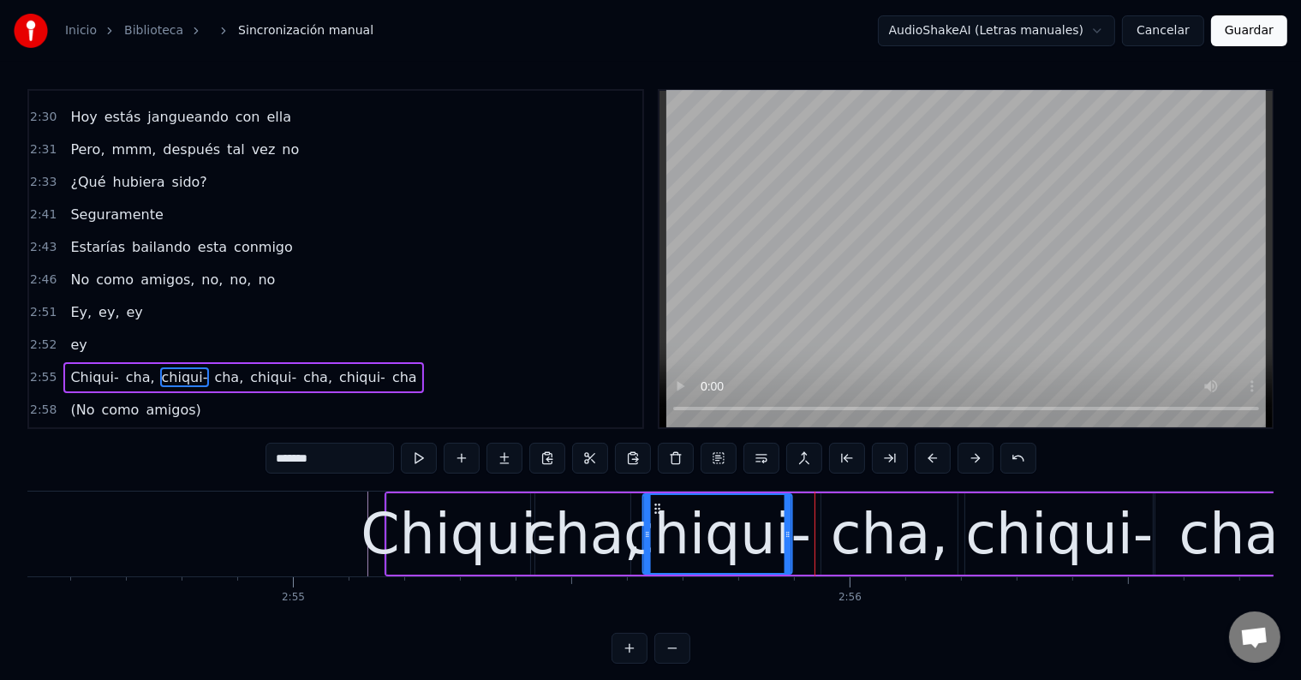
drag, startPoint x: 680, startPoint y: 504, endPoint x: 728, endPoint y: 524, distance: 51.8
click at [658, 503] on icon at bounding box center [658, 509] width 14 height 14
click at [852, 539] on div "cha," at bounding box center [889, 534] width 117 height 84
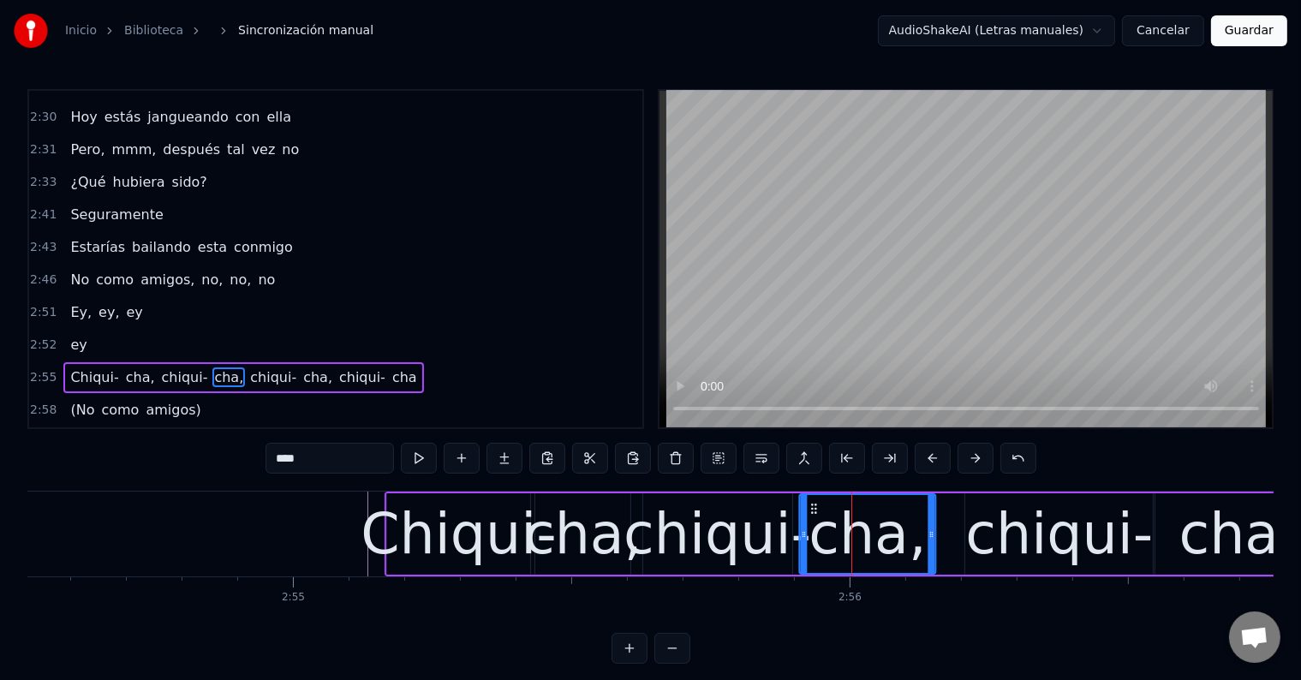
drag, startPoint x: 835, startPoint y: 503, endPoint x: 812, endPoint y: 503, distance: 23.1
click at [812, 503] on icon at bounding box center [814, 509] width 14 height 14
click at [838, 534] on div "cha," at bounding box center [865, 534] width 117 height 84
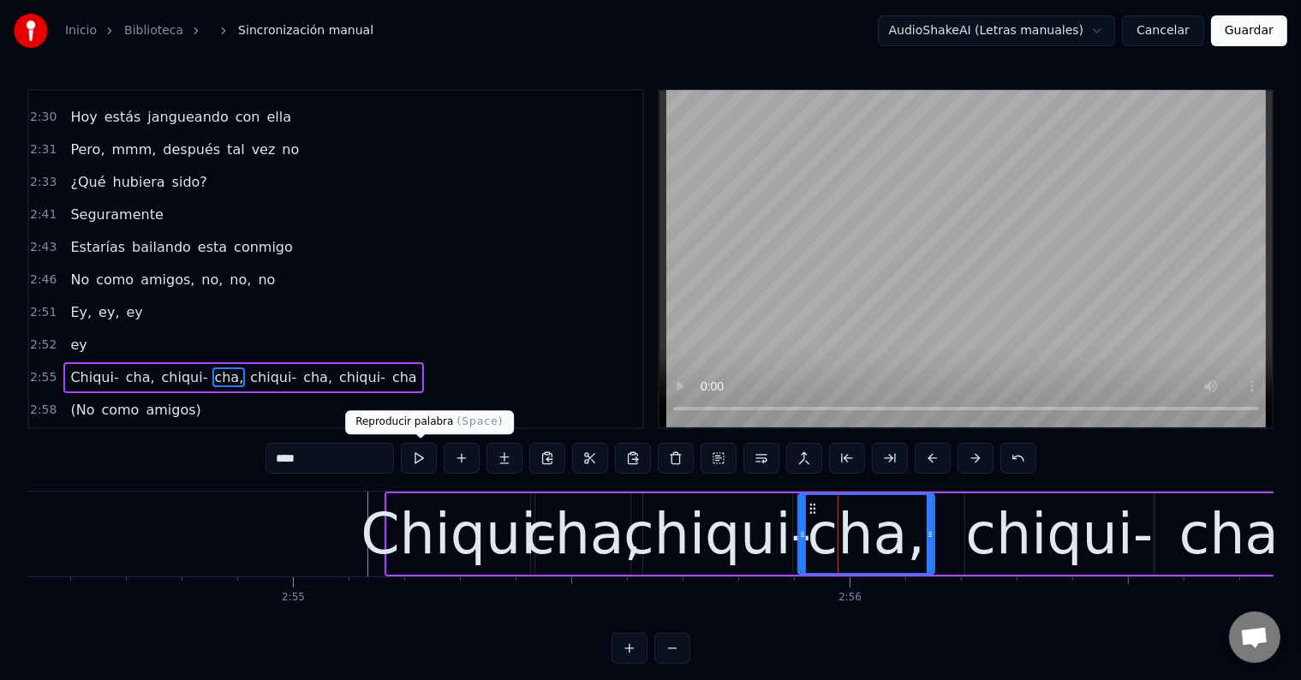
click at [431, 462] on button at bounding box center [419, 458] width 36 height 31
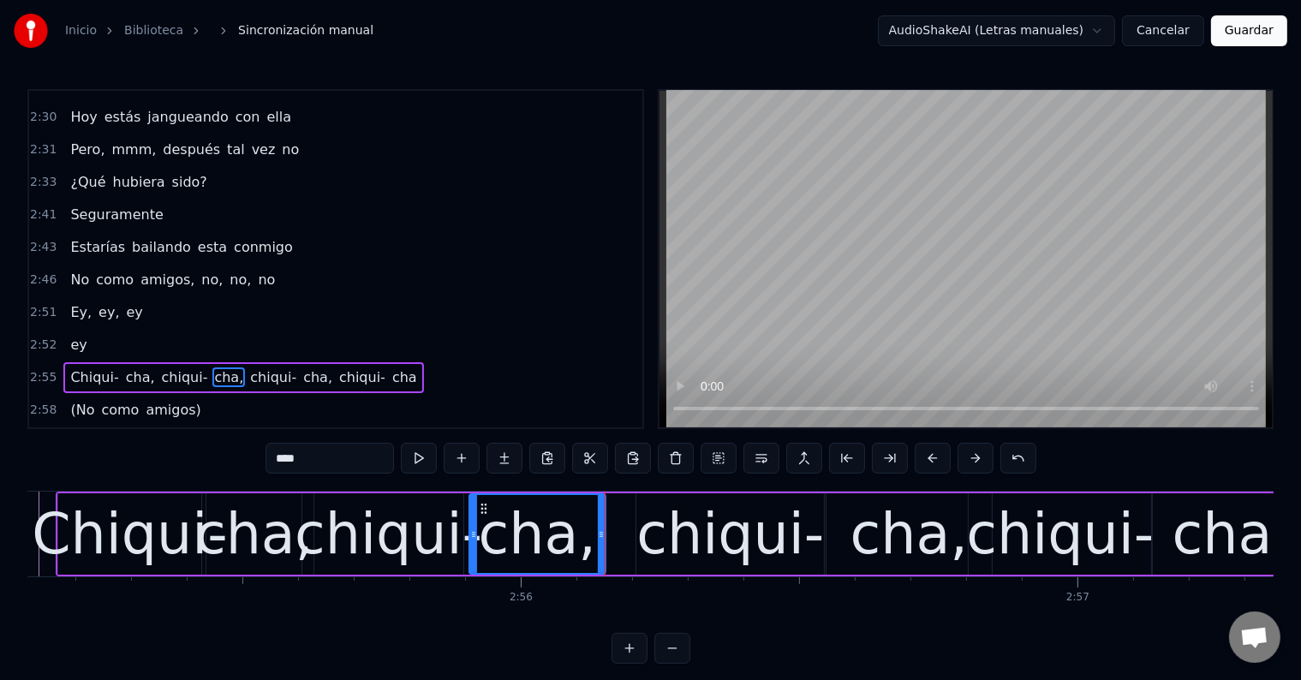
scroll to position [0, 97468]
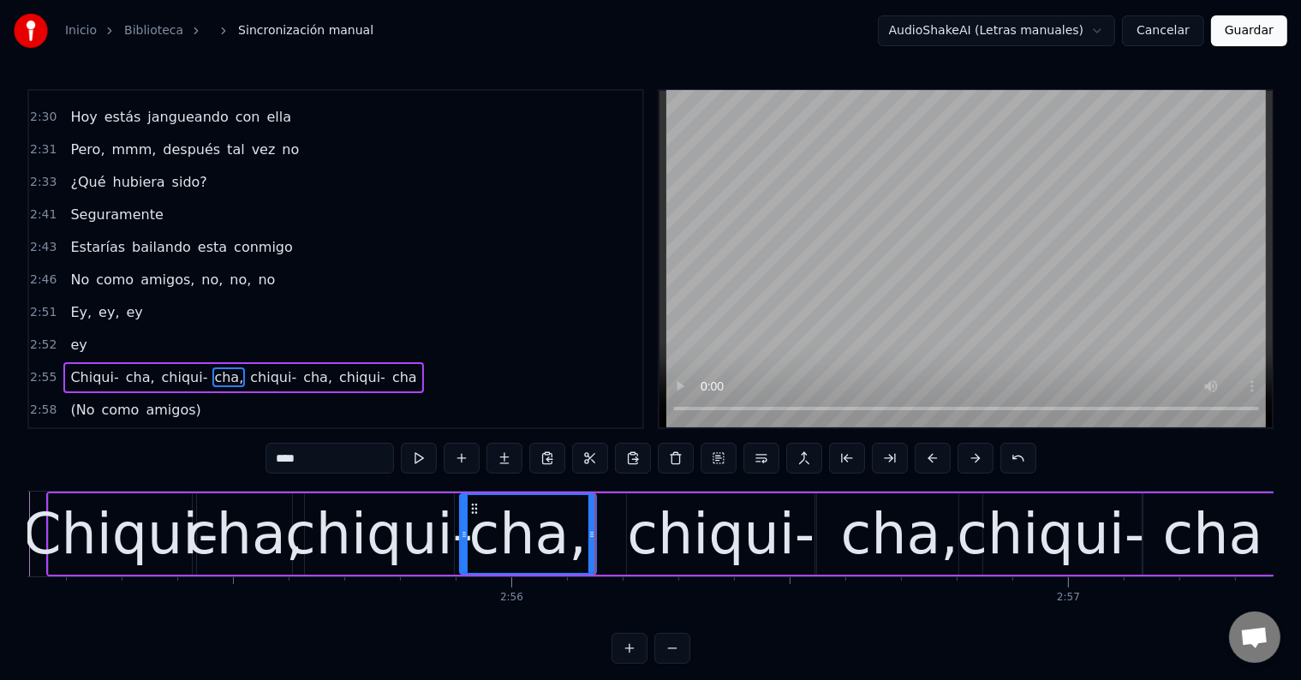
click at [706, 520] on div "chiqui-" at bounding box center [721, 534] width 188 height 84
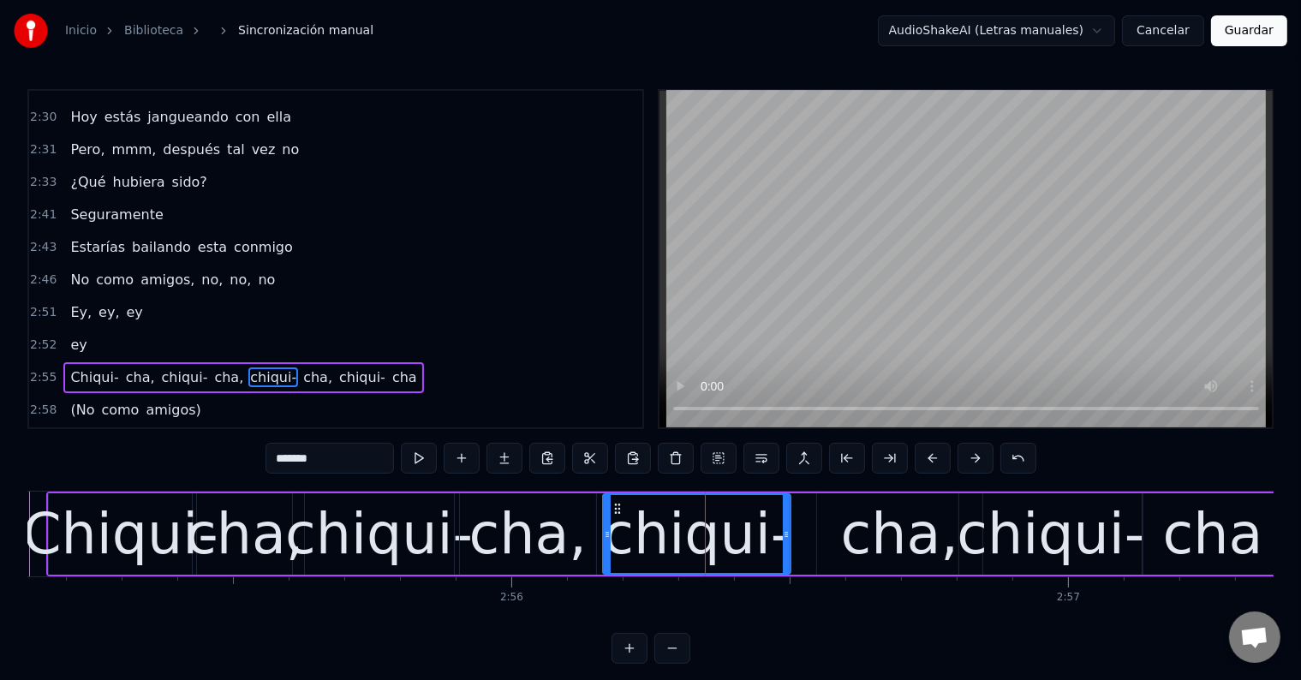
drag, startPoint x: 644, startPoint y: 503, endPoint x: 620, endPoint y: 502, distance: 24.0
click at [620, 502] on icon at bounding box center [617, 509] width 14 height 14
click at [432, 457] on button at bounding box center [419, 458] width 36 height 31
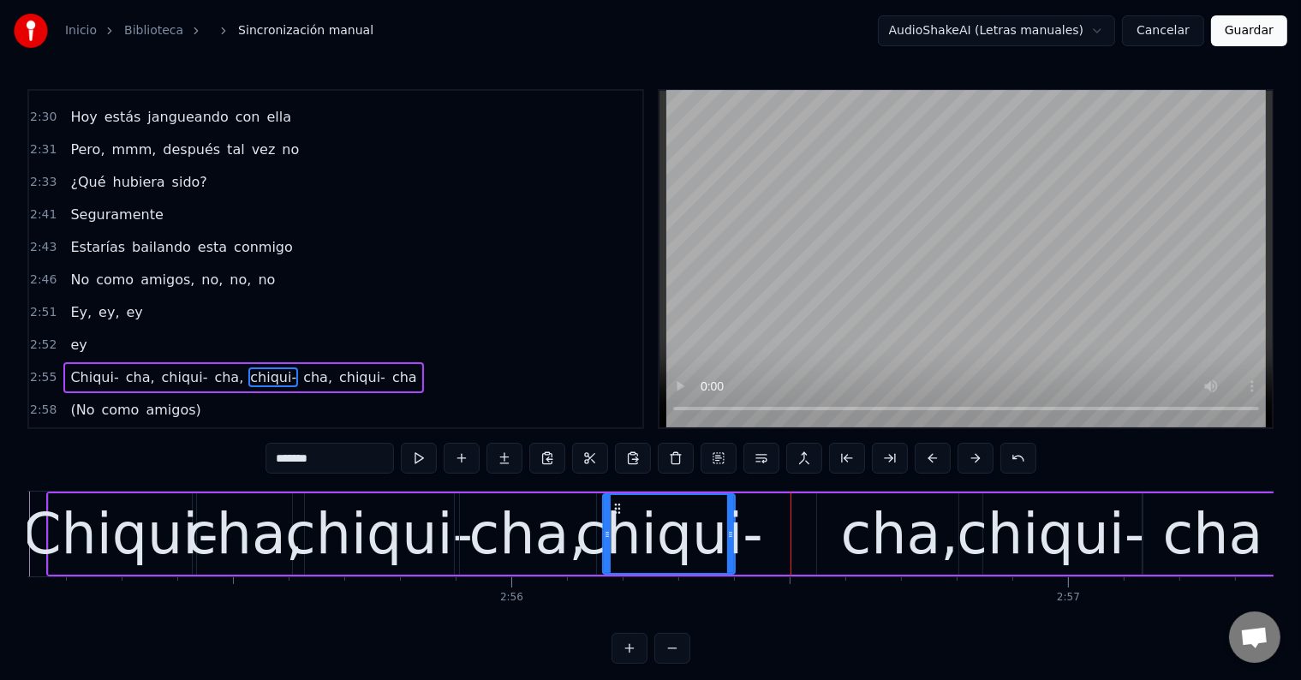
drag, startPoint x: 784, startPoint y: 541, endPoint x: 729, endPoint y: 533, distance: 56.2
click at [729, 533] on div at bounding box center [730, 534] width 7 height 78
click at [429, 456] on button at bounding box center [419, 458] width 36 height 31
drag, startPoint x: 730, startPoint y: 532, endPoint x: 699, endPoint y: 527, distance: 32.0
click at [699, 527] on icon at bounding box center [698, 534] width 7 height 14
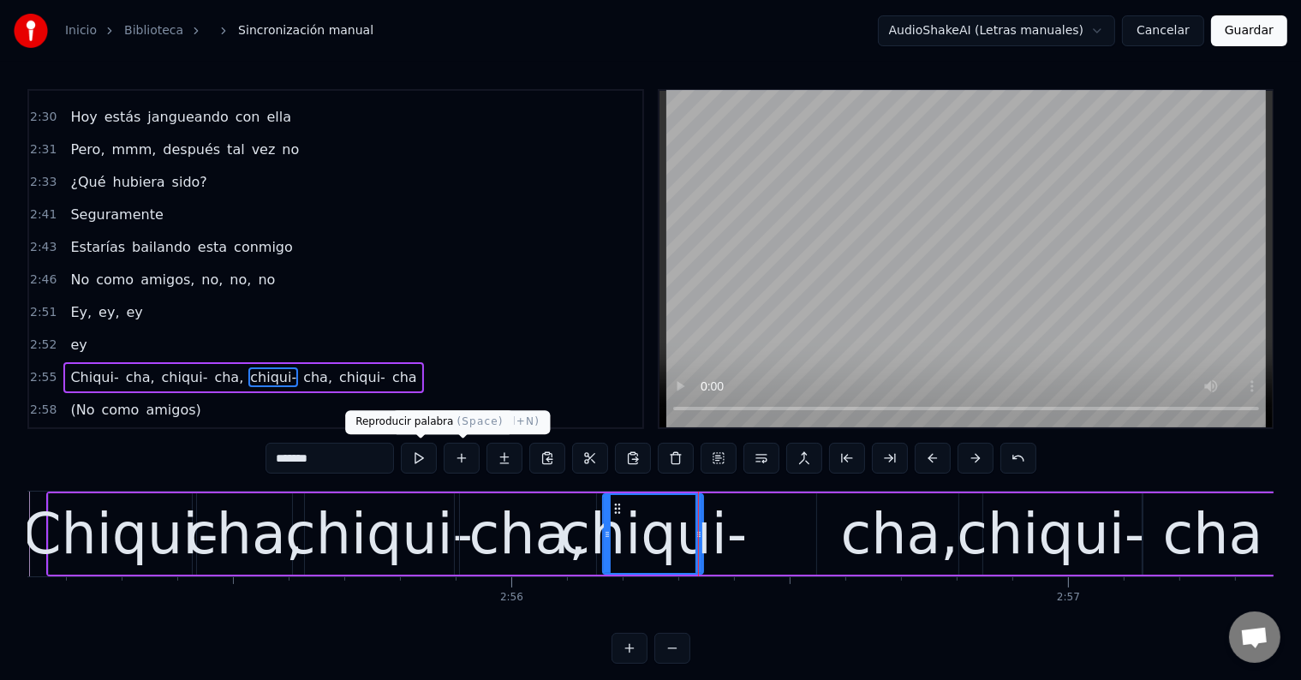
click at [426, 465] on button at bounding box center [419, 458] width 36 height 31
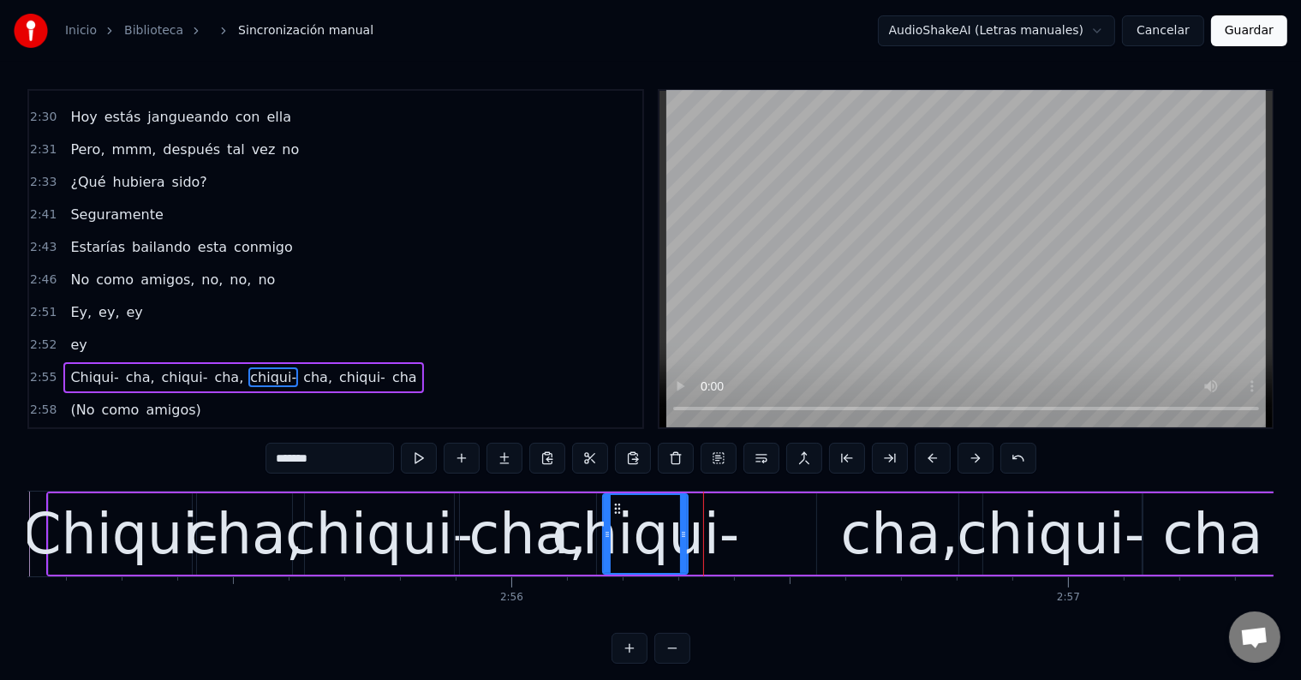
drag, startPoint x: 697, startPoint y: 527, endPoint x: 682, endPoint y: 527, distance: 15.4
click at [682, 527] on icon at bounding box center [683, 534] width 7 height 14
click at [408, 463] on button at bounding box center [419, 458] width 36 height 31
click at [855, 530] on div "cha," at bounding box center [899, 534] width 117 height 84
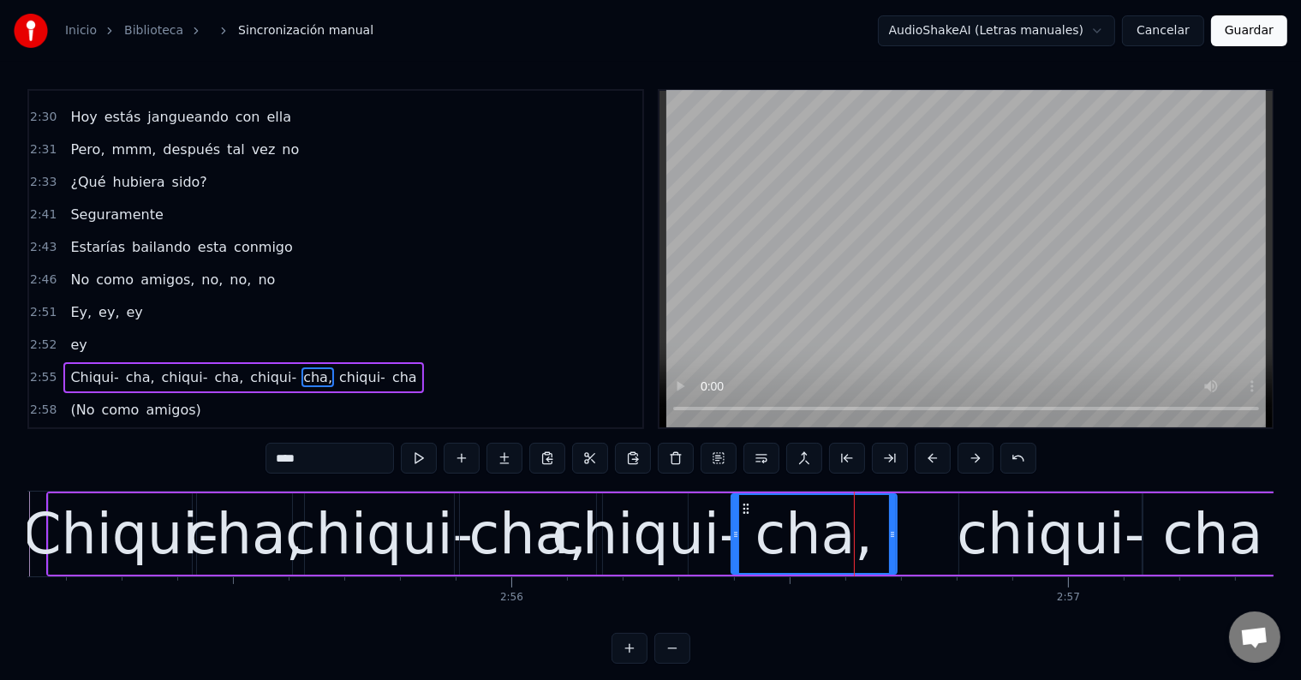
drag, startPoint x: 825, startPoint y: 504, endPoint x: 746, endPoint y: 498, distance: 79.0
click at [746, 498] on div "cha," at bounding box center [814, 534] width 164 height 78
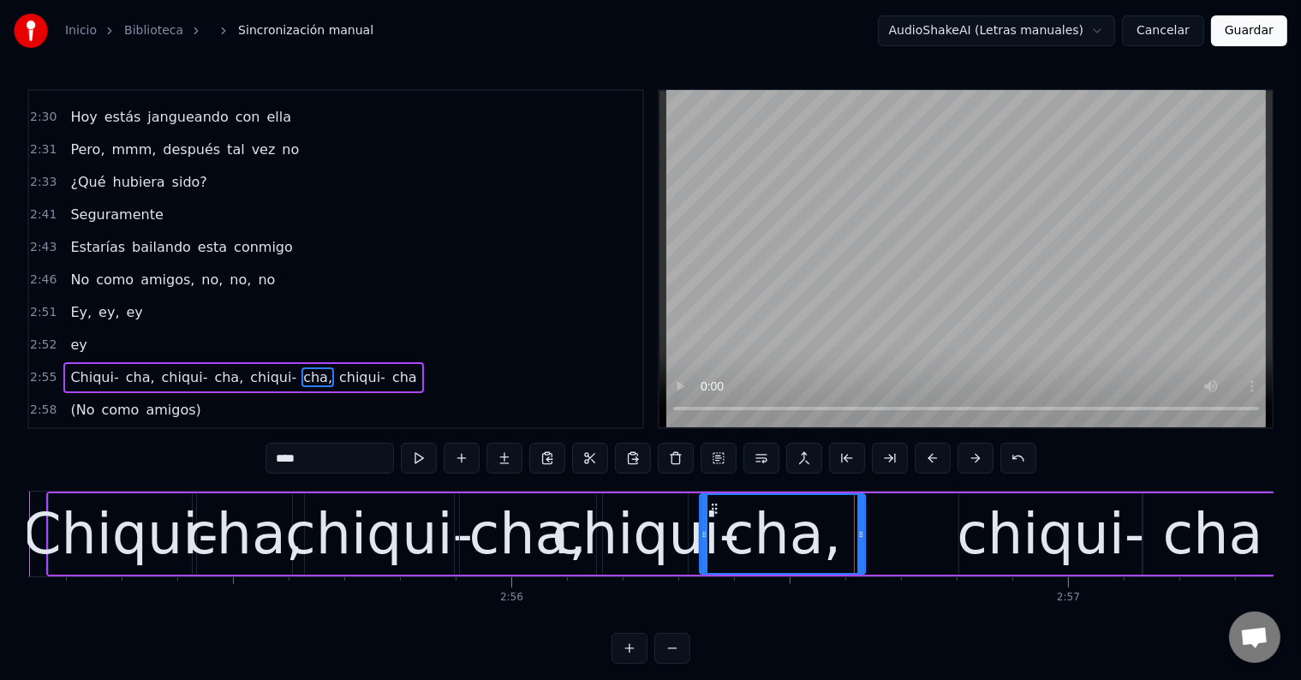
drag, startPoint x: 745, startPoint y: 504, endPoint x: 713, endPoint y: 504, distance: 31.7
click at [713, 504] on icon at bounding box center [714, 509] width 14 height 14
click at [421, 450] on button at bounding box center [419, 458] width 36 height 31
drag, startPoint x: 861, startPoint y: 542, endPoint x: 529, endPoint y: 491, distance: 336.2
click at [812, 535] on div at bounding box center [811, 534] width 7 height 78
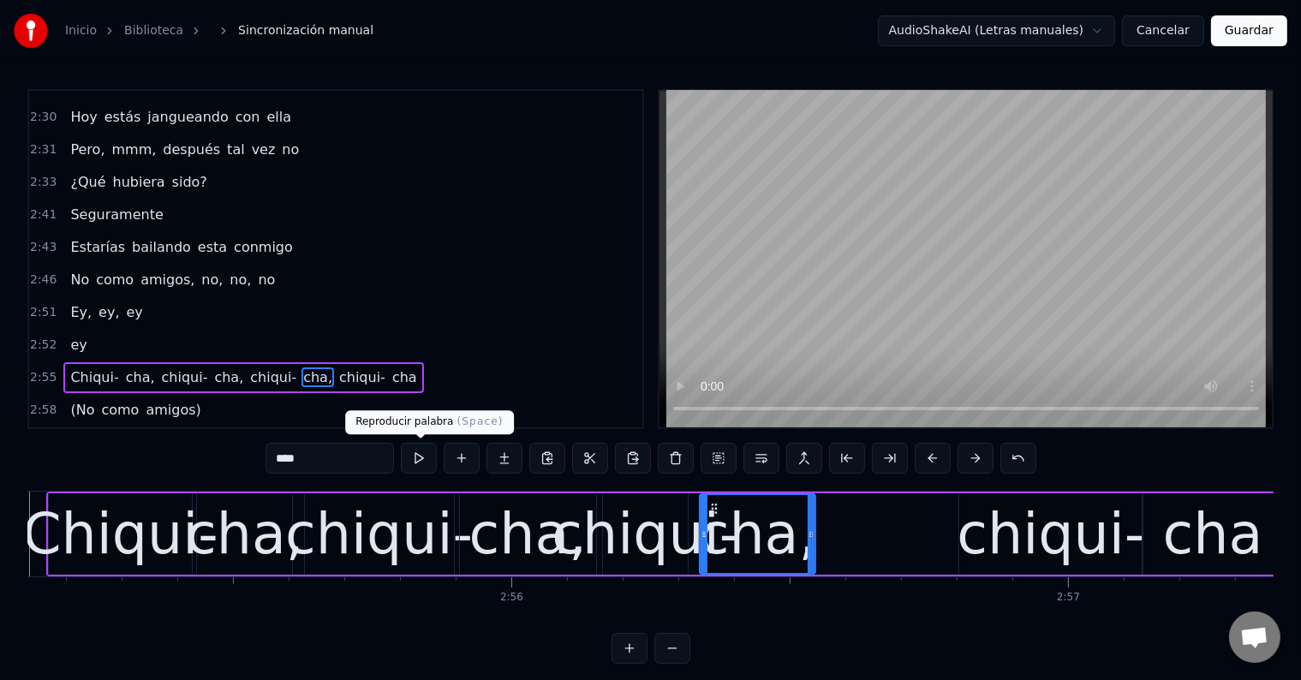
click at [420, 456] on button at bounding box center [419, 458] width 36 height 31
click at [958, 536] on div "chiqui-" at bounding box center [1050, 533] width 184 height 81
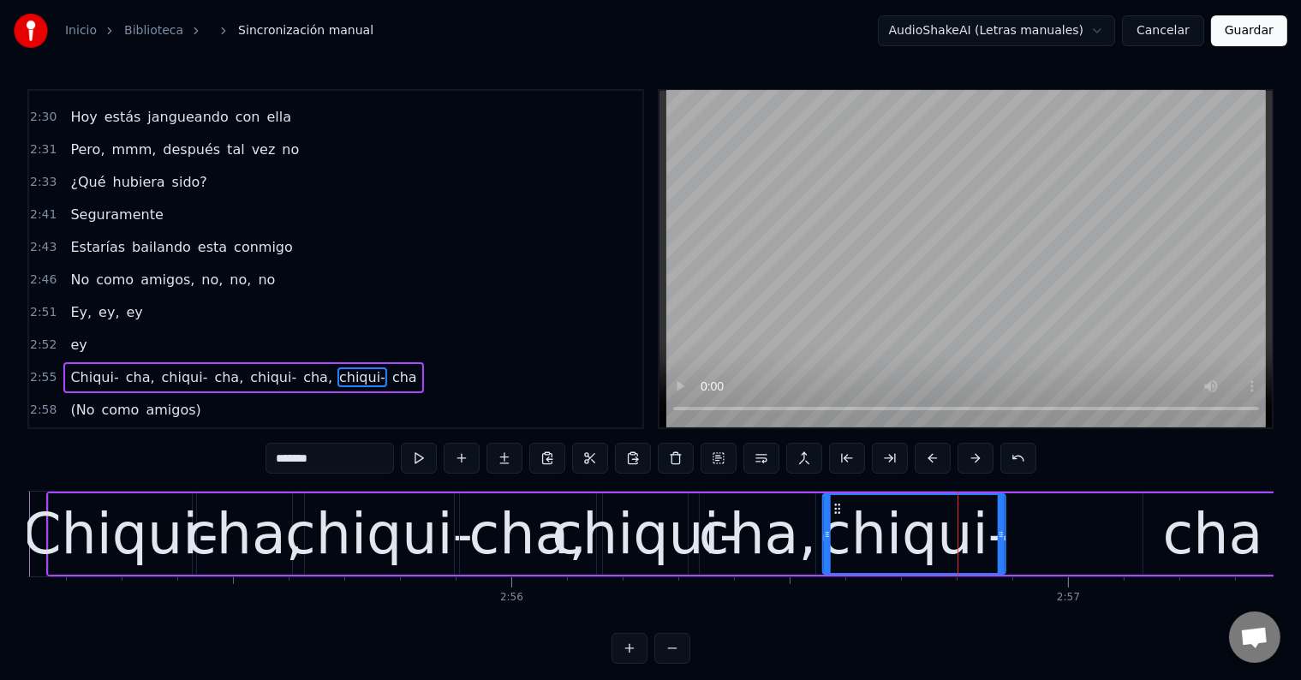
drag, startPoint x: 954, startPoint y: 503, endPoint x: 837, endPoint y: 500, distance: 117.3
click at [837, 500] on div "chiqui-" at bounding box center [914, 534] width 181 height 78
click at [422, 462] on button at bounding box center [419, 458] width 36 height 31
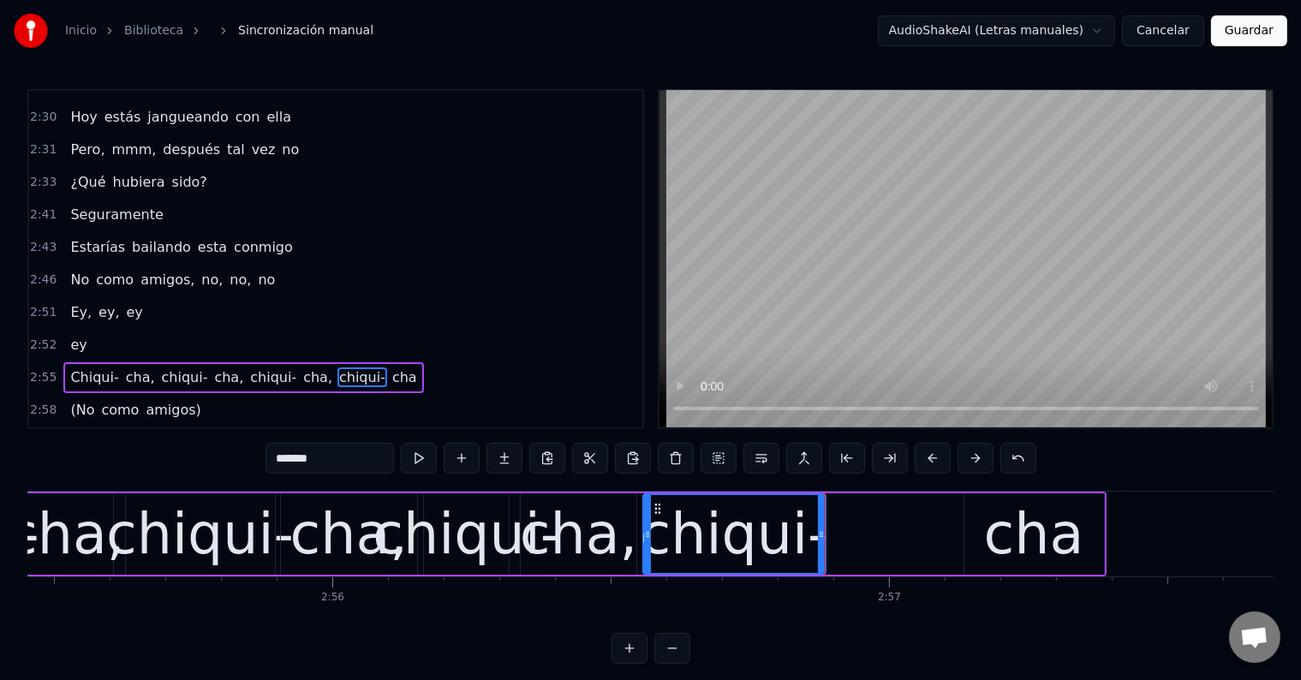
scroll to position [0, 97646]
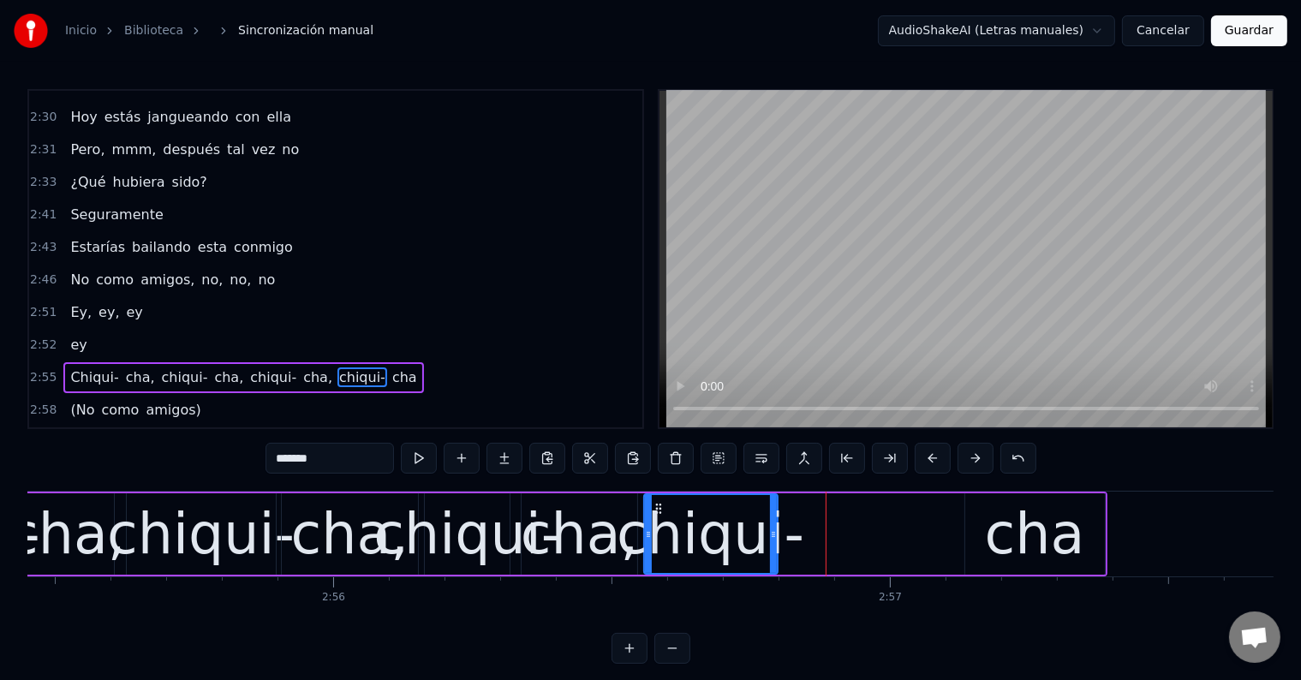
drag, startPoint x: 824, startPoint y: 537, endPoint x: 775, endPoint y: 537, distance: 48.8
click at [775, 537] on icon at bounding box center [773, 534] width 7 height 14
click at [421, 462] on button at bounding box center [419, 458] width 36 height 31
click at [1055, 526] on div "cha" at bounding box center [1035, 534] width 100 height 84
type input "***"
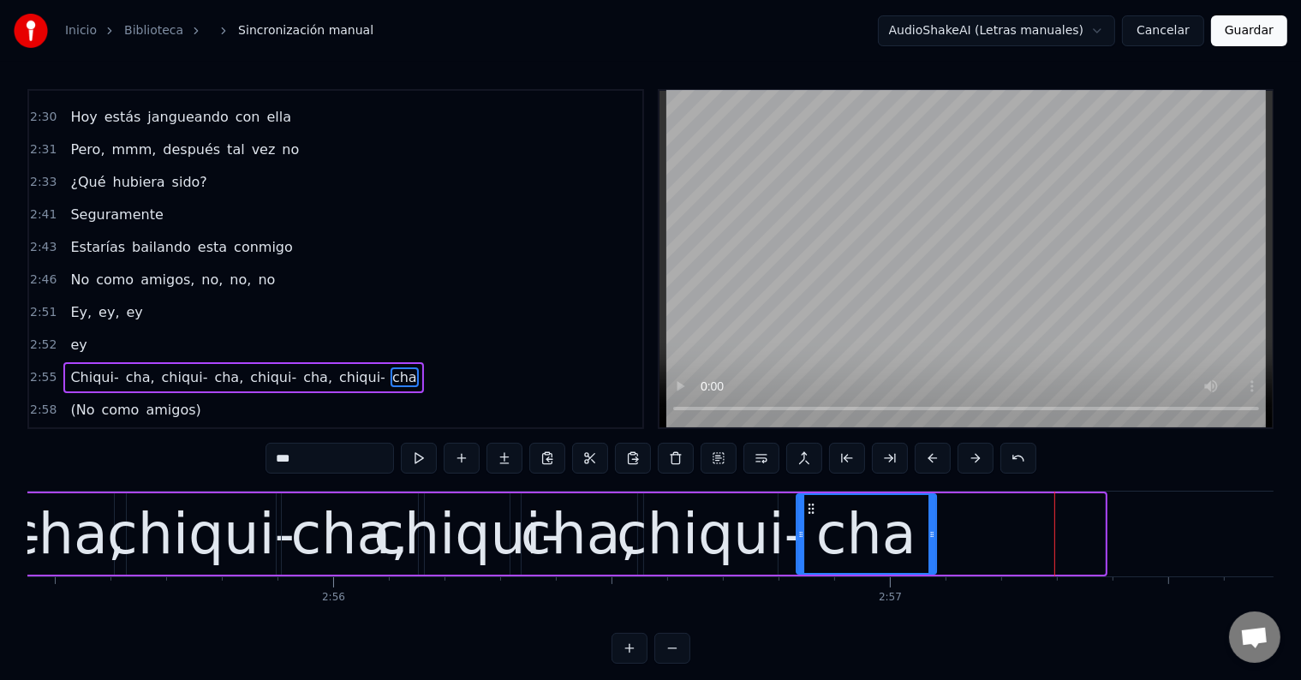
drag, startPoint x: 979, startPoint y: 503, endPoint x: 810, endPoint y: 503, distance: 168.7
click at [810, 503] on icon at bounding box center [811, 509] width 14 height 14
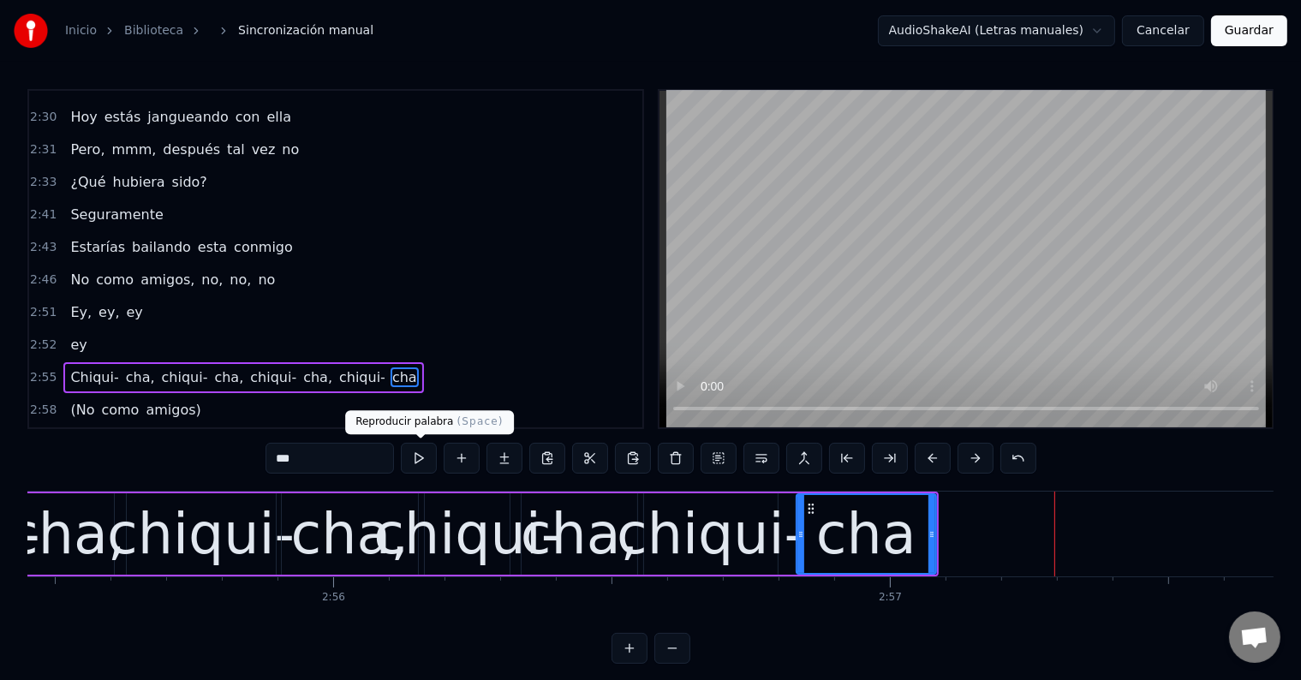
click at [429, 462] on button at bounding box center [419, 458] width 36 height 31
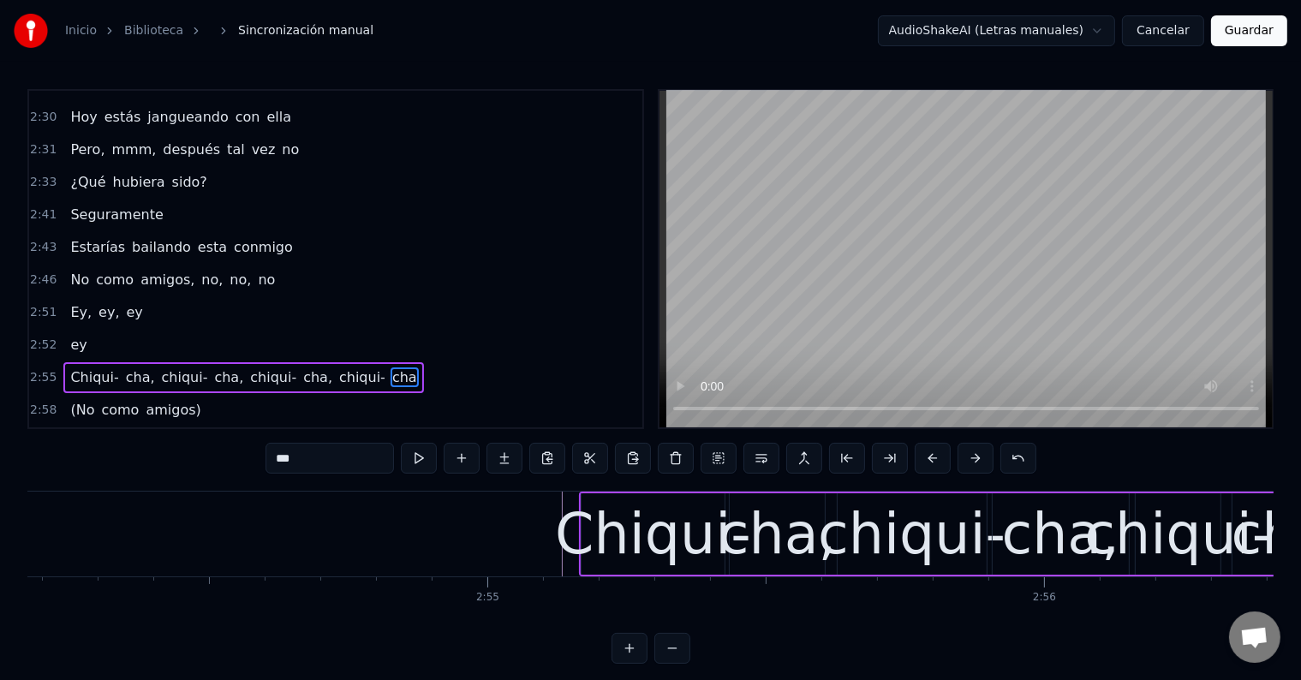
scroll to position [0, 96930]
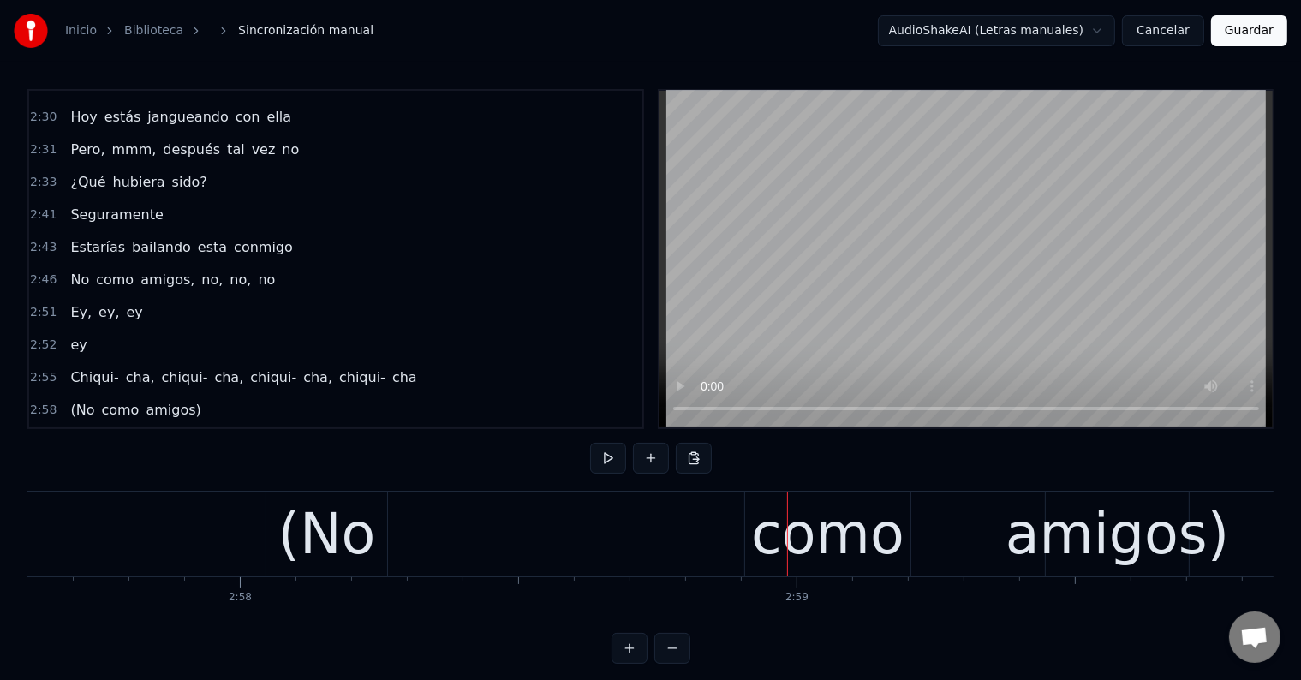
scroll to position [0, 98851]
click at [314, 533] on div "(No" at bounding box center [328, 534] width 98 height 84
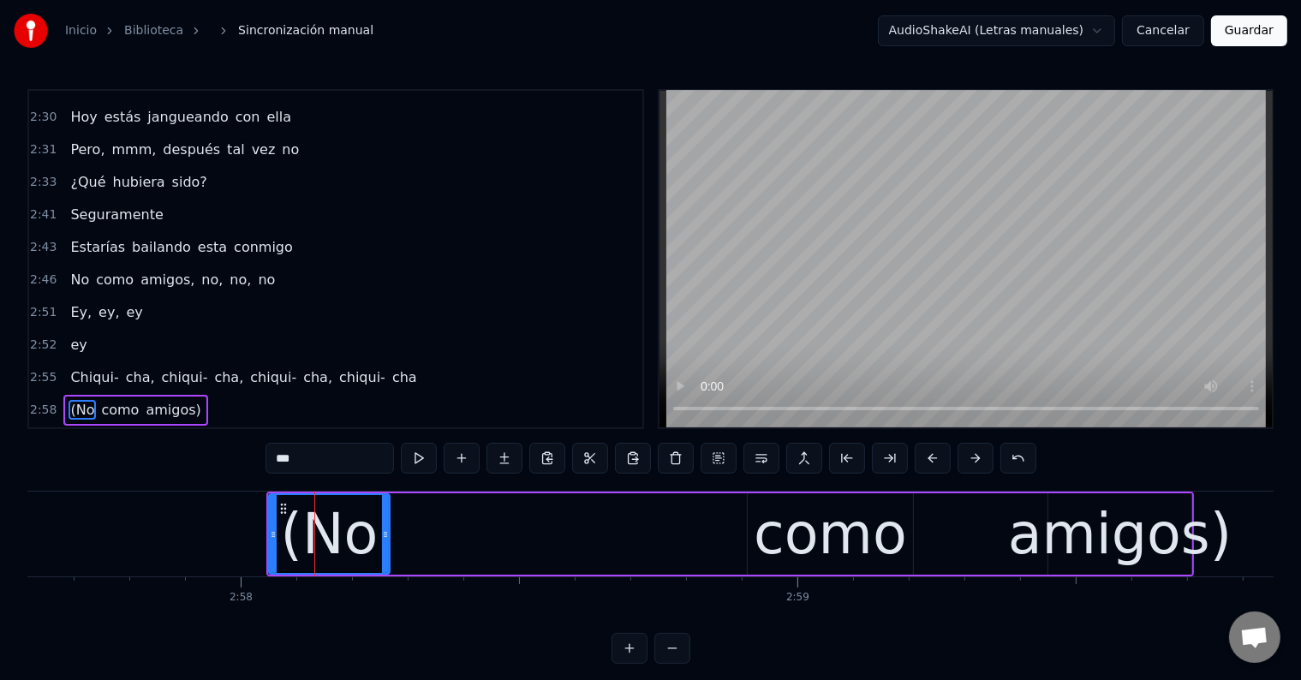
scroll to position [8, 0]
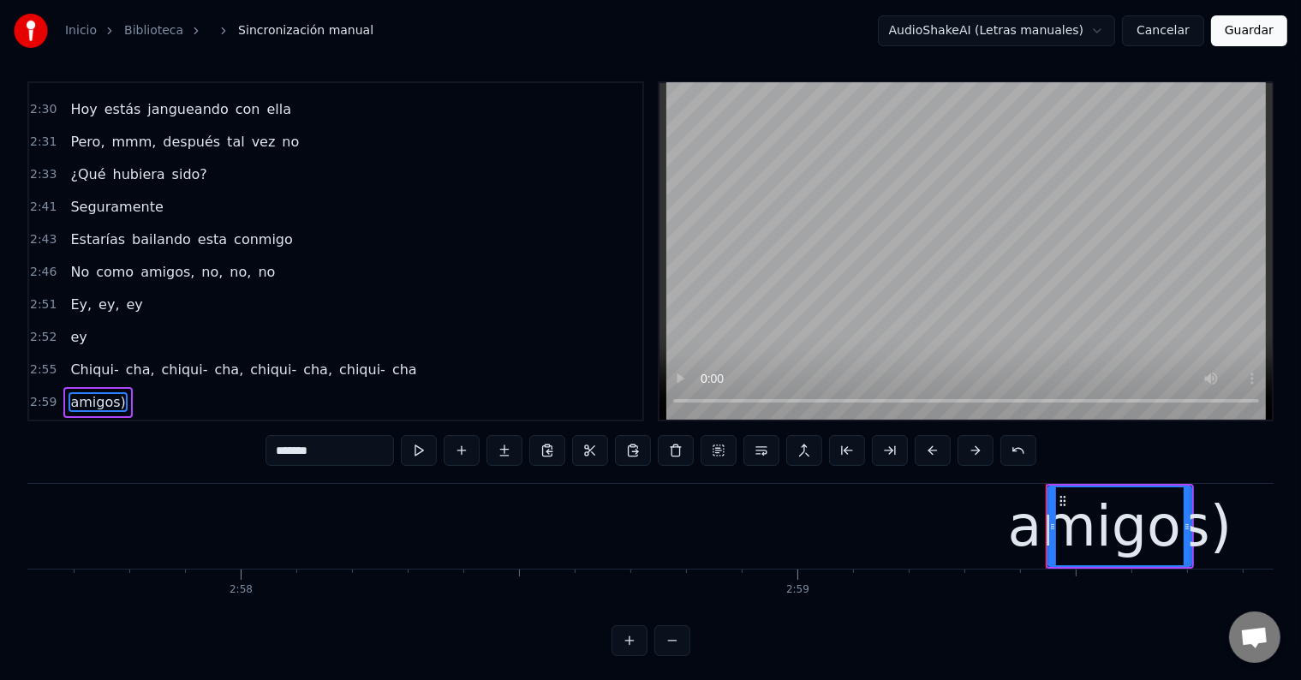
type input "*****"
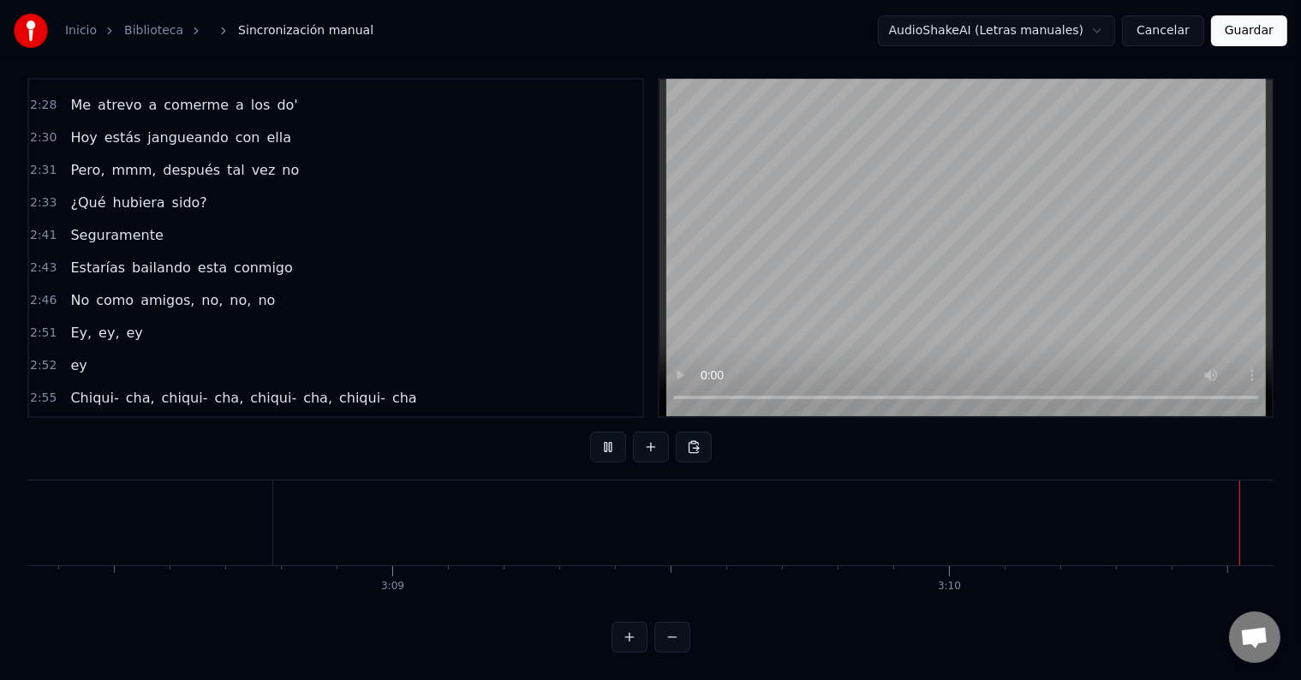
scroll to position [26, 0]
click at [80, 453] on span "(Si" at bounding box center [78, 463] width 21 height 20
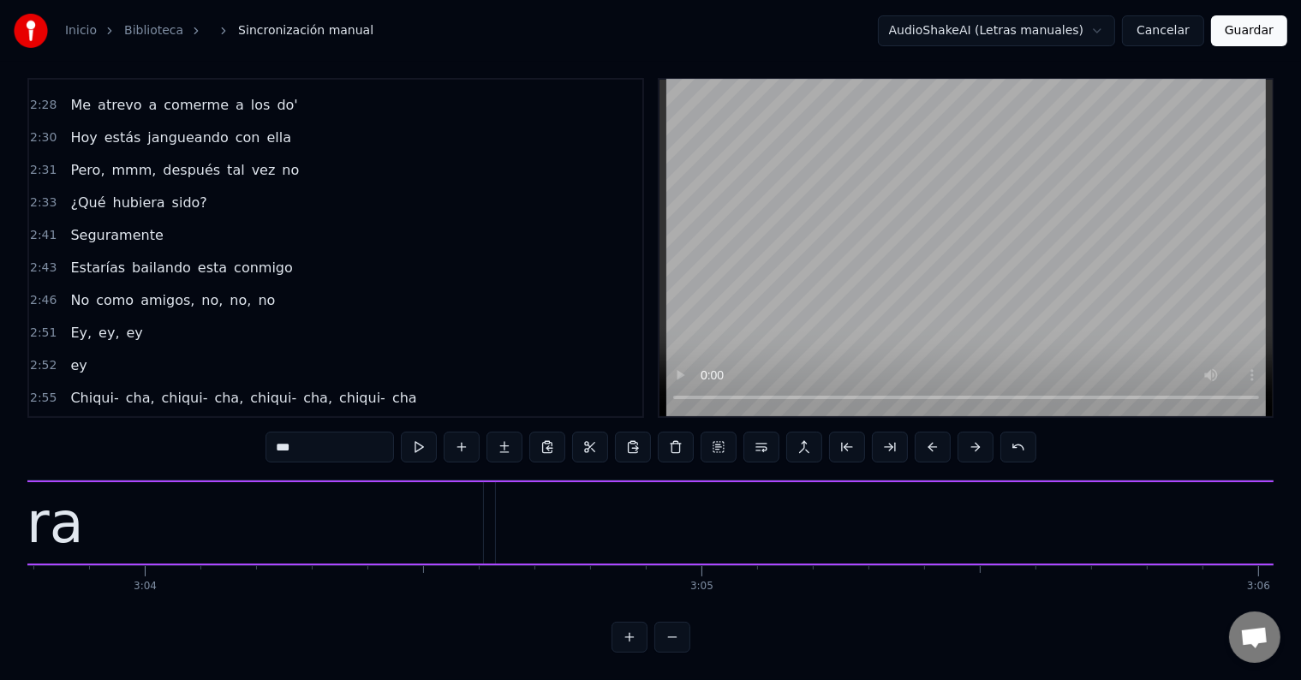
scroll to position [0, 101364]
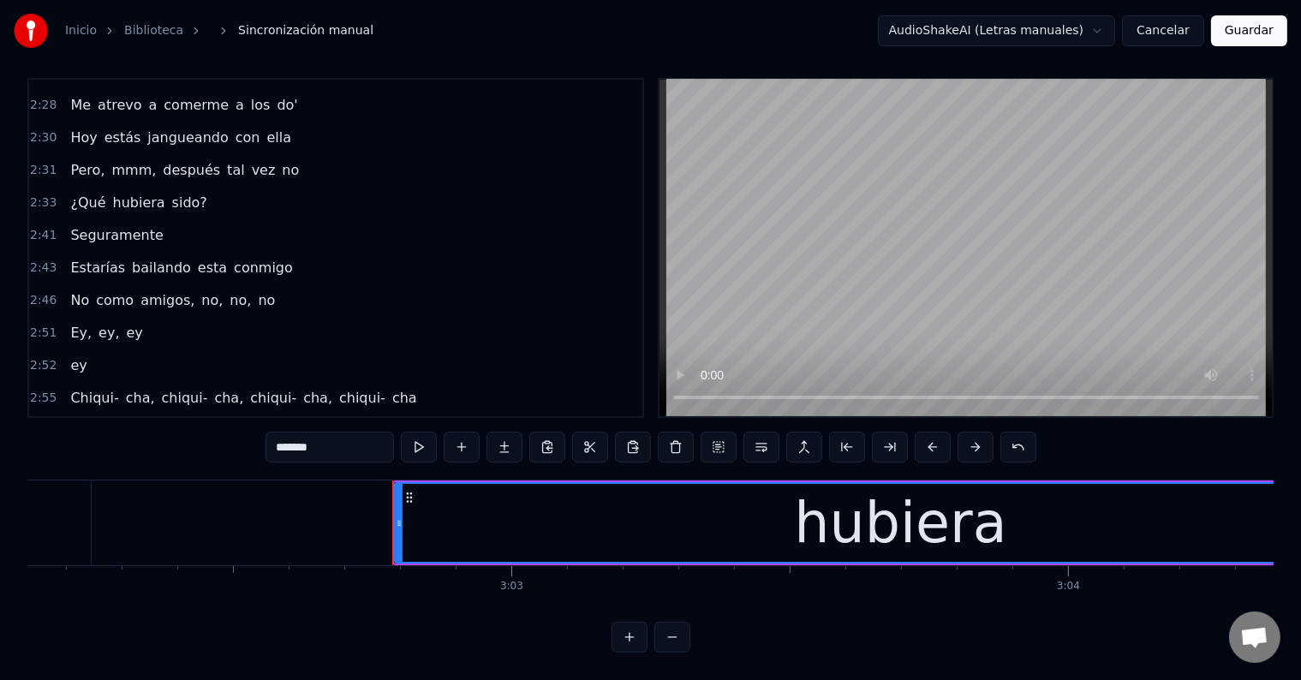
type input "*********"
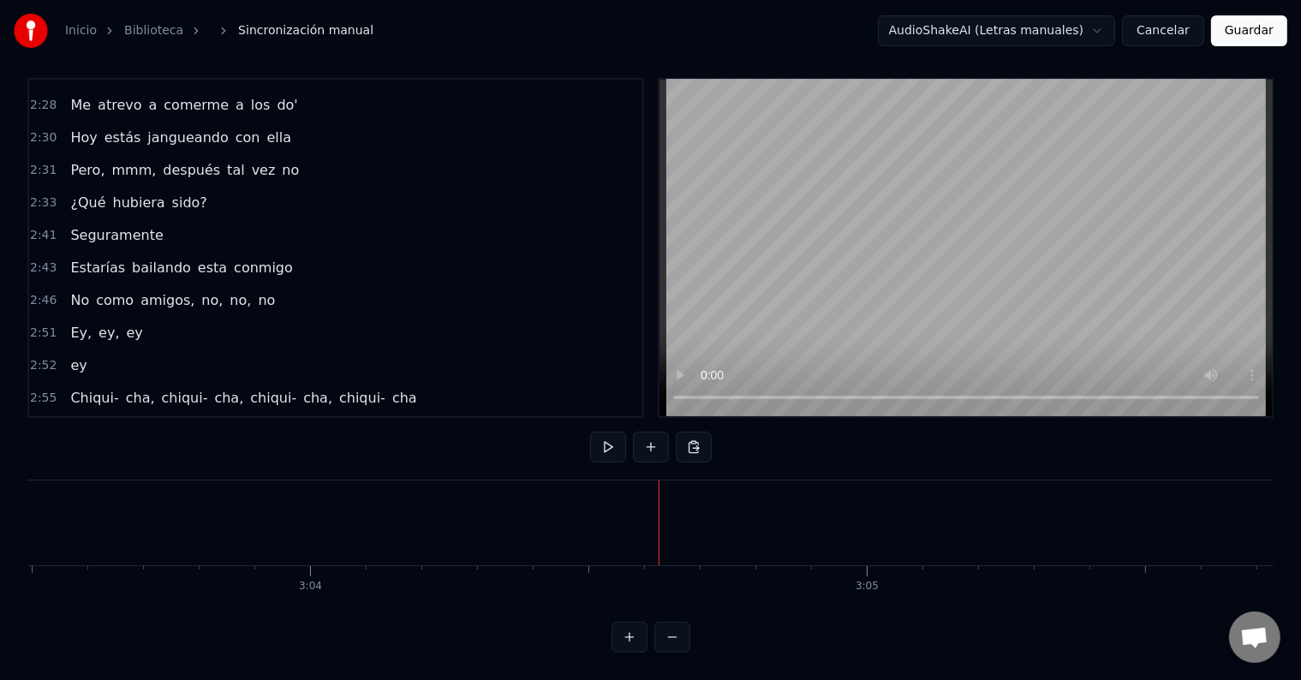
scroll to position [1553, 0]
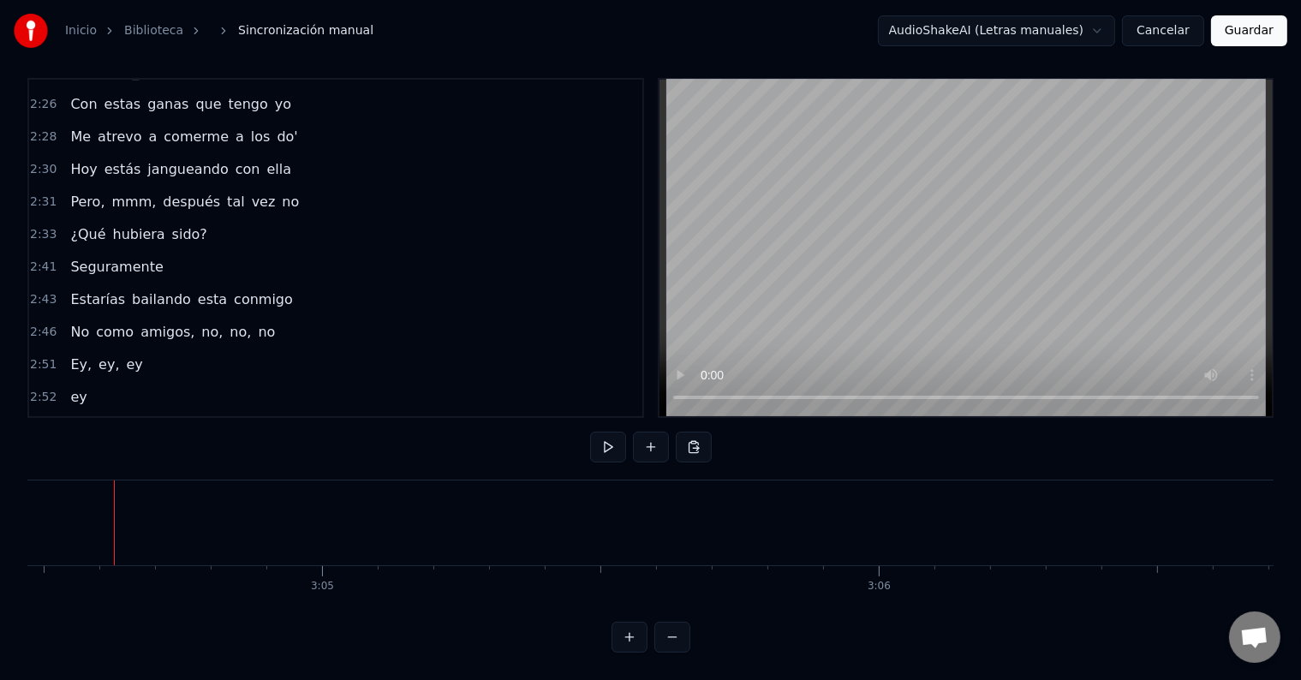
click at [75, 452] on span "(¿Qué" at bounding box center [90, 462] width 44 height 20
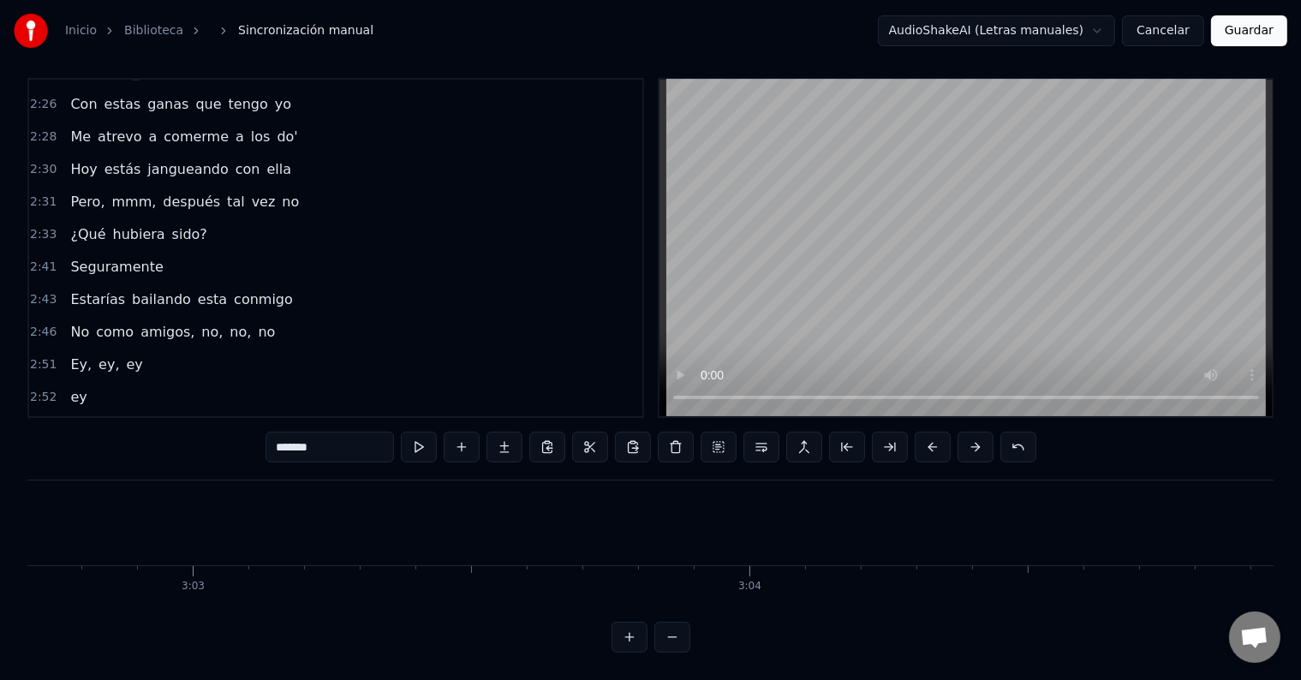
type input "******"
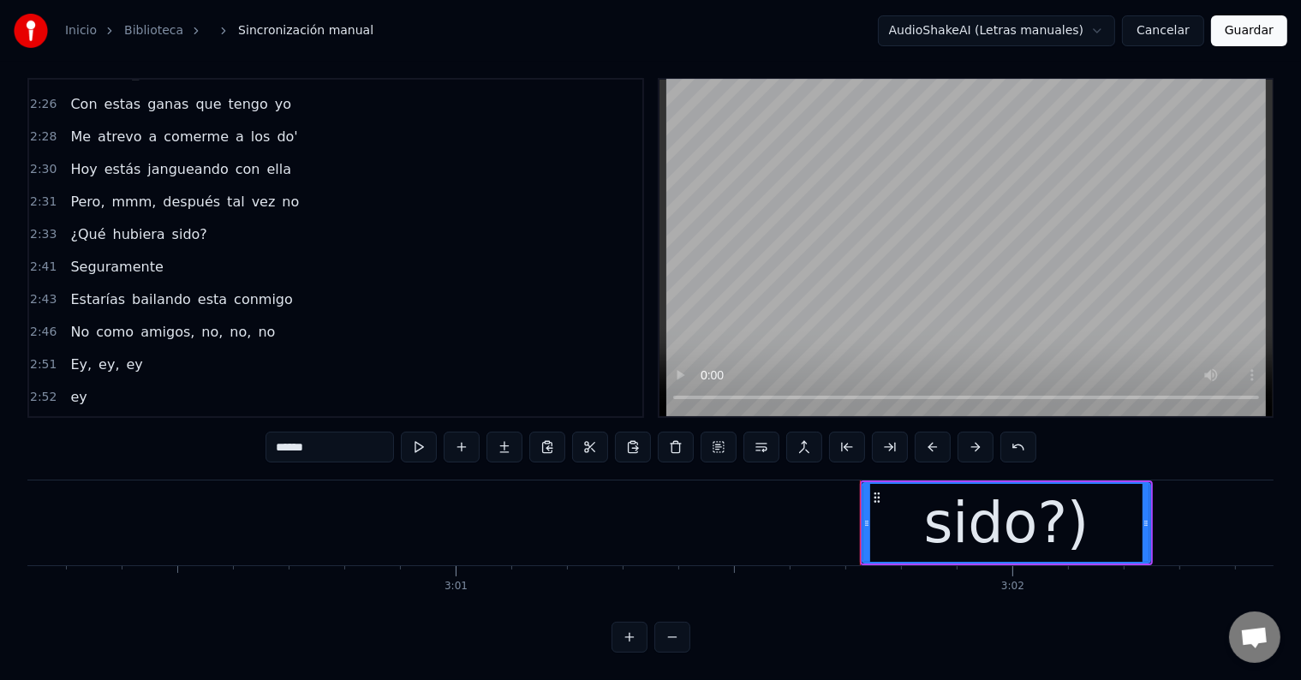
scroll to position [1522, 0]
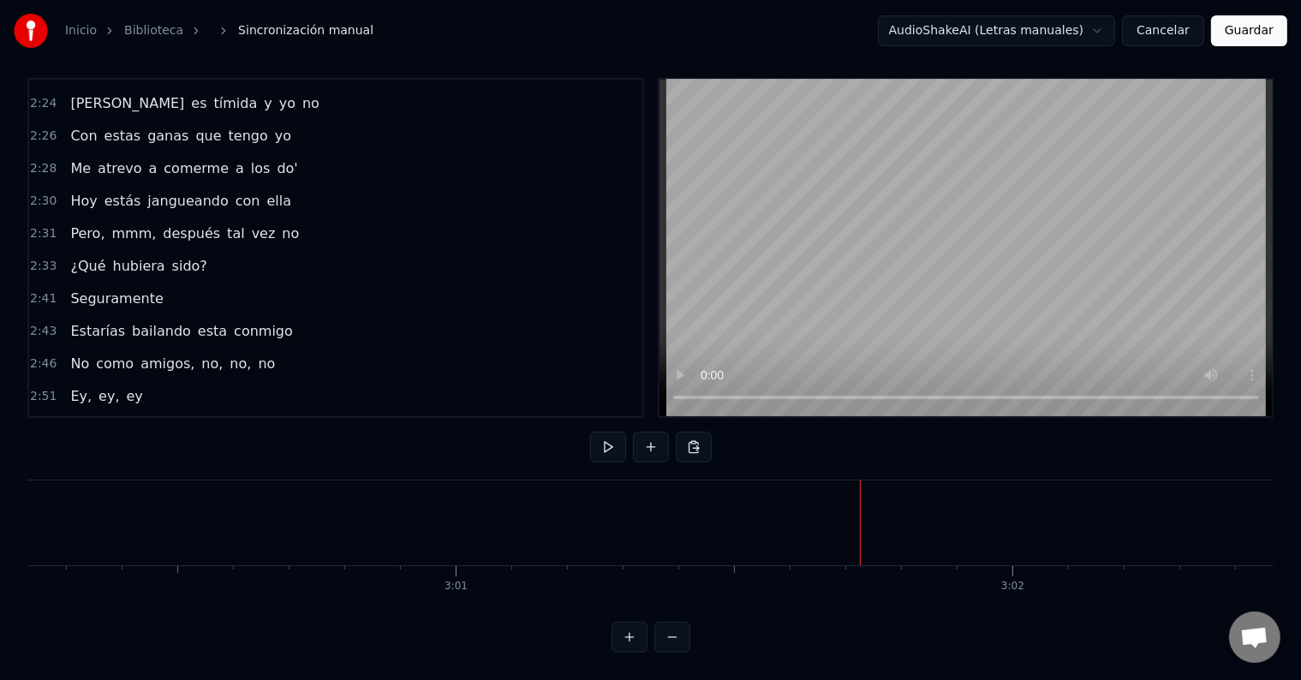
click at [372, 446] on div "[PERSON_NAME]- cha, [PERSON_NAME]- cha" at bounding box center [243, 461] width 360 height 31
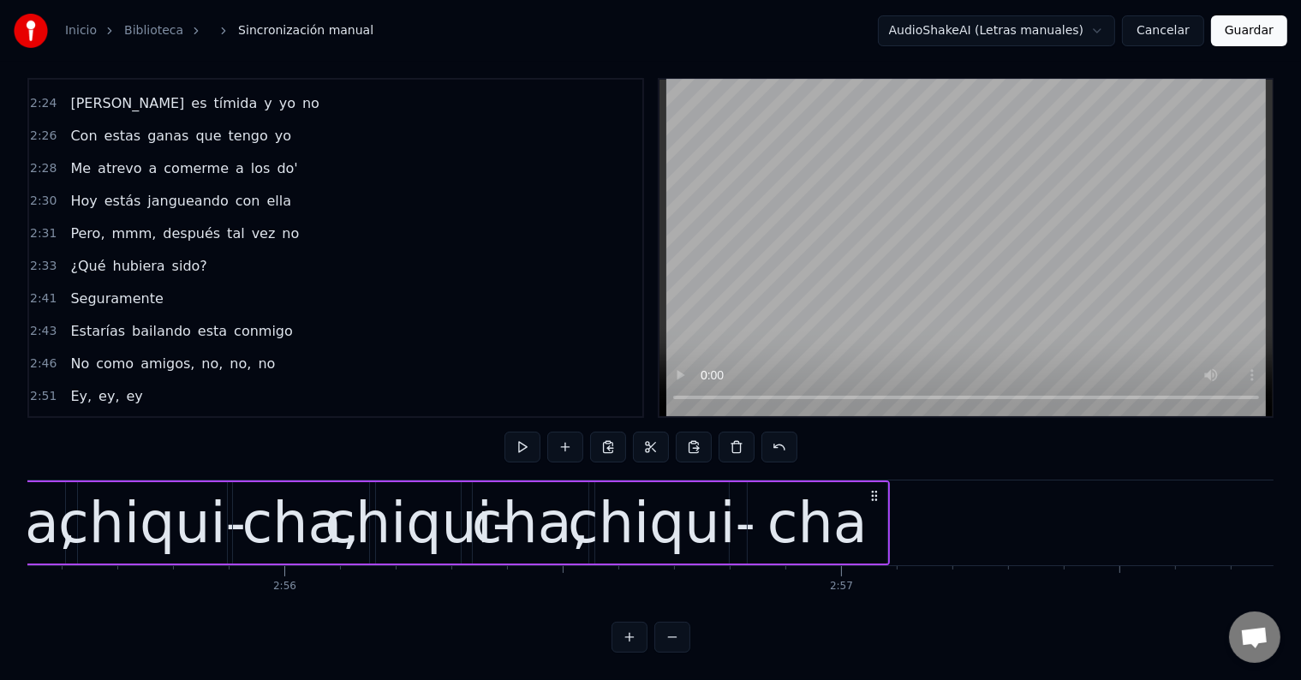
scroll to position [0, 97755]
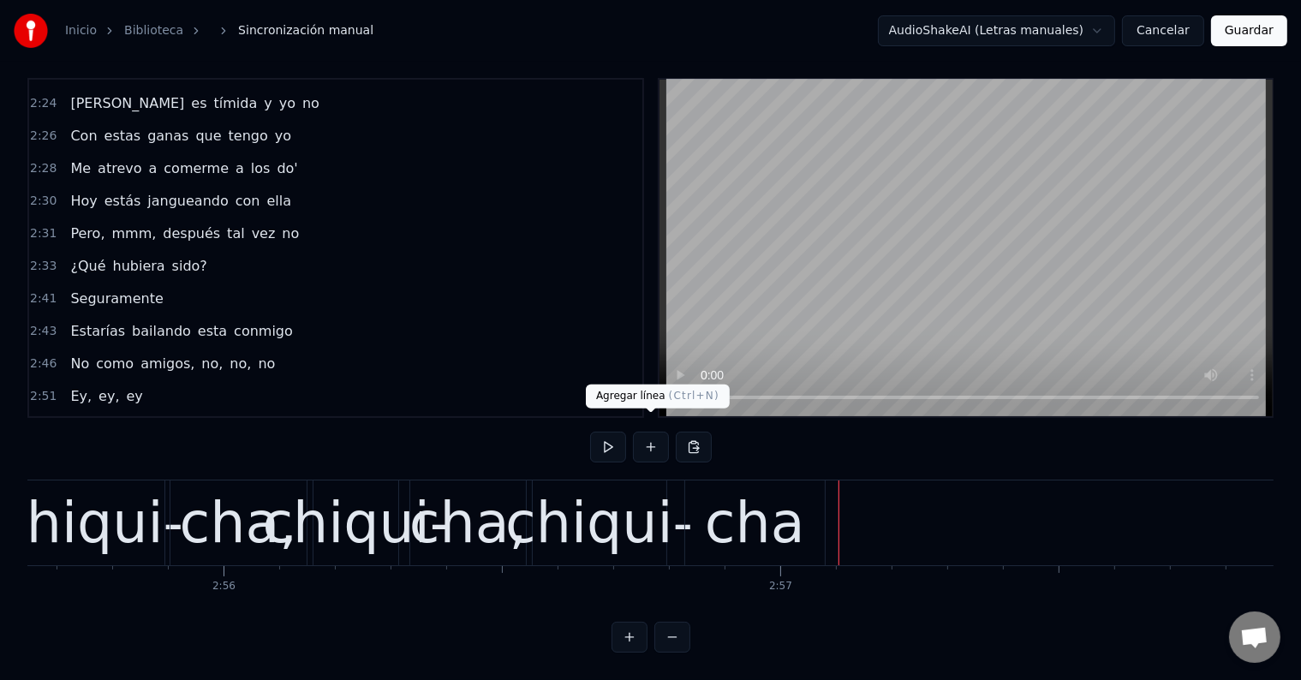
click at [653, 435] on button at bounding box center [651, 447] width 36 height 31
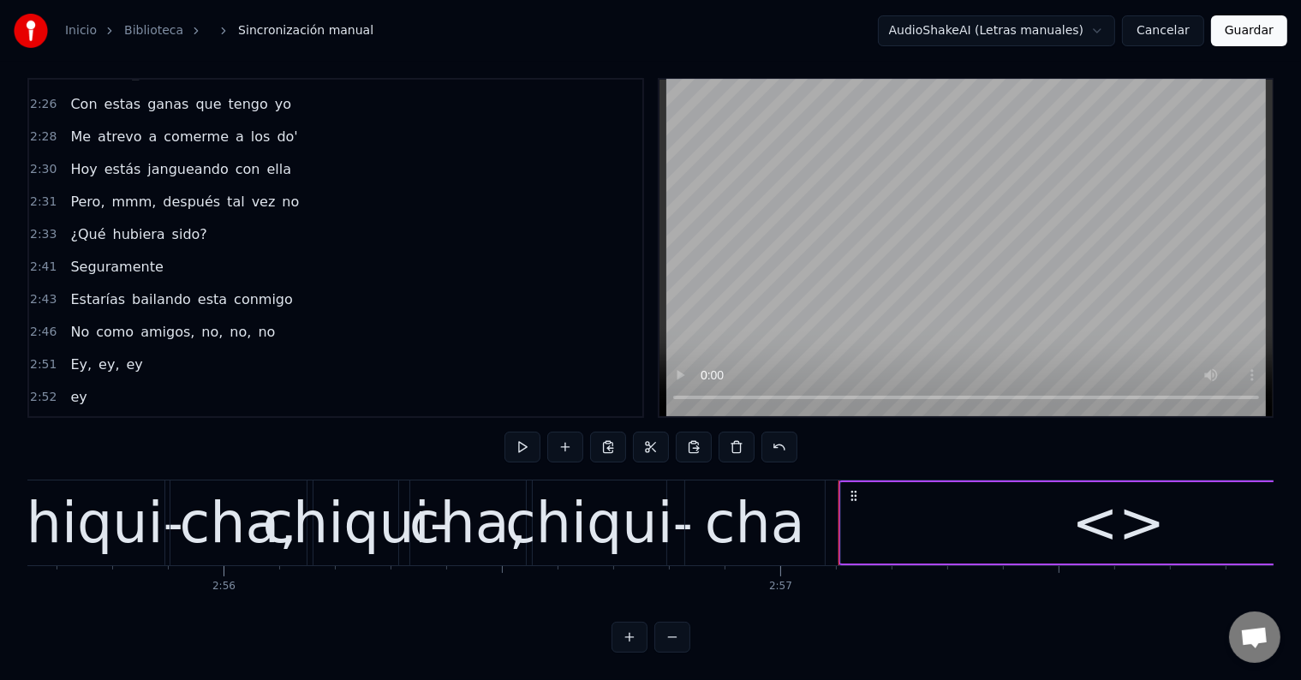
click at [973, 503] on div "<>" at bounding box center [1118, 522] width 555 height 81
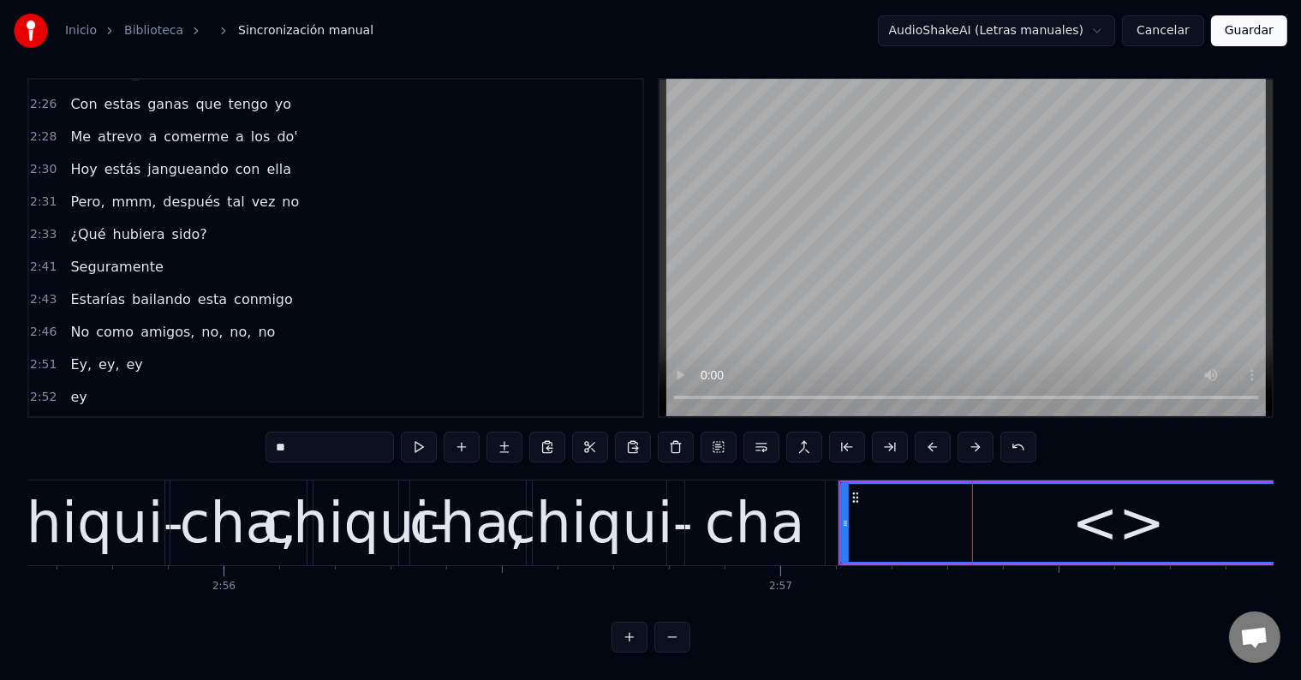
drag, startPoint x: 306, startPoint y: 437, endPoint x: 206, endPoint y: 427, distance: 99.8
click at [206, 427] on div "0:00 ¿Qué e' lo que? Estamos rulay 0:01 Empezó el verano 0:03 Fuego 0:18 ¿Qué h…" at bounding box center [650, 365] width 1246 height 575
click at [784, 521] on div "cha" at bounding box center [755, 523] width 100 height 84
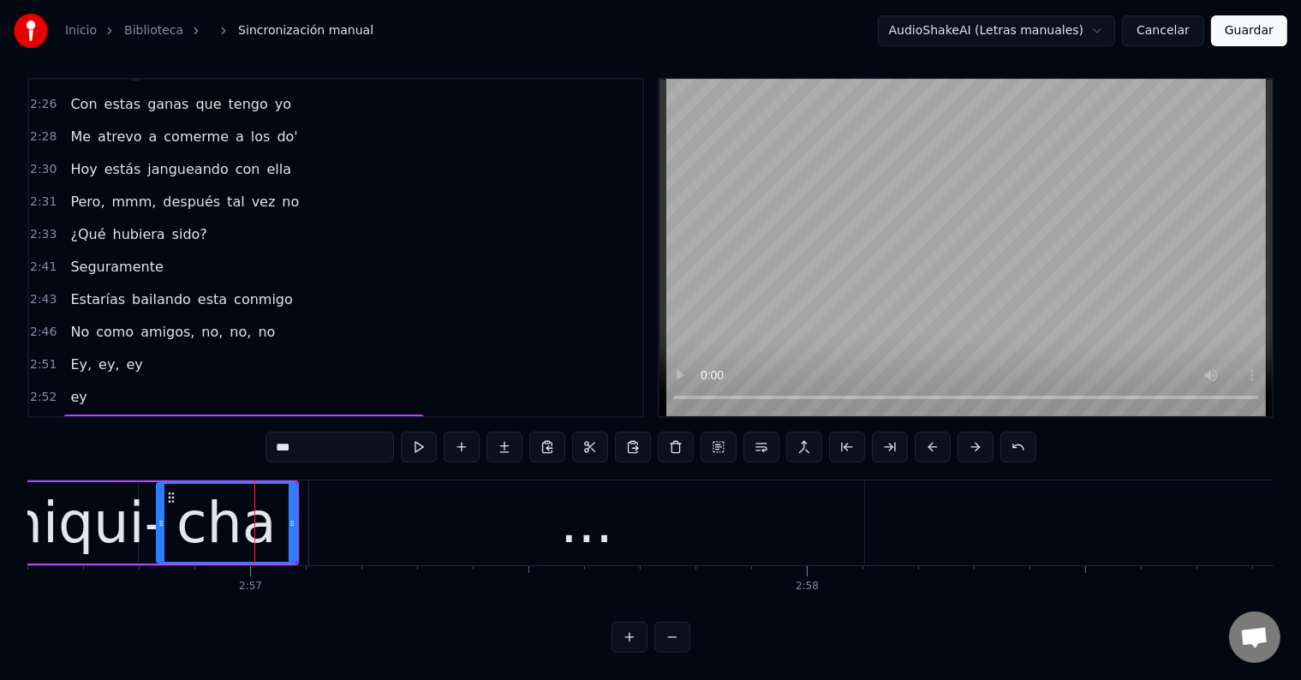
scroll to position [0, 98290]
click at [707, 513] on div "..." at bounding box center [582, 522] width 555 height 85
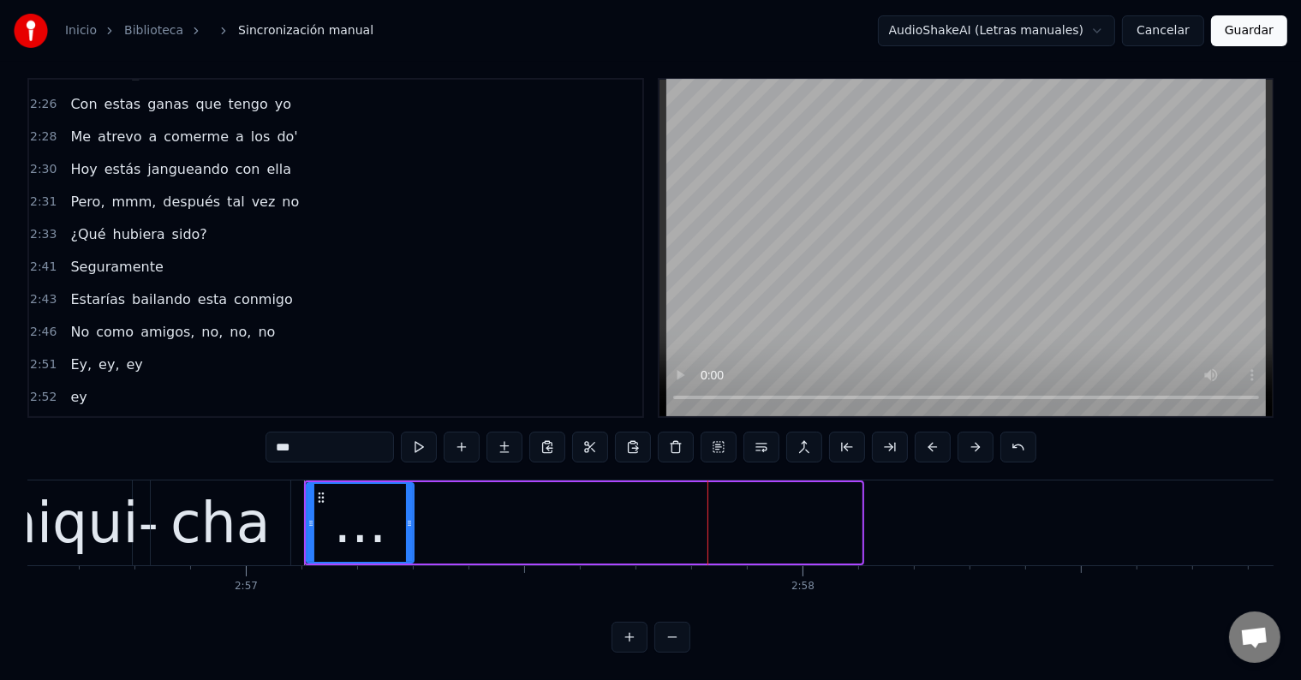
drag, startPoint x: 858, startPoint y: 499, endPoint x: 410, endPoint y: 497, distance: 447.8
click at [410, 497] on div at bounding box center [409, 523] width 7 height 78
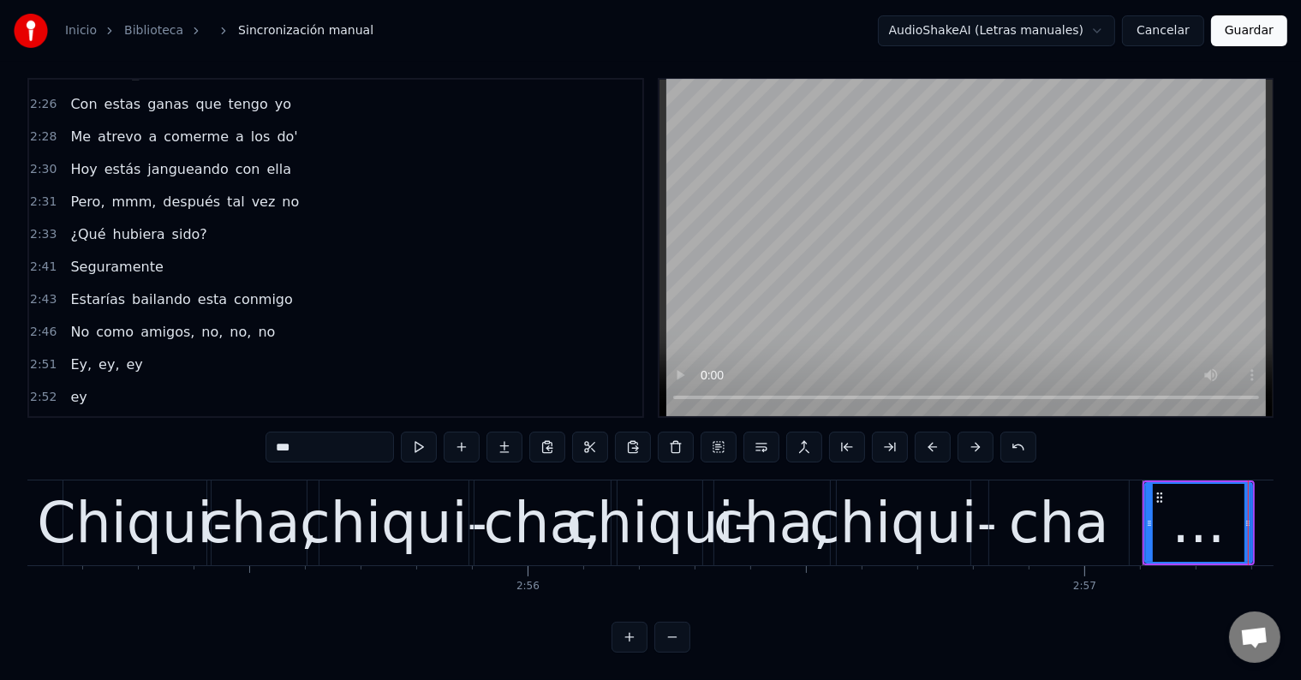
scroll to position [0, 97442]
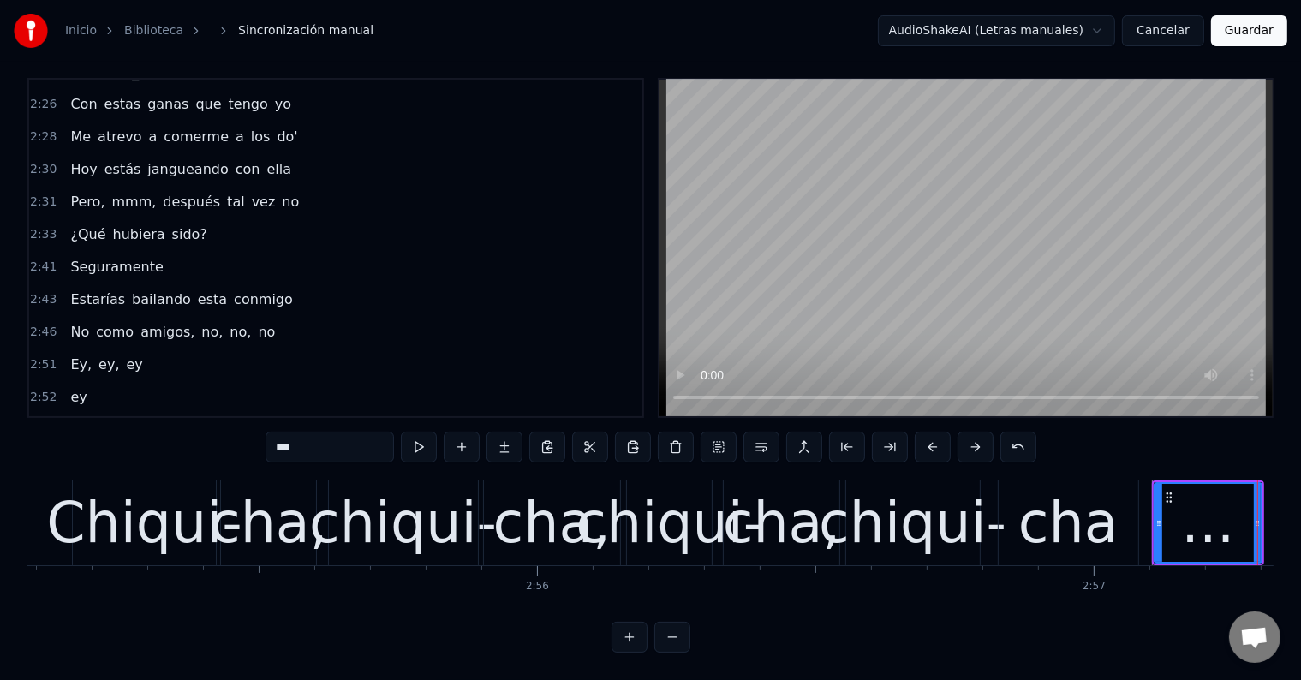
click at [167, 521] on div "Chiqui-" at bounding box center [144, 523] width 196 height 84
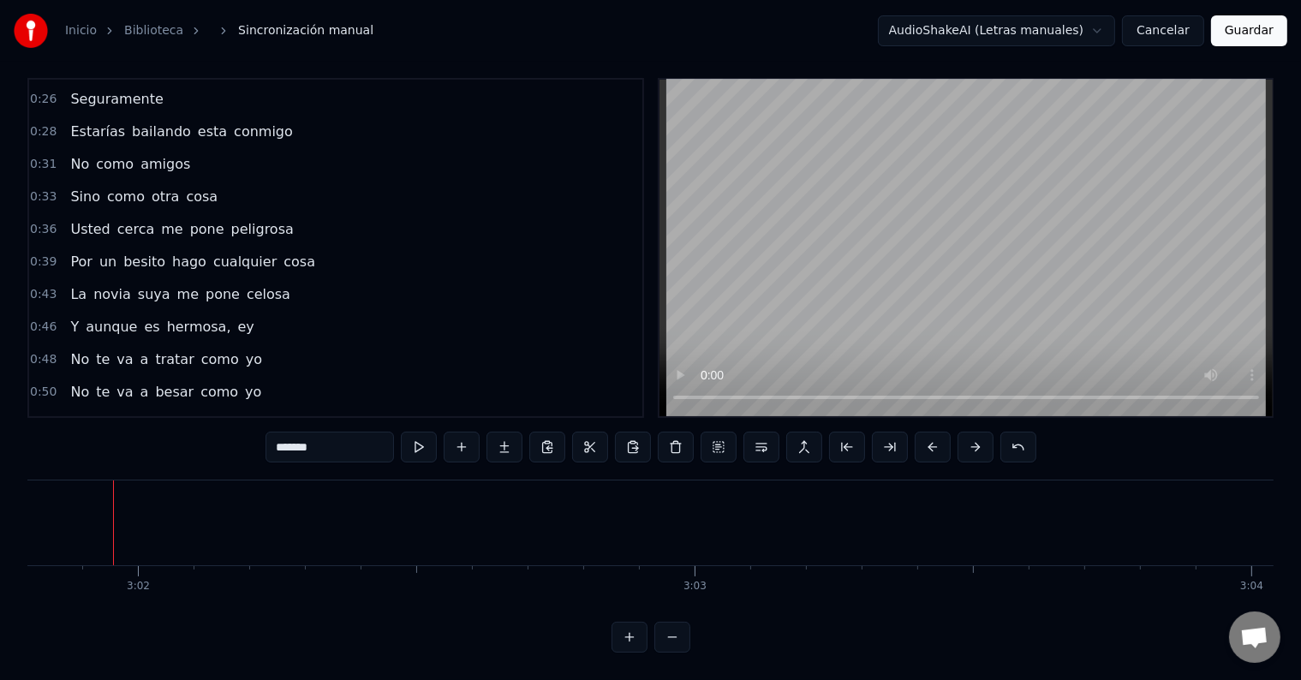
scroll to position [0, 0]
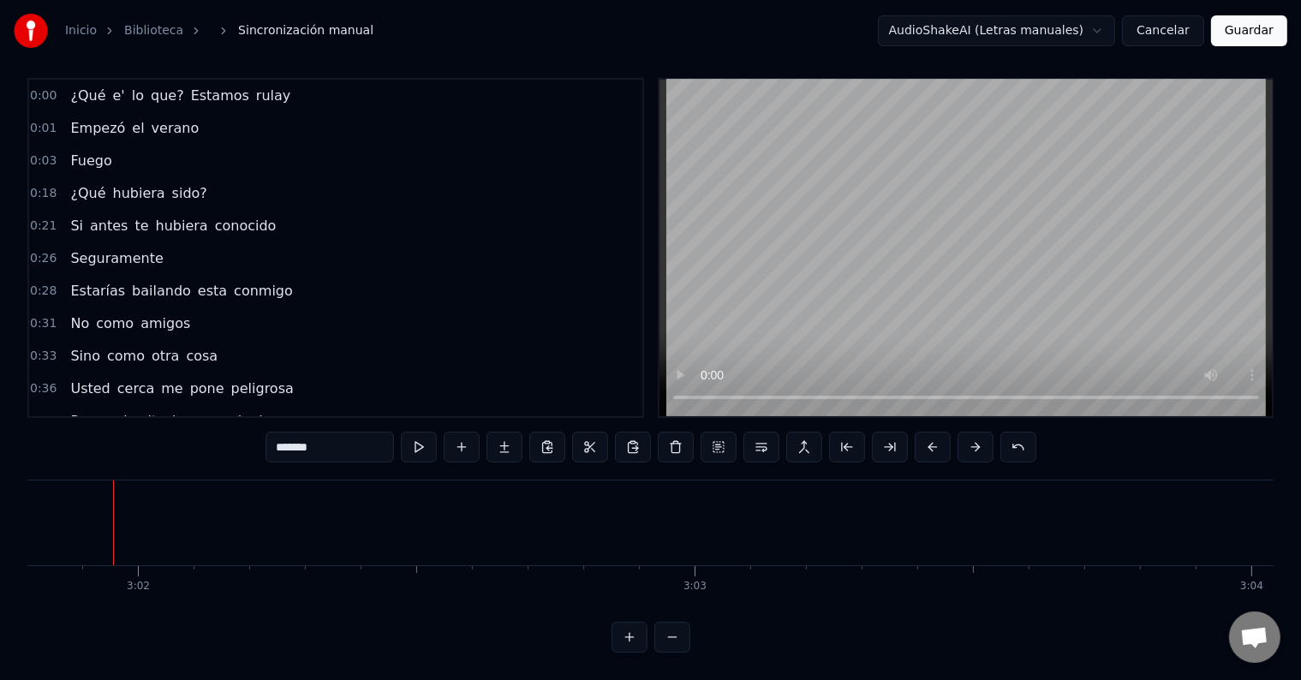
click at [91, 86] on span "¿Qué" at bounding box center [87, 96] width 39 height 20
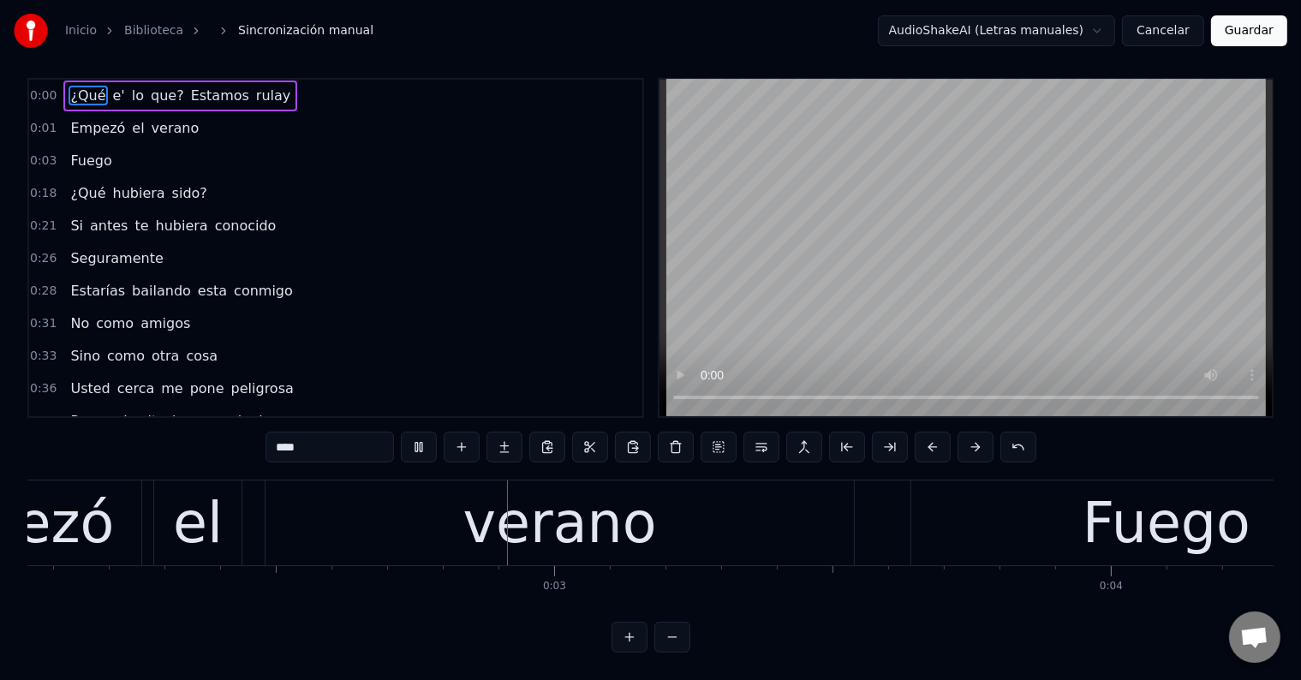
scroll to position [0, 1194]
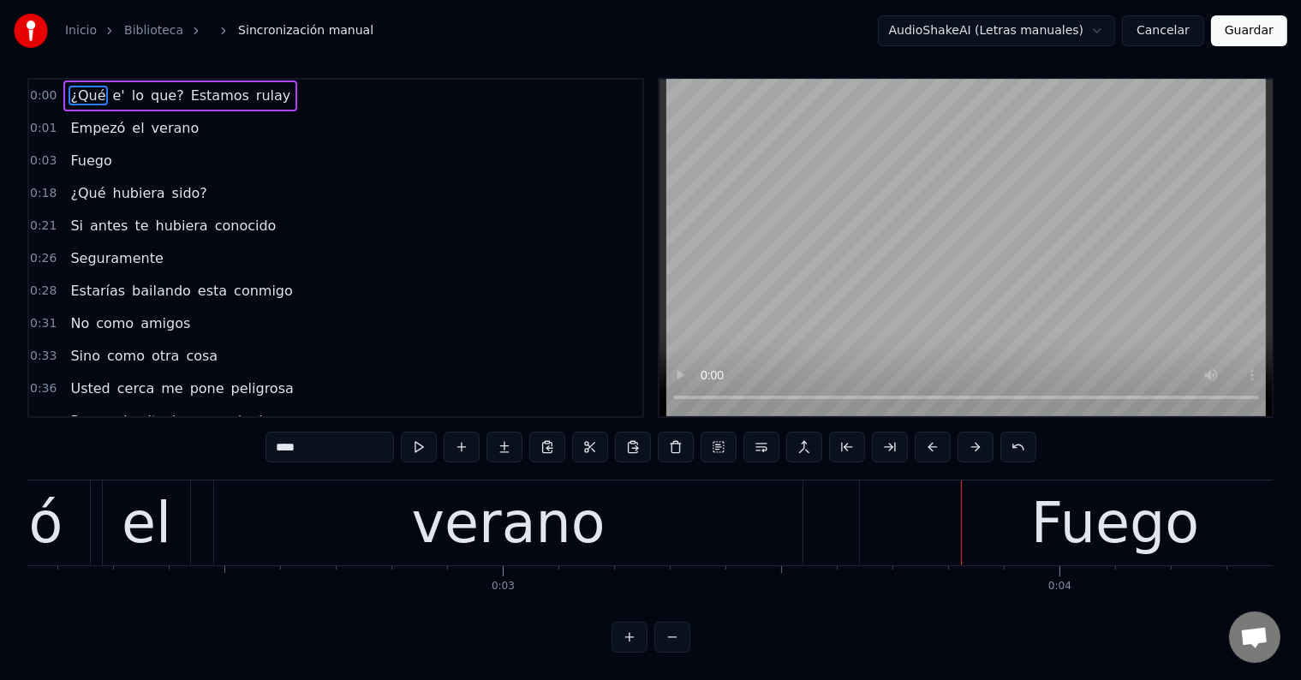
click at [73, 183] on span "¿Qué" at bounding box center [87, 193] width 39 height 20
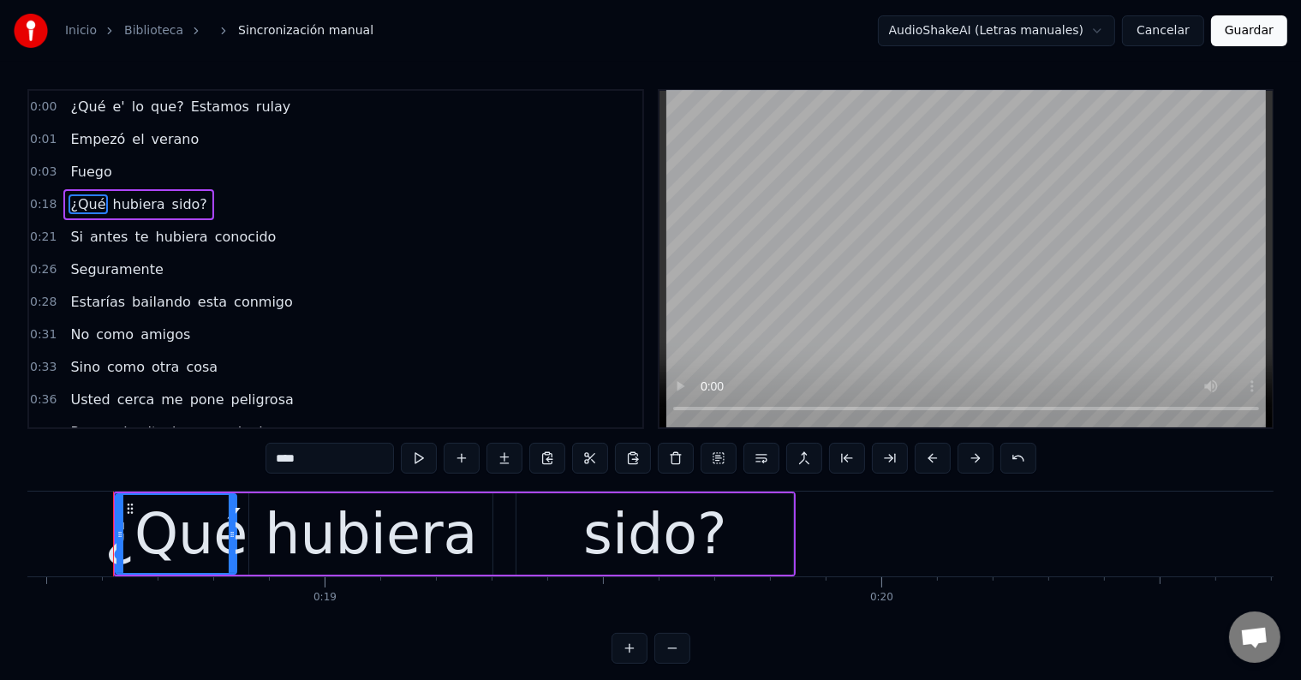
click at [99, 176] on span "Fuego" at bounding box center [90, 172] width 45 height 20
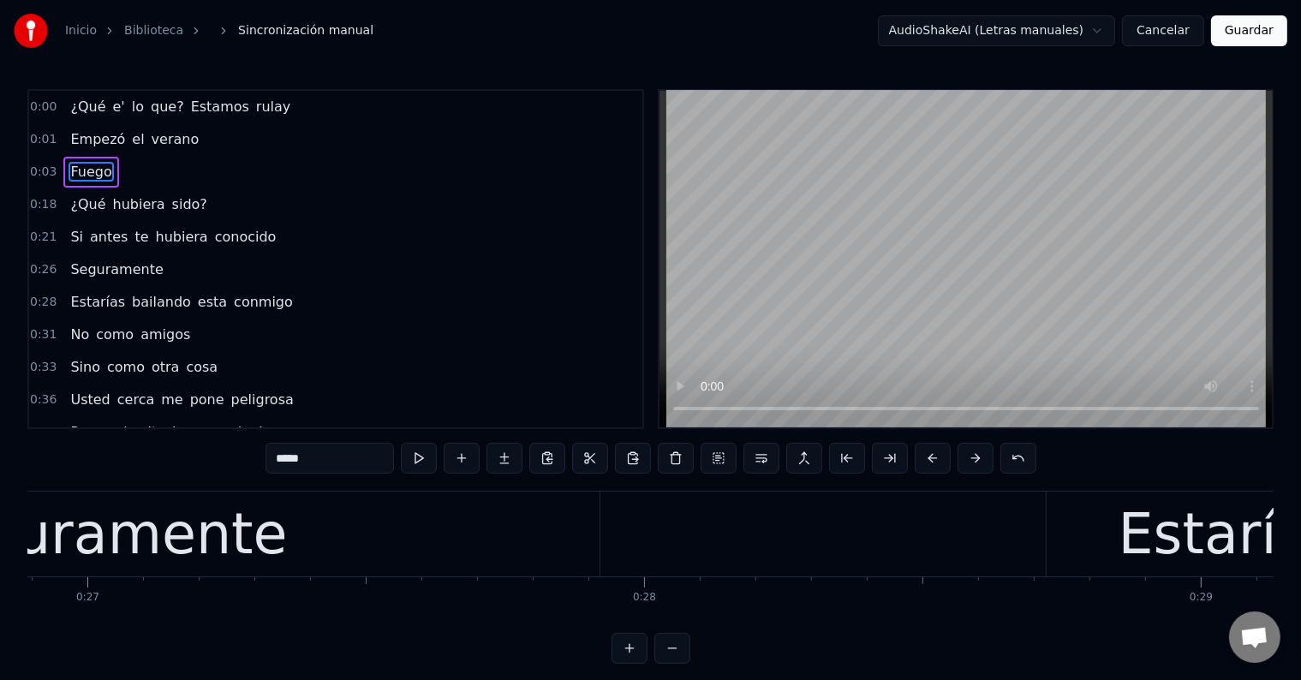
scroll to position [0, 14967]
click at [305, 539] on div "Seguramente" at bounding box center [99, 533] width 1000 height 85
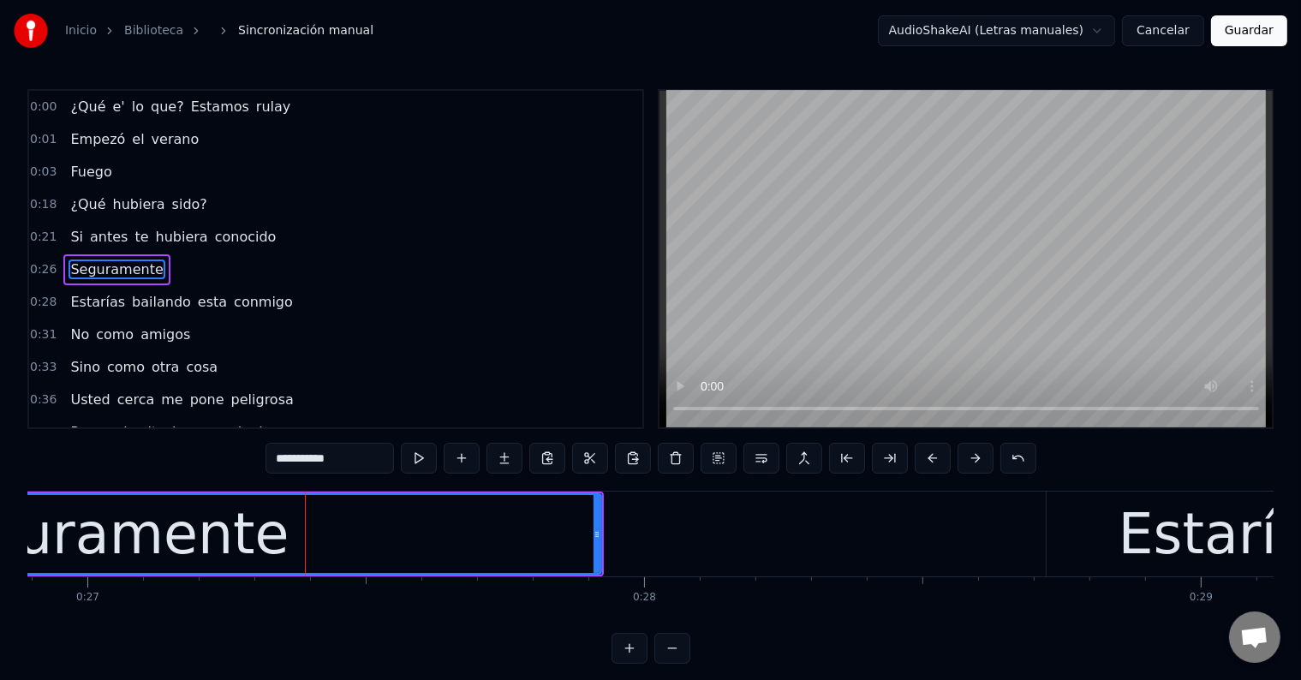
scroll to position [4, 0]
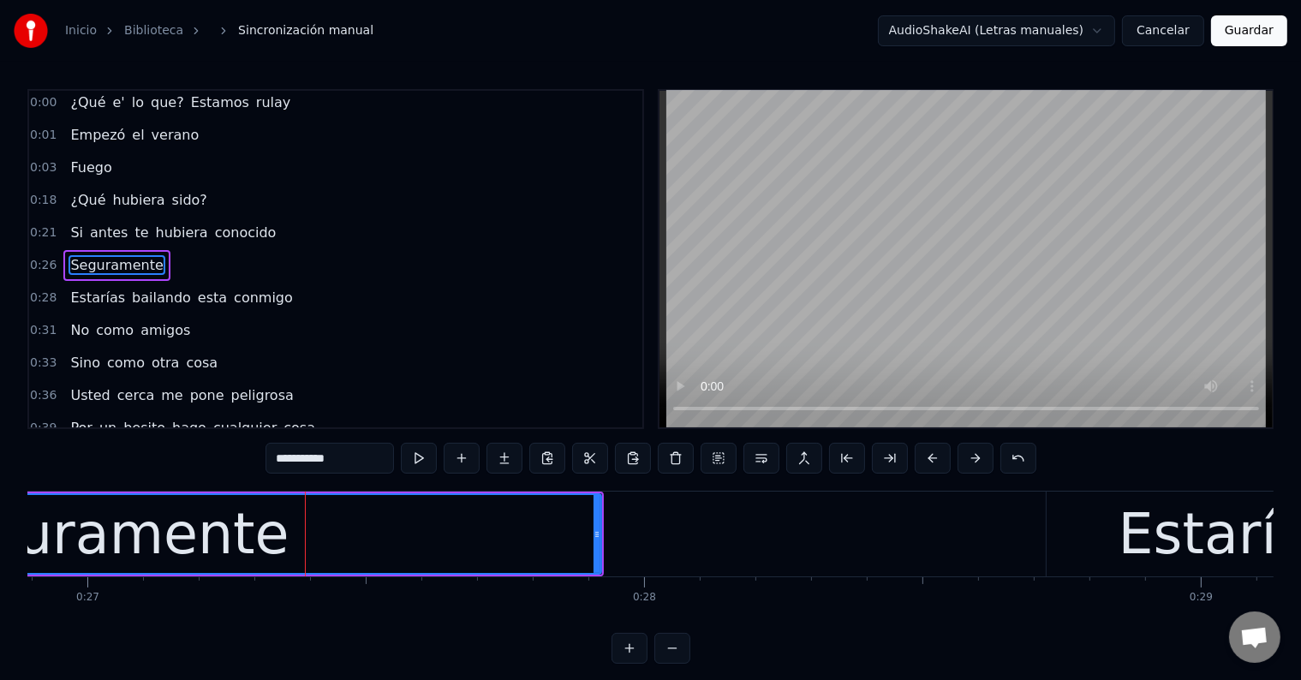
click at [364, 465] on input "**********" at bounding box center [329, 458] width 128 height 31
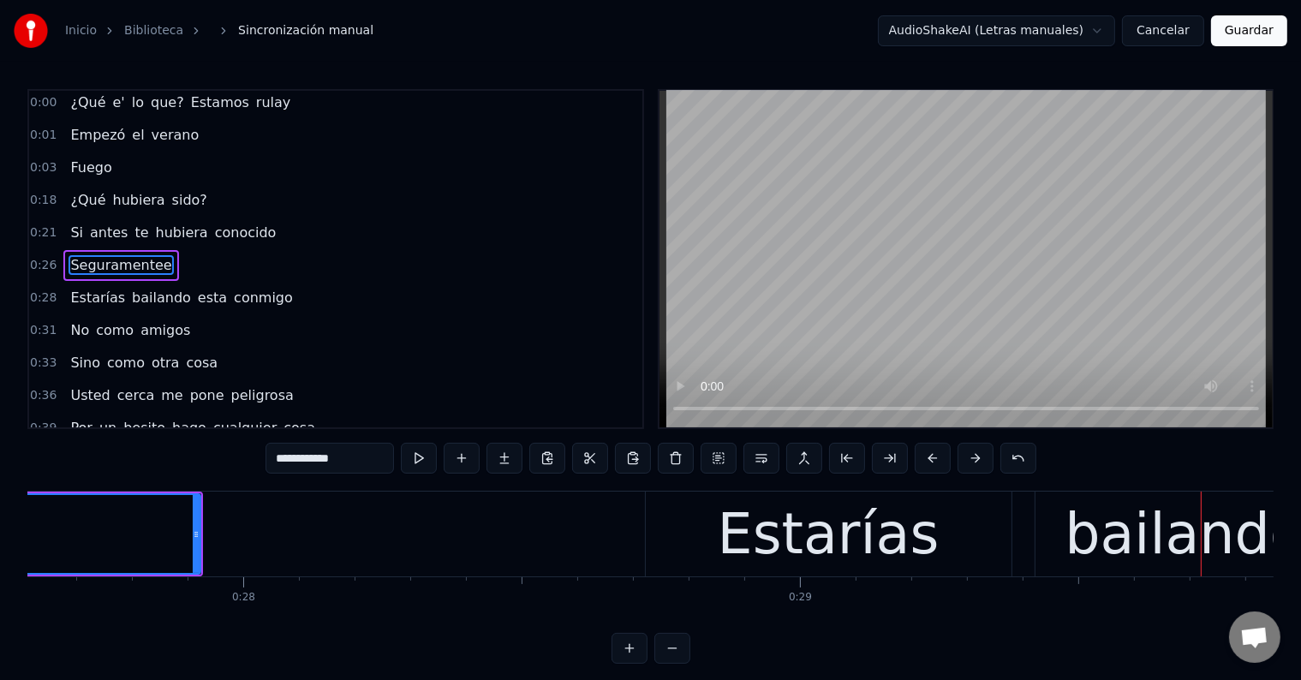
scroll to position [0, 15347]
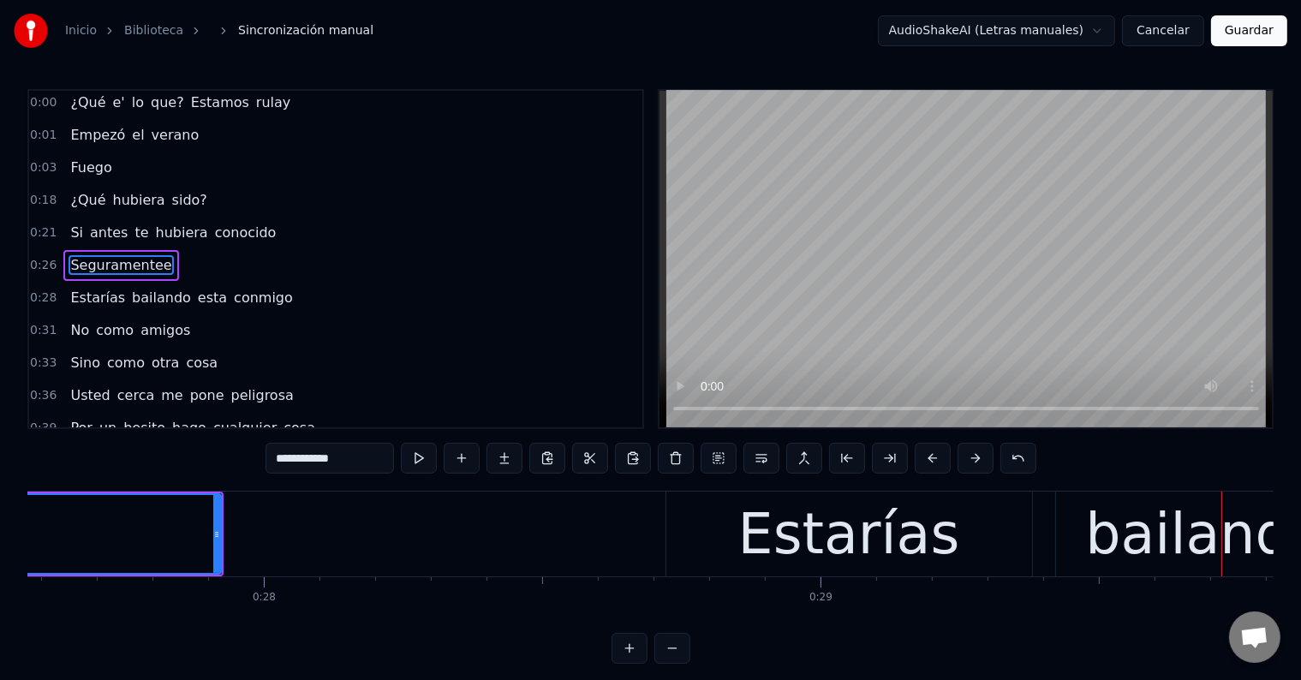
click at [373, 462] on input "**********" at bounding box center [329, 458] width 128 height 31
type input "**********"
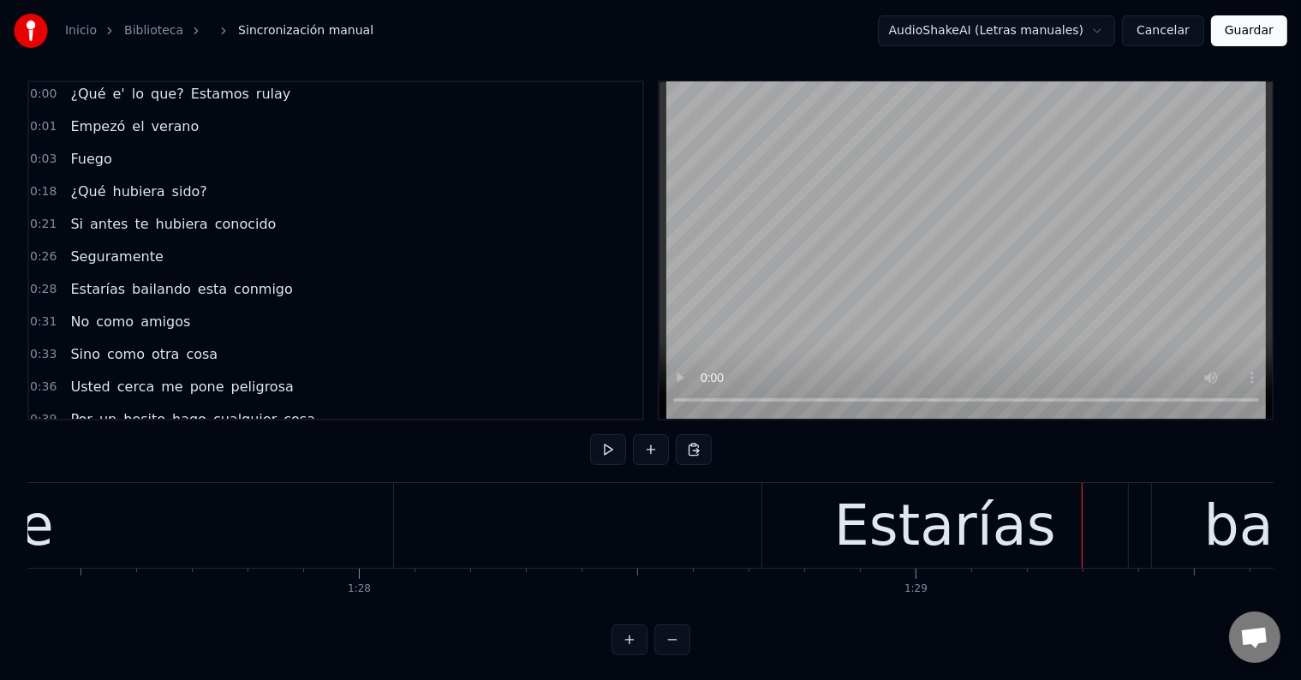
scroll to position [10, 0]
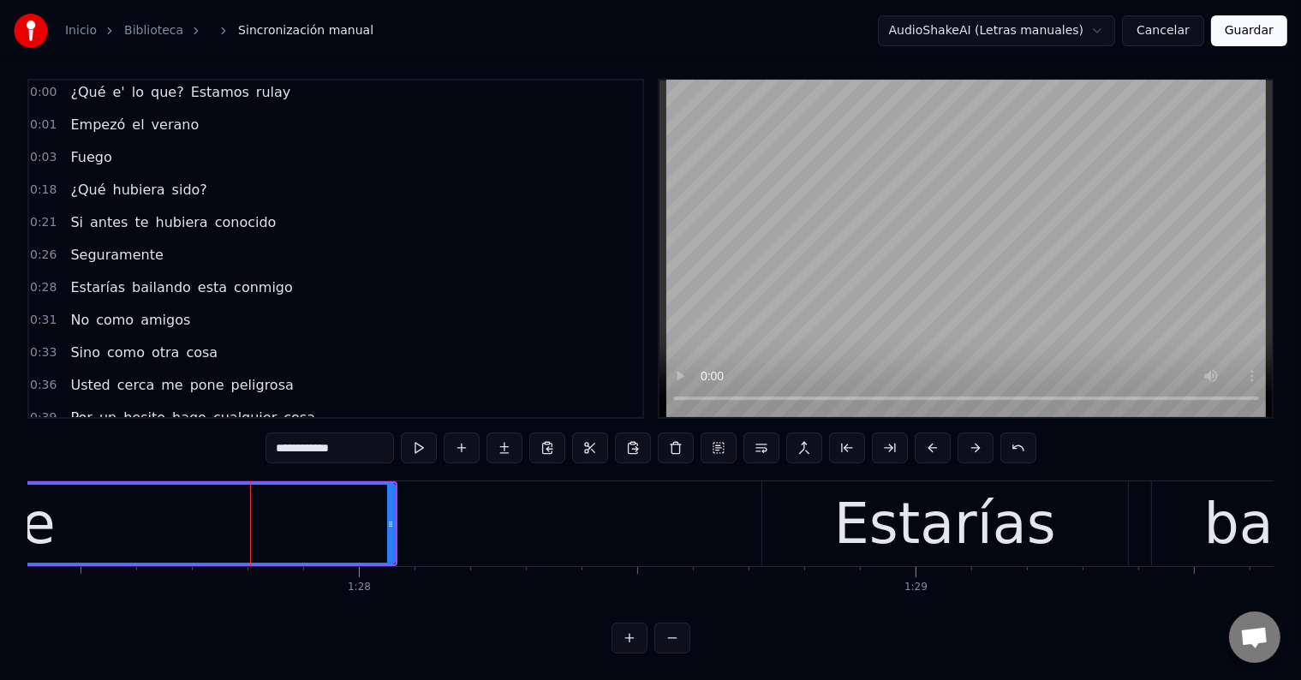
scroll to position [0, 0]
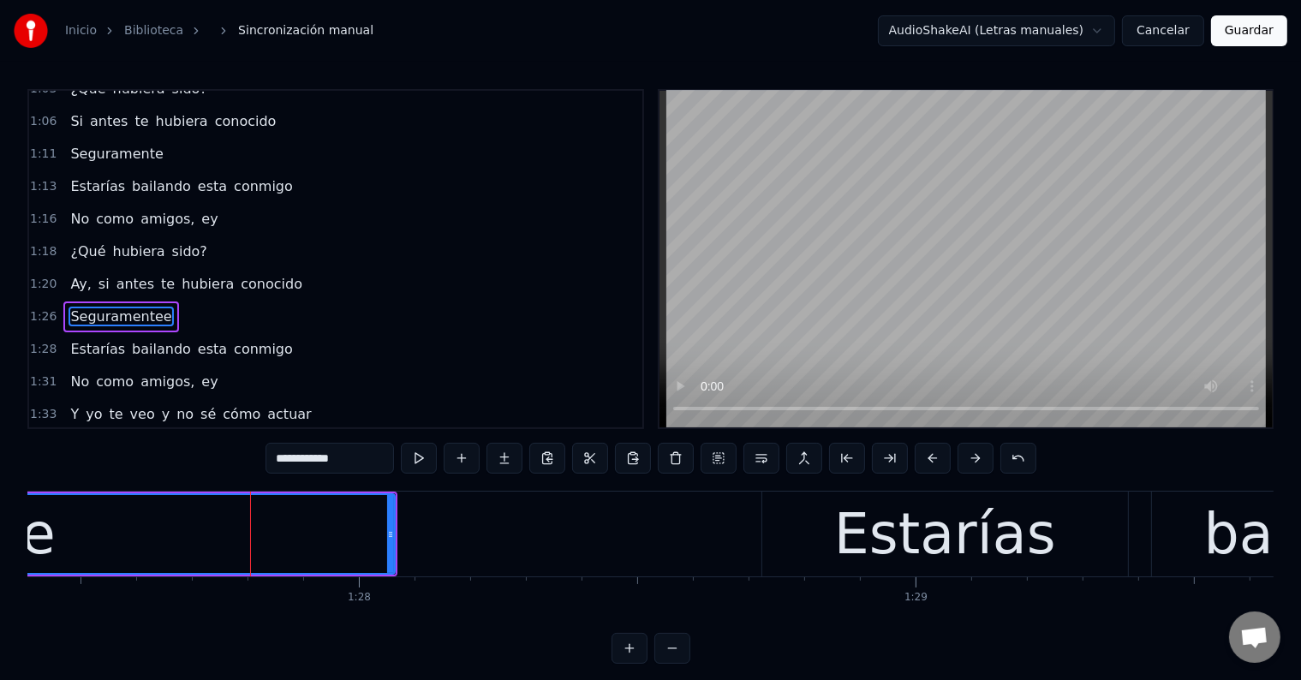
click at [363, 454] on input "**********" at bounding box center [329, 458] width 128 height 31
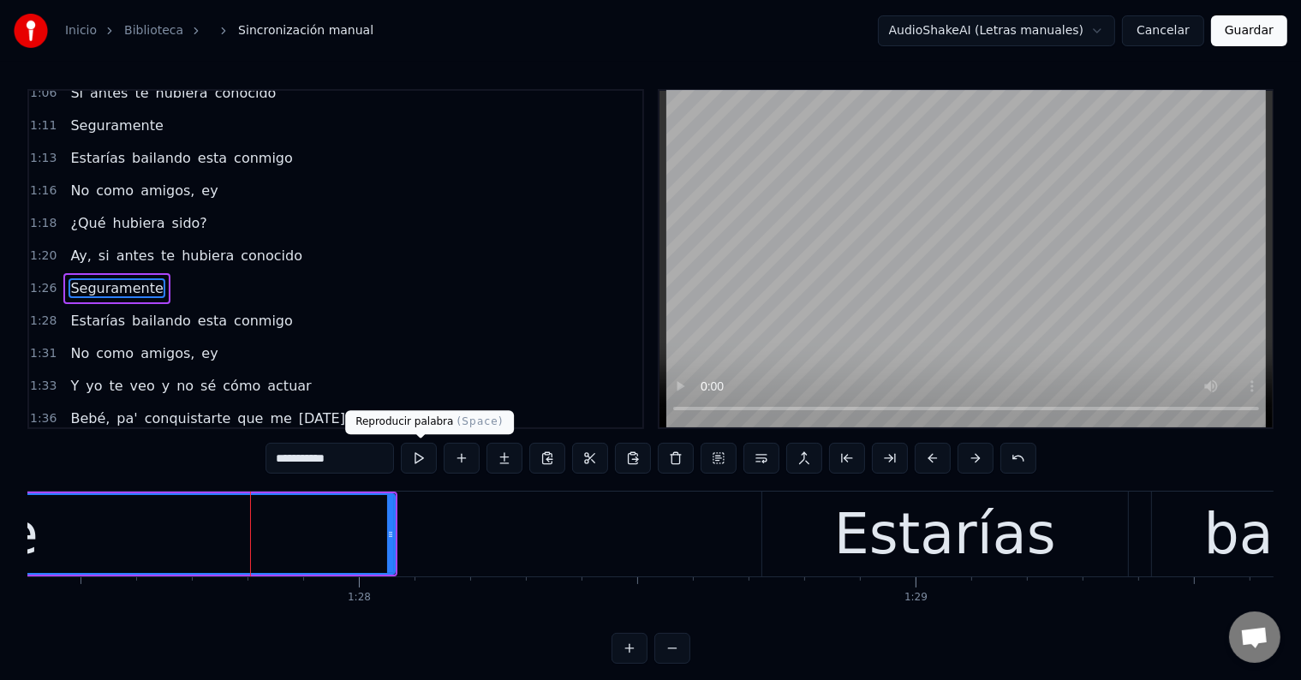
type input "**********"
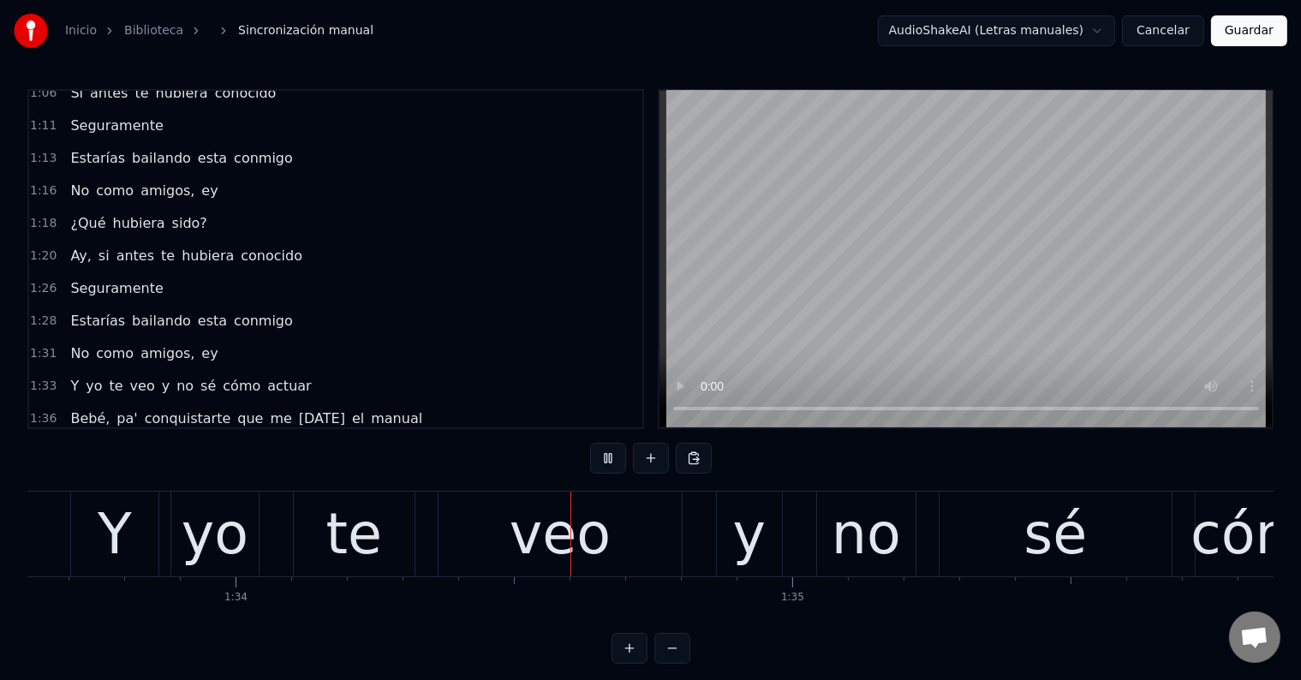
scroll to position [0, 52167]
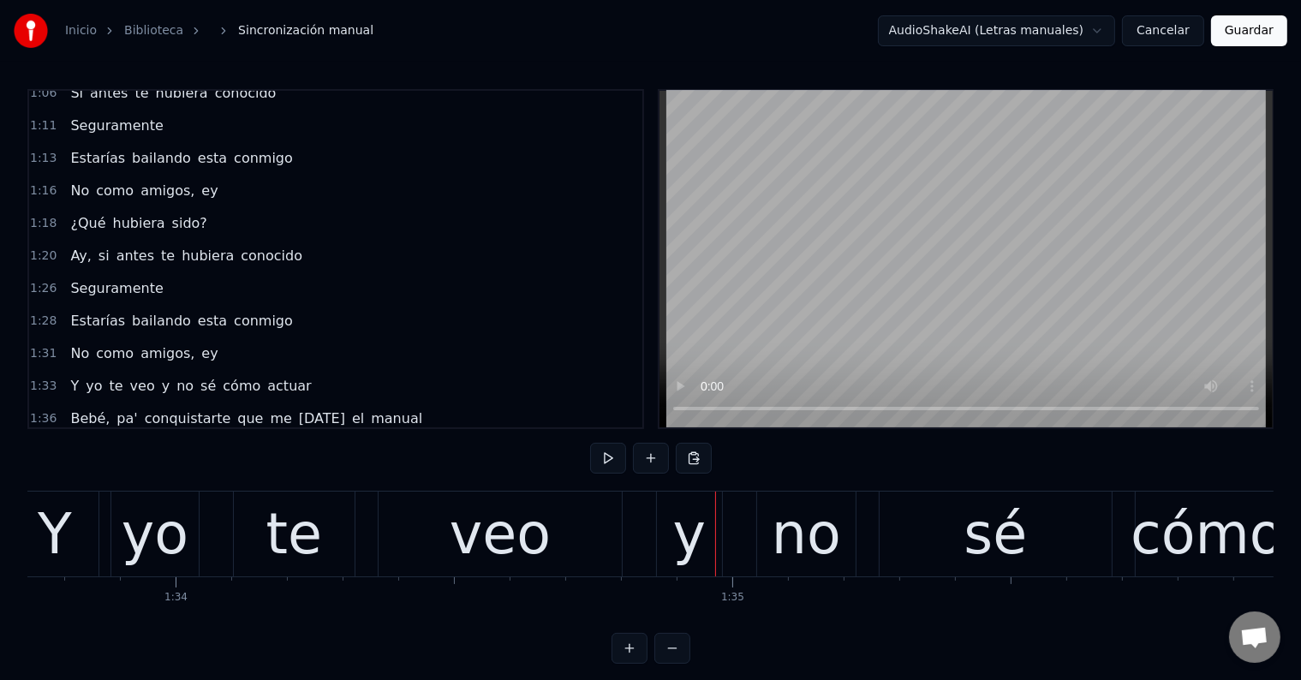
click at [1278, 31] on button "Guardar" at bounding box center [1249, 30] width 76 height 31
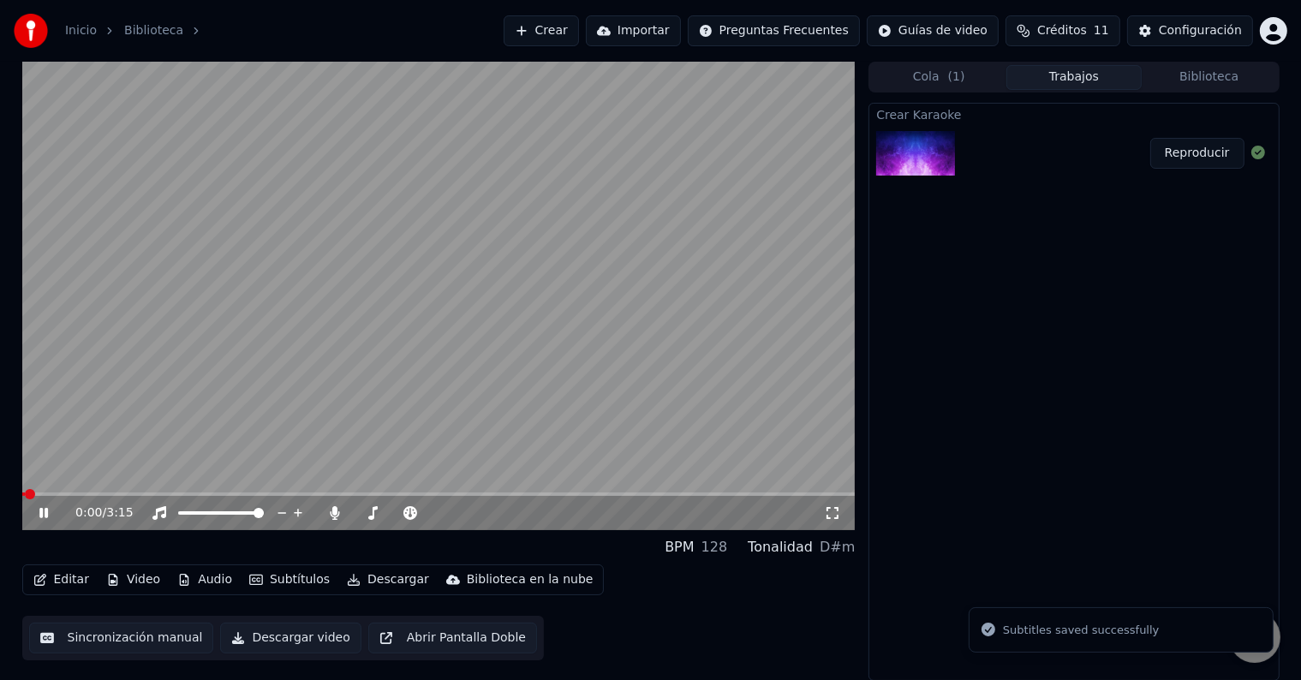
click at [45, 517] on icon at bounding box center [43, 513] width 9 height 10
click at [366, 497] on div "0:01 / 3:15" at bounding box center [438, 513] width 833 height 34
click at [359, 493] on span at bounding box center [438, 493] width 833 height 3
click at [45, 517] on icon at bounding box center [56, 513] width 40 height 14
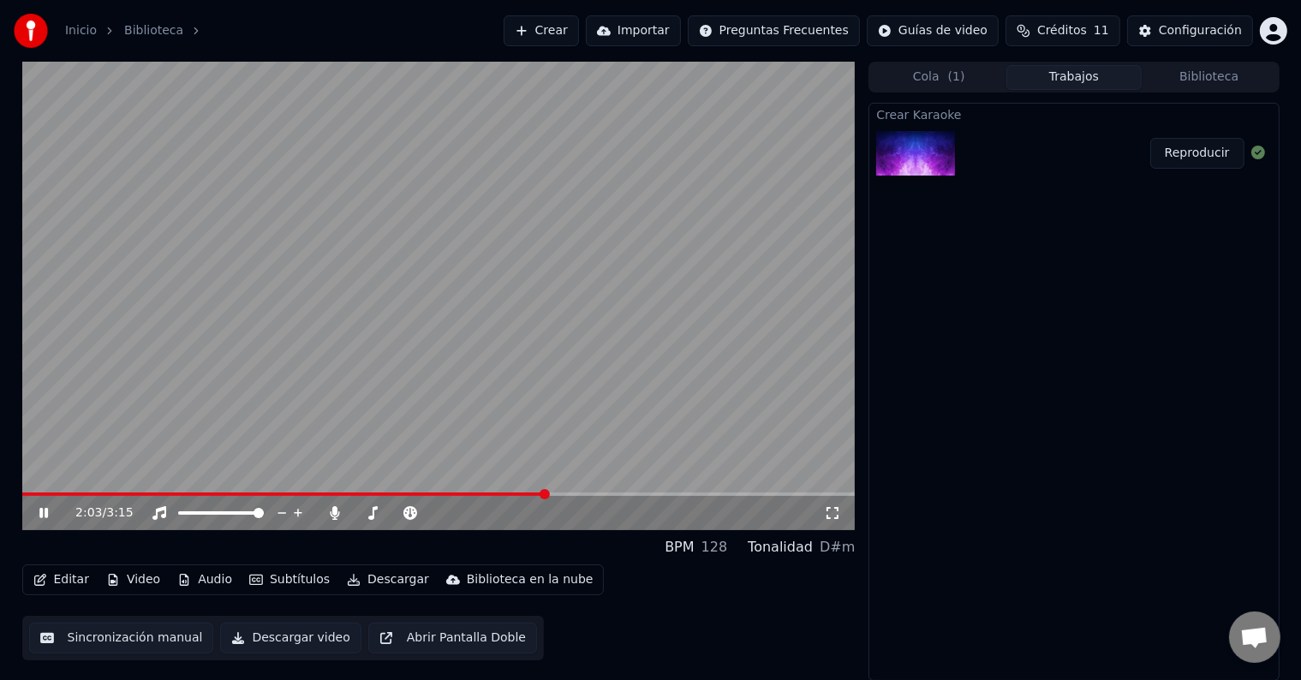
click at [42, 505] on div "2:03 / 3:15" at bounding box center [438, 512] width 819 height 17
click at [46, 513] on icon at bounding box center [43, 513] width 9 height 10
click at [68, 579] on button "Editar" at bounding box center [61, 580] width 69 height 24
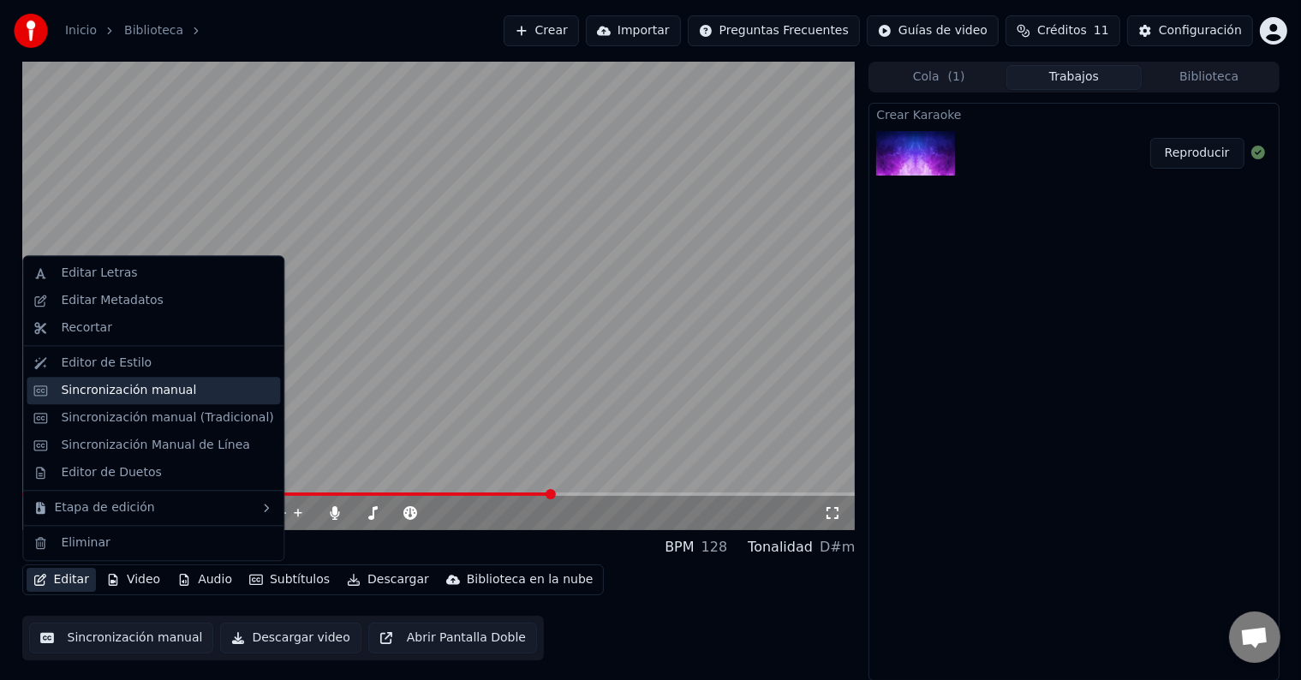
click at [120, 395] on div "Sincronización manual" at bounding box center [128, 390] width 135 height 17
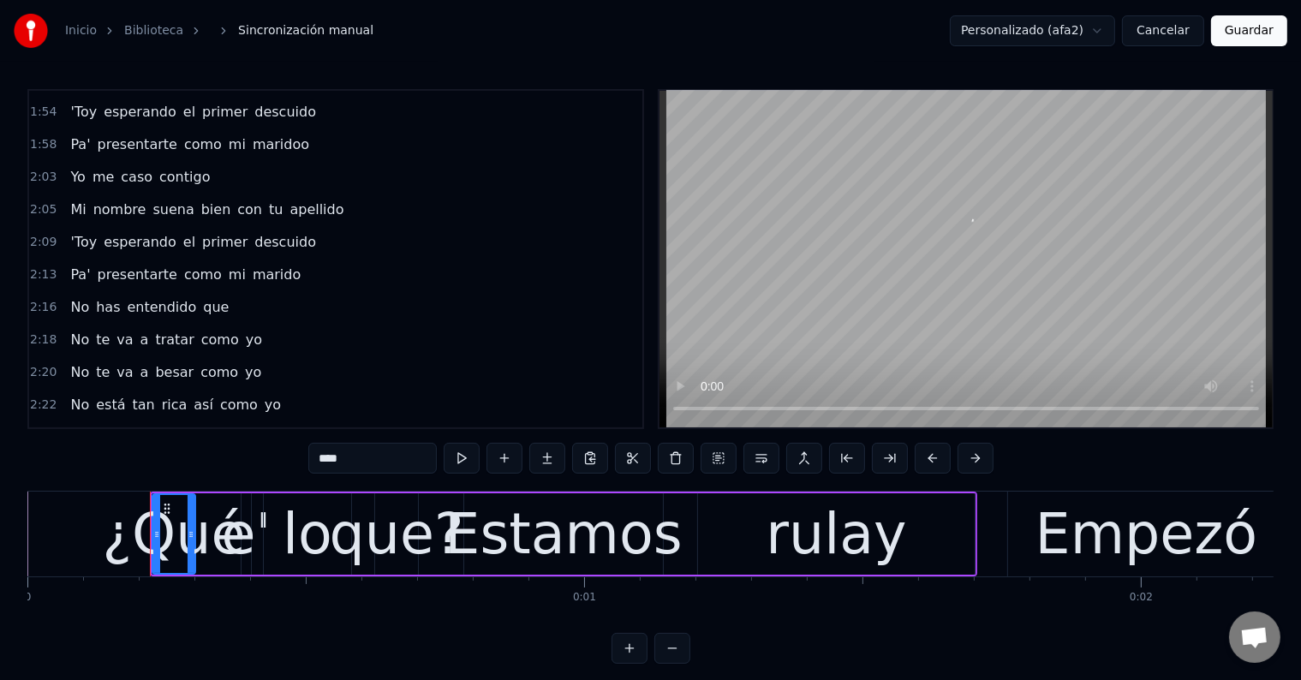
scroll to position [1113, 0]
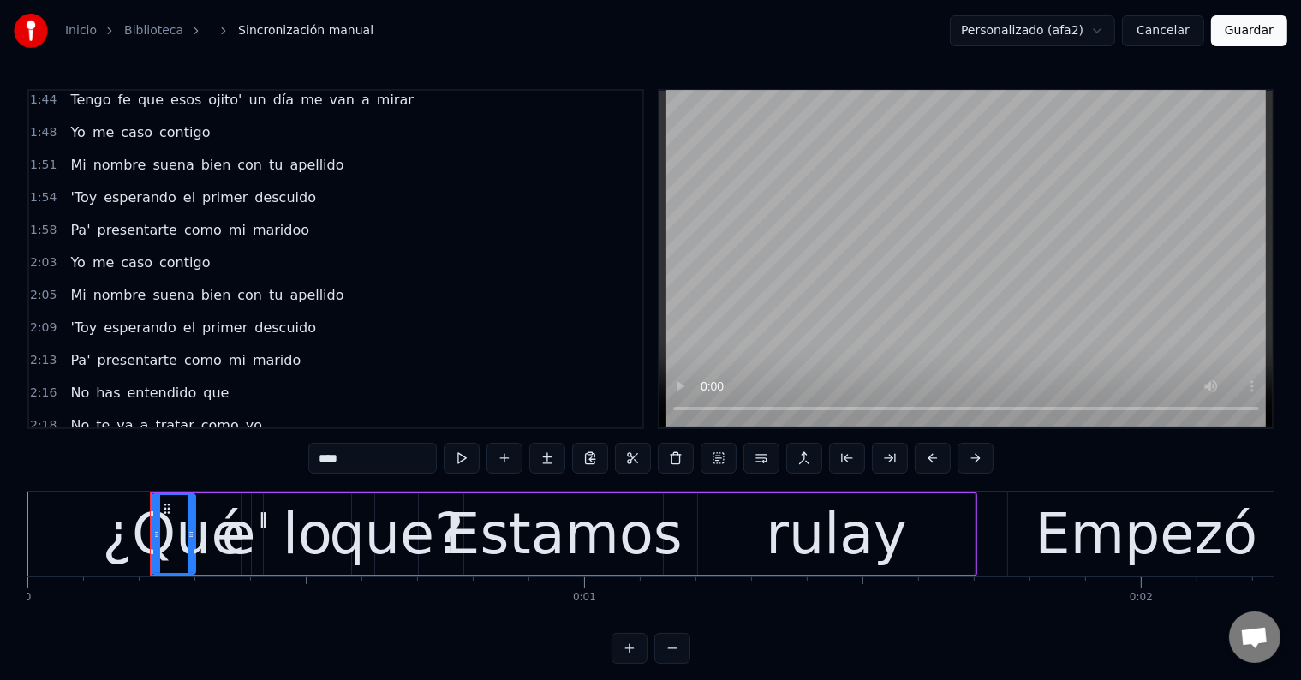
click at [251, 220] on span "maridoo" at bounding box center [281, 230] width 60 height 20
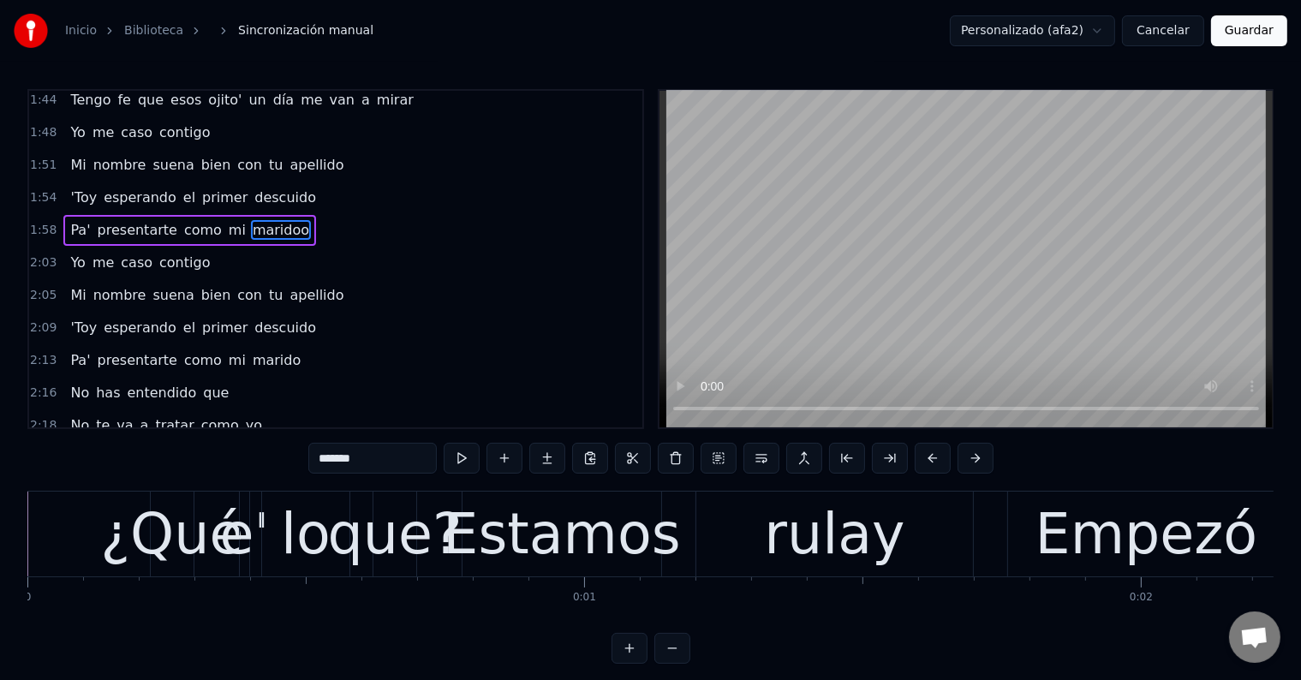
scroll to position [1045, 0]
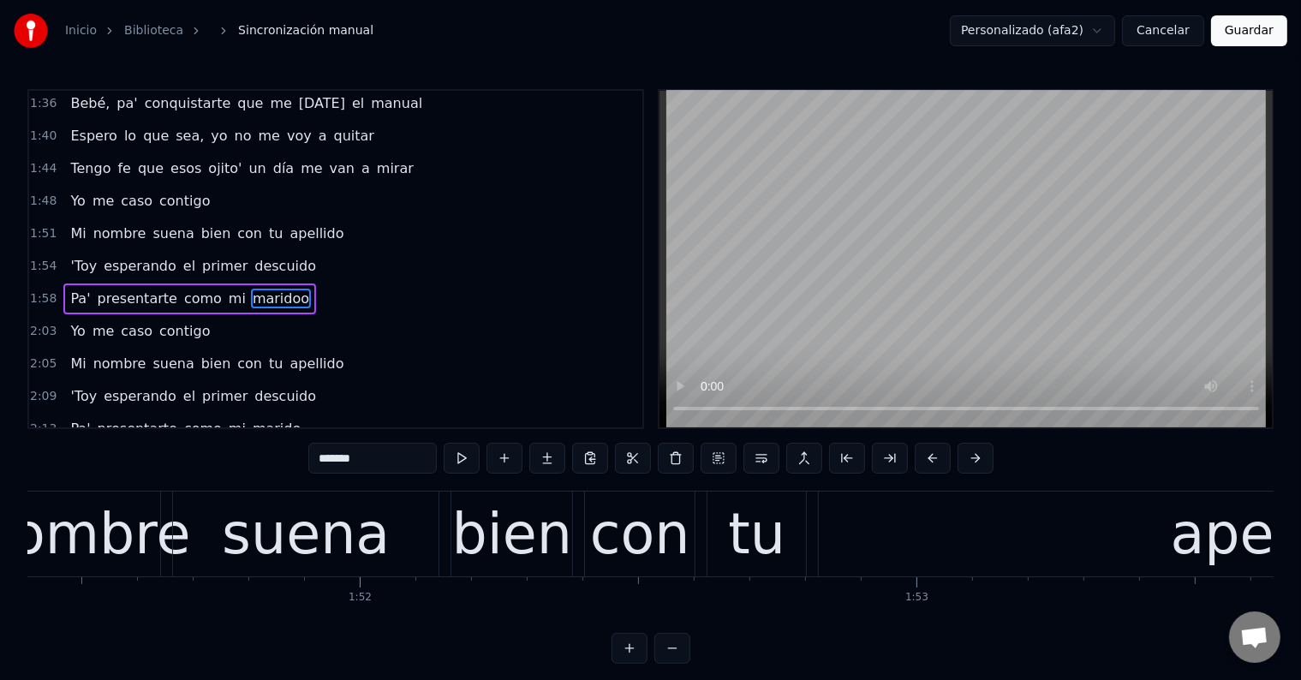
click at [397, 456] on input "*******" at bounding box center [372, 458] width 128 height 31
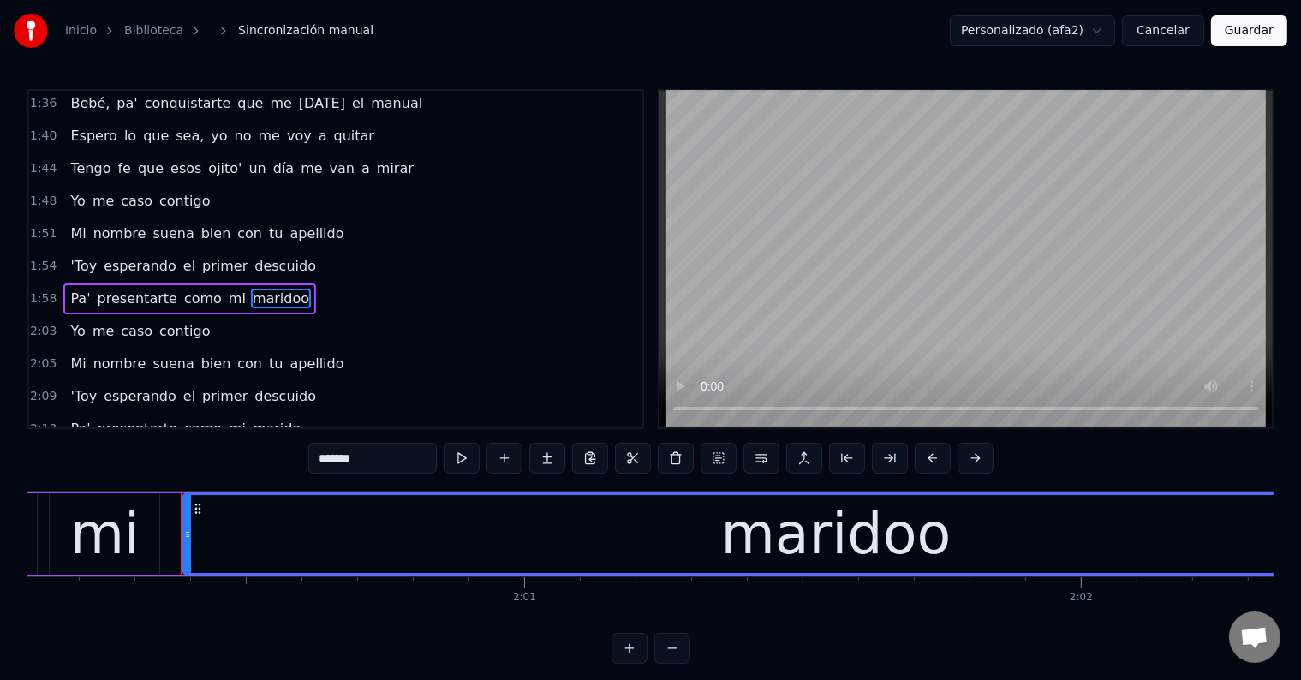
scroll to position [0, 66912]
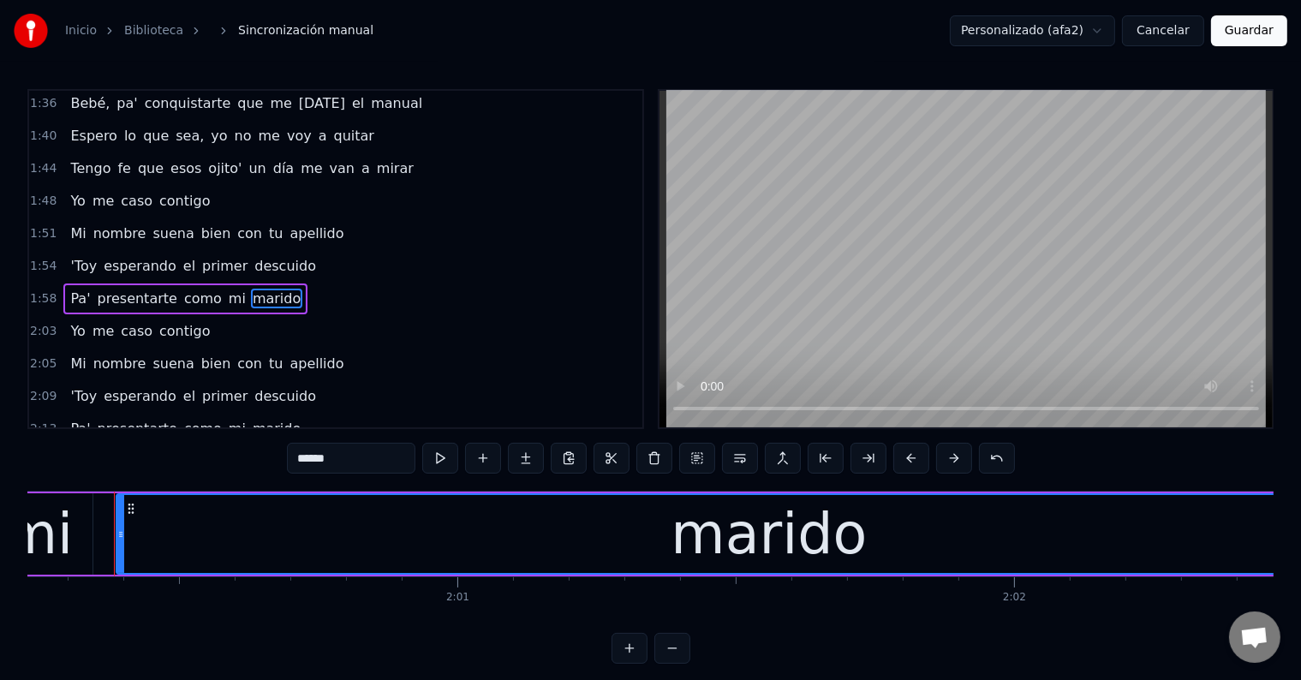
click at [68, 321] on span "Yo" at bounding box center [77, 331] width 18 height 20
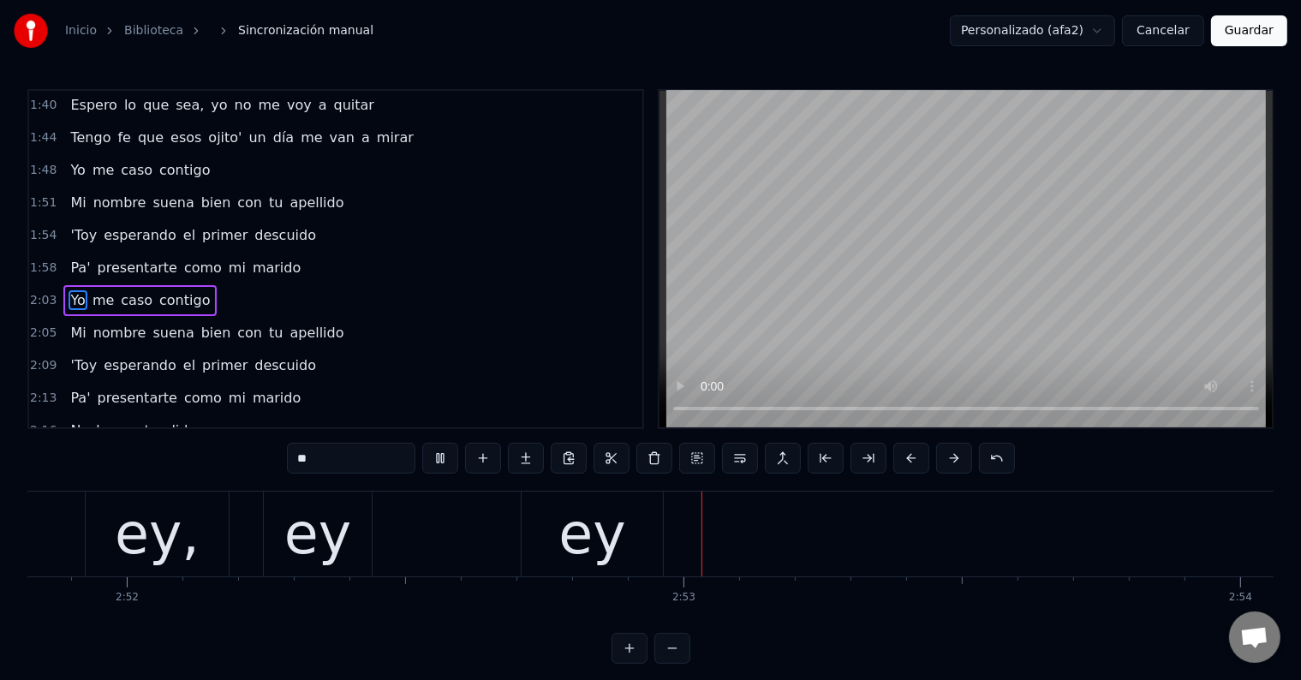
scroll to position [0, 95885]
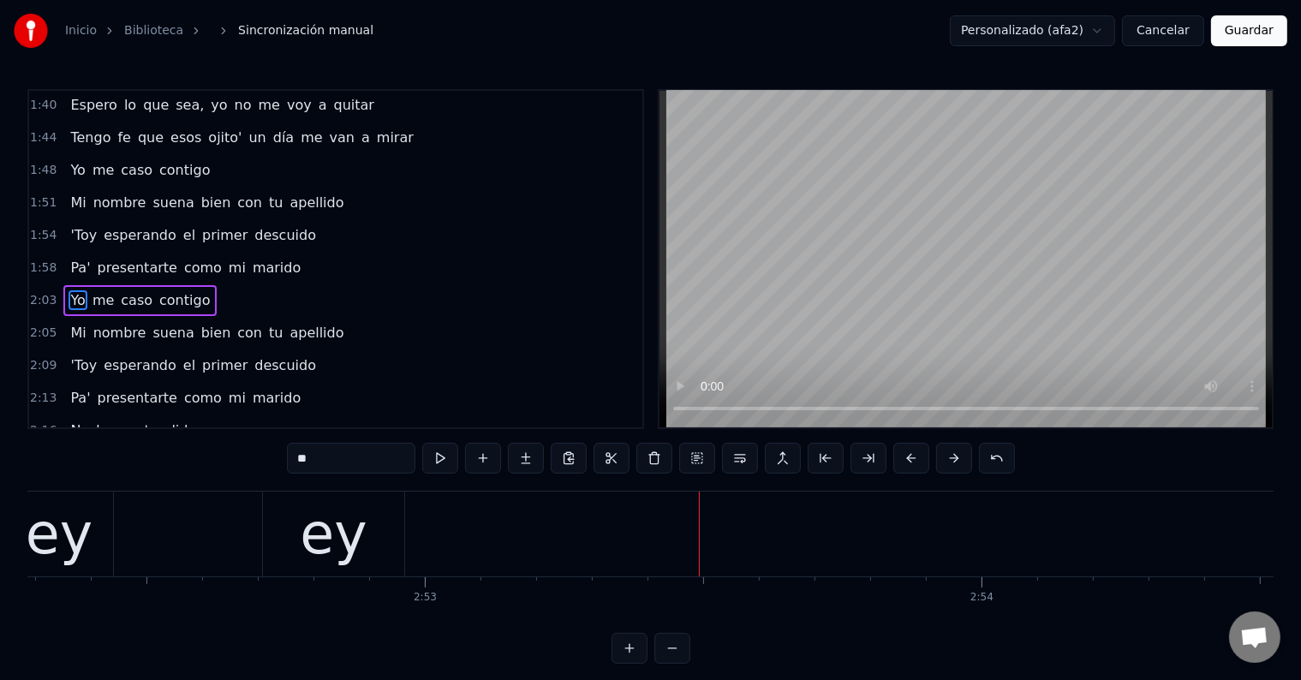
click at [357, 535] on div "ey" at bounding box center [333, 534] width 67 height 84
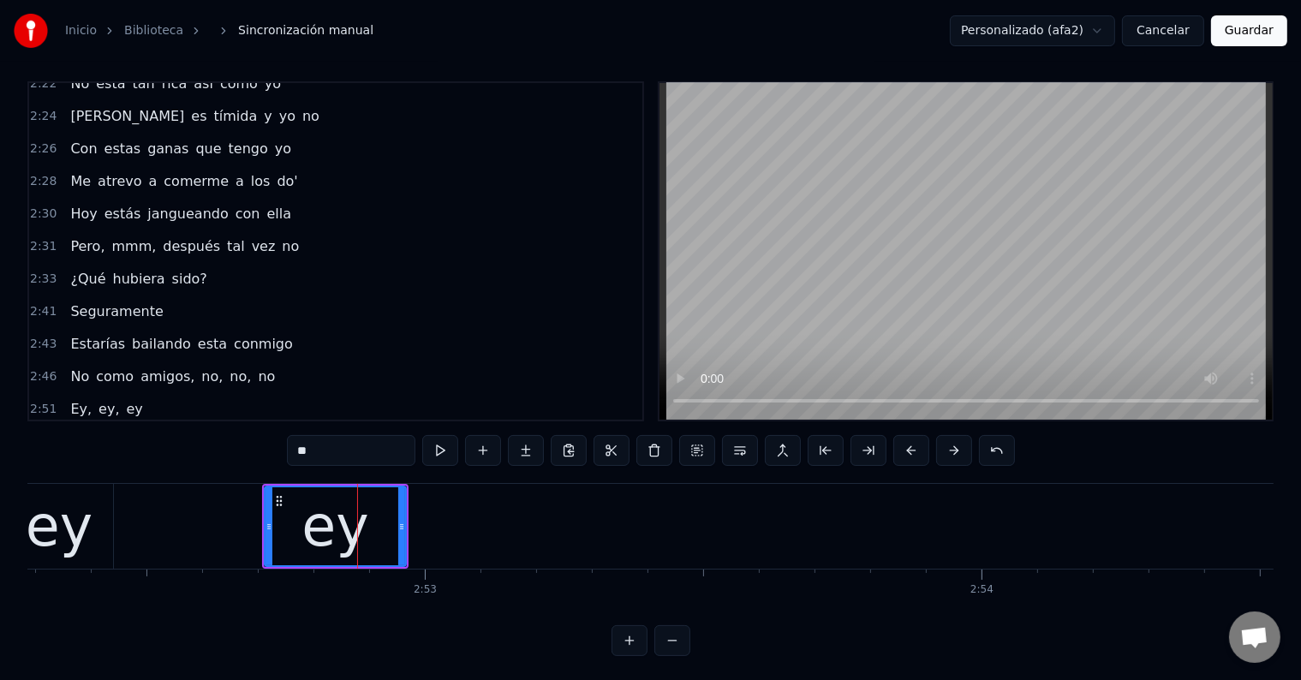
scroll to position [1553, 0]
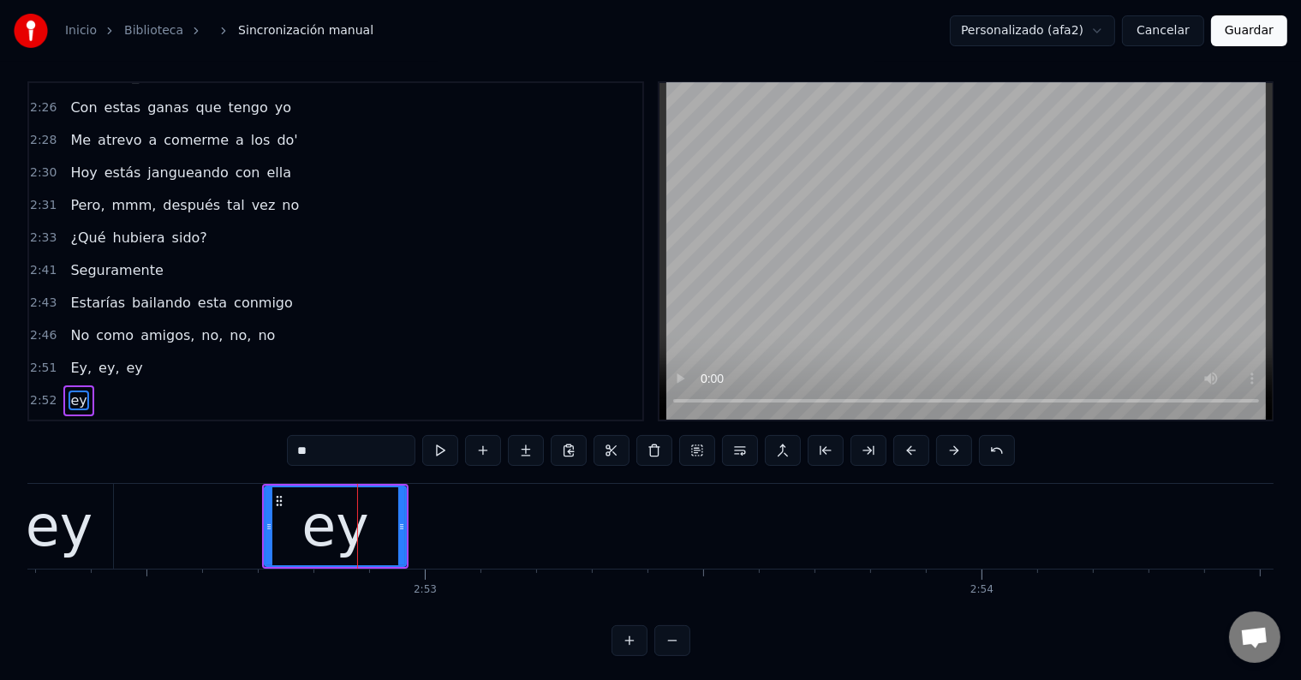
click at [56, 521] on div "ey" at bounding box center [59, 527] width 67 height 84
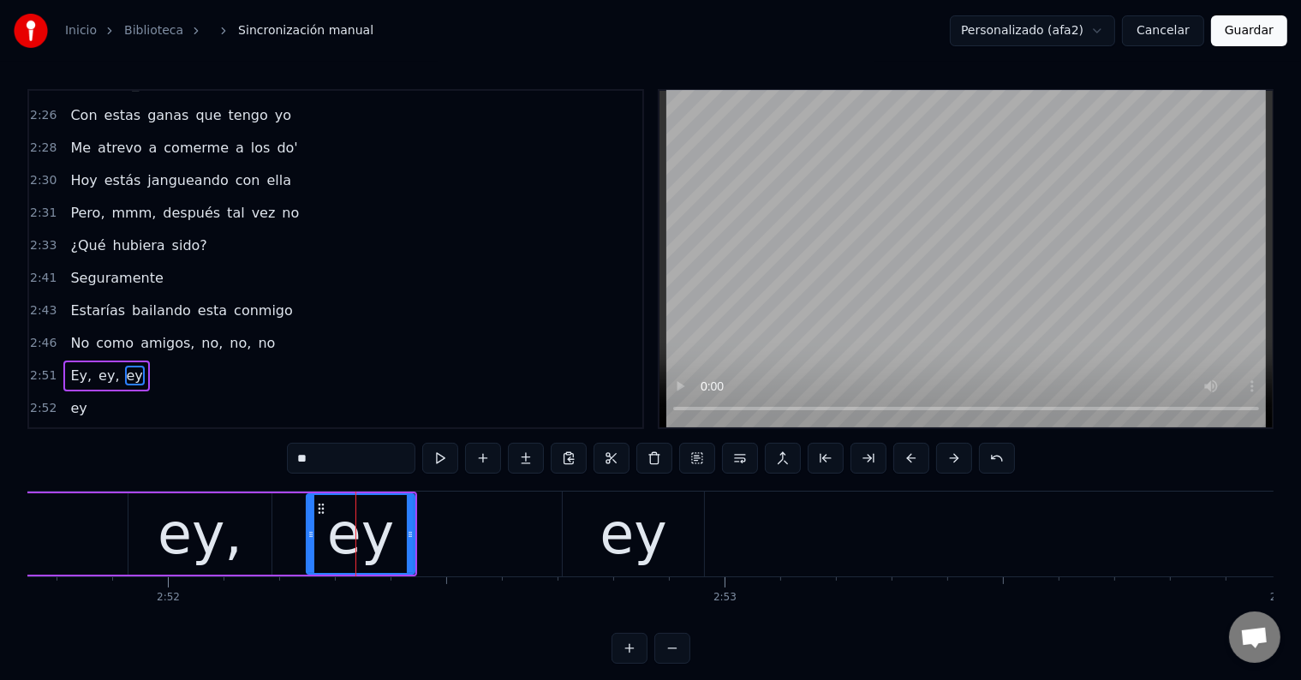
scroll to position [0, 95586]
click at [384, 465] on input "**" at bounding box center [351, 458] width 128 height 31
type input "***"
click at [240, 555] on div "ey," at bounding box center [199, 533] width 143 height 81
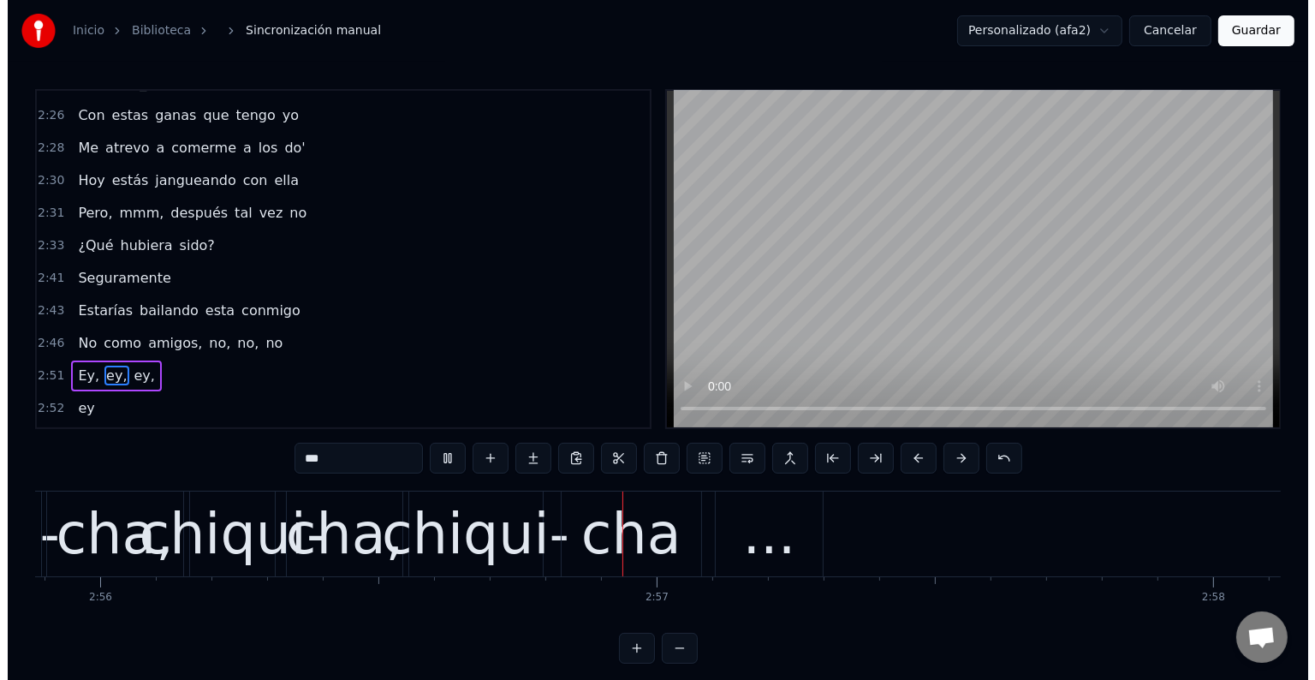
scroll to position [0, 98059]
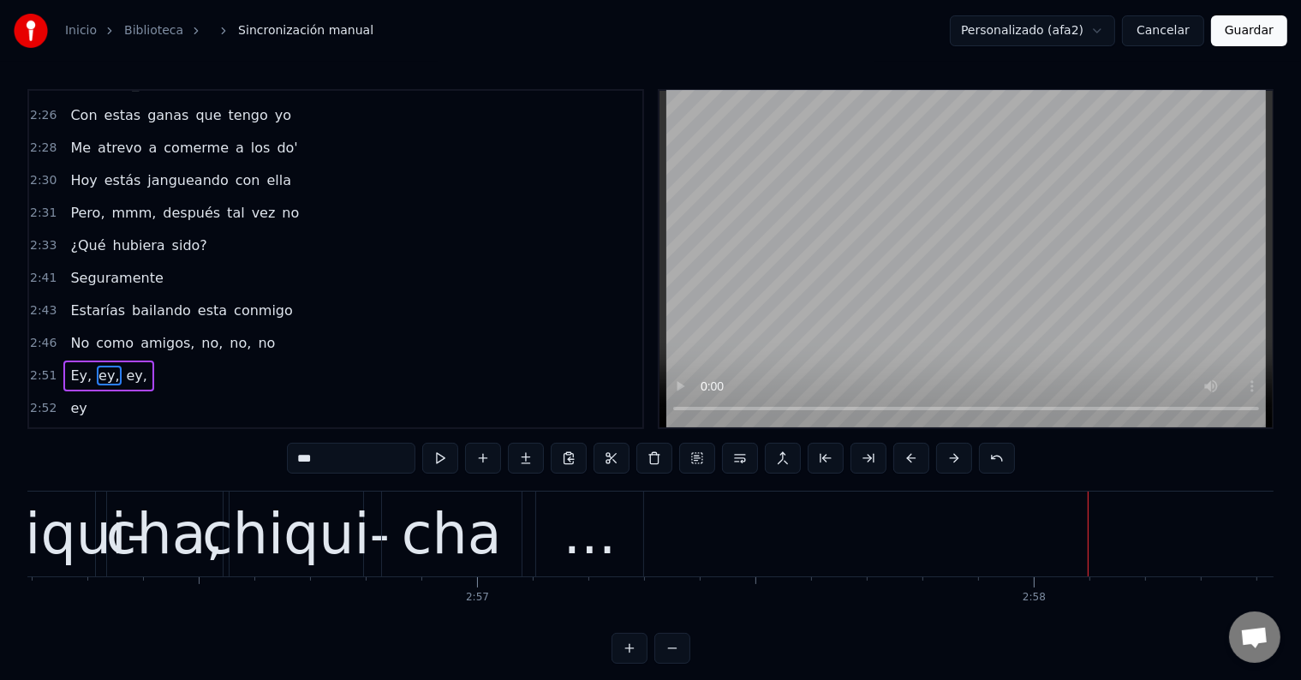
click at [1248, 34] on button "Guardar" at bounding box center [1249, 30] width 76 height 31
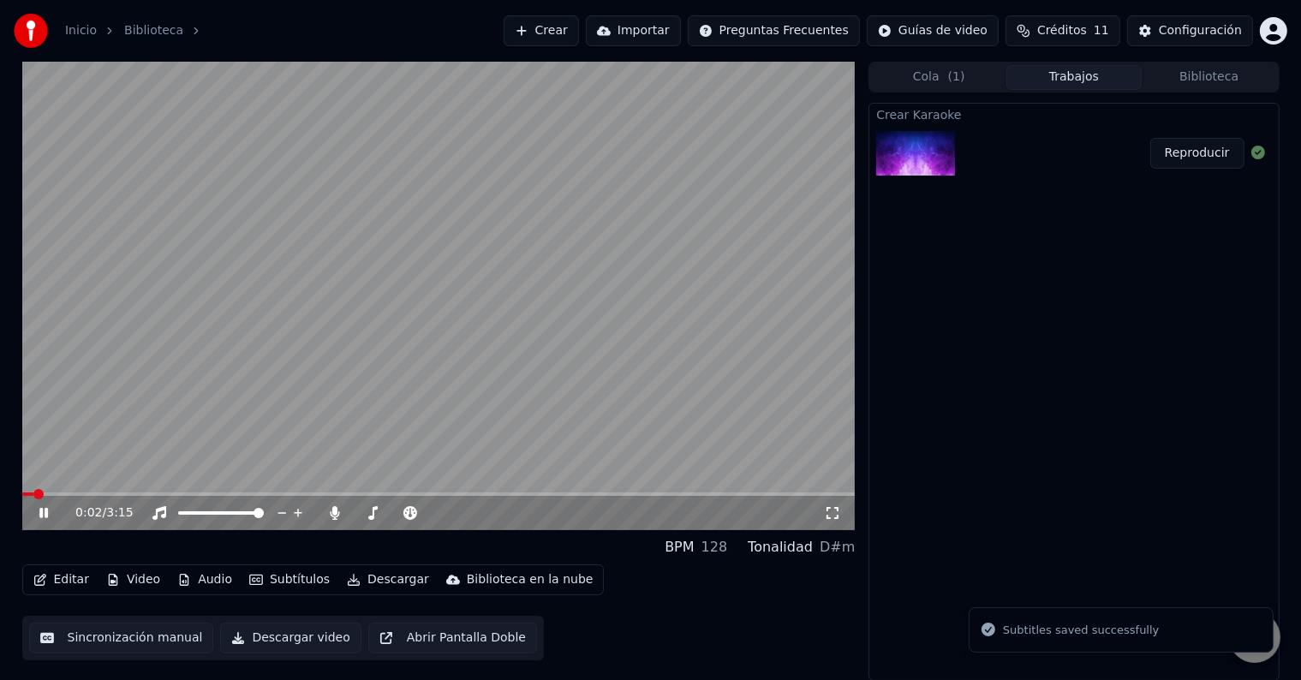
click at [43, 515] on icon at bounding box center [56, 513] width 40 height 14
click at [442, 637] on button "Abrir Pantalla Doble" at bounding box center [452, 637] width 169 height 31
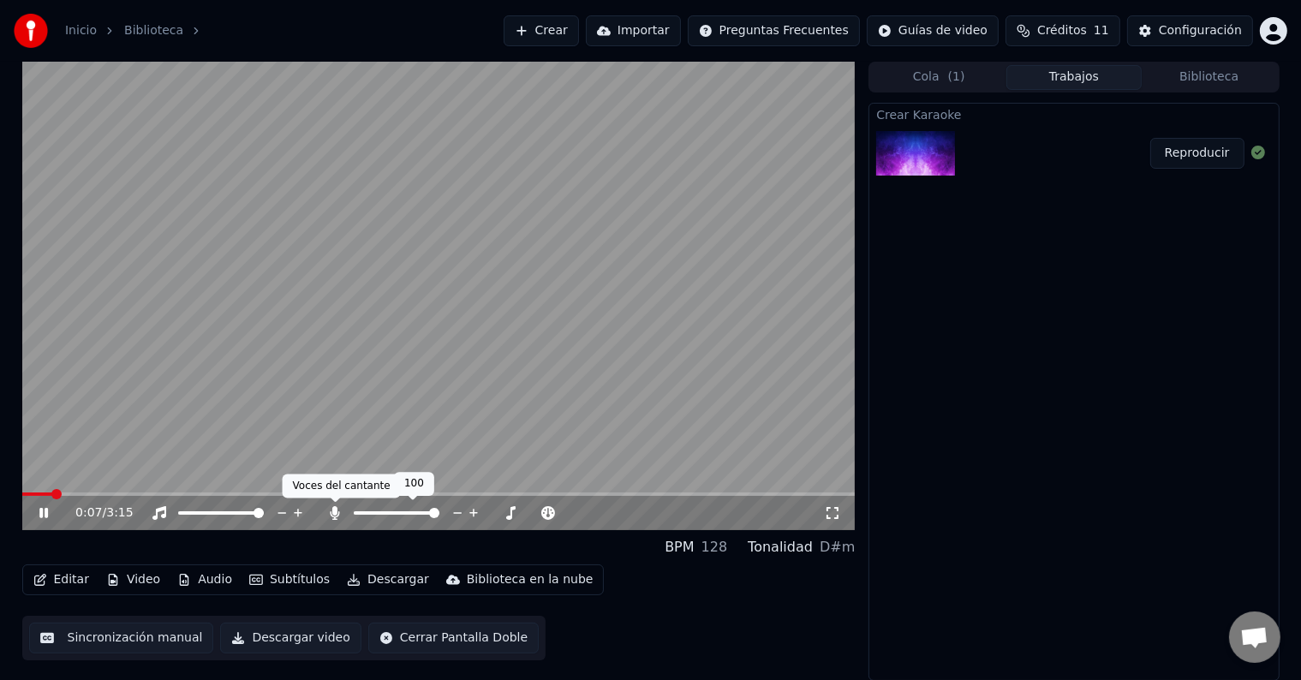
click at [336, 520] on icon at bounding box center [335, 513] width 9 height 14
click at [336, 520] on icon at bounding box center [334, 513] width 17 height 14
click at [161, 492] on span at bounding box center [438, 493] width 833 height 3
click at [334, 510] on icon at bounding box center [335, 513] width 9 height 14
click at [334, 510] on icon at bounding box center [334, 513] width 17 height 14
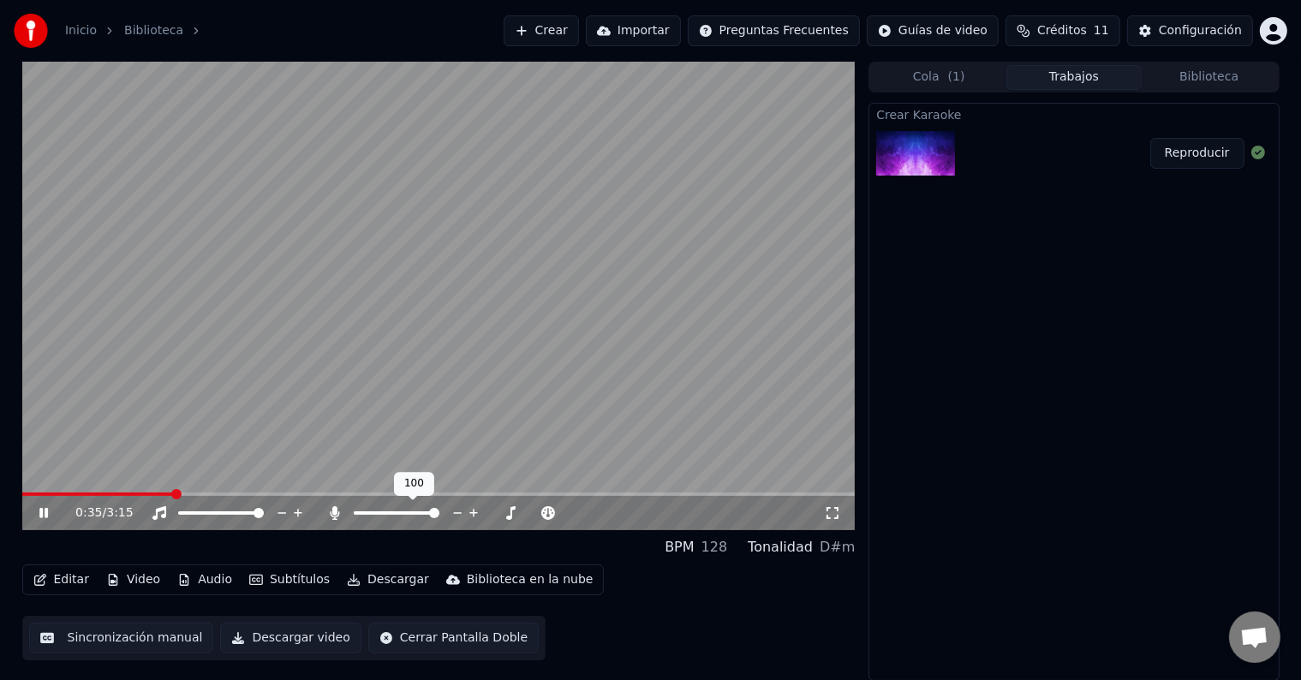
click at [334, 510] on icon at bounding box center [335, 513] width 9 height 14
click at [54, 516] on icon at bounding box center [56, 513] width 40 height 14
click at [134, 575] on button "Video" at bounding box center [133, 580] width 68 height 24
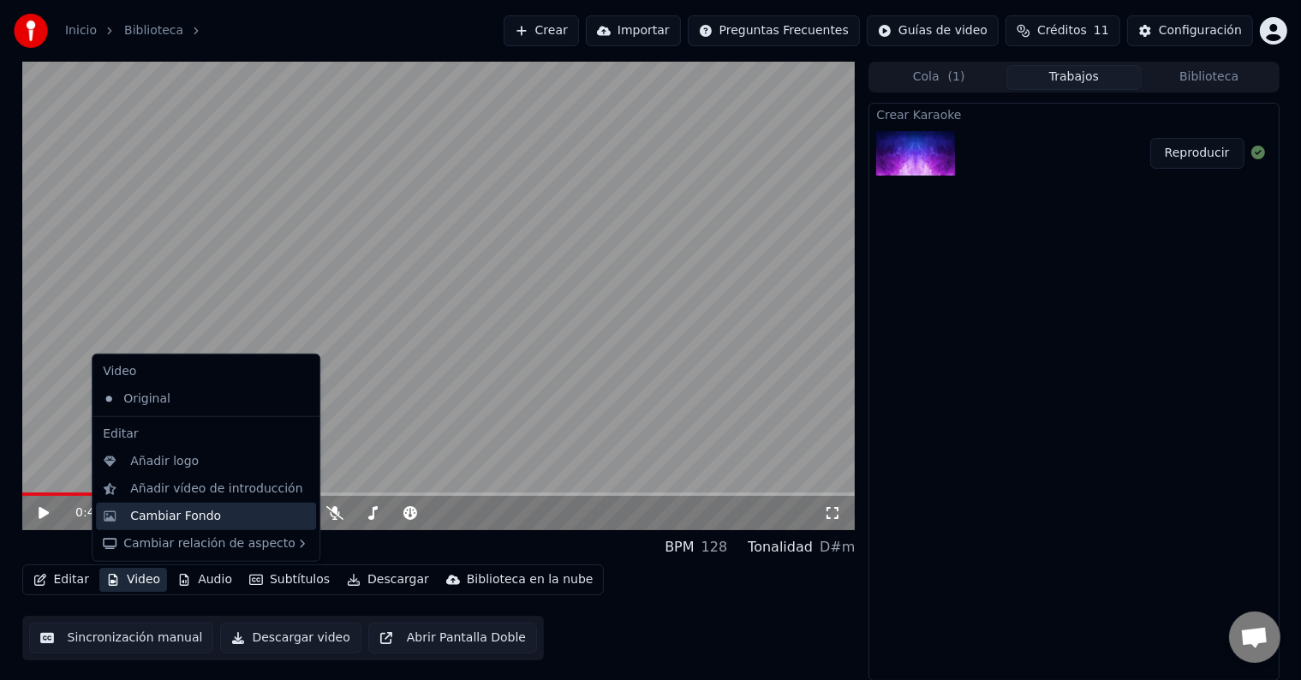
click at [188, 510] on div "Cambiar Fondo" at bounding box center [175, 516] width 91 height 17
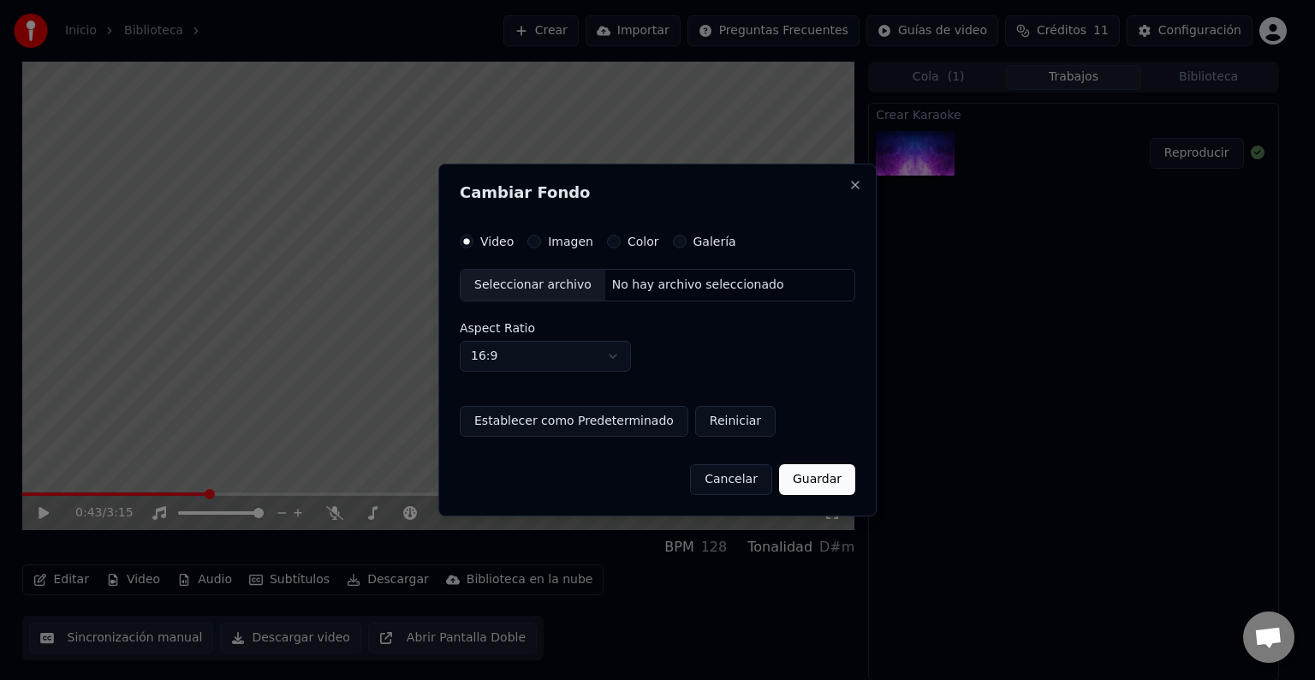
click at [539, 245] on div "Imagen" at bounding box center [560, 242] width 66 height 14
click at [527, 238] on button "Imagen" at bounding box center [534, 242] width 14 height 14
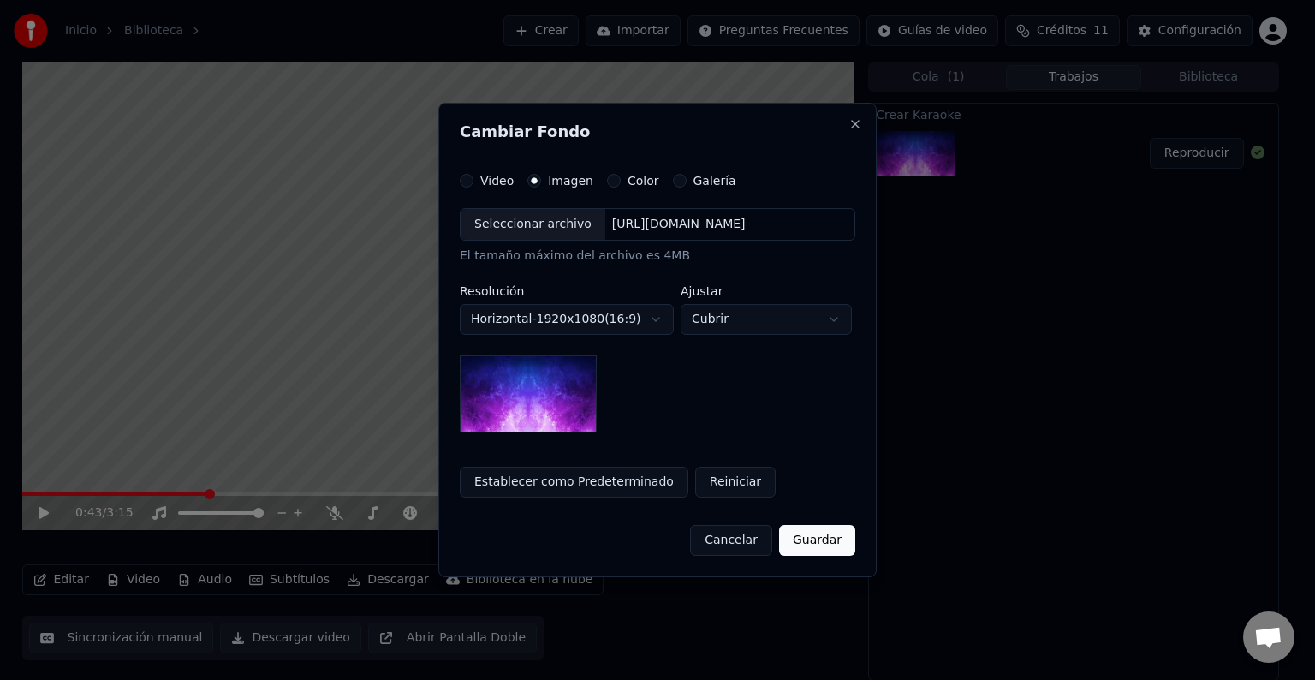
click at [524, 228] on div "Seleccionar archivo" at bounding box center [533, 224] width 145 height 31
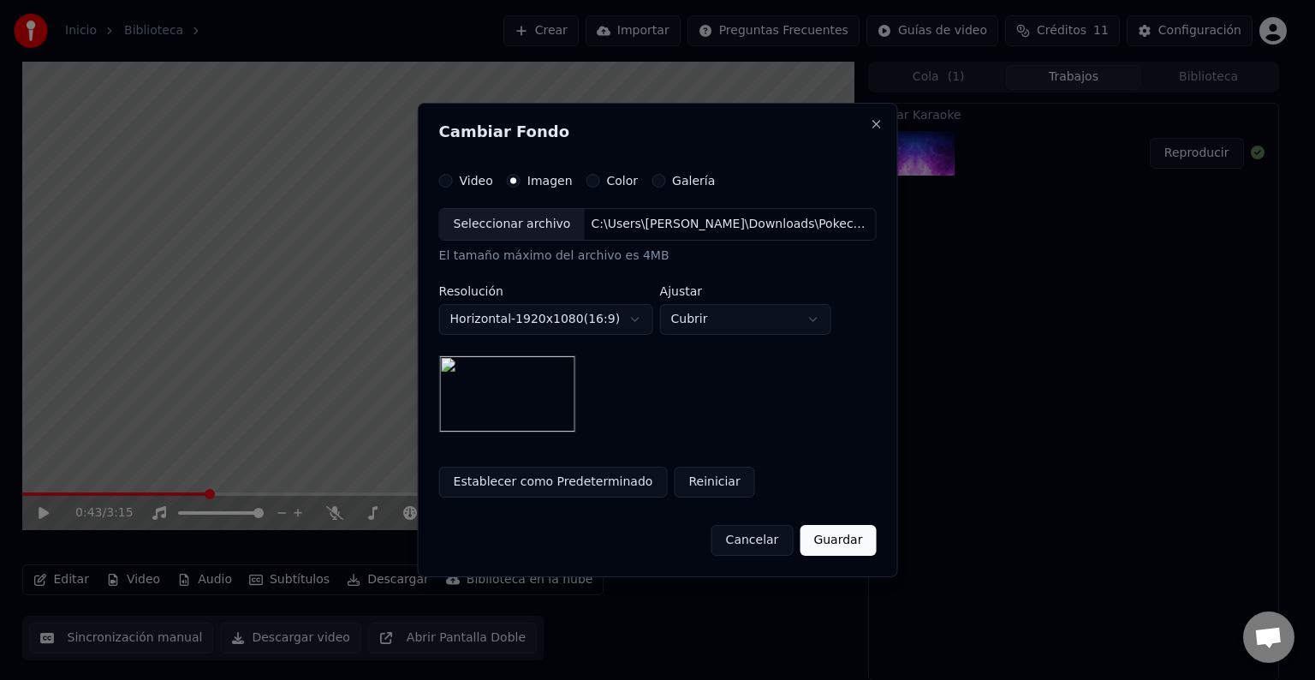
click at [822, 539] on button "Guardar" at bounding box center [838, 540] width 76 height 31
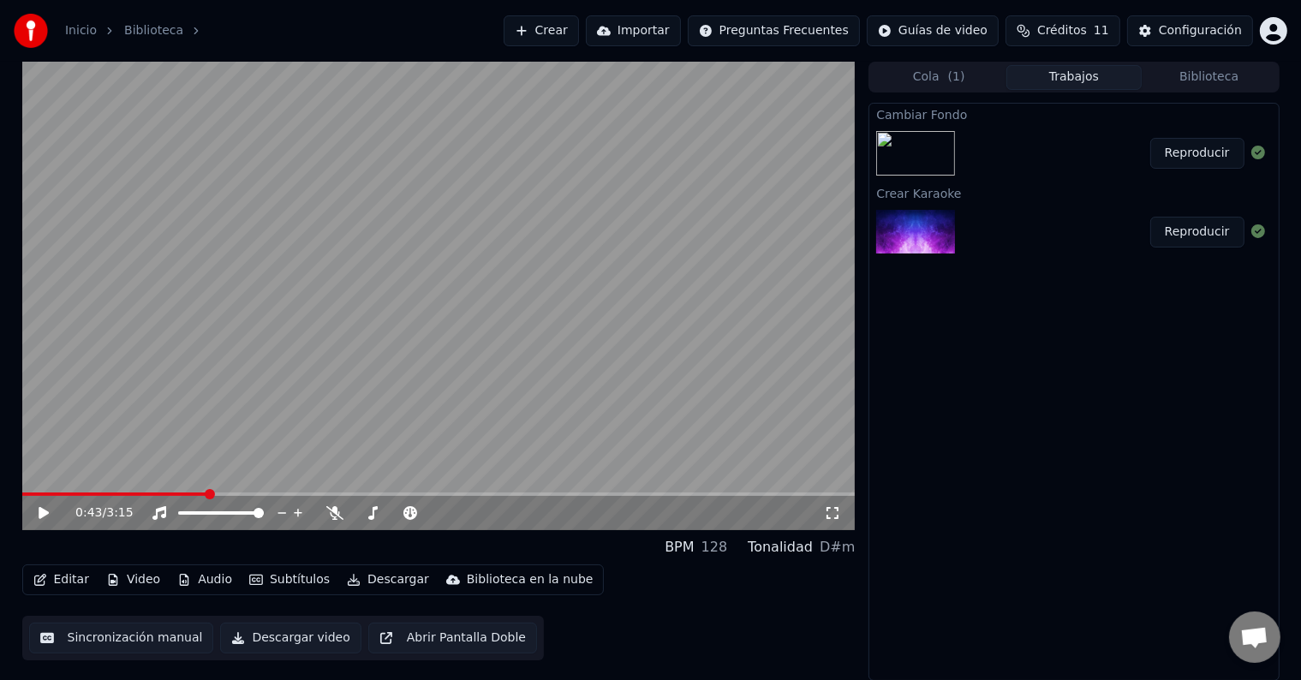
click at [1194, 154] on button "Reproducir" at bounding box center [1197, 153] width 94 height 31
click at [49, 517] on icon at bounding box center [56, 513] width 40 height 14
click at [134, 576] on button "Video" at bounding box center [133, 580] width 68 height 24
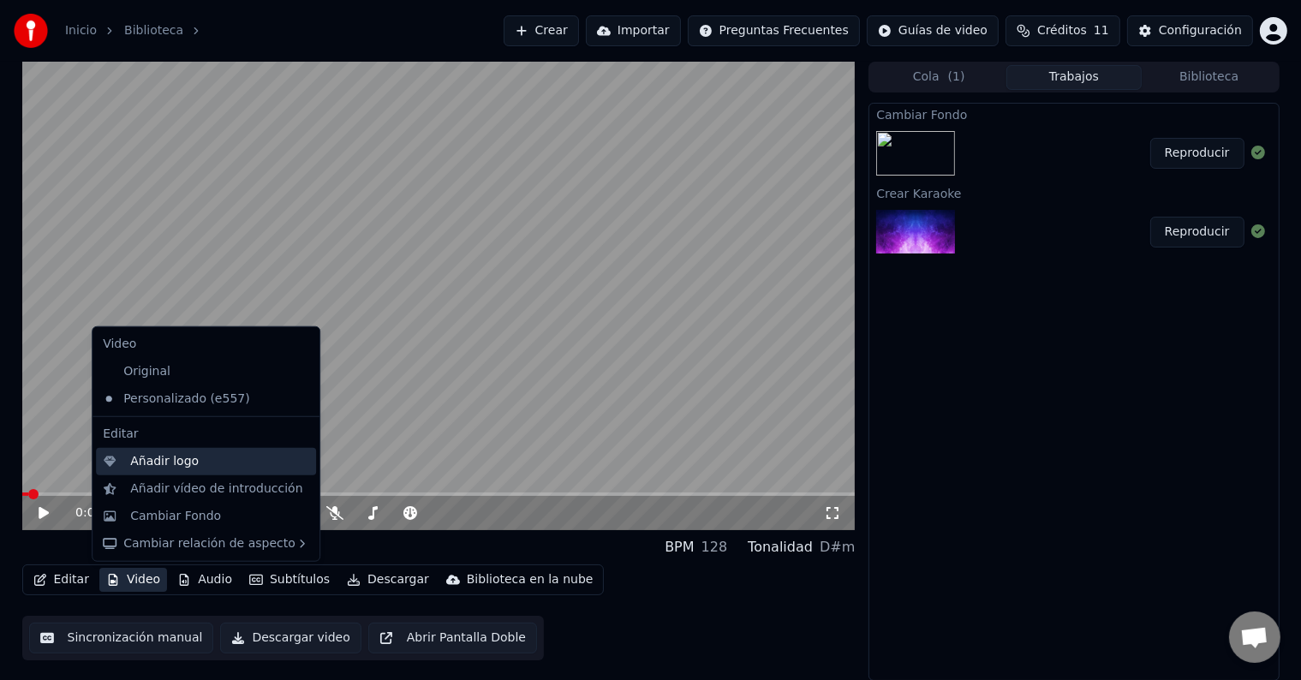
click at [182, 458] on div "Añadir logo" at bounding box center [164, 461] width 68 height 17
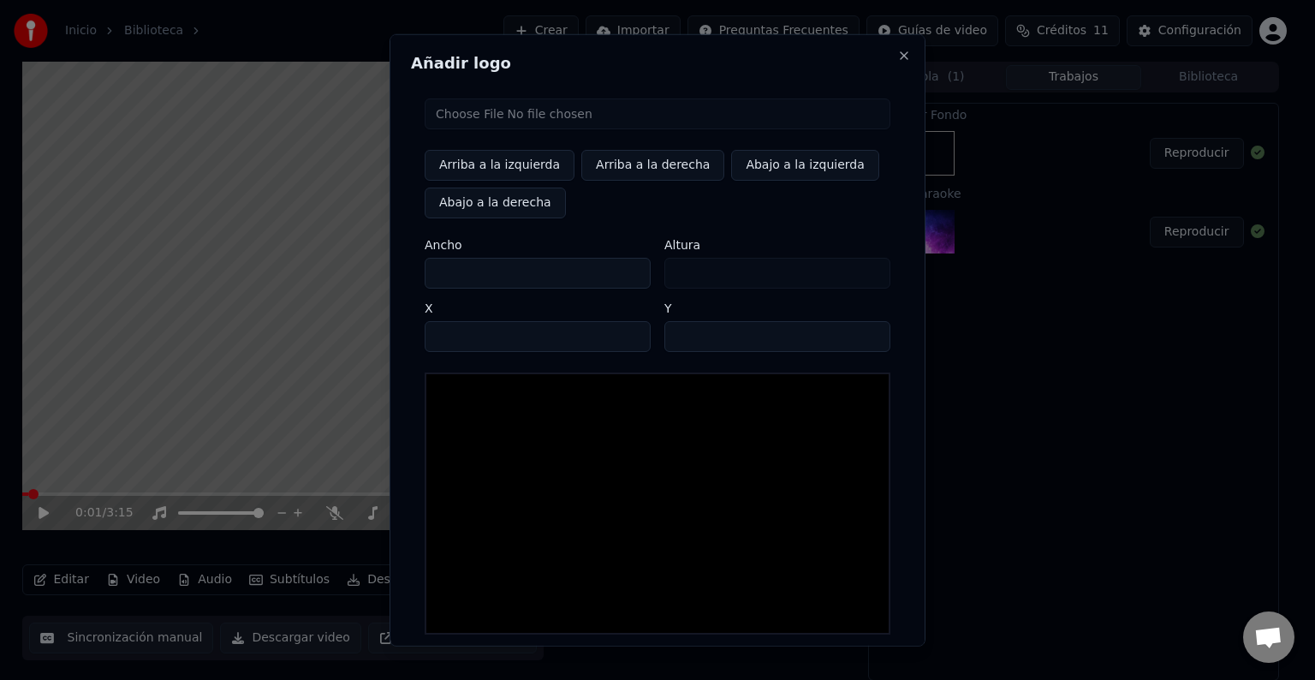
click at [494, 123] on input "file" at bounding box center [658, 113] width 466 height 31
type input "**********"
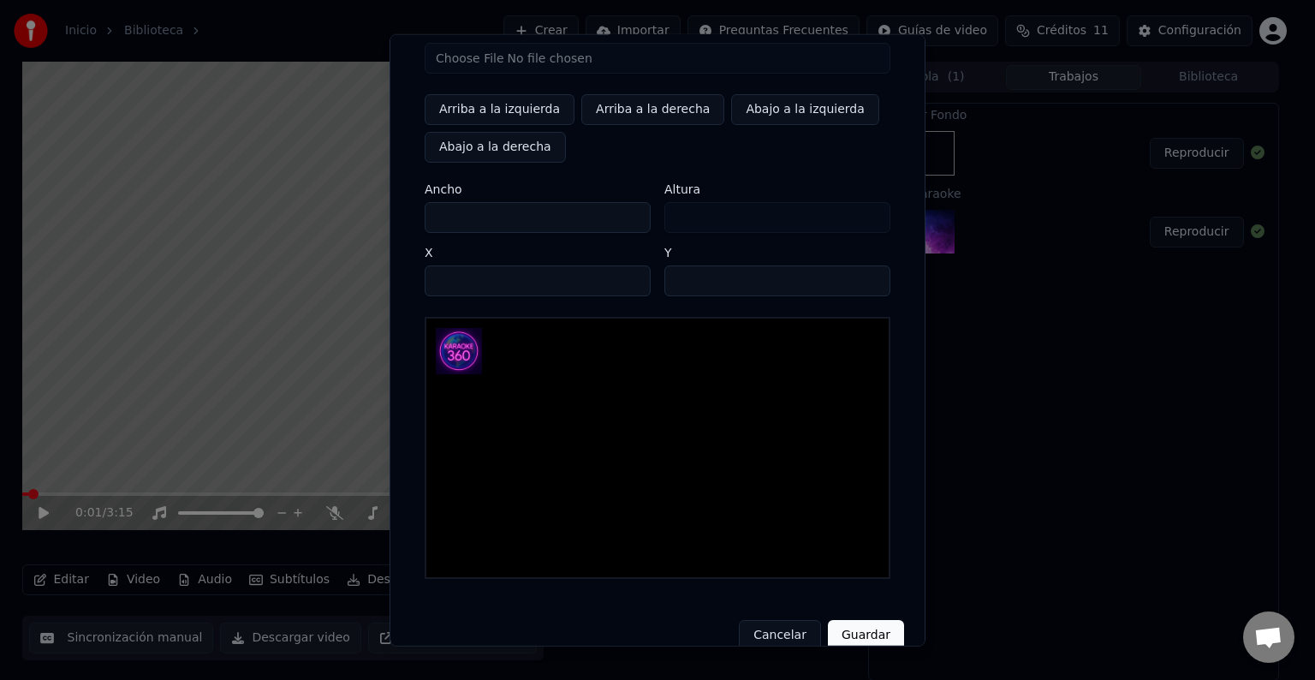
scroll to position [81, 0]
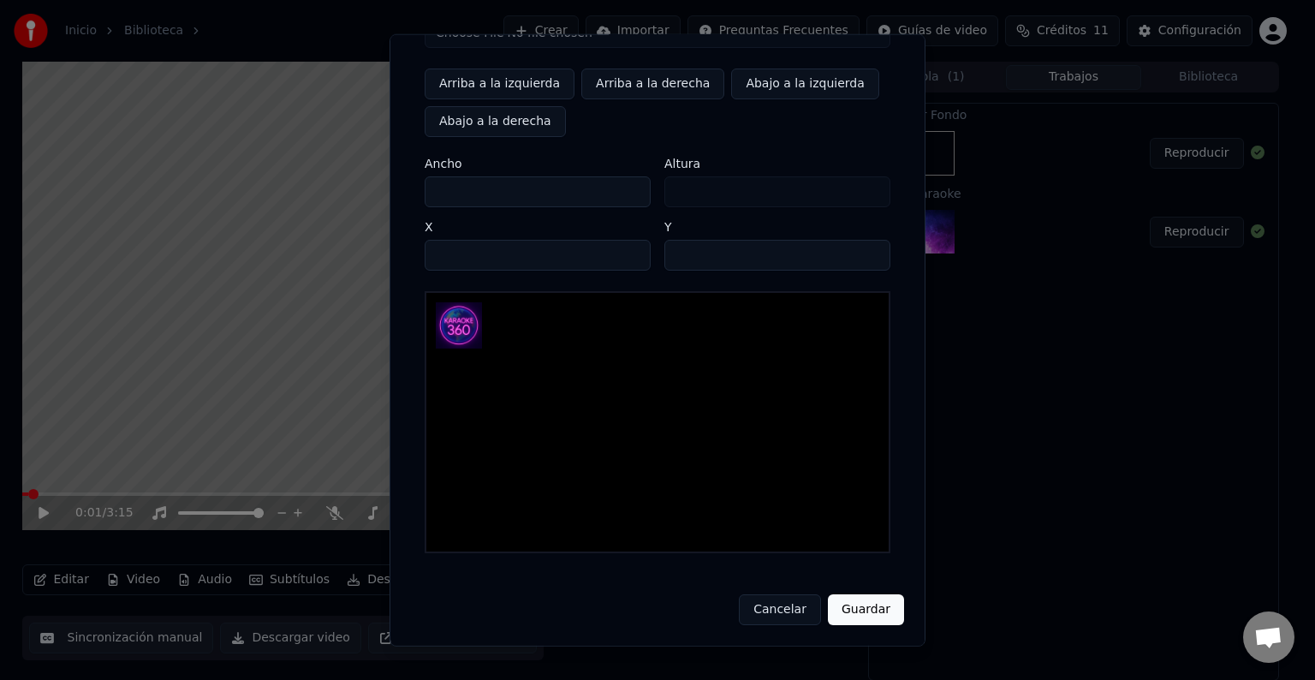
click at [876, 610] on button "Guardar" at bounding box center [866, 609] width 76 height 31
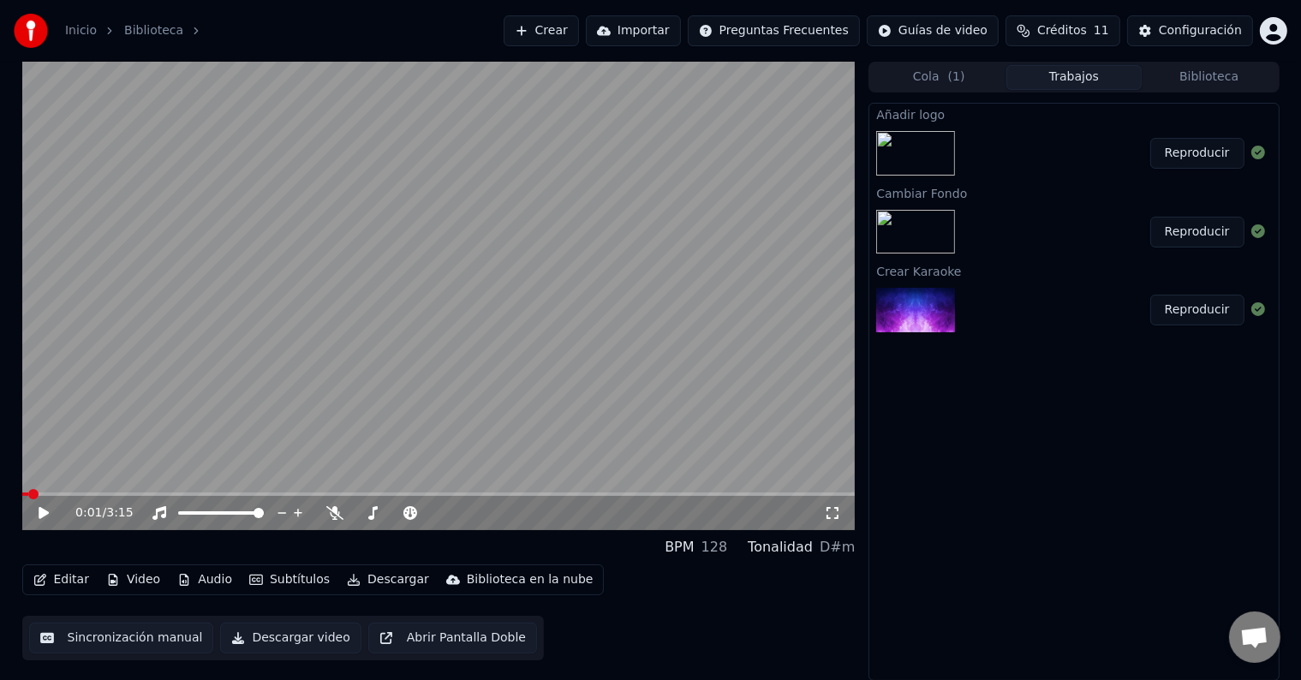
click at [1195, 161] on button "Reproducir" at bounding box center [1197, 153] width 94 height 31
click at [45, 514] on icon at bounding box center [43, 513] width 9 height 10
click at [140, 580] on button "Video" at bounding box center [133, 580] width 68 height 24
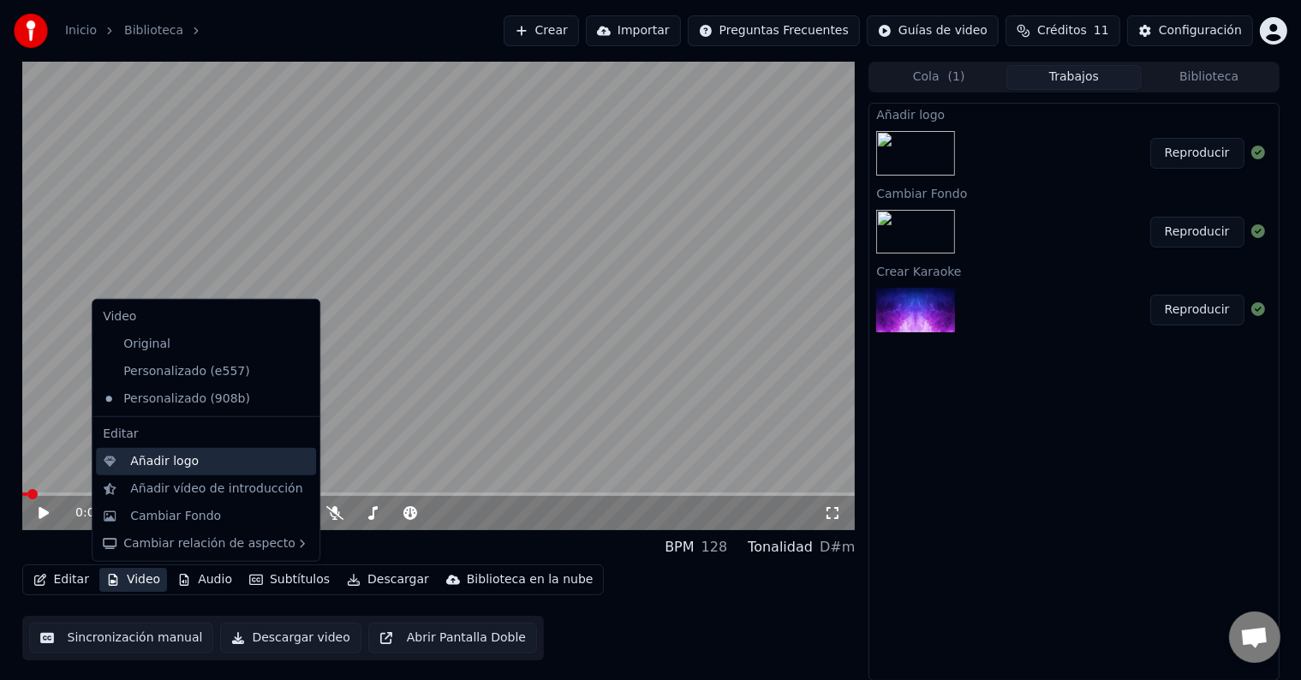
click at [154, 462] on div "Añadir logo" at bounding box center [164, 461] width 68 height 17
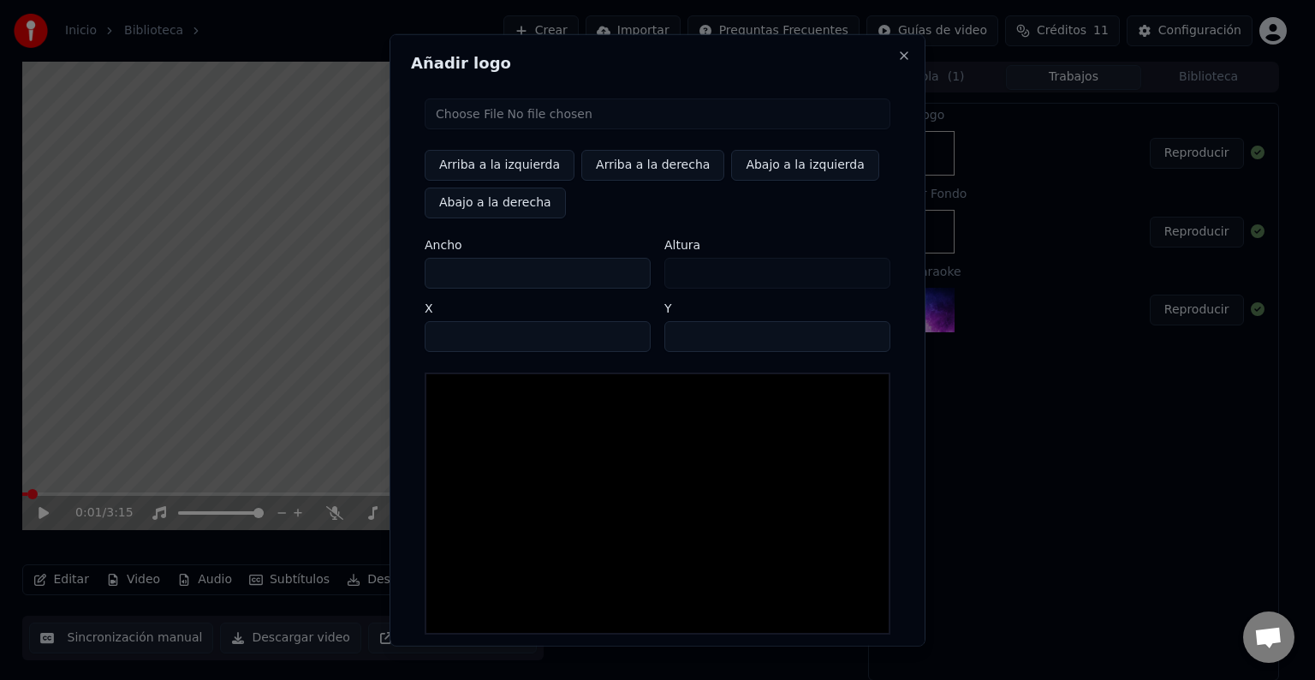
click at [477, 113] on input "file" at bounding box center [658, 113] width 466 height 31
type input "**********"
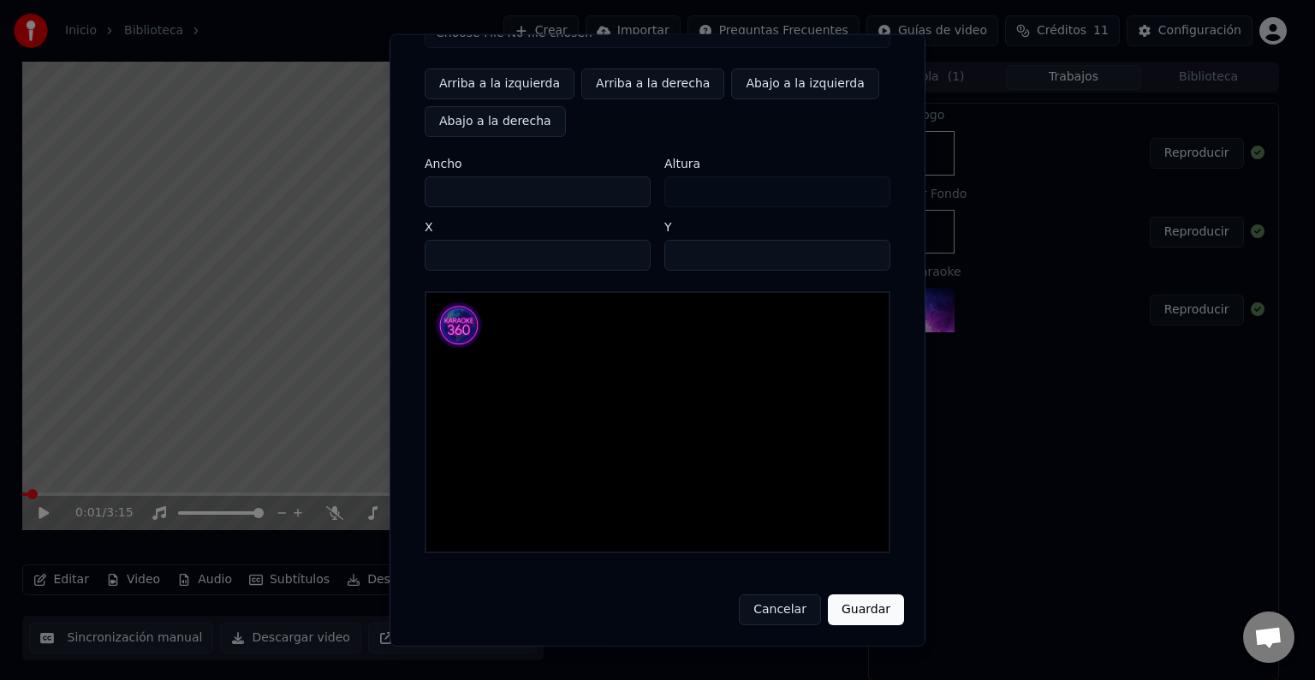
click at [849, 600] on button "Guardar" at bounding box center [866, 609] width 76 height 31
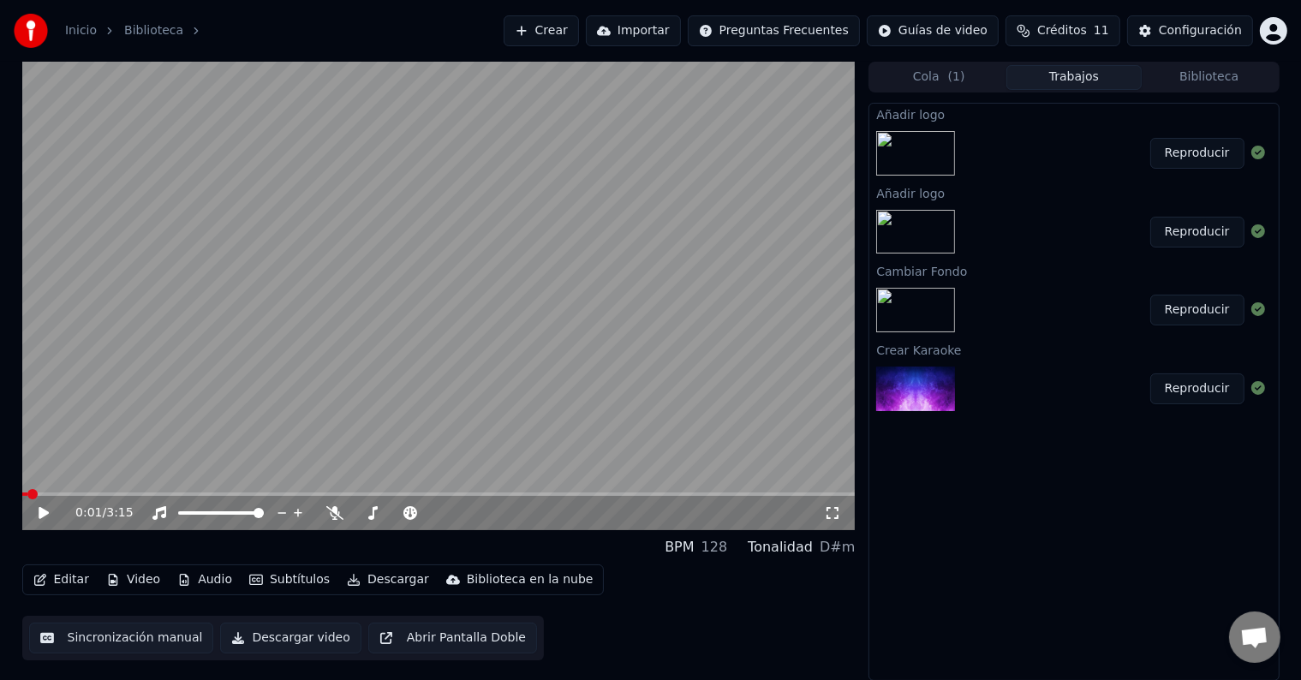
click at [1177, 151] on button "Reproducir" at bounding box center [1197, 153] width 94 height 31
click at [1187, 151] on button "Reproducir" at bounding box center [1197, 153] width 94 height 31
click at [44, 511] on icon at bounding box center [56, 513] width 40 height 14
click at [1184, 229] on button "Reproducir" at bounding box center [1197, 232] width 94 height 31
click at [1198, 152] on button "Reproducir" at bounding box center [1197, 153] width 94 height 31
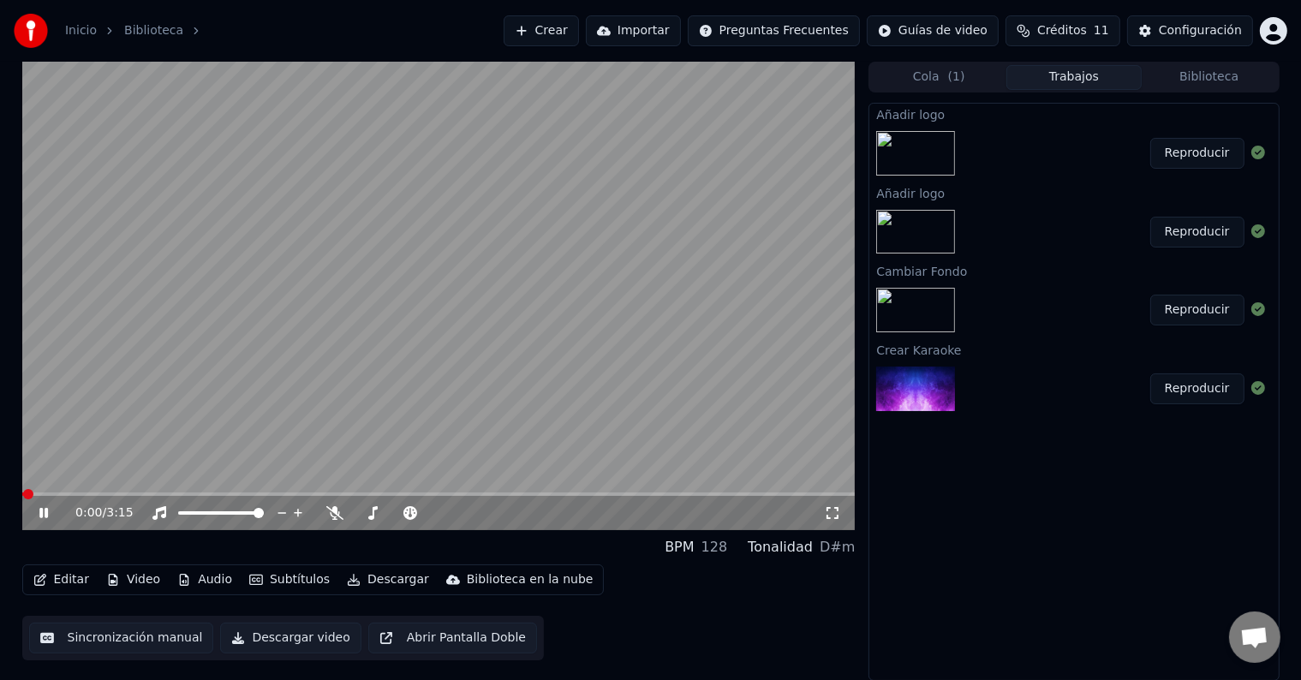
click at [45, 517] on icon at bounding box center [43, 513] width 9 height 10
click at [1182, 308] on button "Reproducir" at bounding box center [1197, 310] width 94 height 31
click at [1201, 383] on button "Reproducir" at bounding box center [1197, 388] width 94 height 31
click at [42, 511] on icon at bounding box center [43, 513] width 9 height 10
click at [126, 581] on button "Video" at bounding box center [133, 580] width 68 height 24
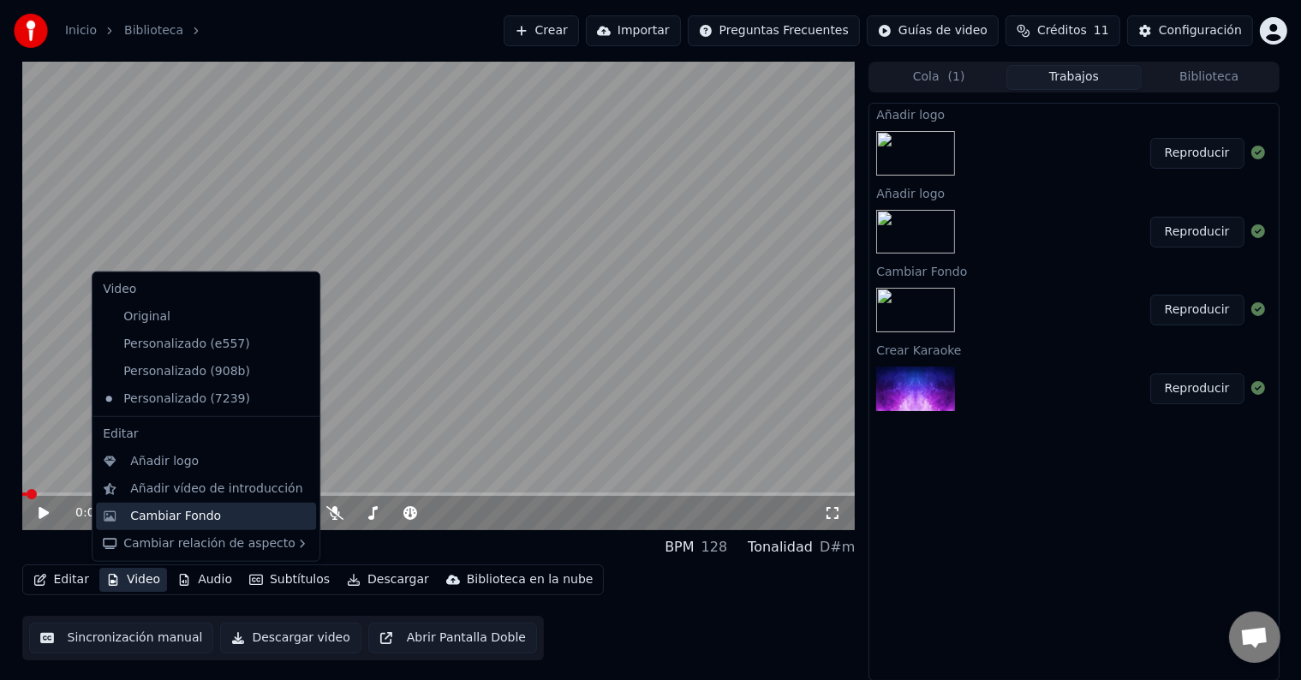
click at [188, 508] on div "Cambiar Fondo" at bounding box center [175, 516] width 91 height 17
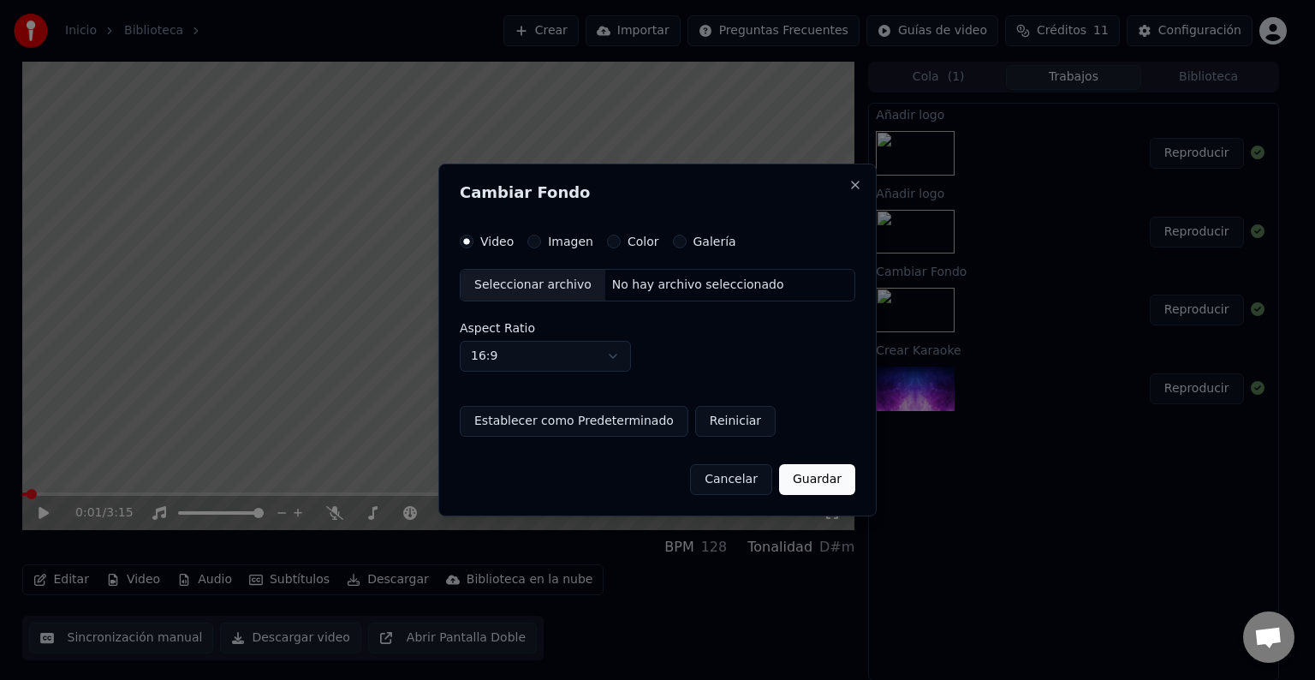
click at [508, 277] on div "Seleccionar archivo" at bounding box center [533, 285] width 145 height 31
click at [537, 243] on button "Imagen" at bounding box center [534, 242] width 14 height 14
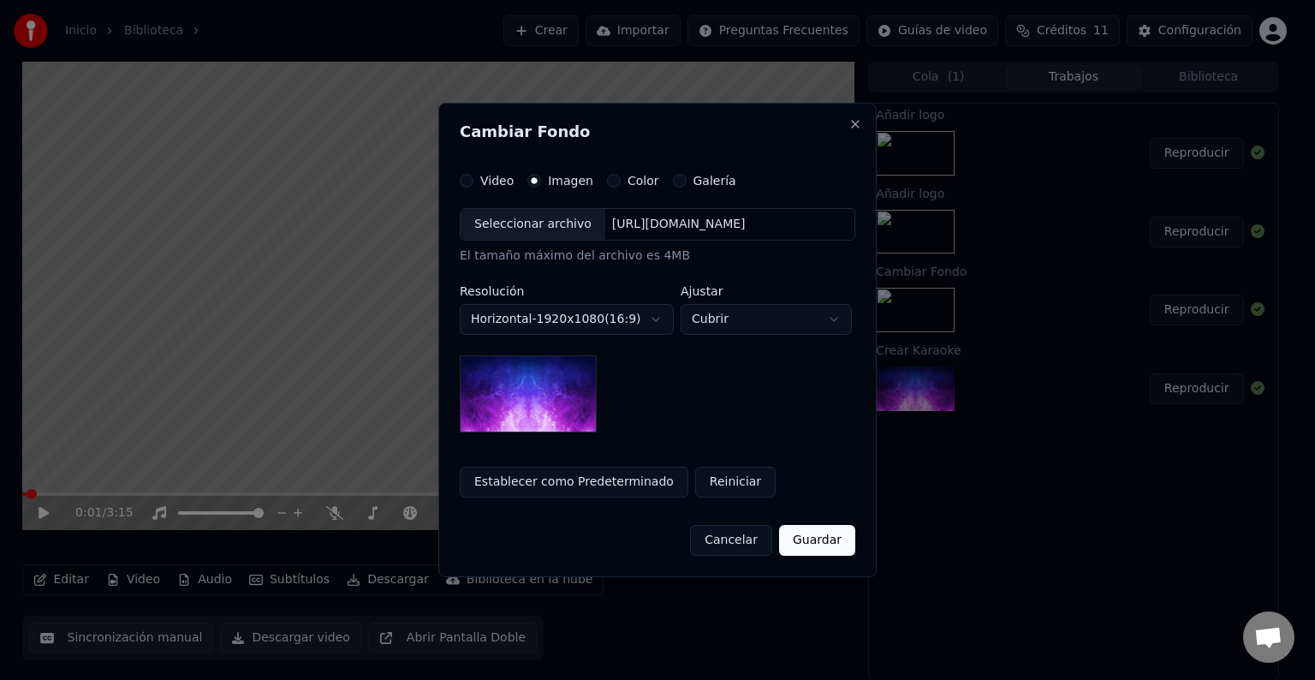
click at [509, 228] on div "Seleccionar archivo" at bounding box center [533, 224] width 145 height 31
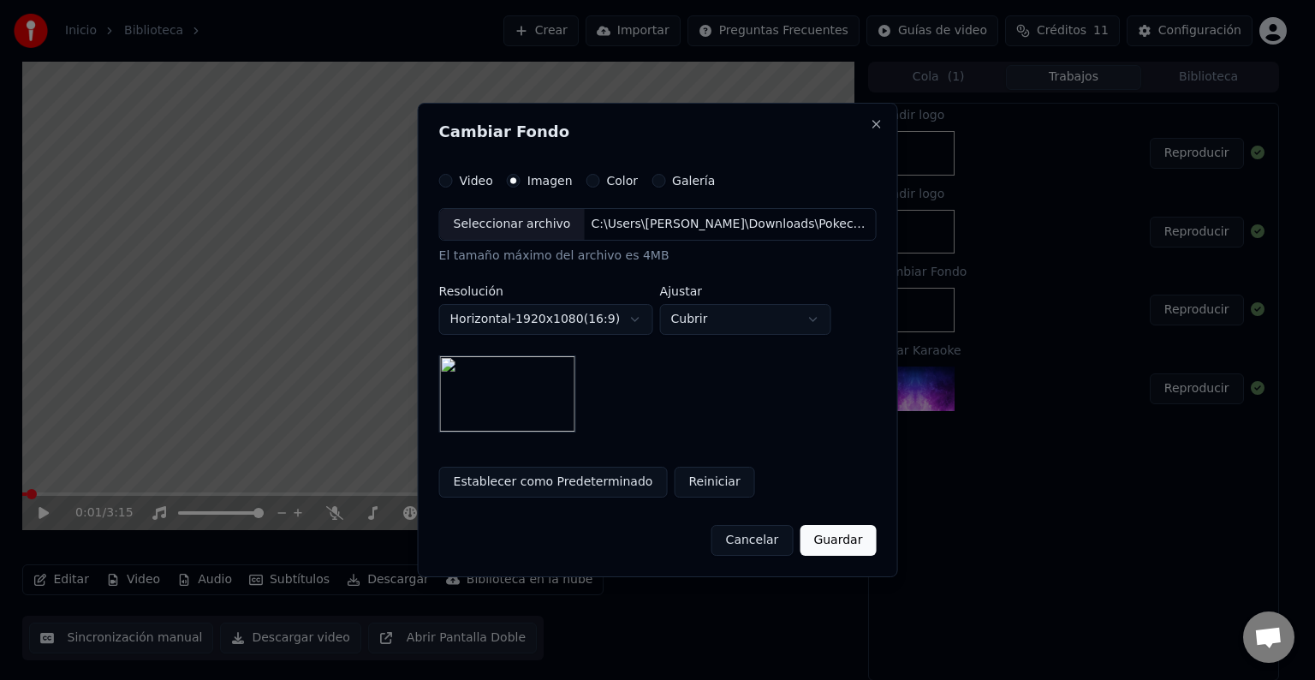
click at [826, 545] on button "Guardar" at bounding box center [838, 540] width 76 height 31
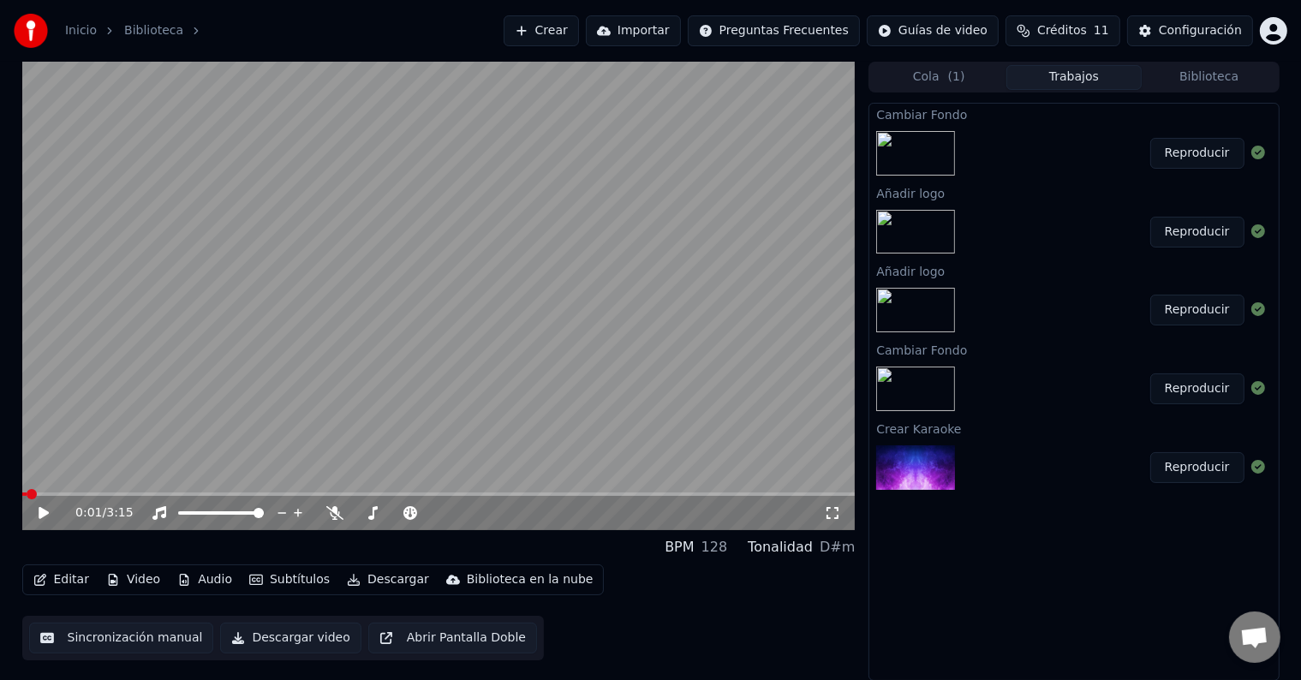
click at [1191, 146] on button "Reproducir" at bounding box center [1197, 153] width 94 height 31
click at [41, 507] on icon at bounding box center [56, 513] width 40 height 14
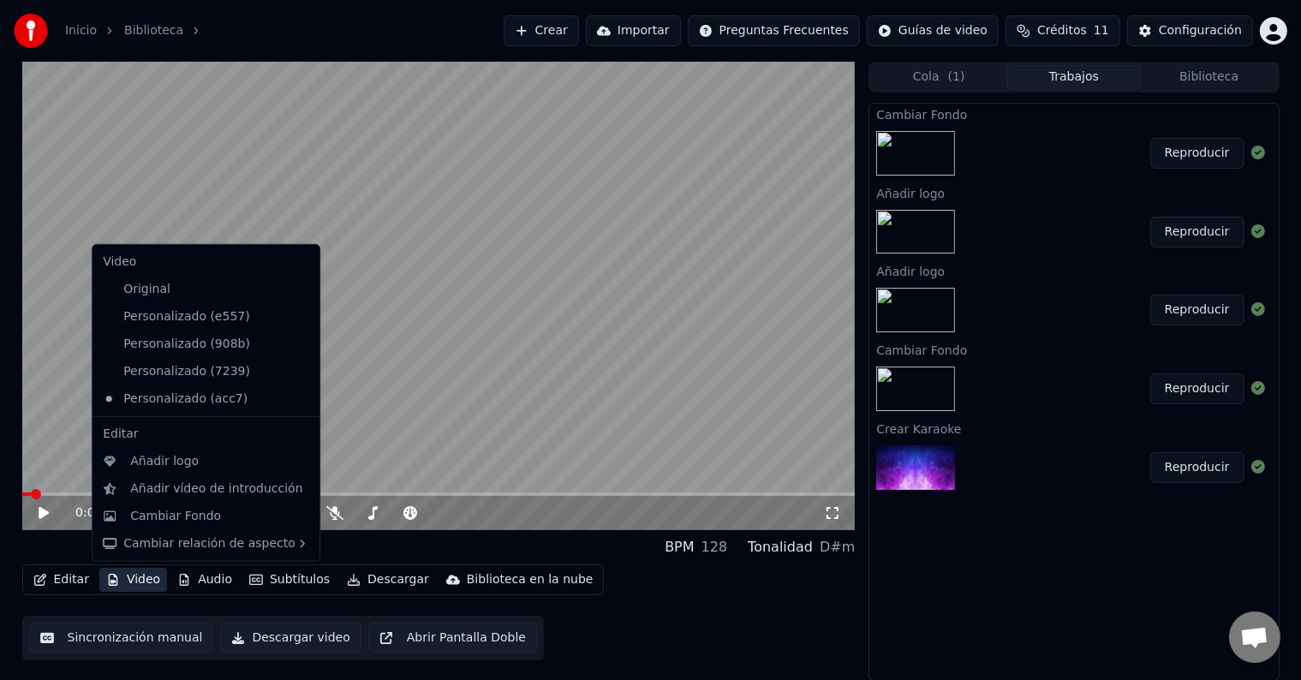
click at [136, 583] on button "Video" at bounding box center [133, 580] width 68 height 24
click at [175, 473] on div "Añadir logo" at bounding box center [206, 461] width 220 height 27
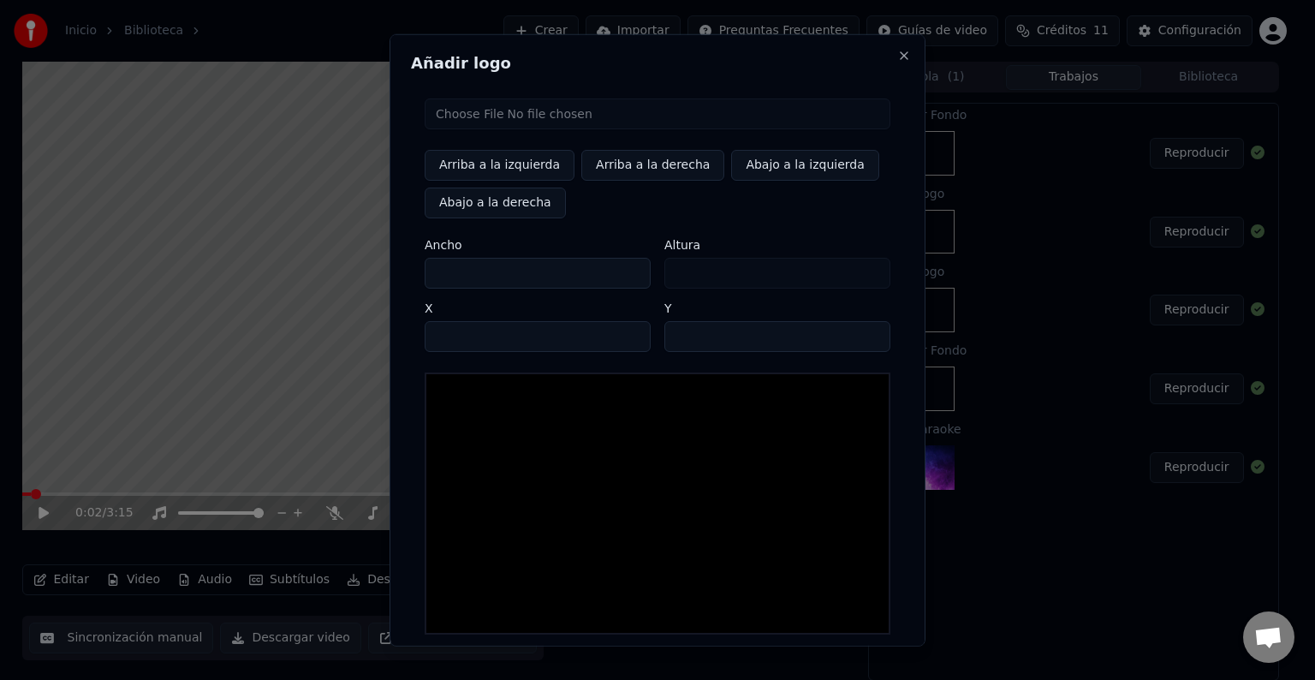
click at [485, 106] on input "file" at bounding box center [658, 113] width 466 height 31
type input "**********"
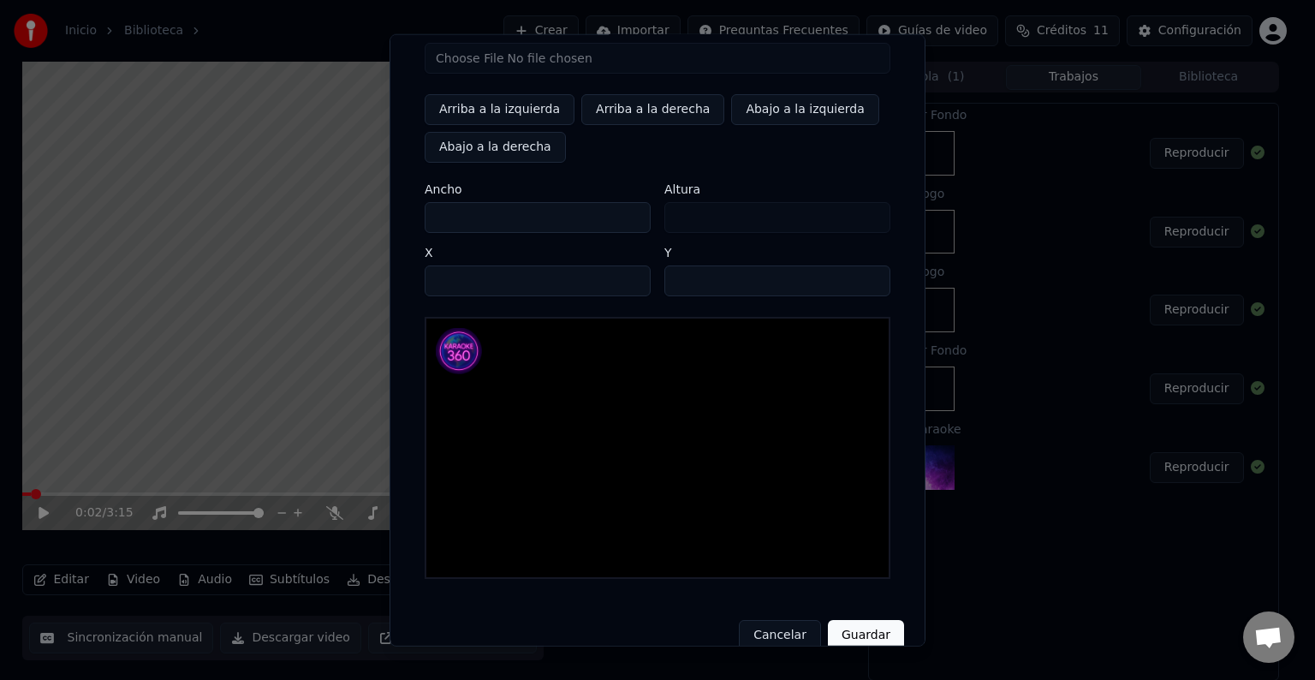
scroll to position [81, 0]
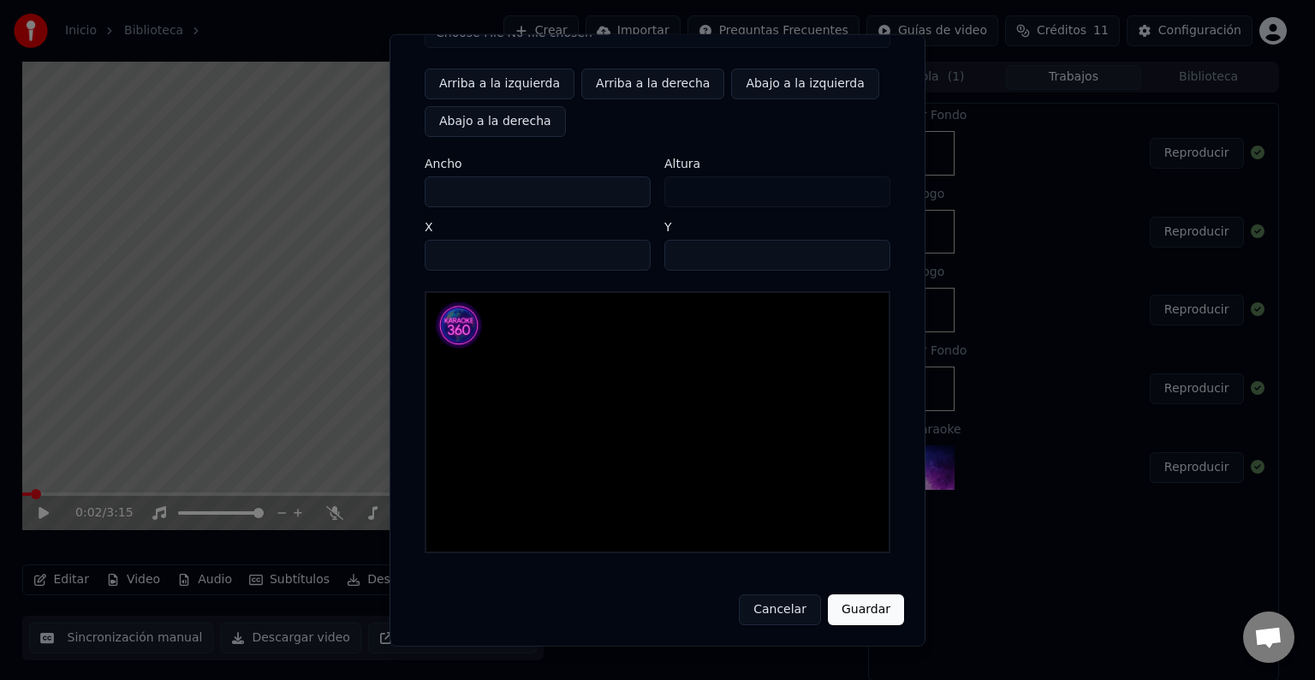
click at [884, 611] on button "Guardar" at bounding box center [866, 609] width 76 height 31
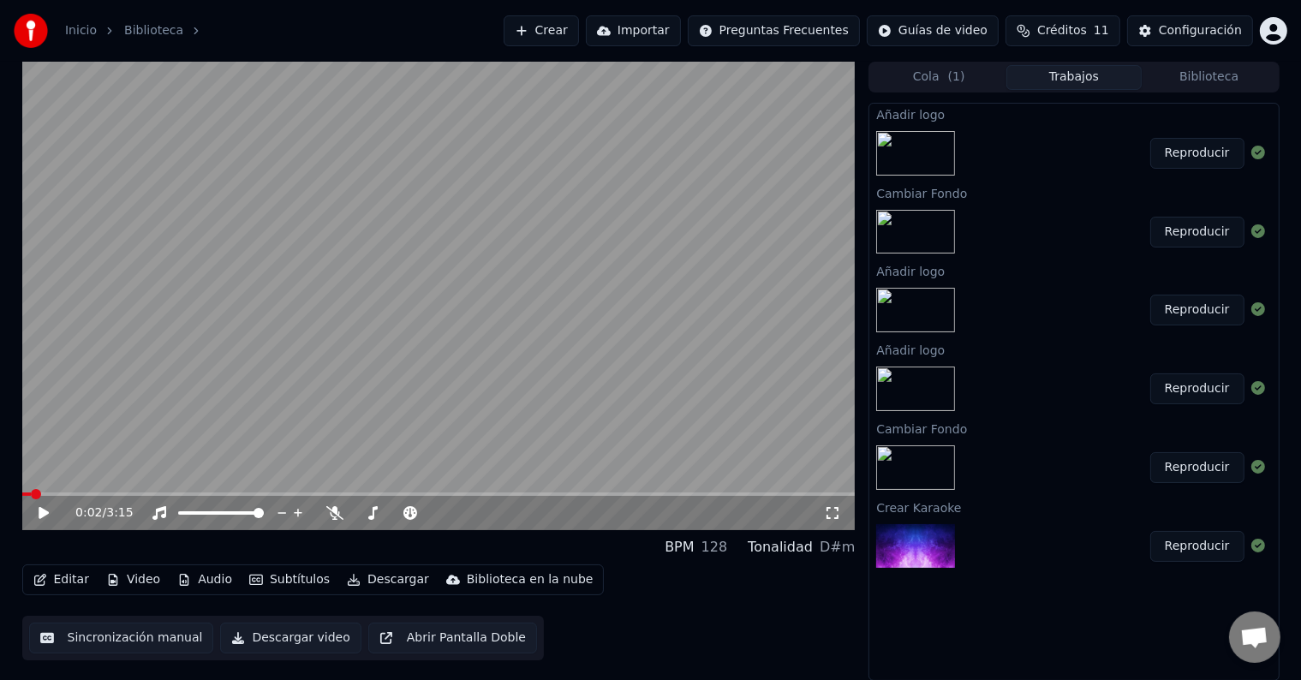
click at [1176, 154] on button "Reproducir" at bounding box center [1197, 153] width 94 height 31
click at [44, 509] on icon at bounding box center [56, 513] width 40 height 14
click at [831, 514] on icon at bounding box center [832, 513] width 17 height 14
click at [1027, 217] on div "Reproducir" at bounding box center [1073, 232] width 408 height 58
click at [1182, 233] on button "Reproducir" at bounding box center [1197, 232] width 94 height 31
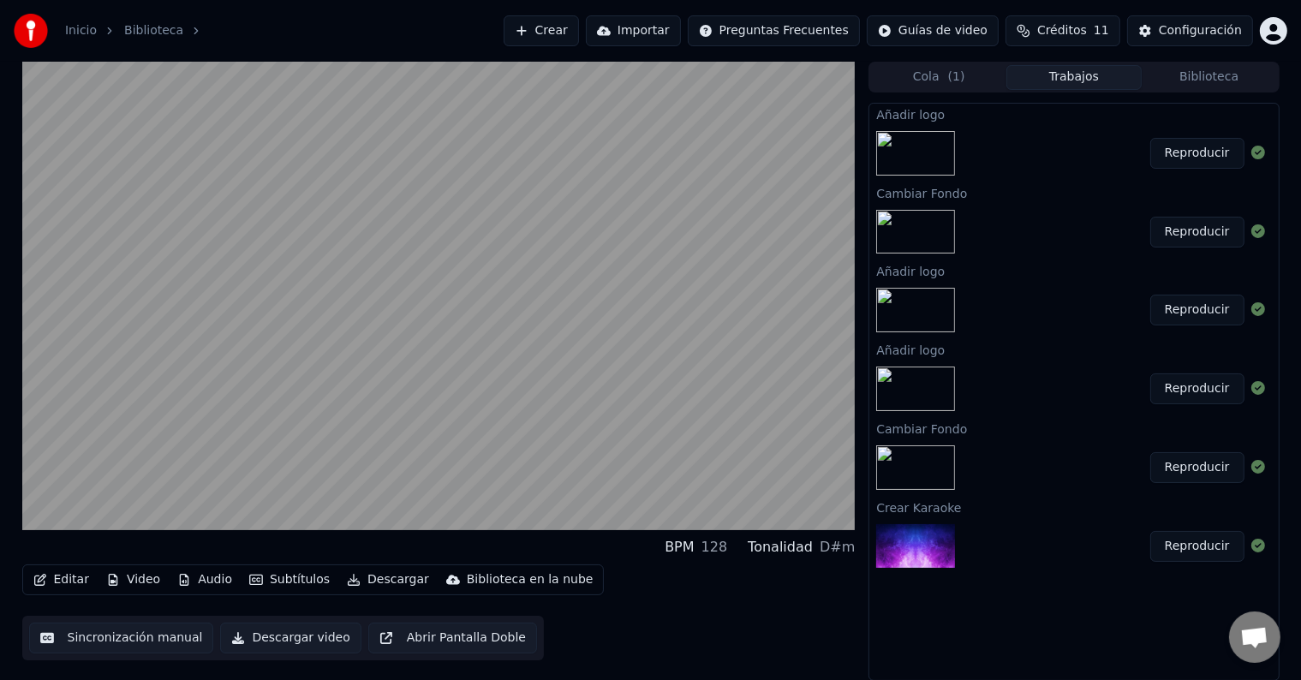
click at [1214, 318] on button "Reproducir" at bounding box center [1197, 310] width 94 height 31
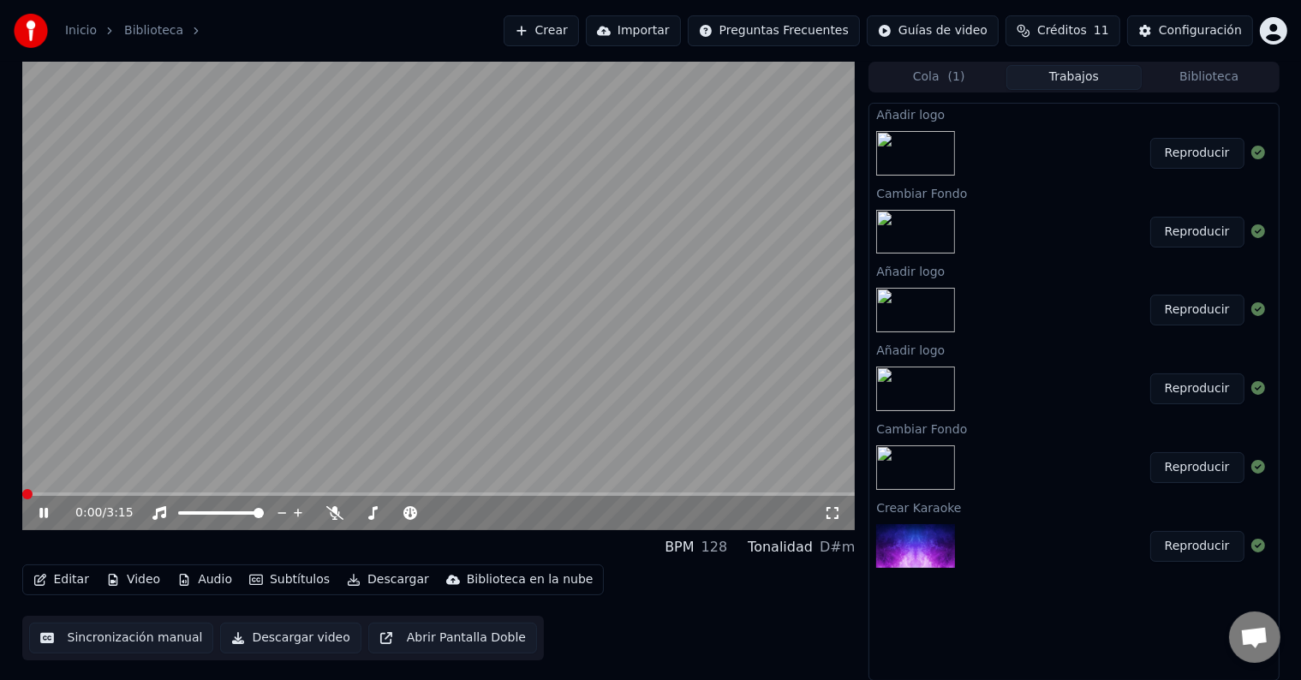
click at [288, 284] on video at bounding box center [438, 296] width 833 height 468
click at [132, 577] on button "Video" at bounding box center [133, 580] width 68 height 24
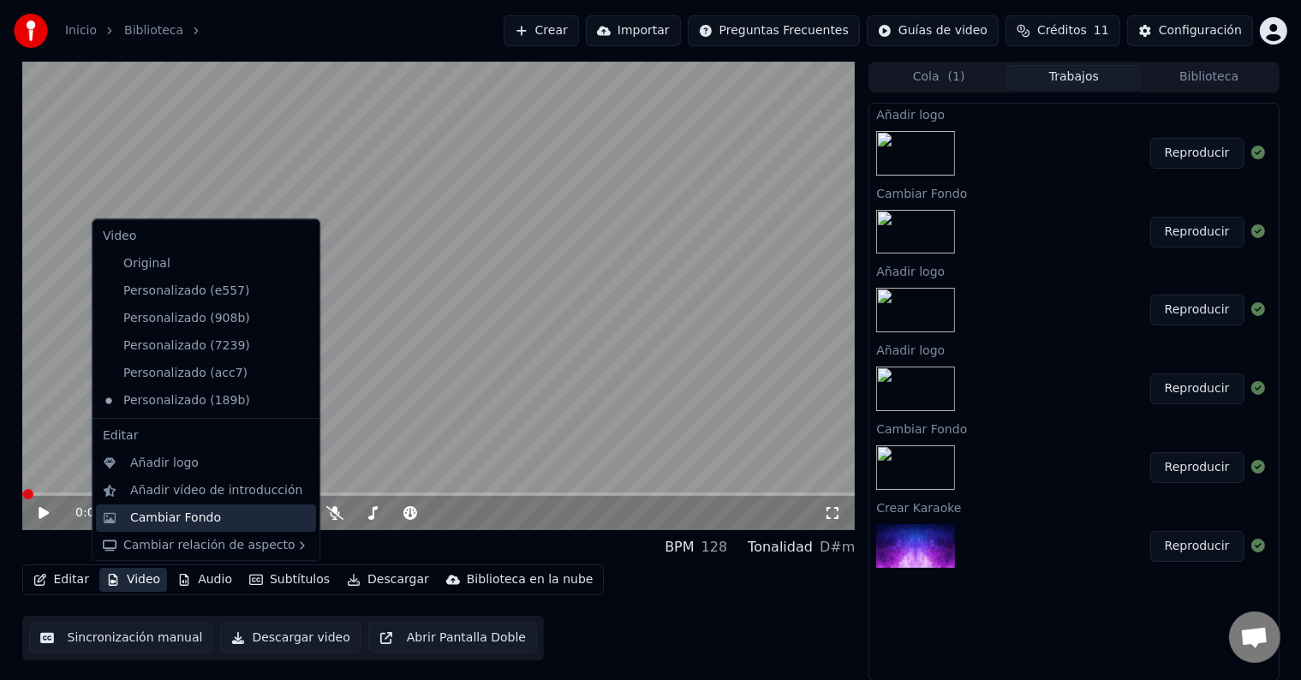
click at [201, 511] on div "Cambiar Fondo" at bounding box center [175, 517] width 91 height 17
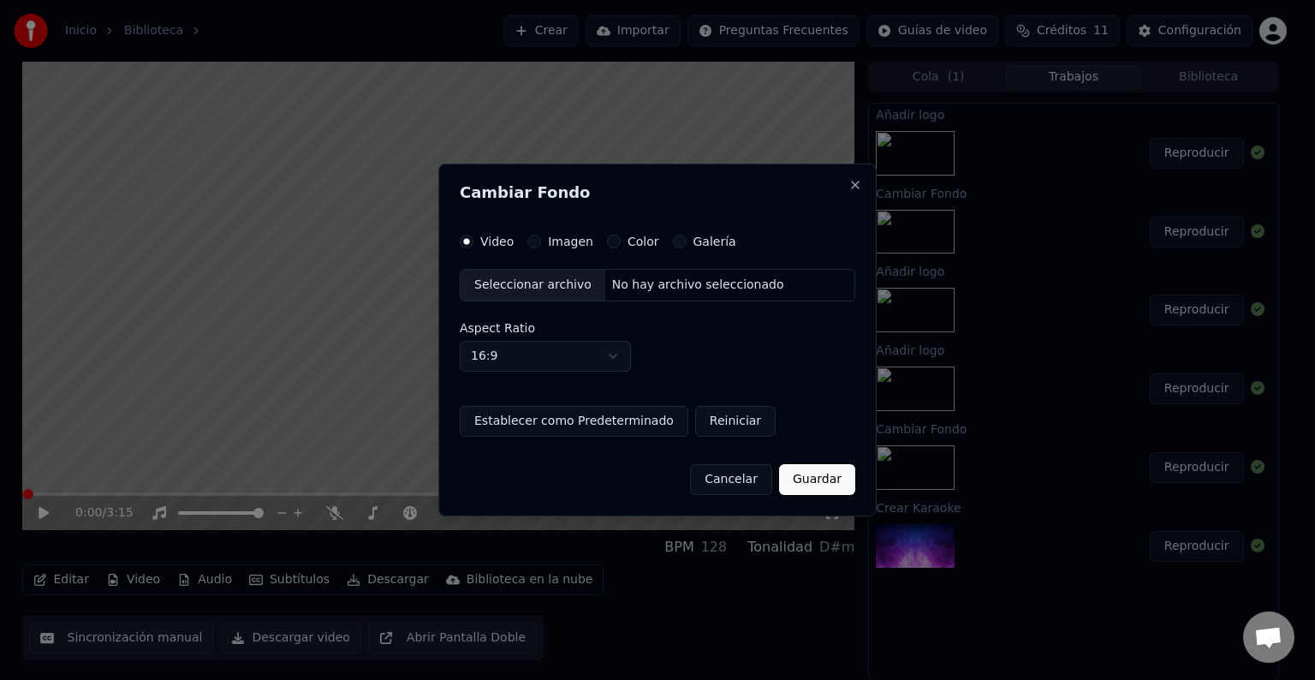
click at [539, 242] on div "Imagen" at bounding box center [560, 242] width 66 height 14
click at [532, 242] on button "Imagen" at bounding box center [534, 242] width 14 height 14
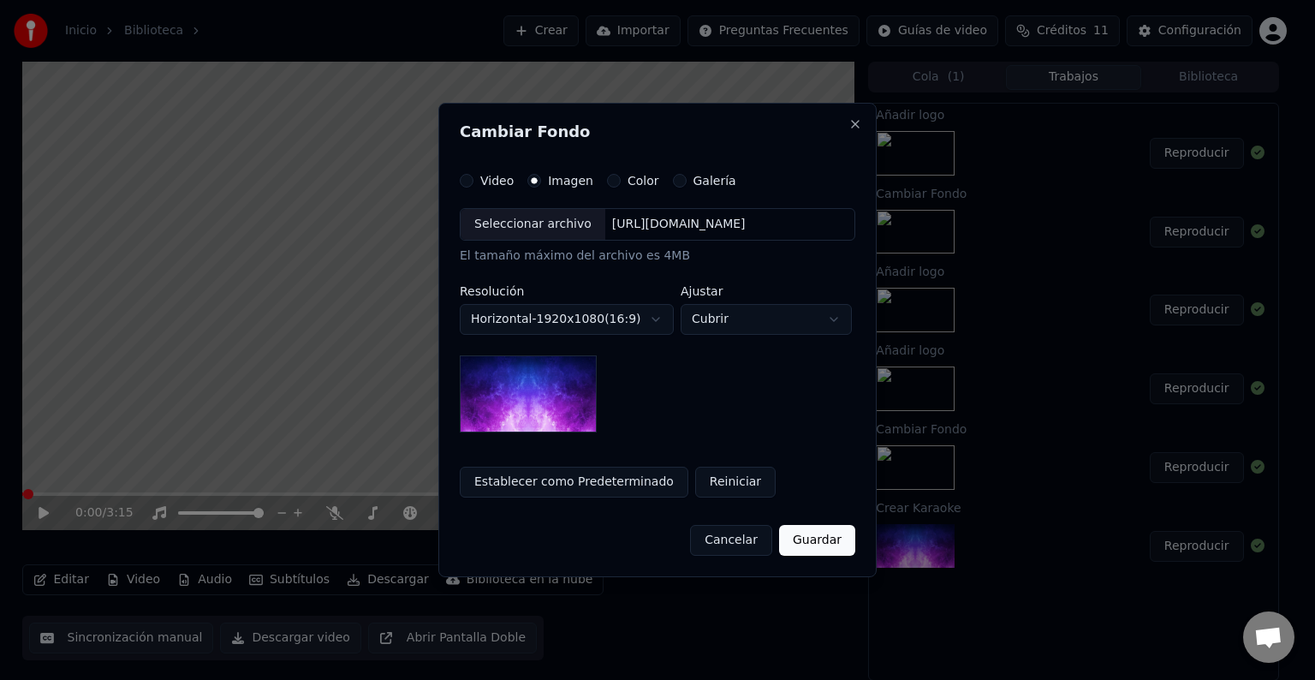
click at [516, 229] on div "Seleccionar archivo" at bounding box center [533, 224] width 145 height 31
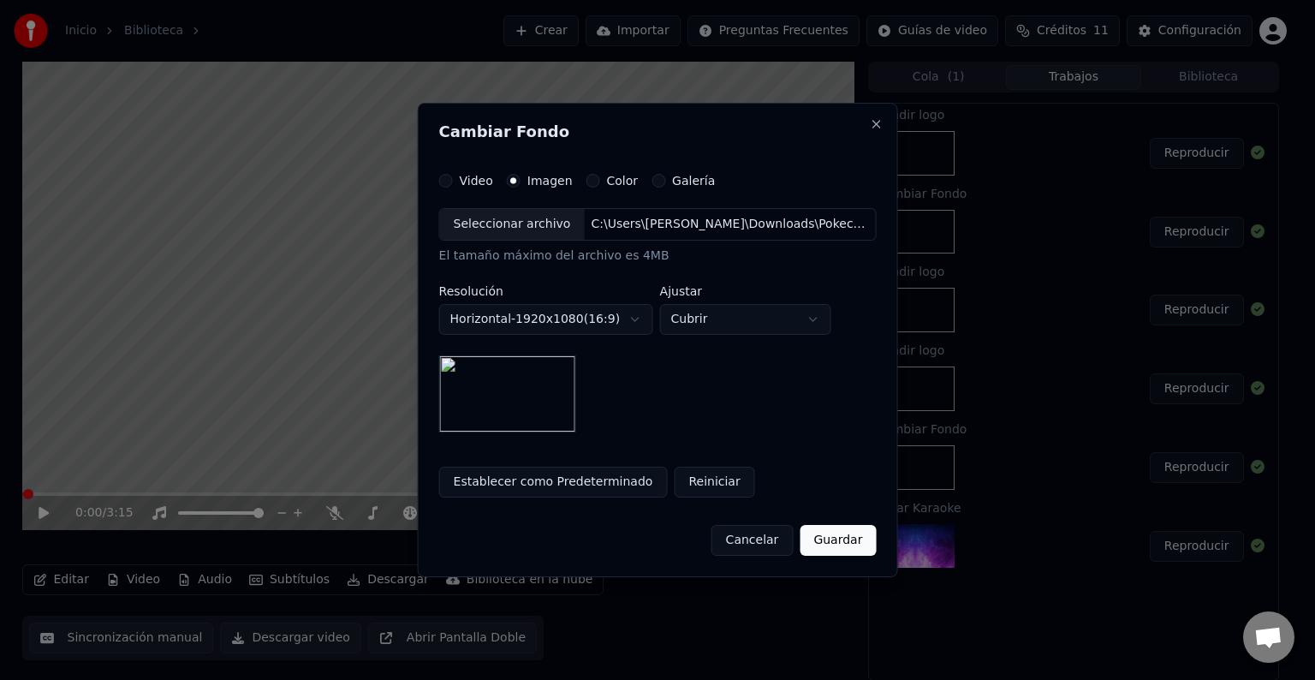
click at [832, 534] on button "Guardar" at bounding box center [838, 540] width 76 height 31
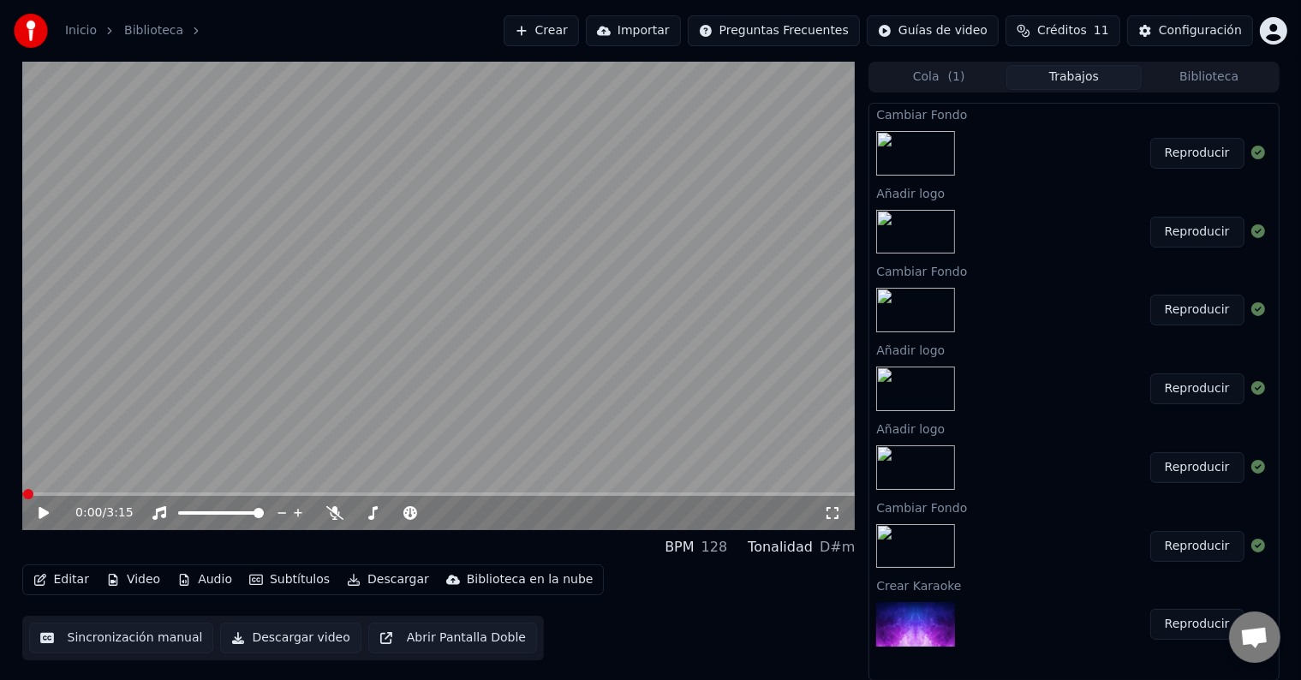
click at [1214, 161] on button "Reproducir" at bounding box center [1197, 153] width 94 height 31
click at [48, 513] on icon at bounding box center [56, 513] width 40 height 14
click at [144, 585] on button "Video" at bounding box center [133, 580] width 68 height 24
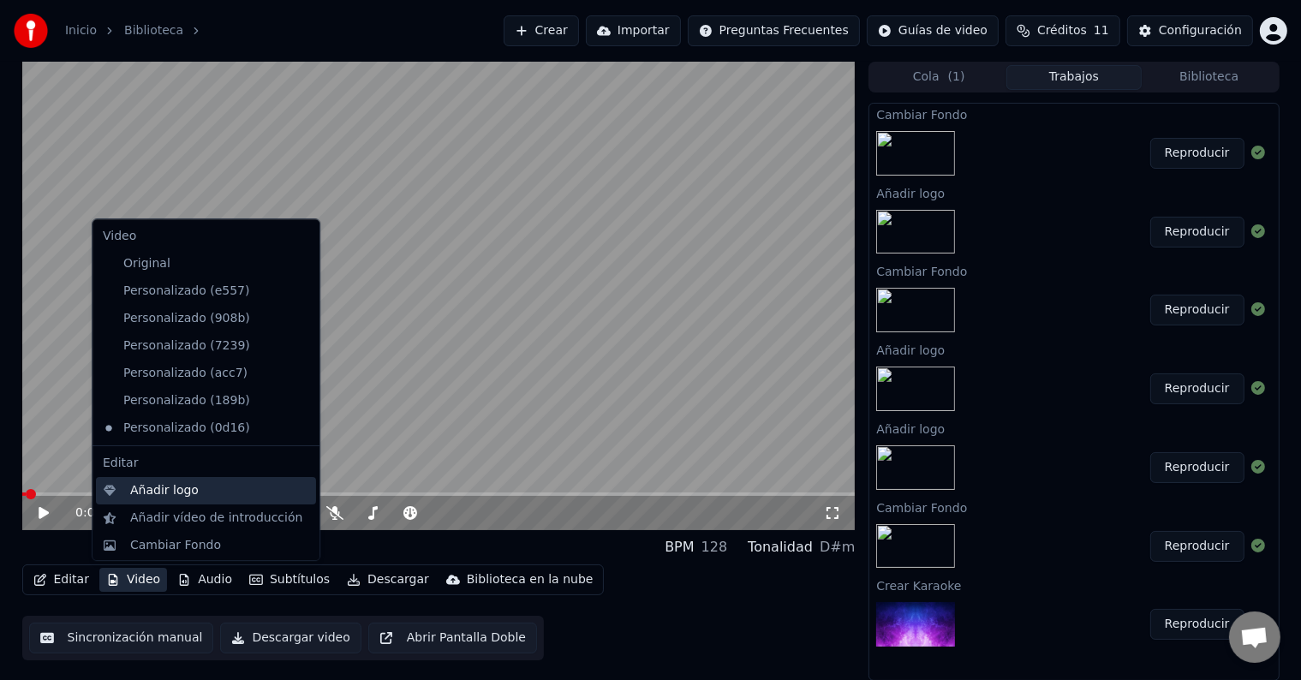
click at [192, 496] on div "Añadir logo" at bounding box center [219, 490] width 179 height 17
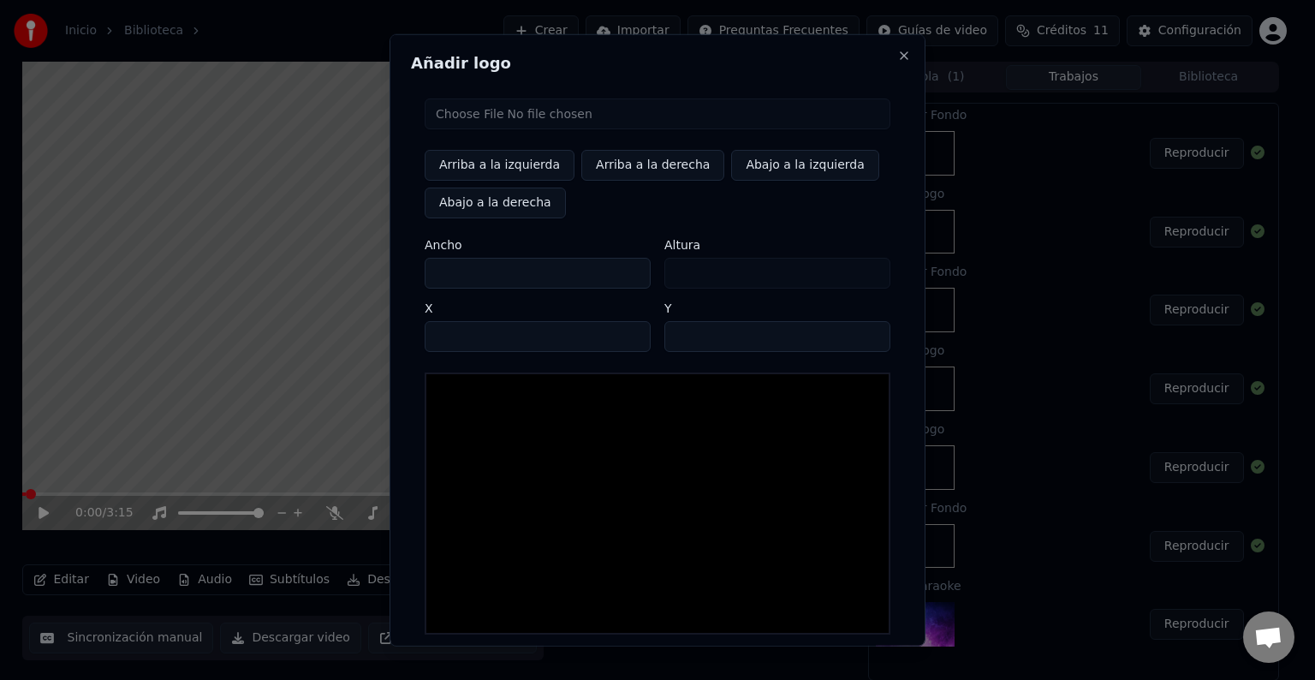
click at [497, 161] on button "Arriba a la izquierda" at bounding box center [500, 165] width 150 height 31
click at [465, 114] on input "file" at bounding box center [658, 113] width 466 height 31
type input "**********"
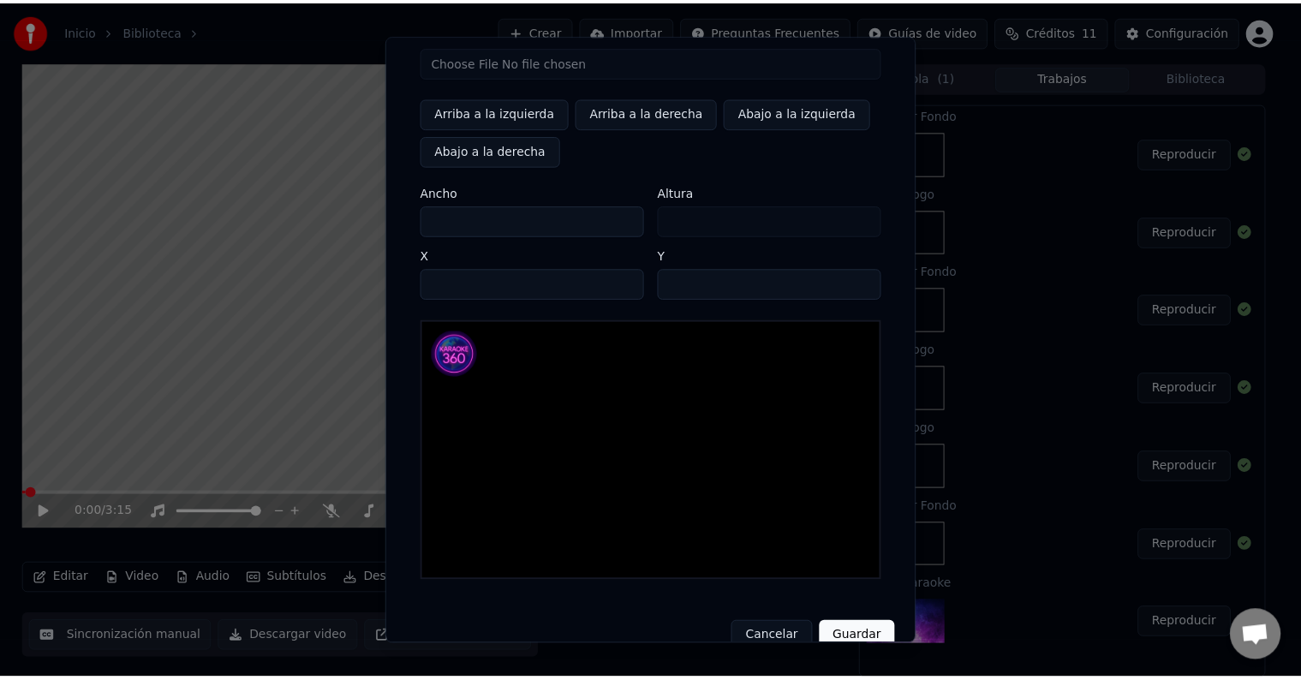
scroll to position [81, 0]
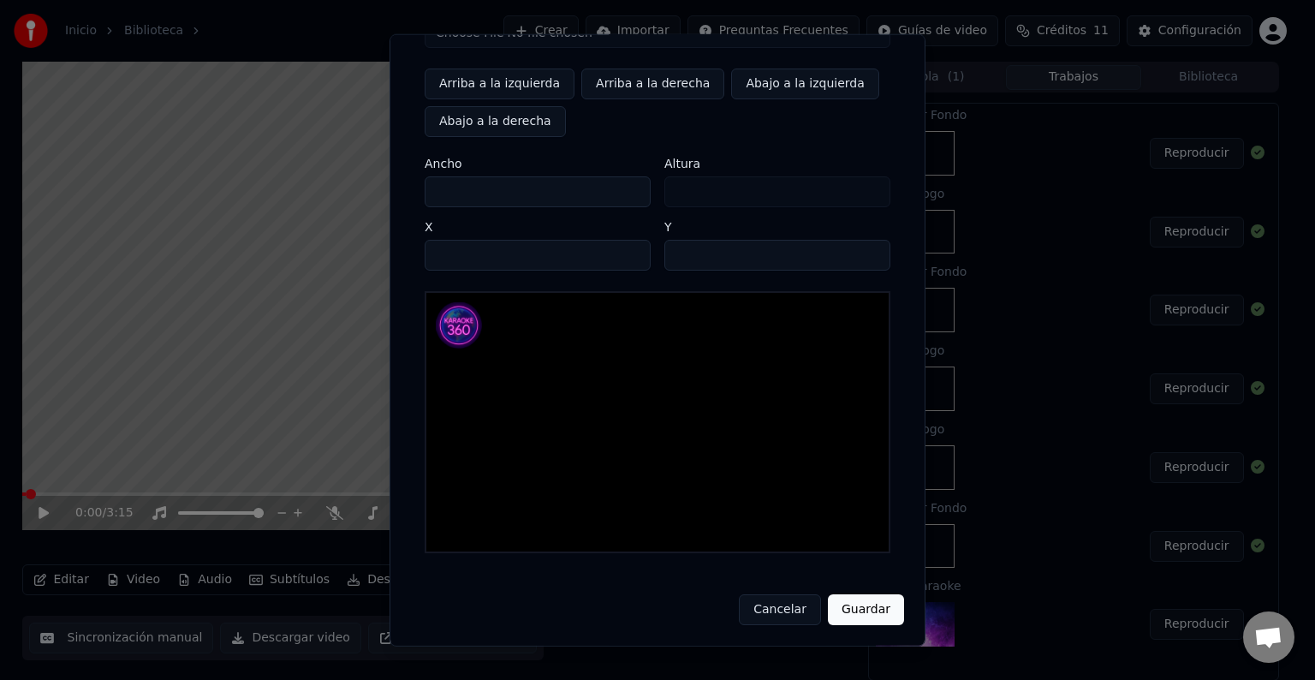
click at [856, 610] on button "Guardar" at bounding box center [866, 609] width 76 height 31
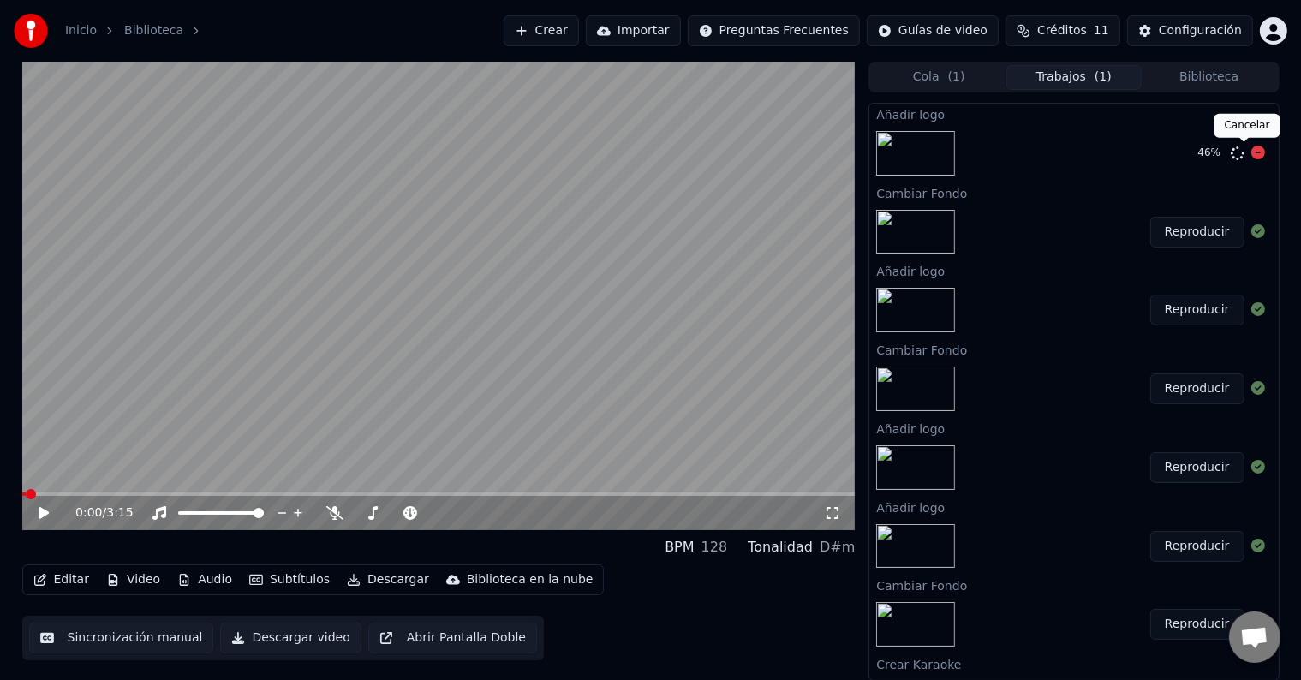
click at [1251, 154] on icon at bounding box center [1258, 153] width 14 height 14
click at [147, 578] on button "Video" at bounding box center [133, 580] width 68 height 24
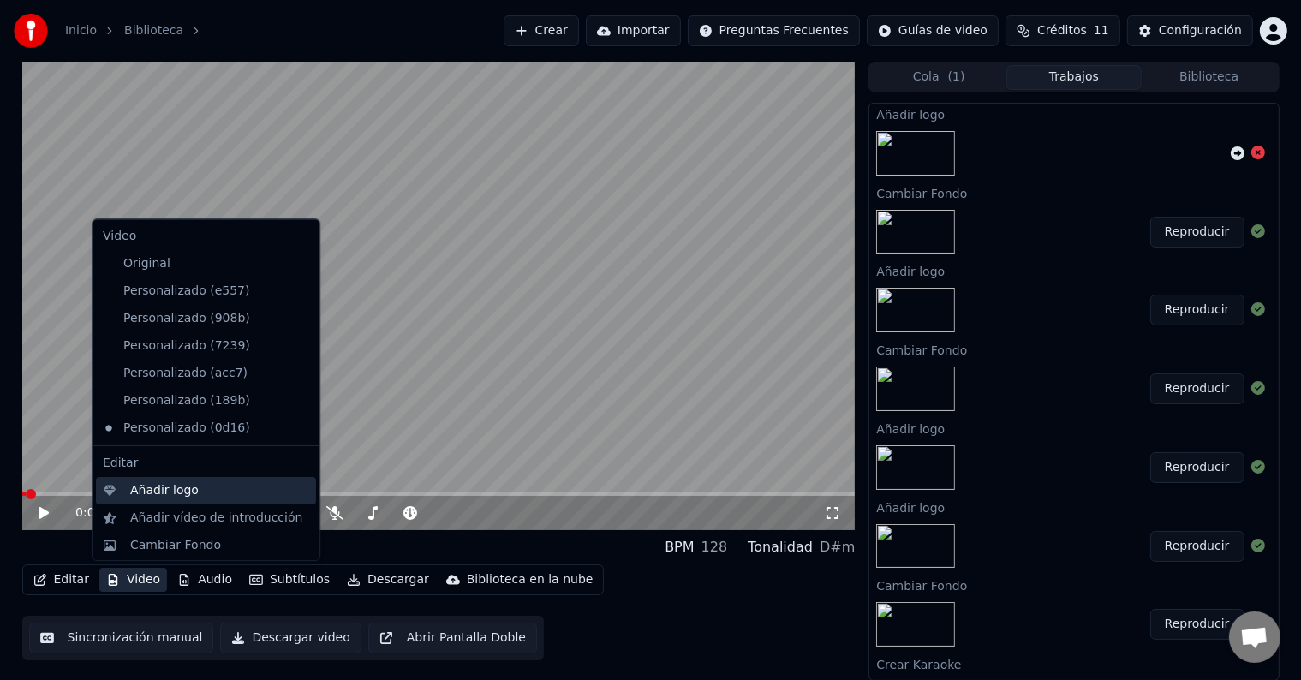
click at [168, 484] on div "Añadir logo" at bounding box center [164, 490] width 68 height 17
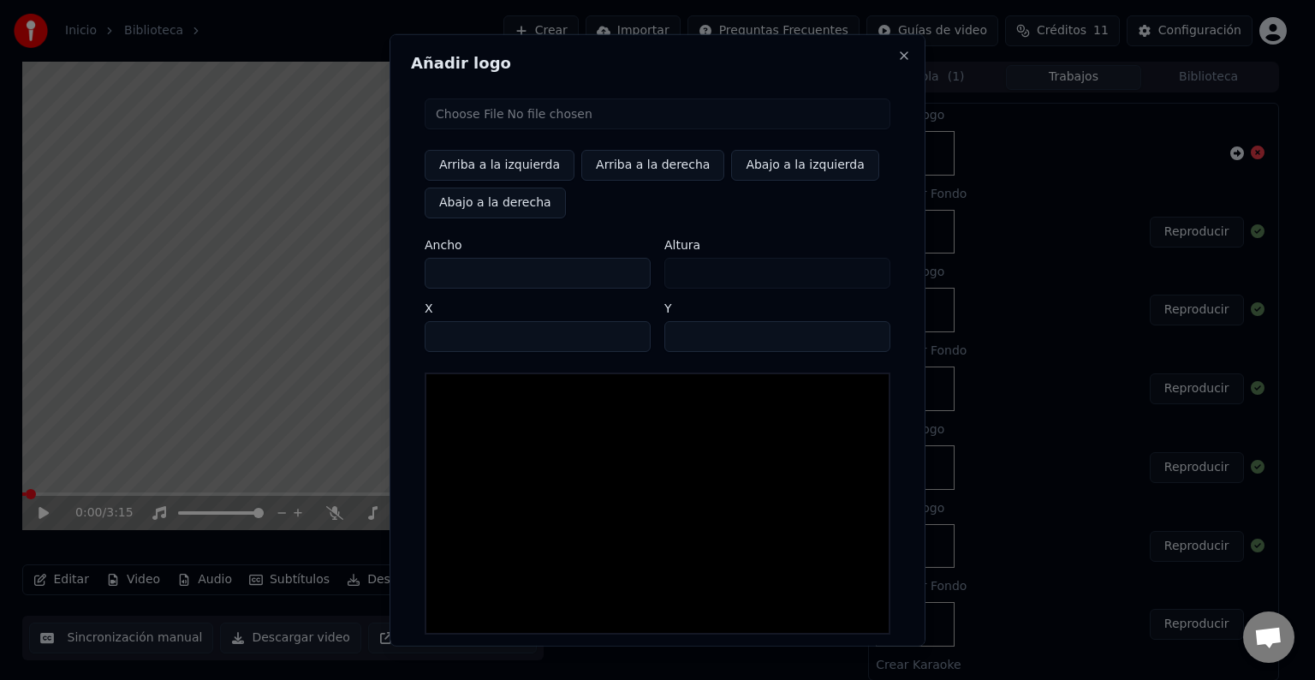
click at [485, 118] on input "file" at bounding box center [658, 113] width 466 height 31
type input "**********"
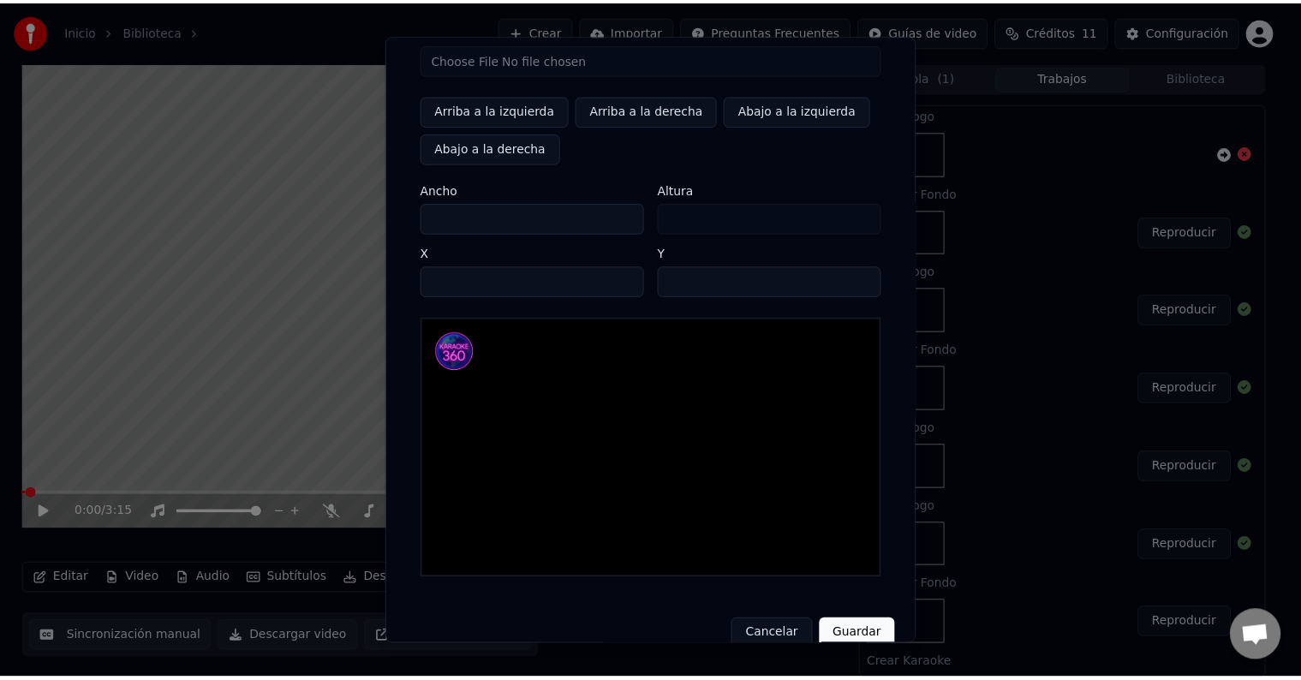
scroll to position [81, 0]
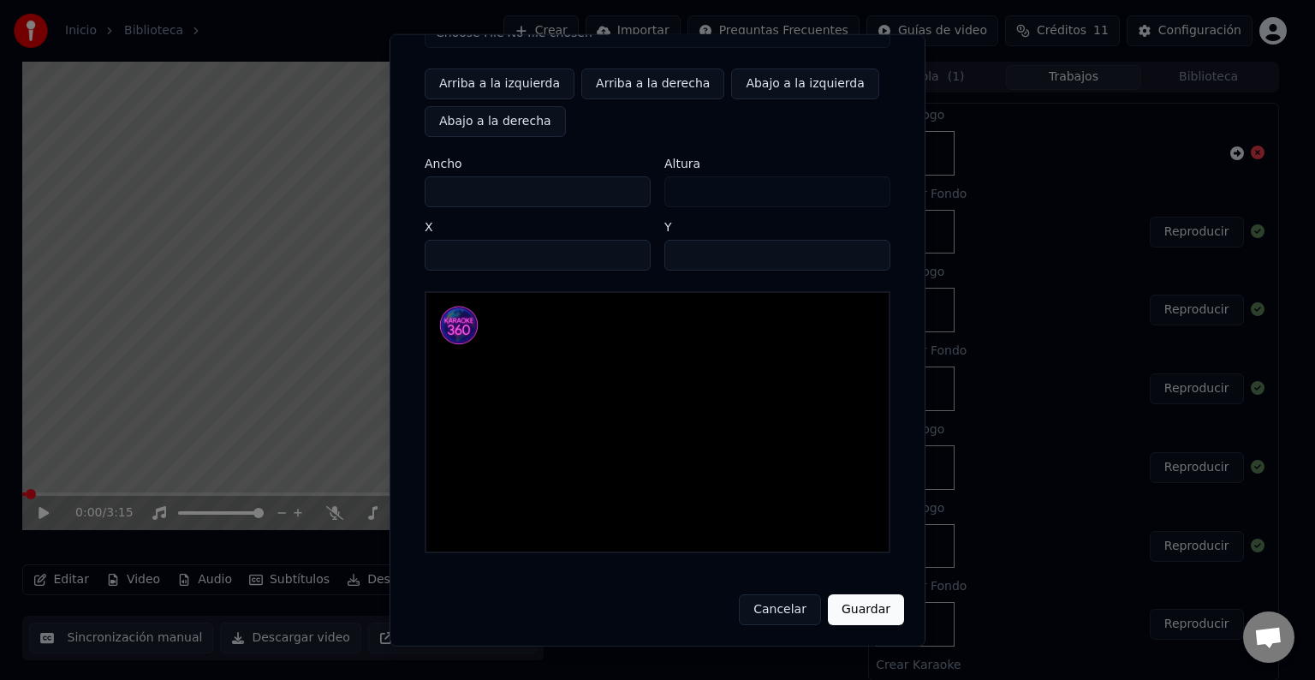
click at [857, 598] on button "Guardar" at bounding box center [866, 609] width 76 height 31
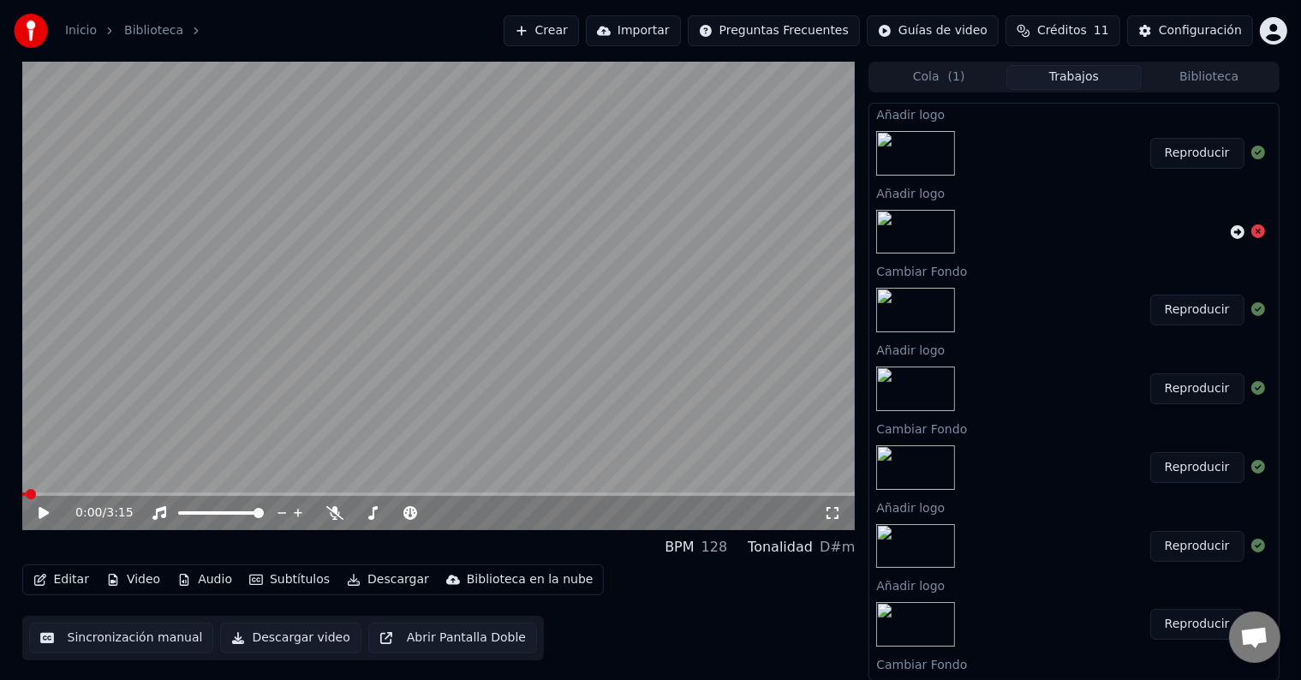
click at [1187, 155] on button "Reproducir" at bounding box center [1197, 153] width 94 height 31
click at [51, 512] on icon at bounding box center [56, 513] width 40 height 14
click at [141, 492] on span at bounding box center [438, 493] width 833 height 3
click at [41, 514] on icon at bounding box center [44, 513] width 10 height 12
click at [41, 514] on icon at bounding box center [43, 513] width 9 height 10
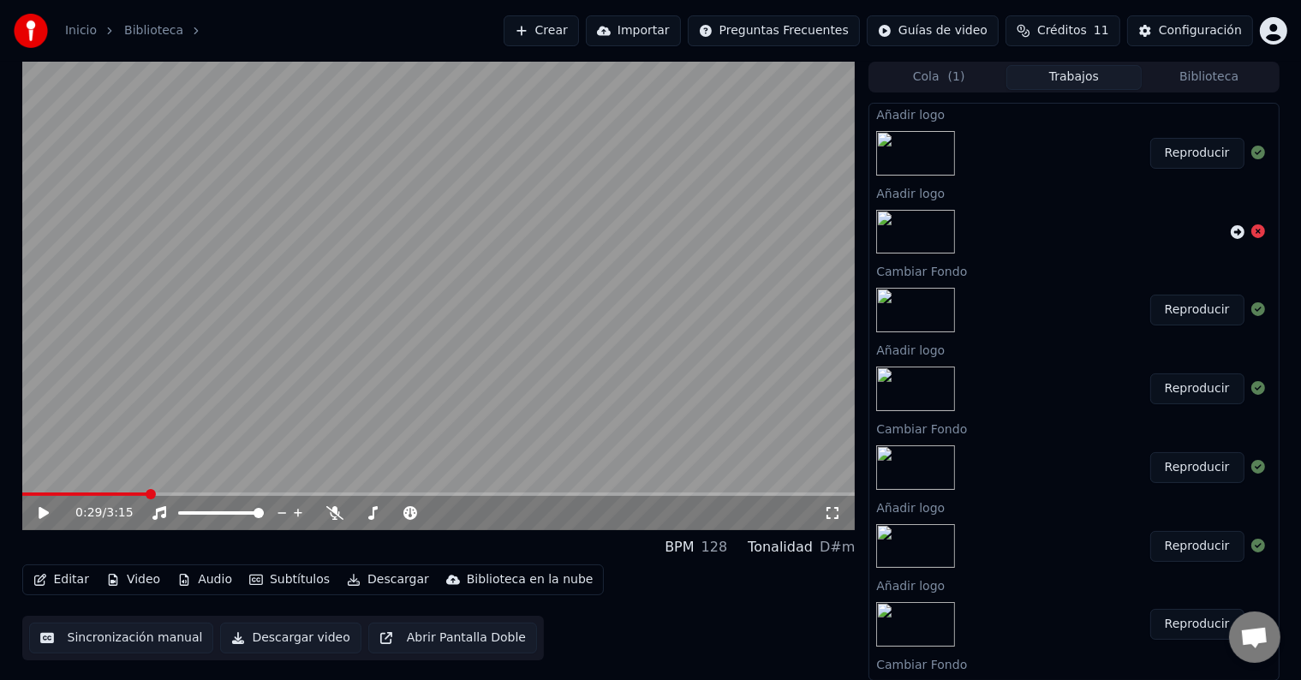
click at [358, 581] on button "Descargar" at bounding box center [388, 580] width 96 height 24
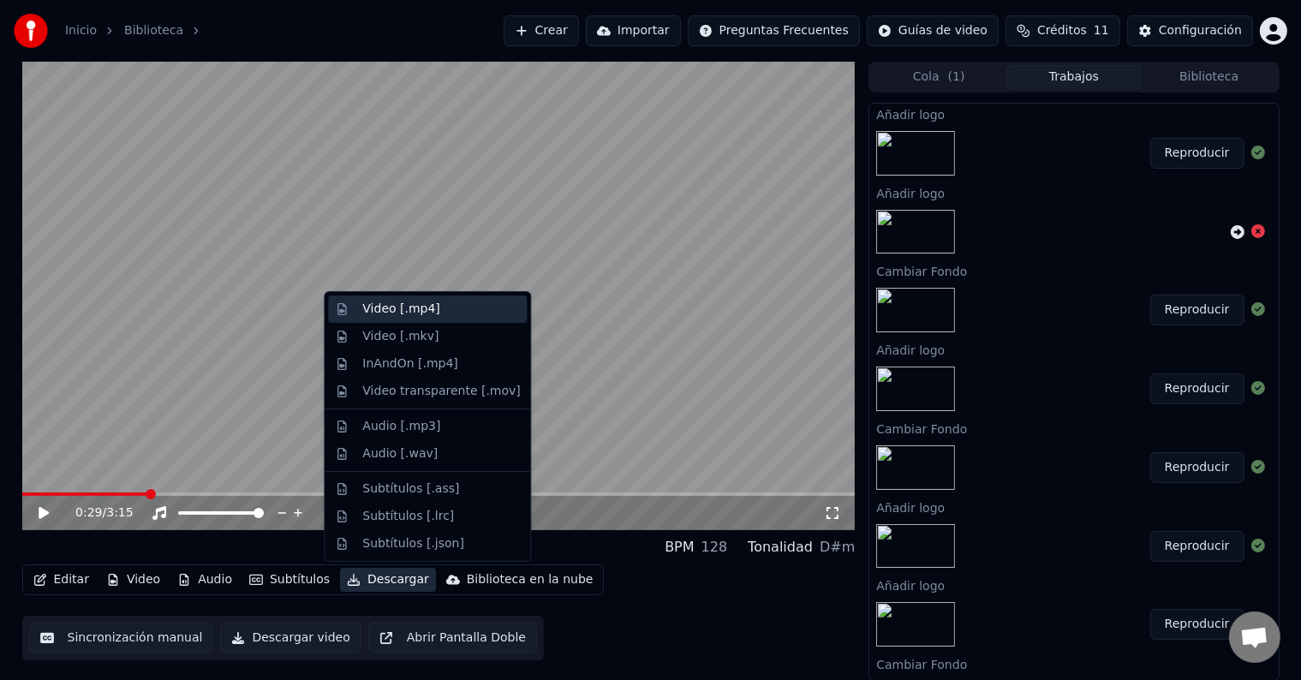
click at [384, 315] on div "Video [.mp4]" at bounding box center [400, 309] width 77 height 17
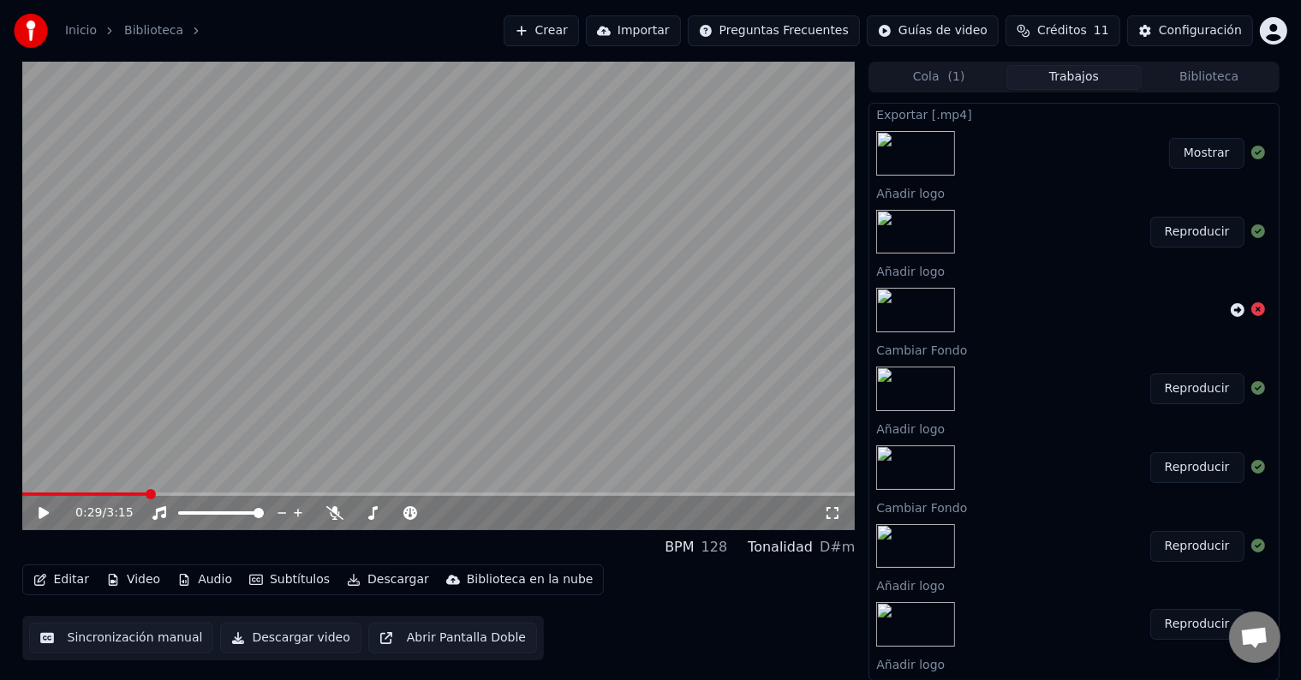
click at [1195, 157] on button "Mostrar" at bounding box center [1206, 153] width 75 height 31
